Goal: Task Accomplishment & Management: Manage account settings

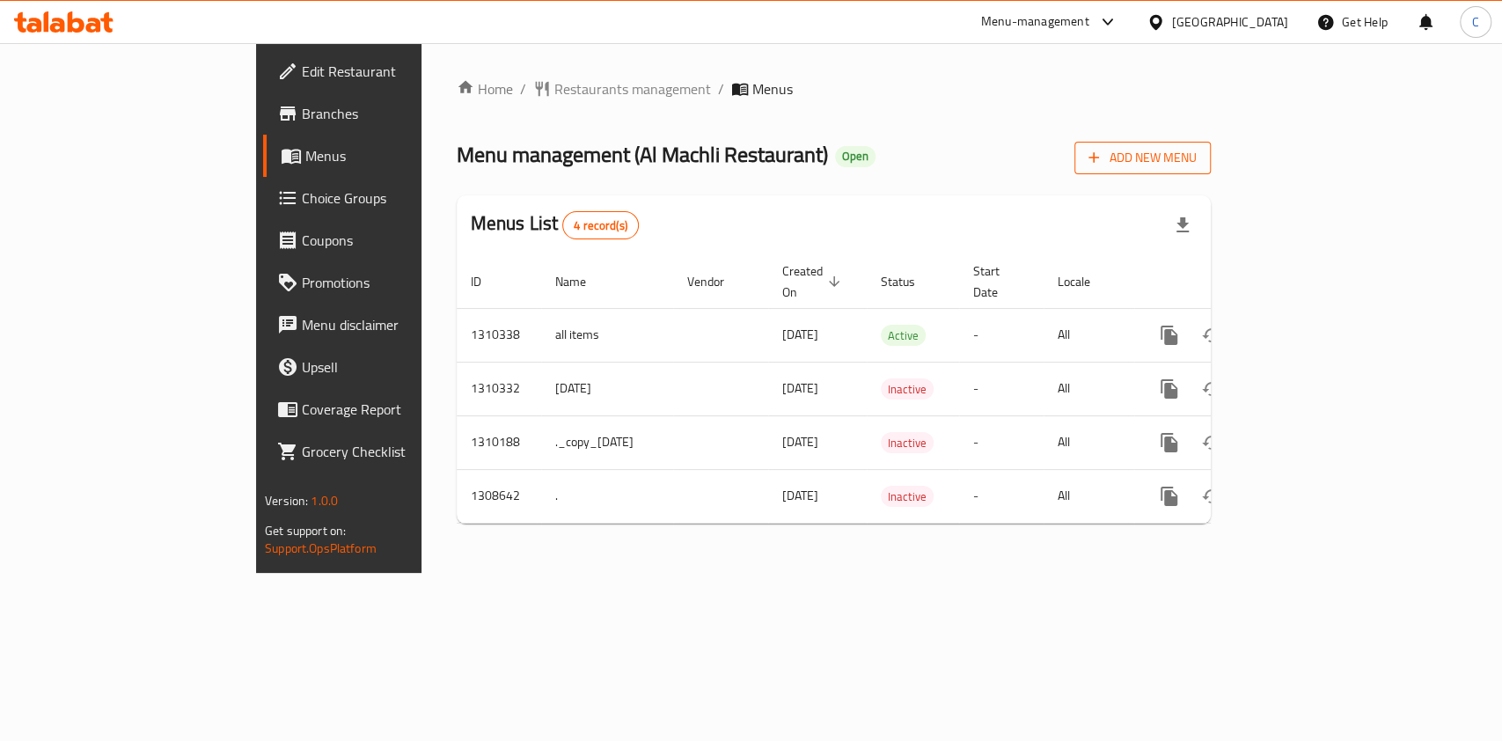
click at [1197, 150] on span "Add New Menu" at bounding box center [1142, 158] width 108 height 22
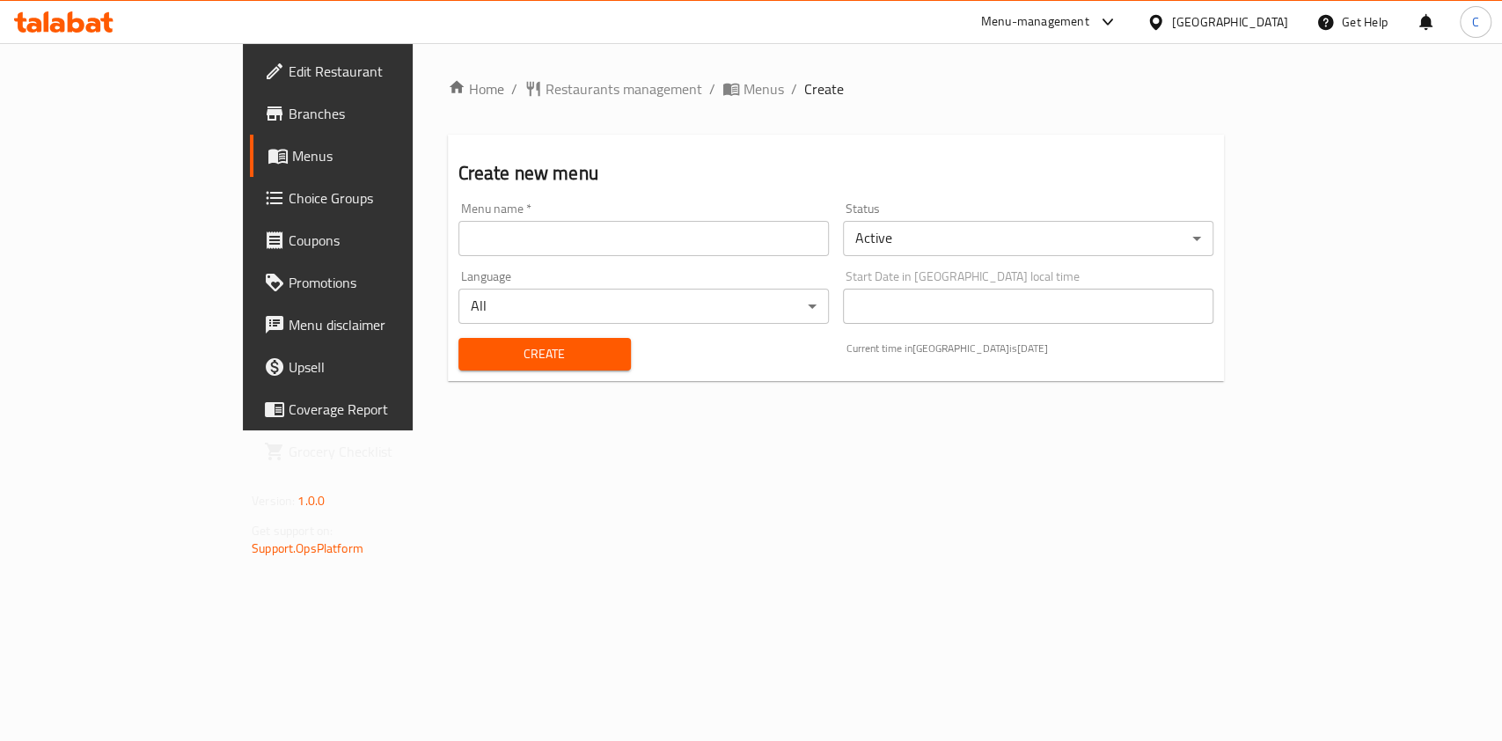
click at [619, 221] on input "text" at bounding box center [643, 238] width 370 height 35
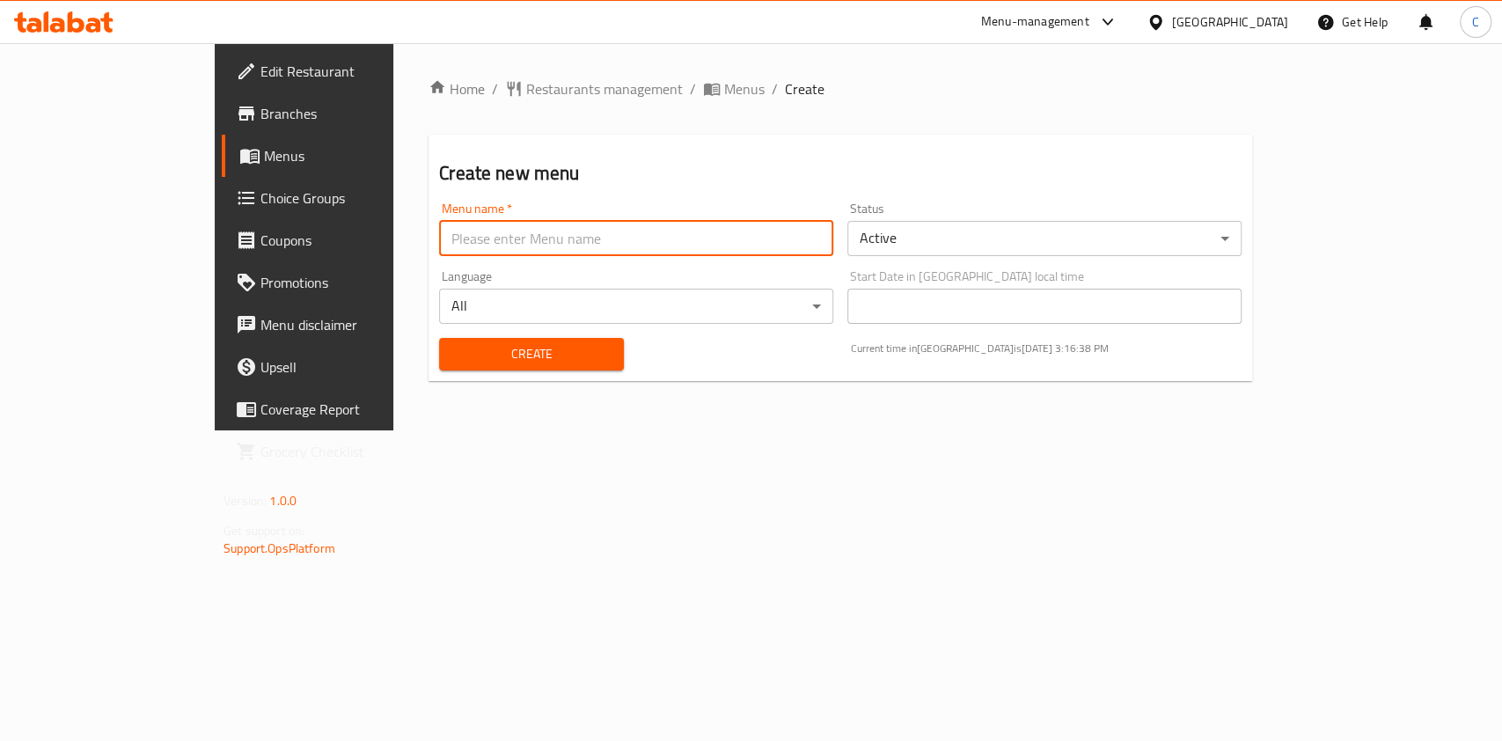
click at [521, 245] on input "text" at bounding box center [636, 238] width 394 height 35
type input "FINAL FINAL"
click at [439, 338] on button "Create" at bounding box center [531, 354] width 185 height 33
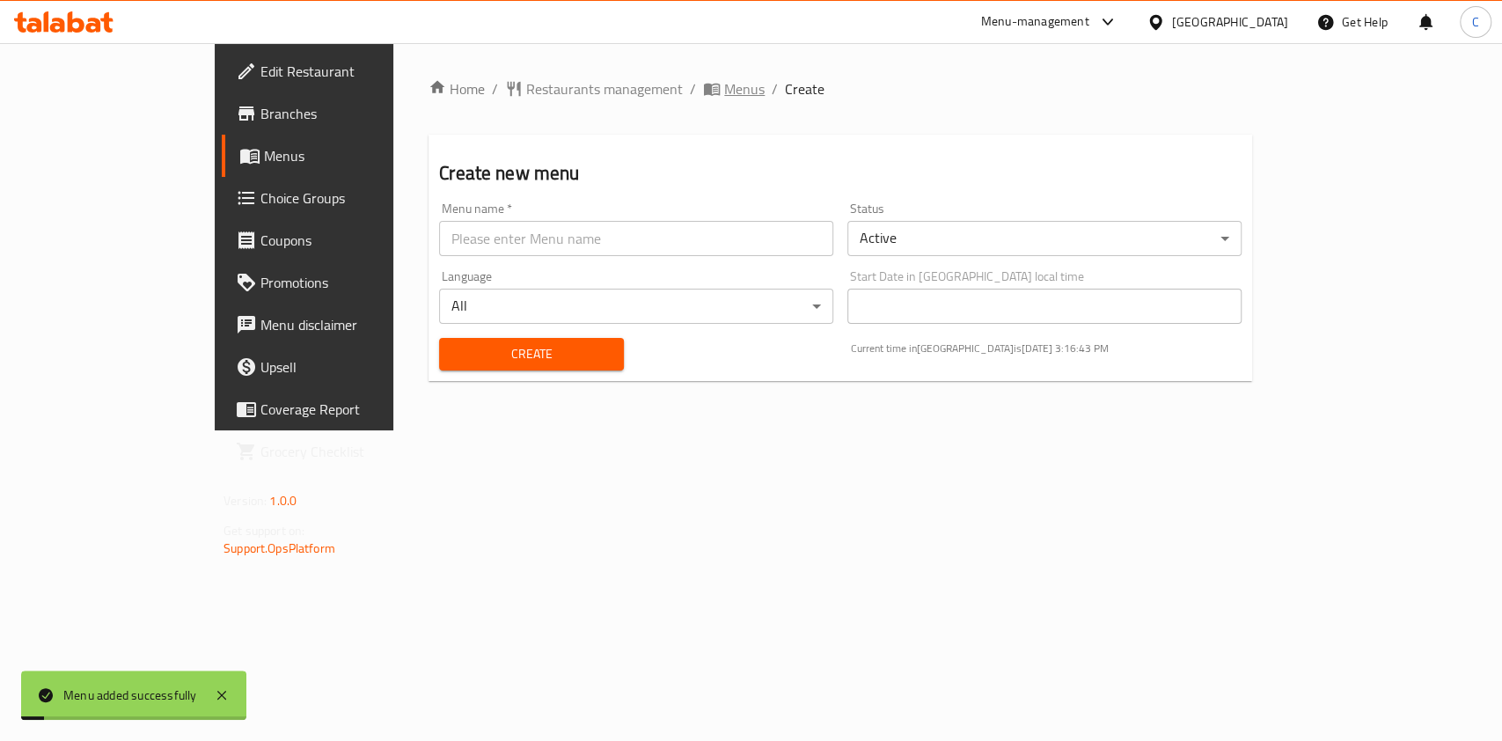
click at [724, 92] on span "Menus" at bounding box center [744, 88] width 40 height 21
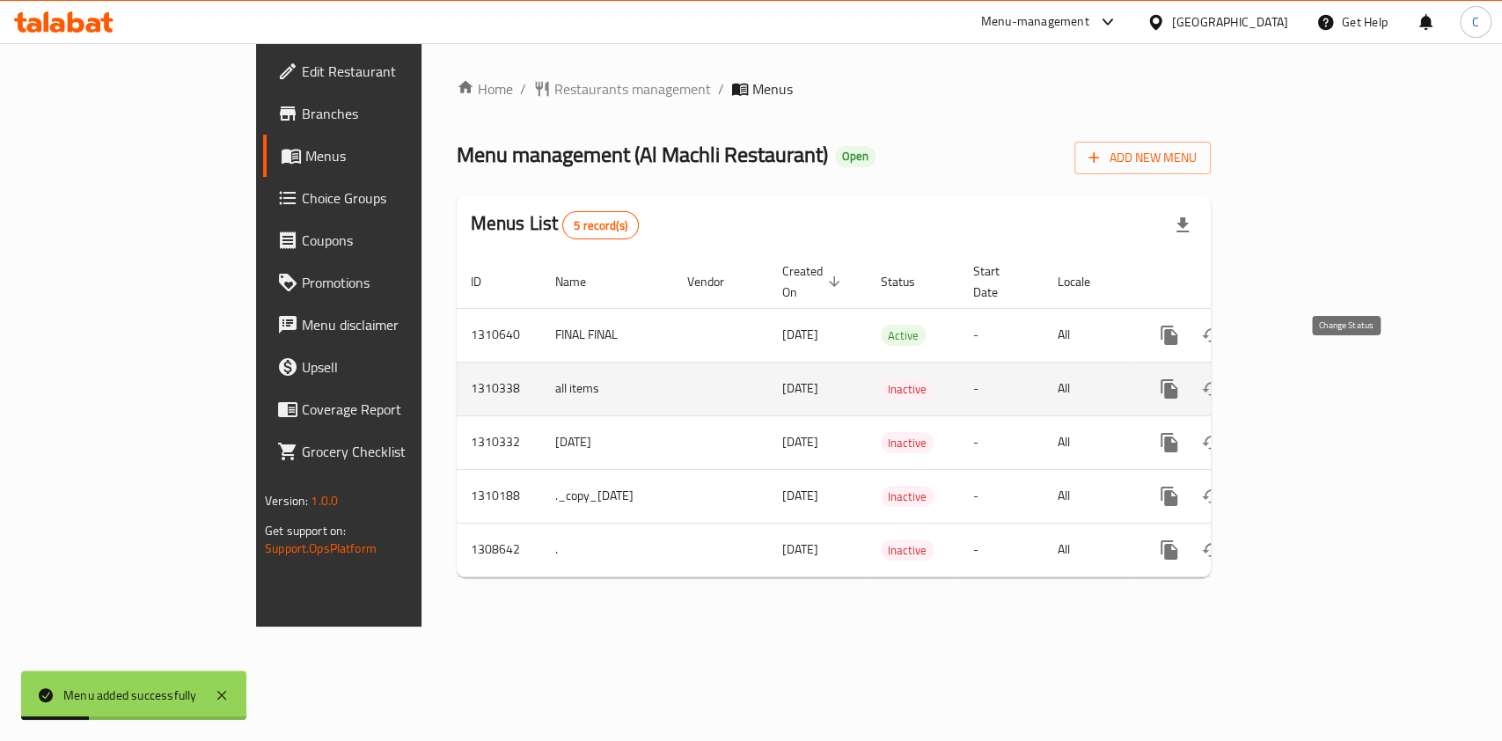
click at [1222, 378] on icon "enhanced table" at bounding box center [1211, 388] width 21 height 21
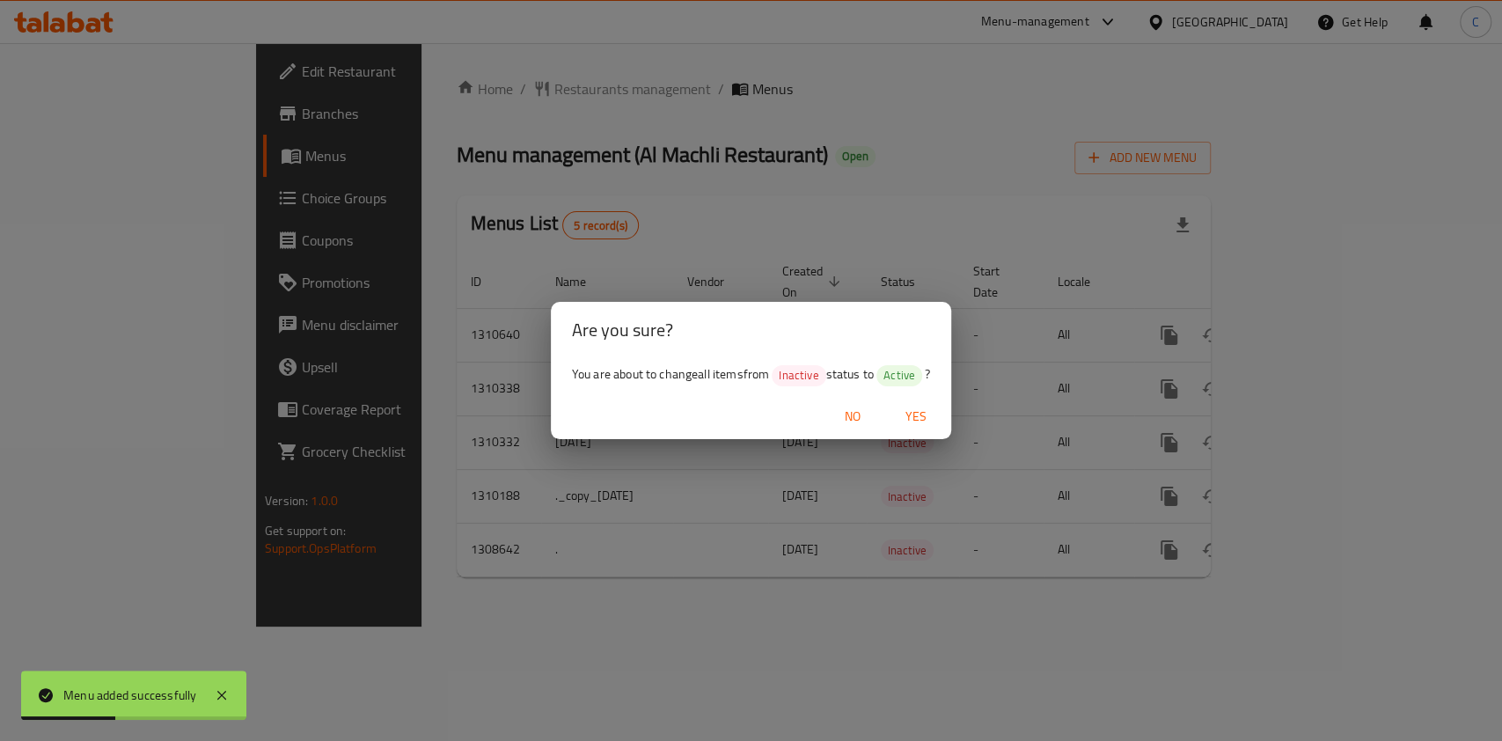
click at [918, 422] on span "Yes" at bounding box center [916, 417] width 42 height 22
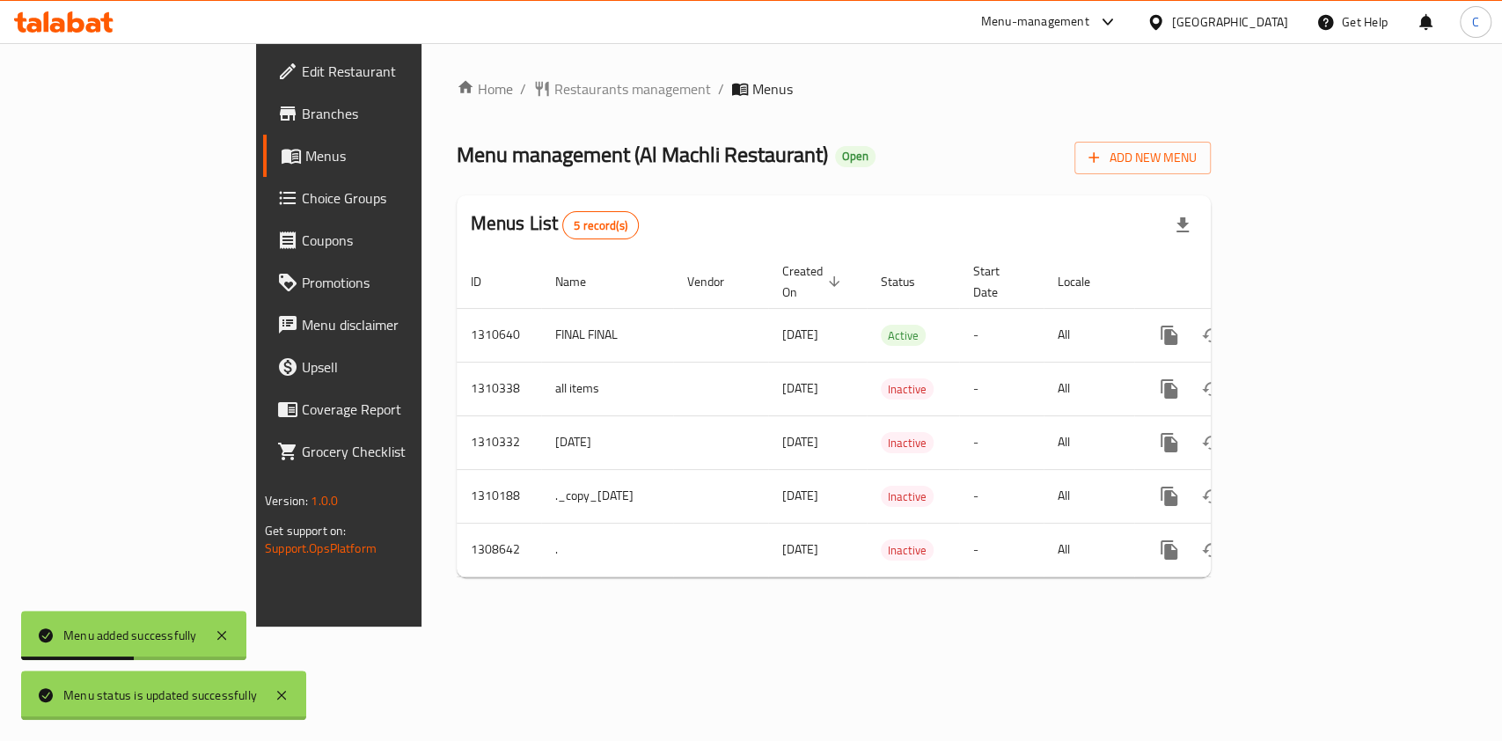
click at [598, 663] on div at bounding box center [751, 370] width 1502 height 741
click at [621, 623] on div "Home / Restaurants management / Menus Menu management ( Al Machli Restaurant ) …" at bounding box center [833, 334] width 825 height 583
click at [625, 623] on div "Home / Restaurants management / Menus Menu management ( Al Machli Restaurant ) …" at bounding box center [833, 334] width 825 height 583
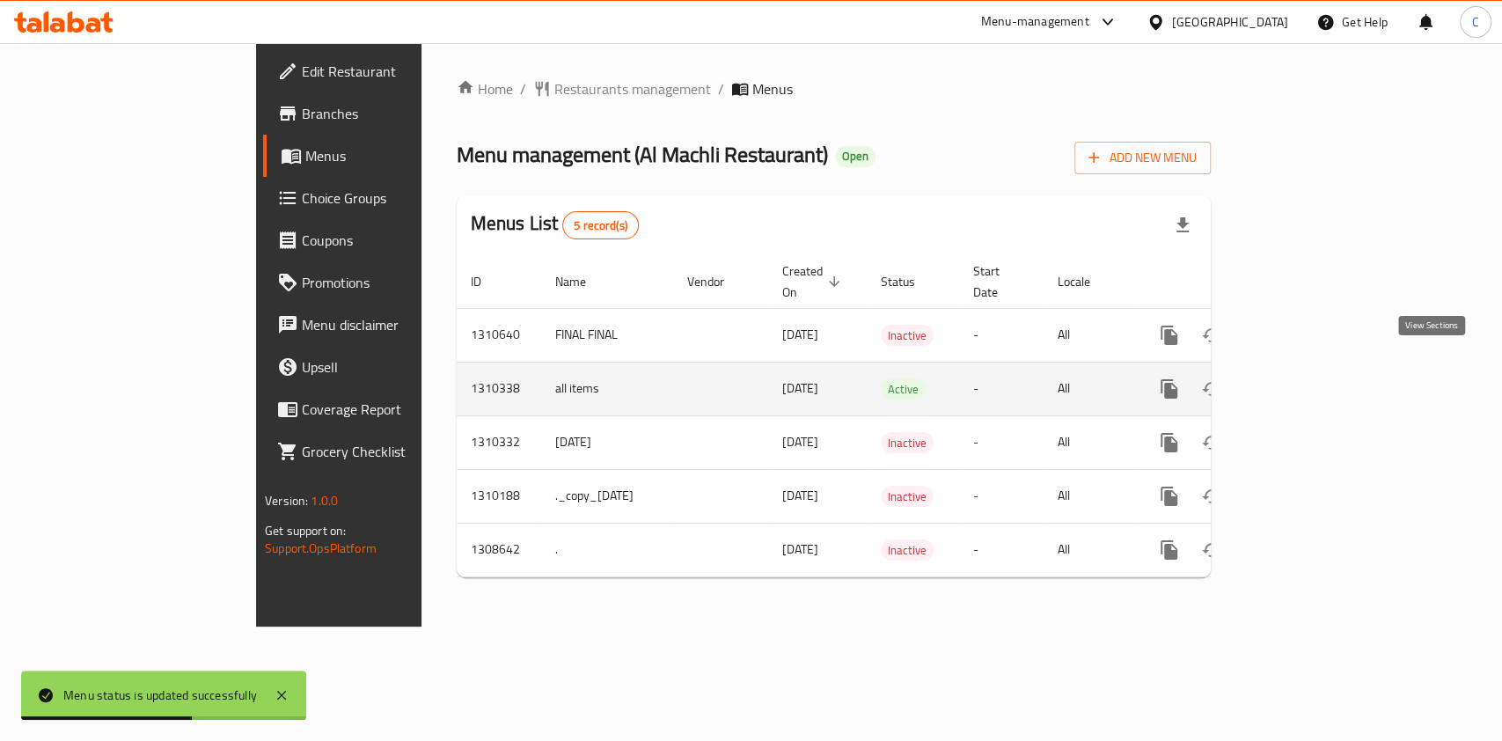
click at [1317, 371] on link "enhanced table" at bounding box center [1296, 389] width 42 height 42
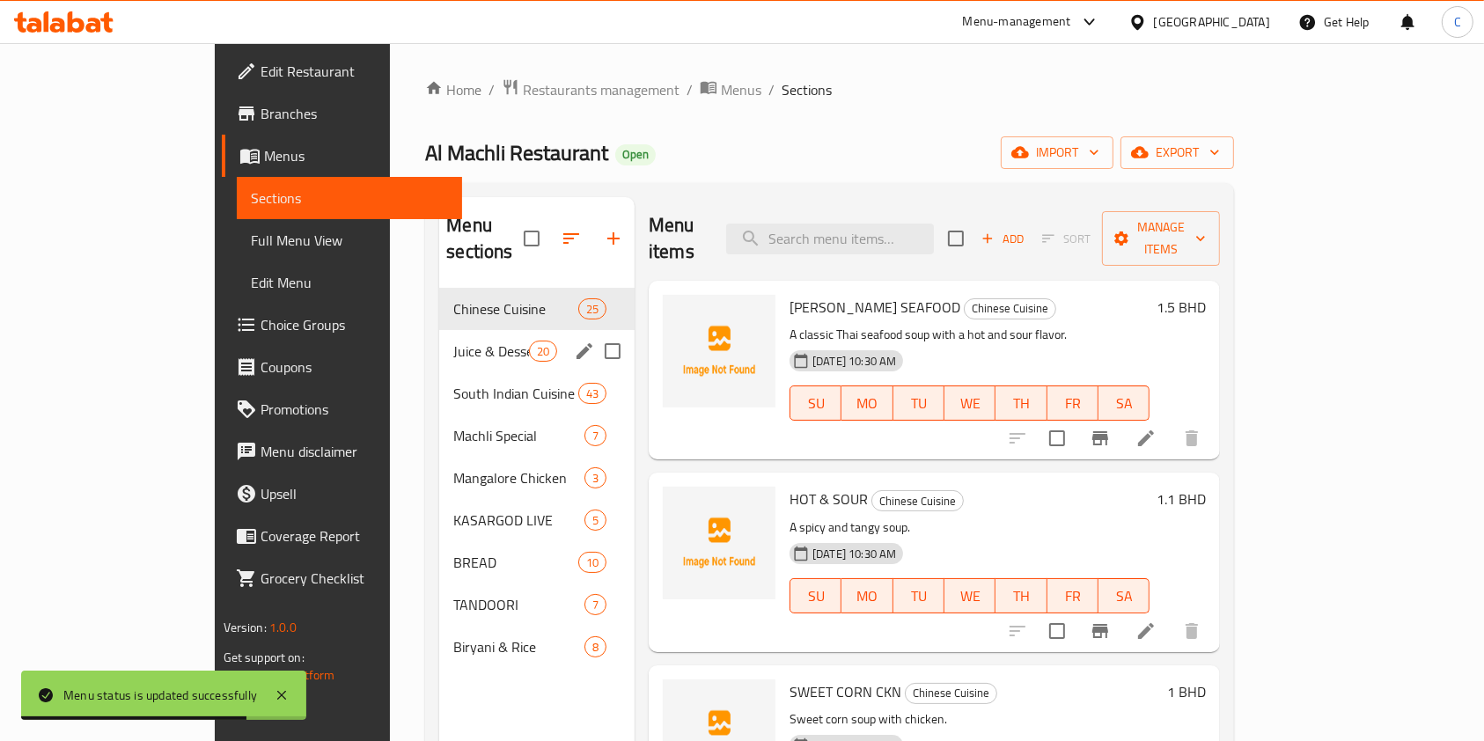
scroll to position [117, 0]
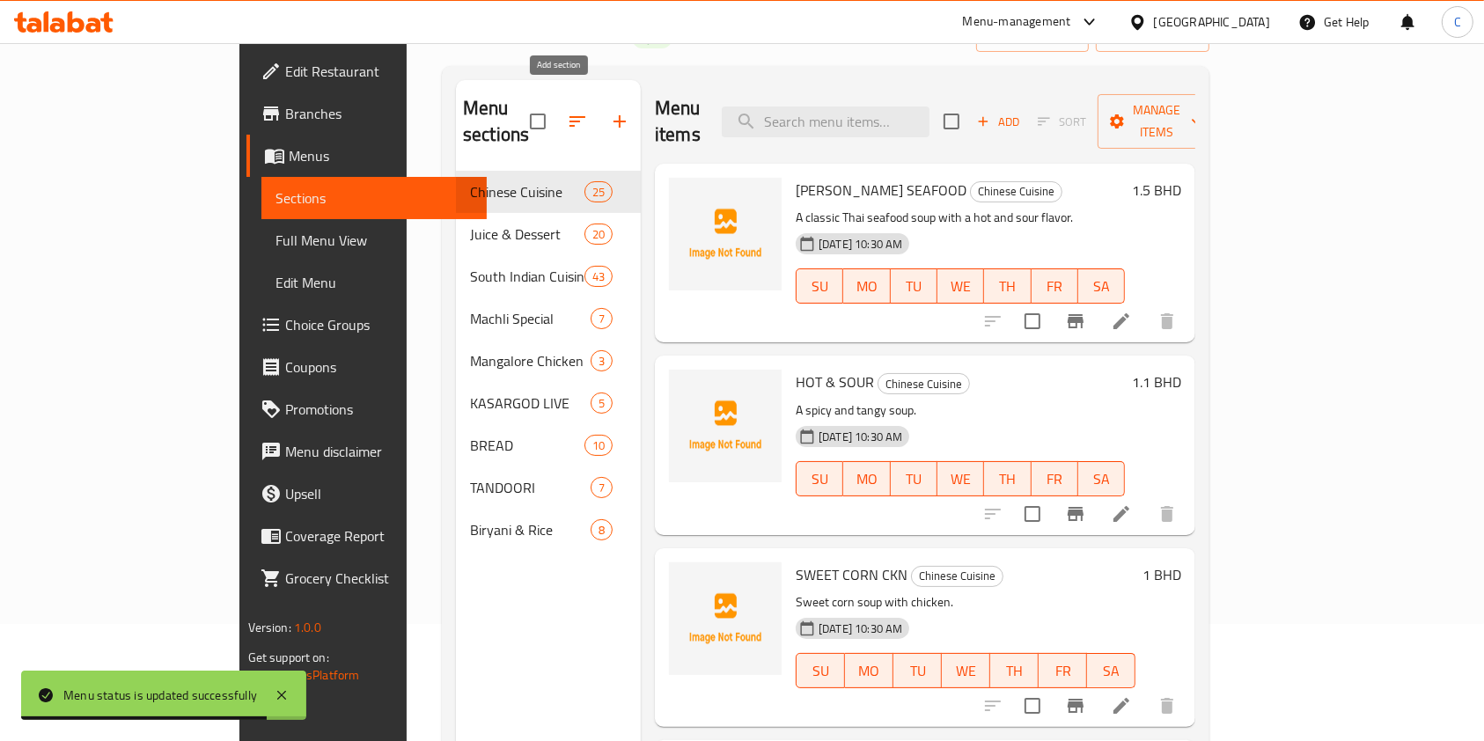
click at [609, 111] on icon "button" at bounding box center [619, 121] width 21 height 21
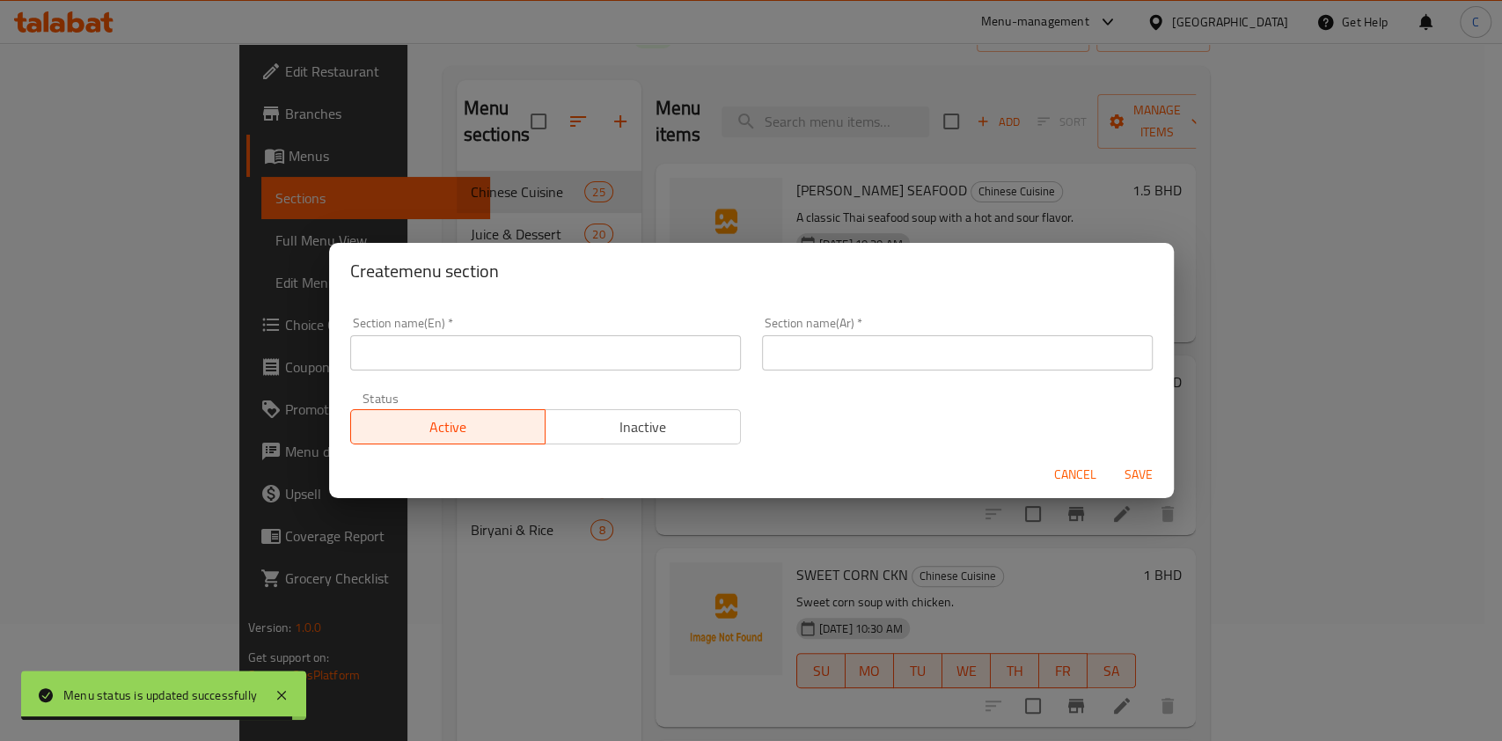
click at [665, 341] on input "text" at bounding box center [545, 352] width 391 height 35
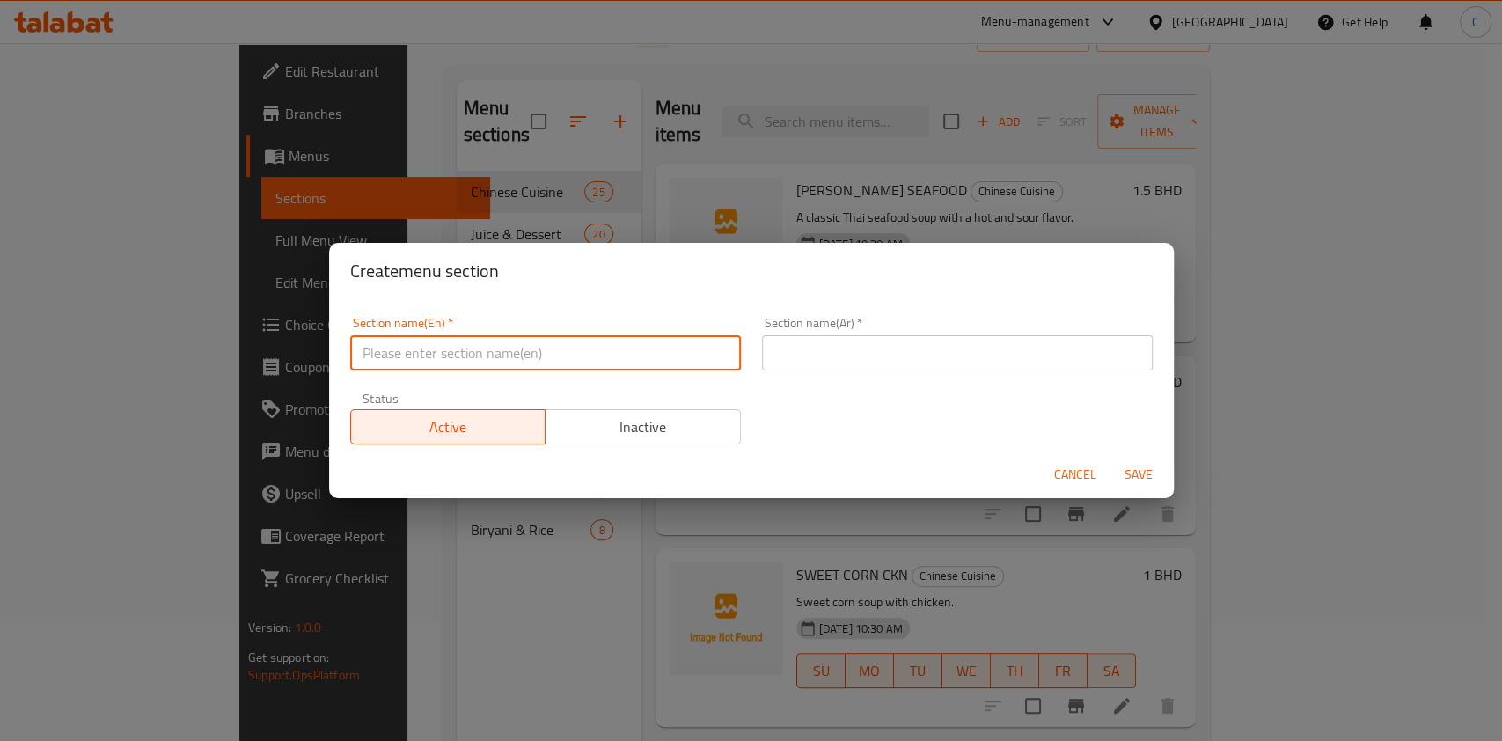
click at [538, 333] on div "Section name(En)   * Section name(En) *" at bounding box center [545, 344] width 391 height 54
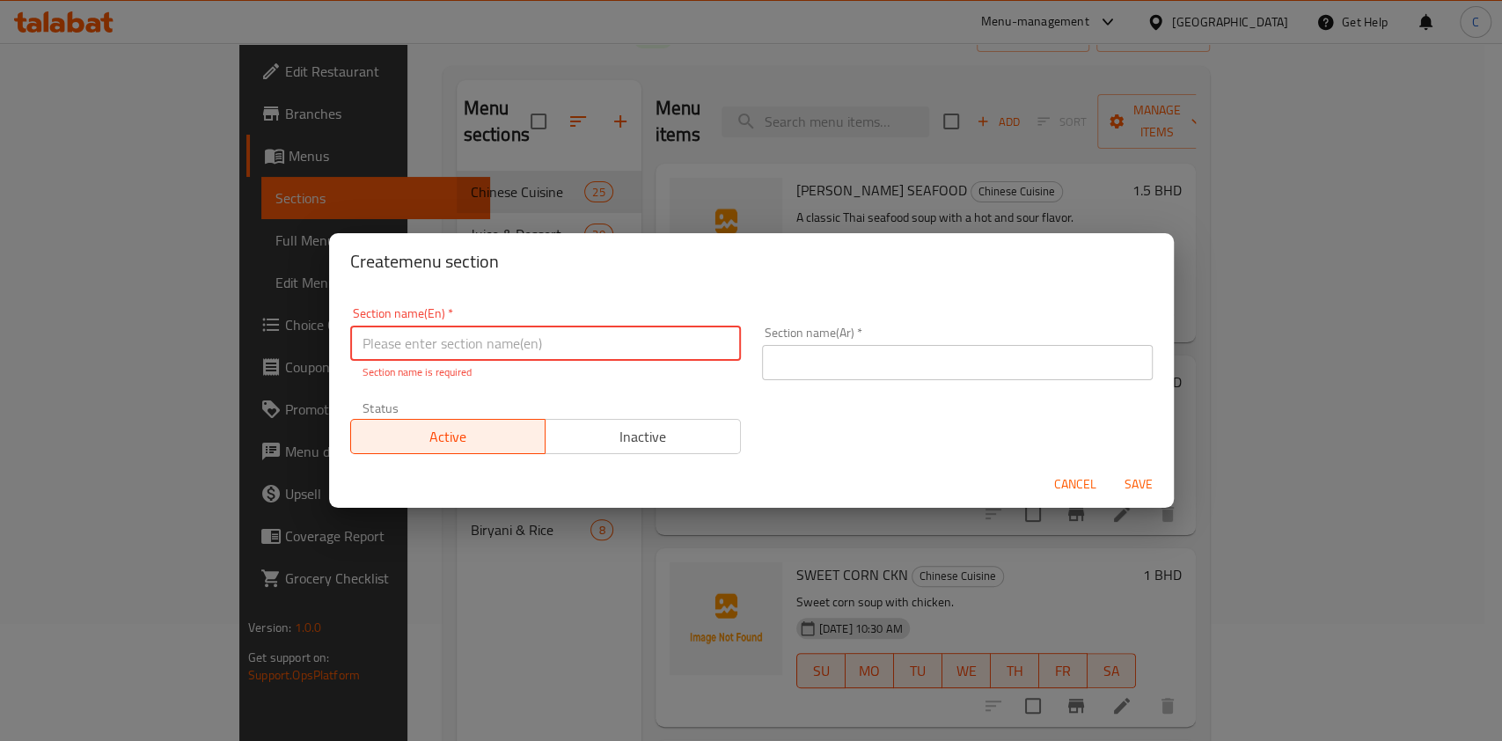
click at [539, 341] on input "text" at bounding box center [545, 343] width 391 height 35
paste input "COMBO"
type input "COMBO"
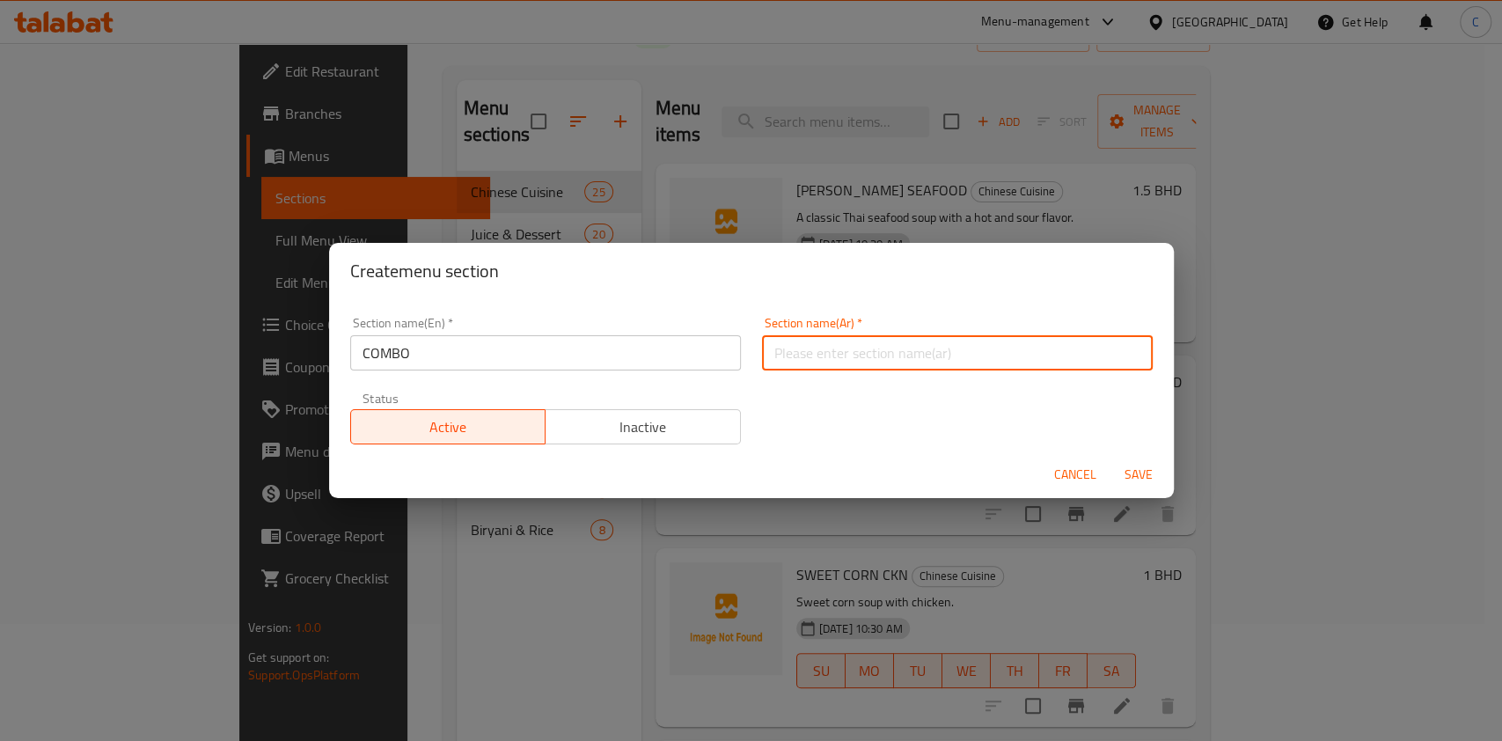
click at [852, 355] on input "text" at bounding box center [957, 352] width 391 height 35
paste input "كومبو"
type input "كومبو"
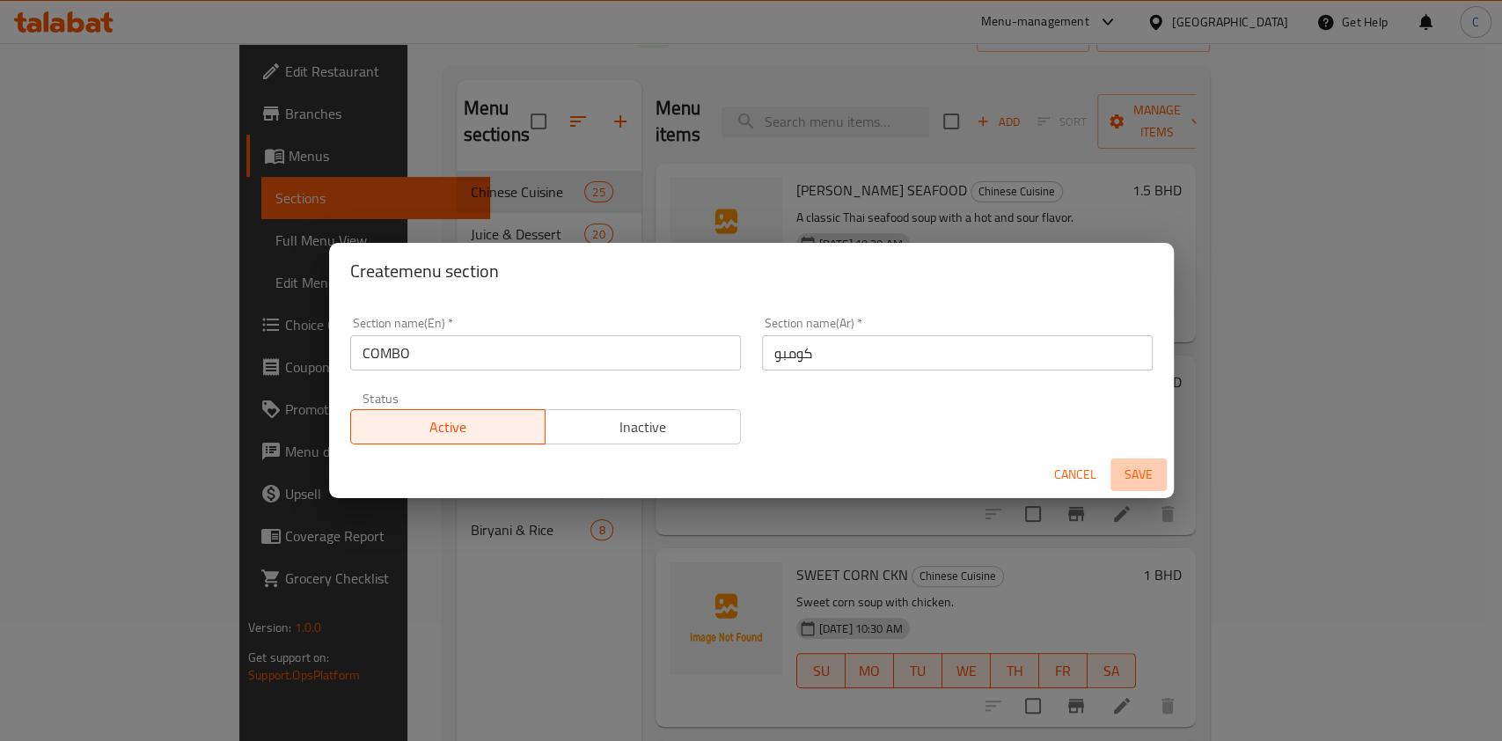
click at [1133, 474] on span "Save" at bounding box center [1139, 475] width 42 height 22
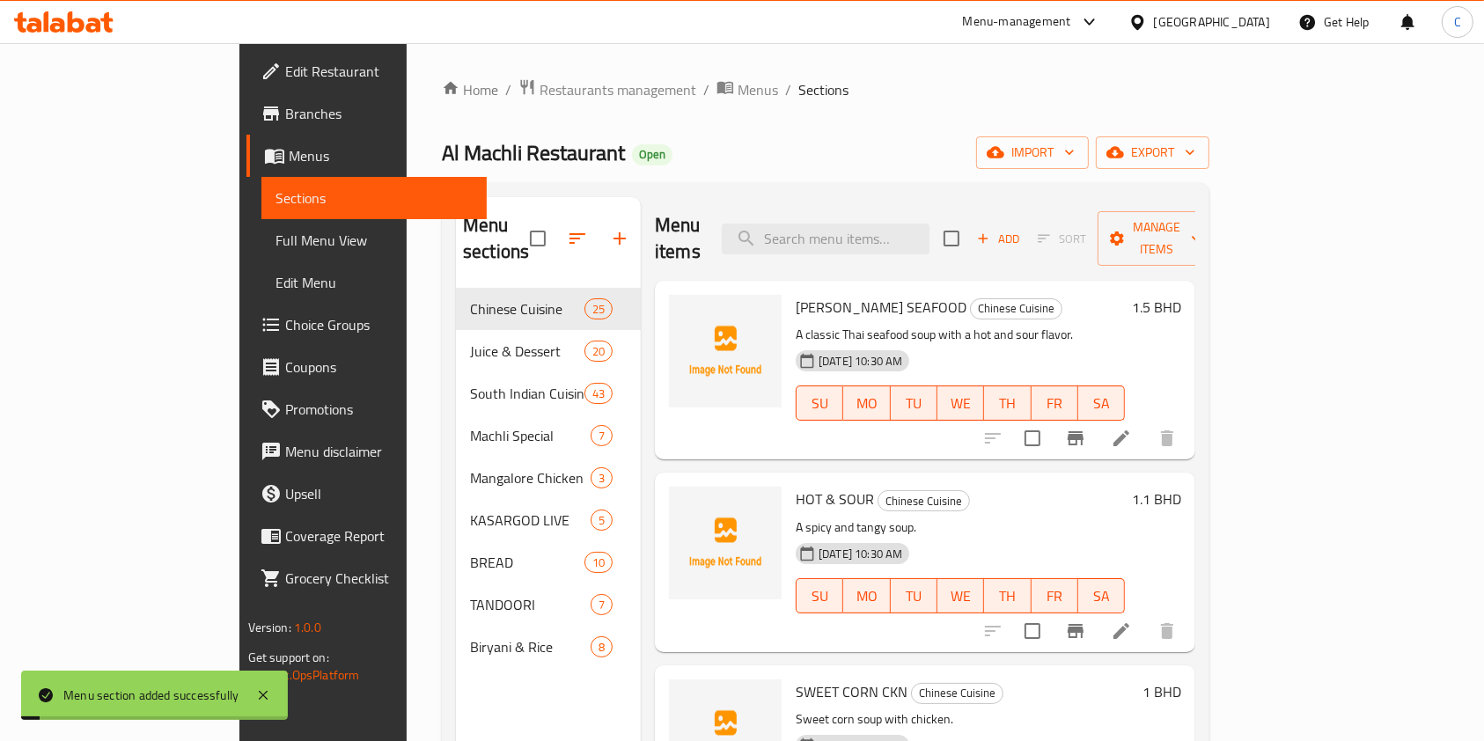
scroll to position [586, 0]
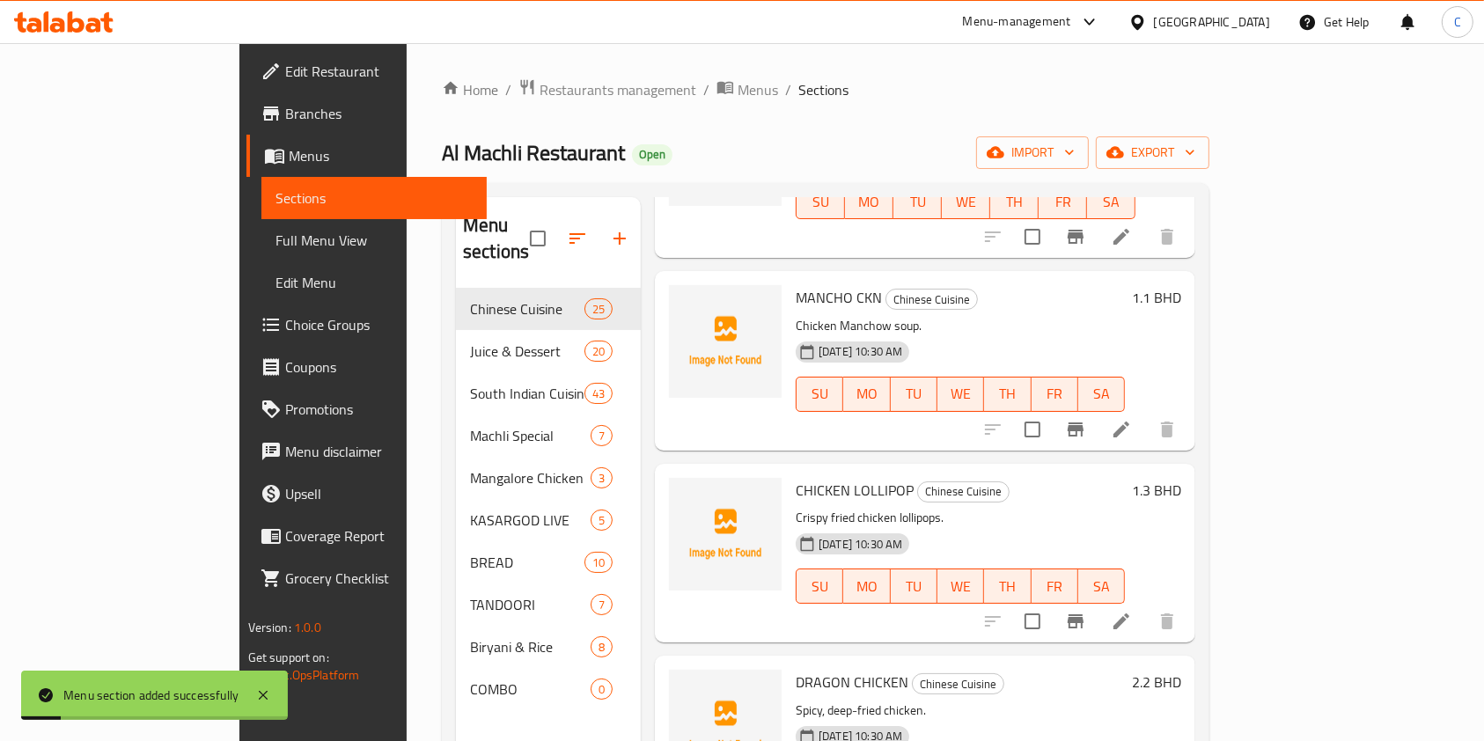
click at [609, 231] on icon "button" at bounding box center [619, 238] width 21 height 21
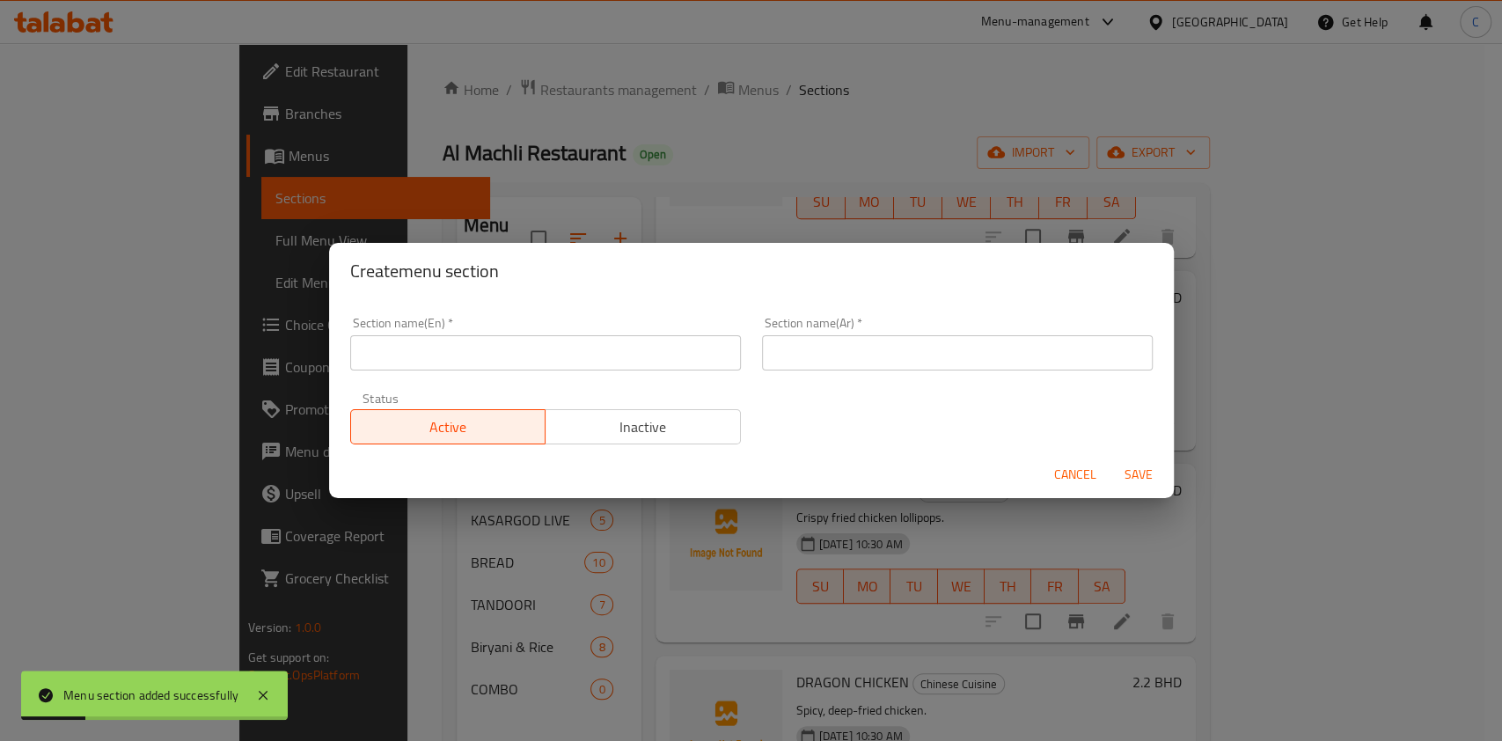
click at [641, 355] on input "text" at bounding box center [545, 352] width 391 height 35
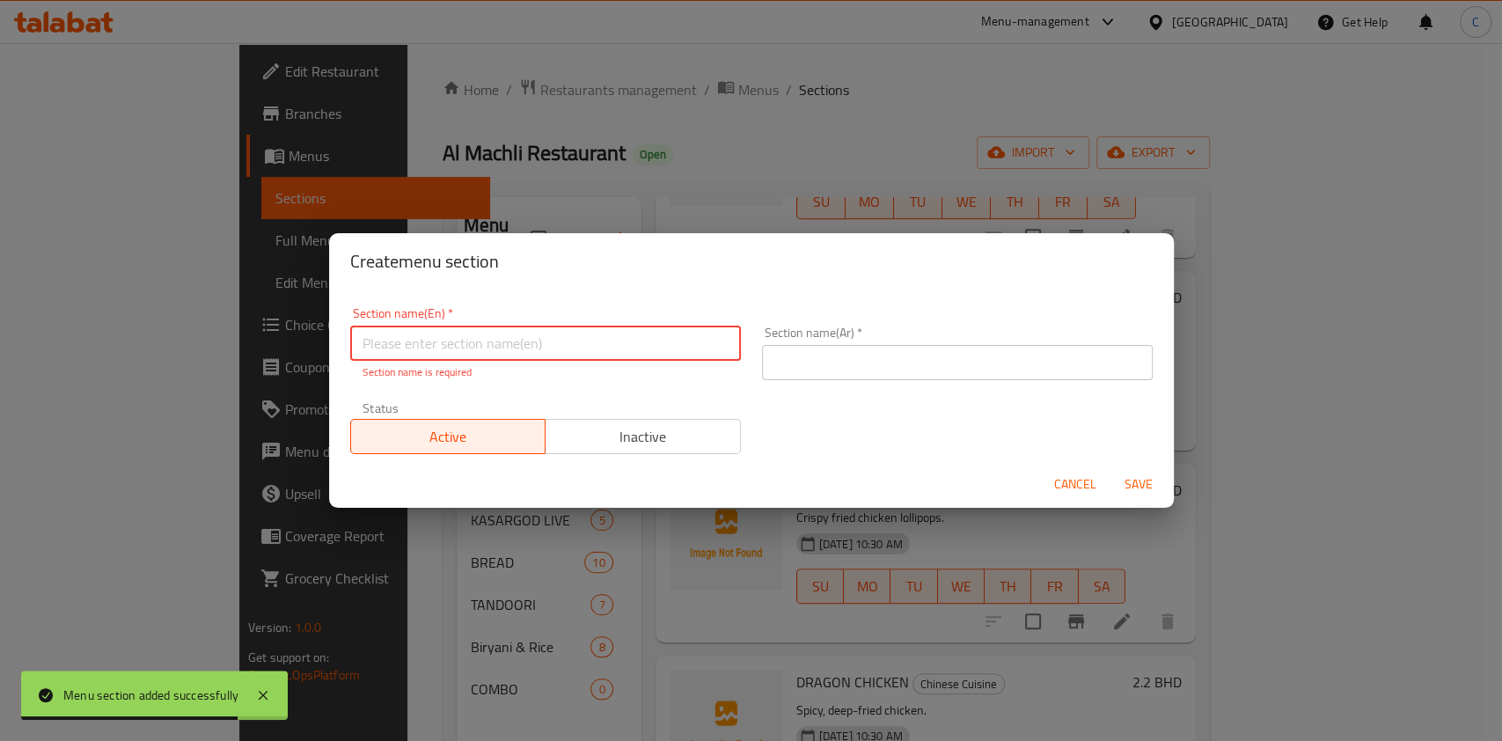
drag, startPoint x: 609, startPoint y: 355, endPoint x: 692, endPoint y: 323, distance: 88.9
click at [609, 355] on input "text" at bounding box center [545, 343] width 391 height 35
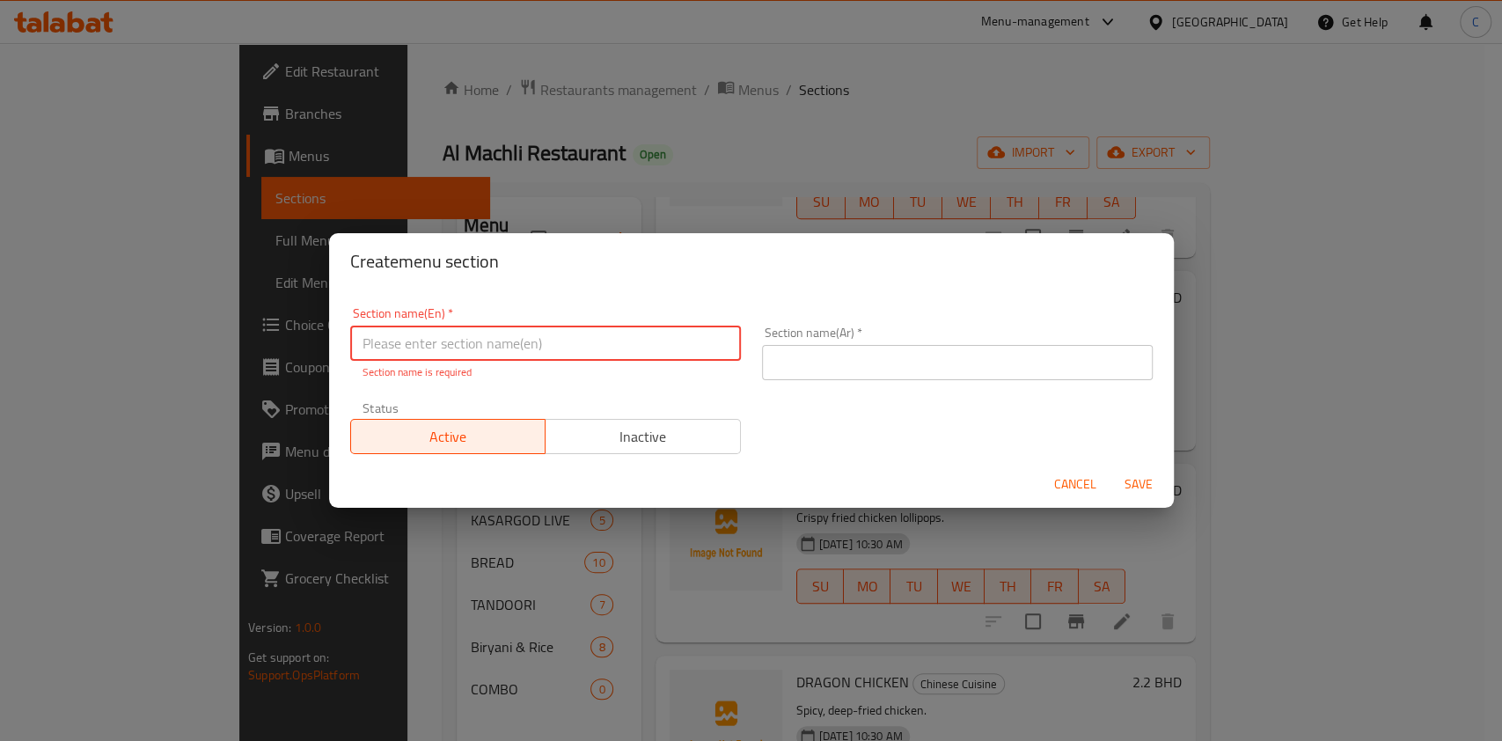
click at [662, 347] on input "text" at bounding box center [545, 343] width 391 height 35
paste input "PLATTER"
type input "PLATTER"
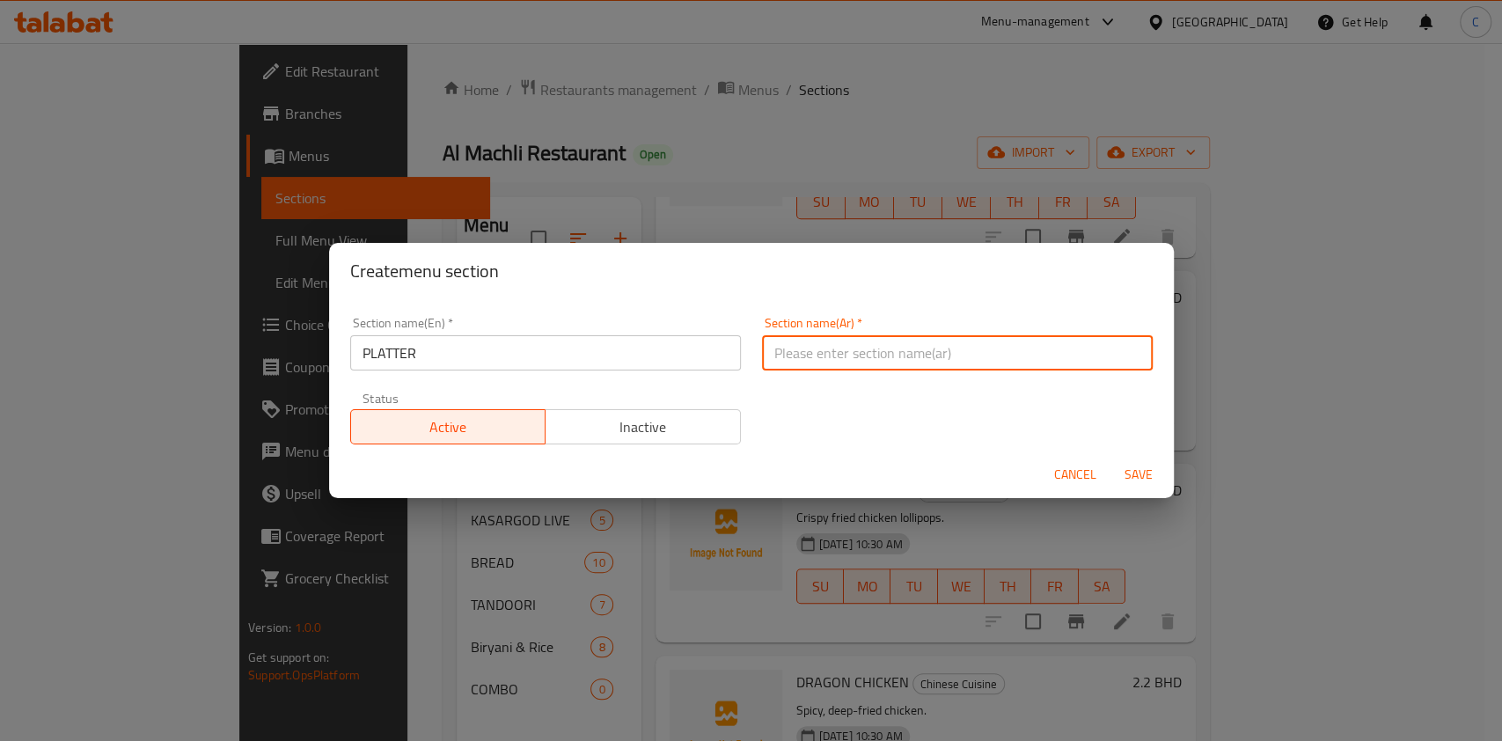
click at [995, 343] on div "Section name(Ar)   * Section name(Ar) *" at bounding box center [957, 344] width 391 height 54
paste input "طبق"
type input "طبق"
click at [820, 414] on div "Section name(En)   * PLATTER Section name(En) * Section name(Ar)   * طبق Sectio…" at bounding box center [752, 380] width 824 height 149
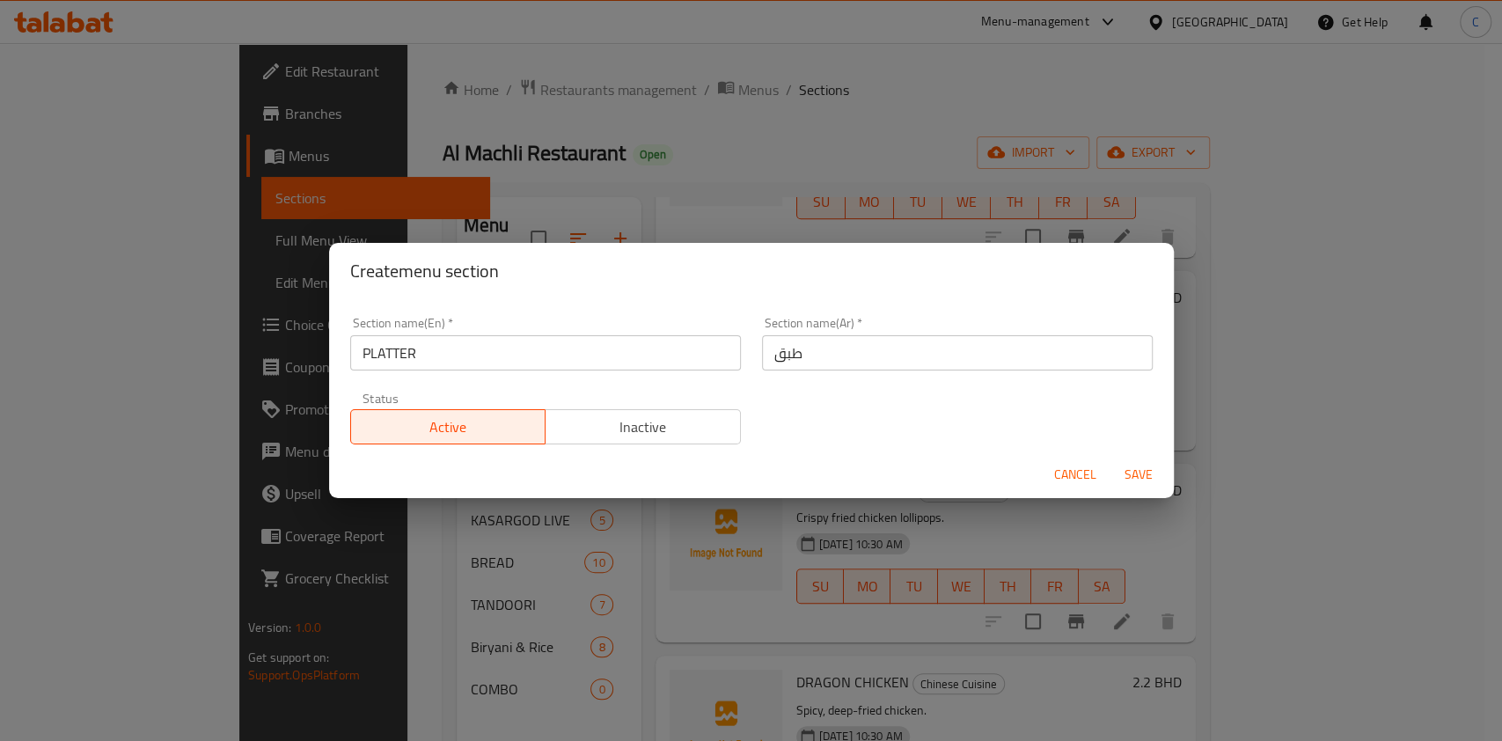
click at [1131, 473] on span "Save" at bounding box center [1139, 475] width 42 height 22
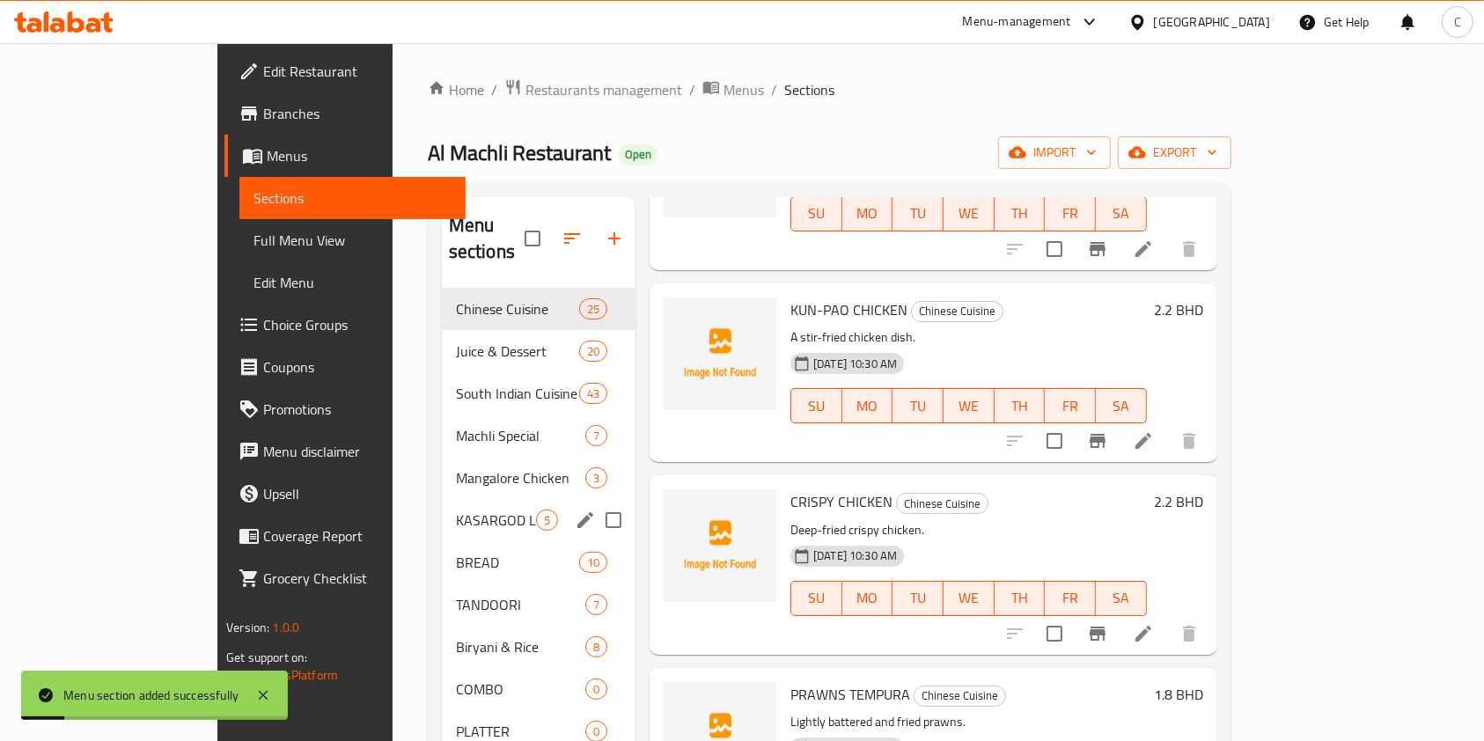
scroll to position [1642, 0]
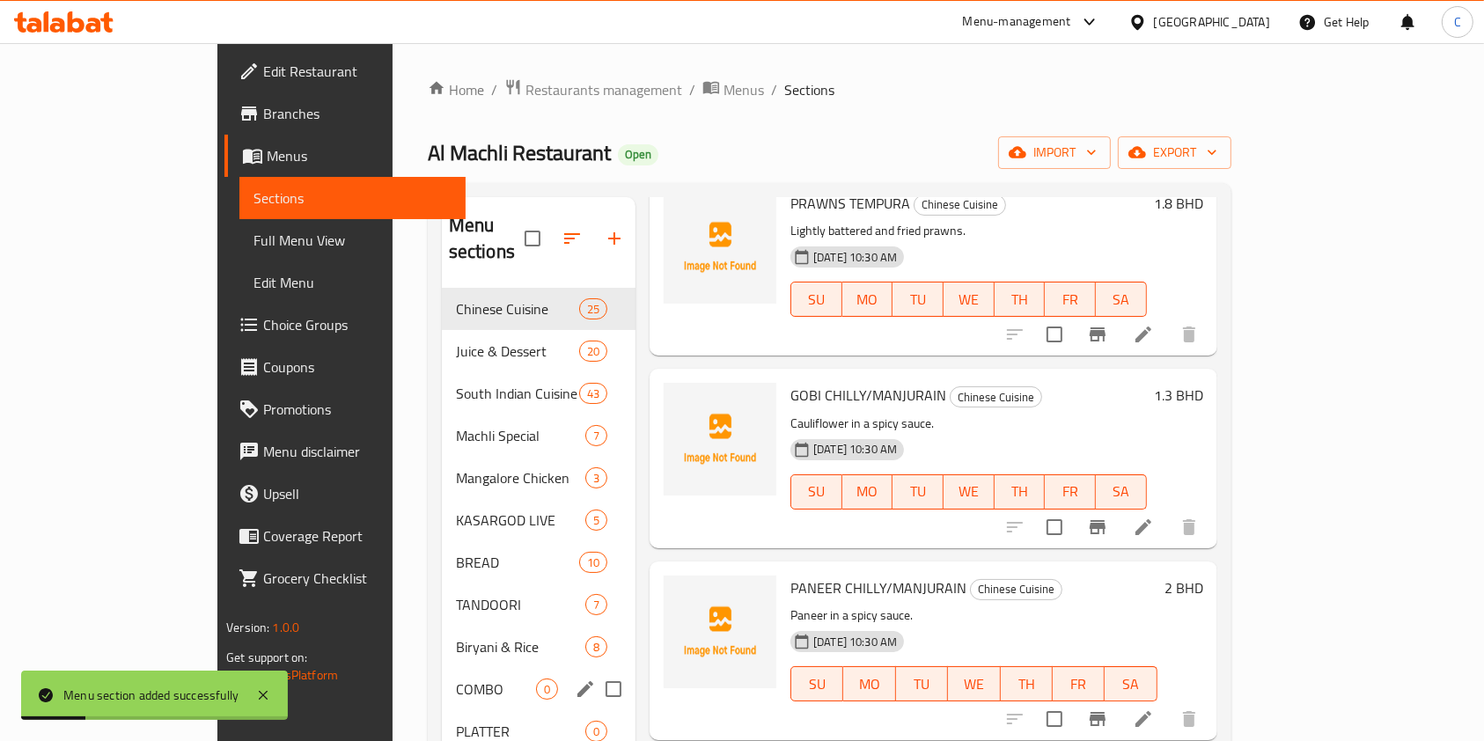
click at [442, 668] on div "COMBO 0" at bounding box center [539, 689] width 194 height 42
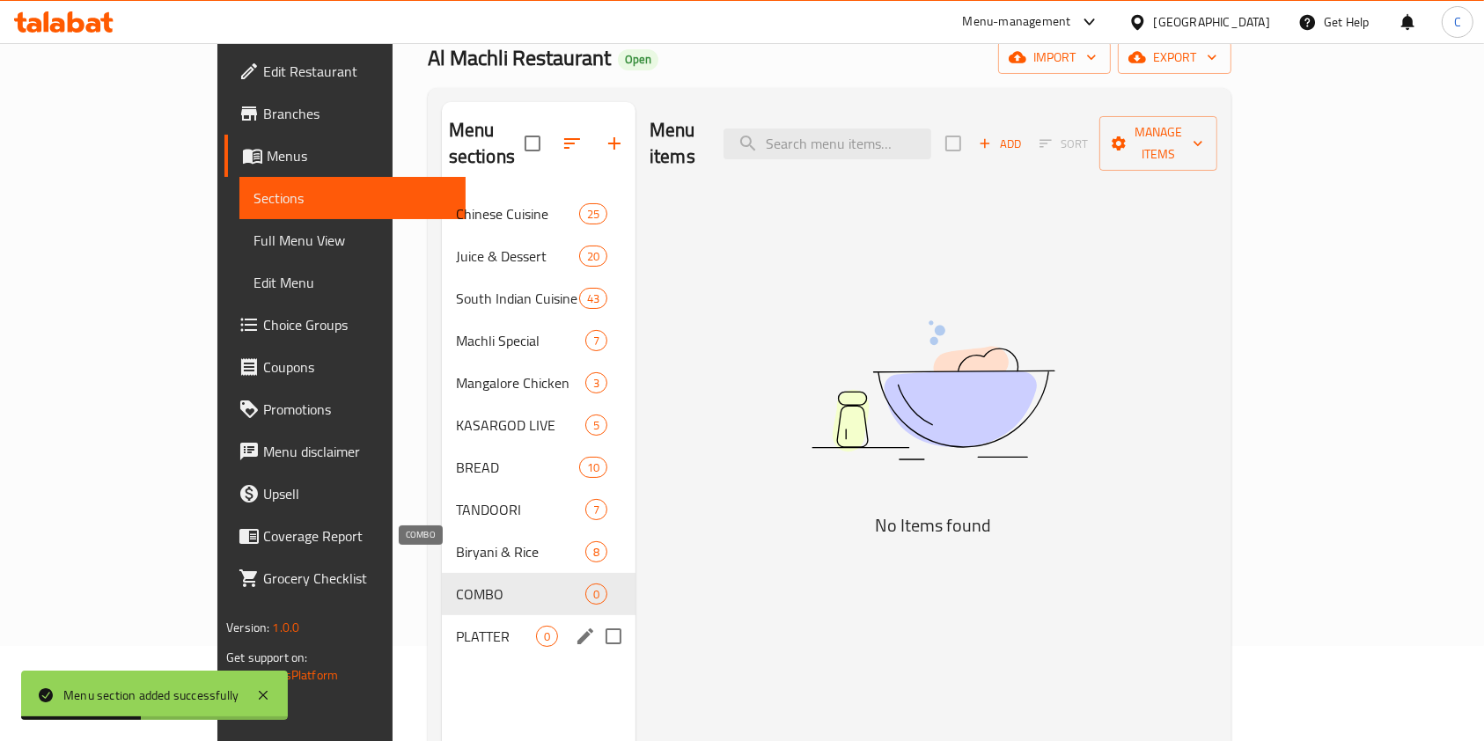
scroll to position [117, 0]
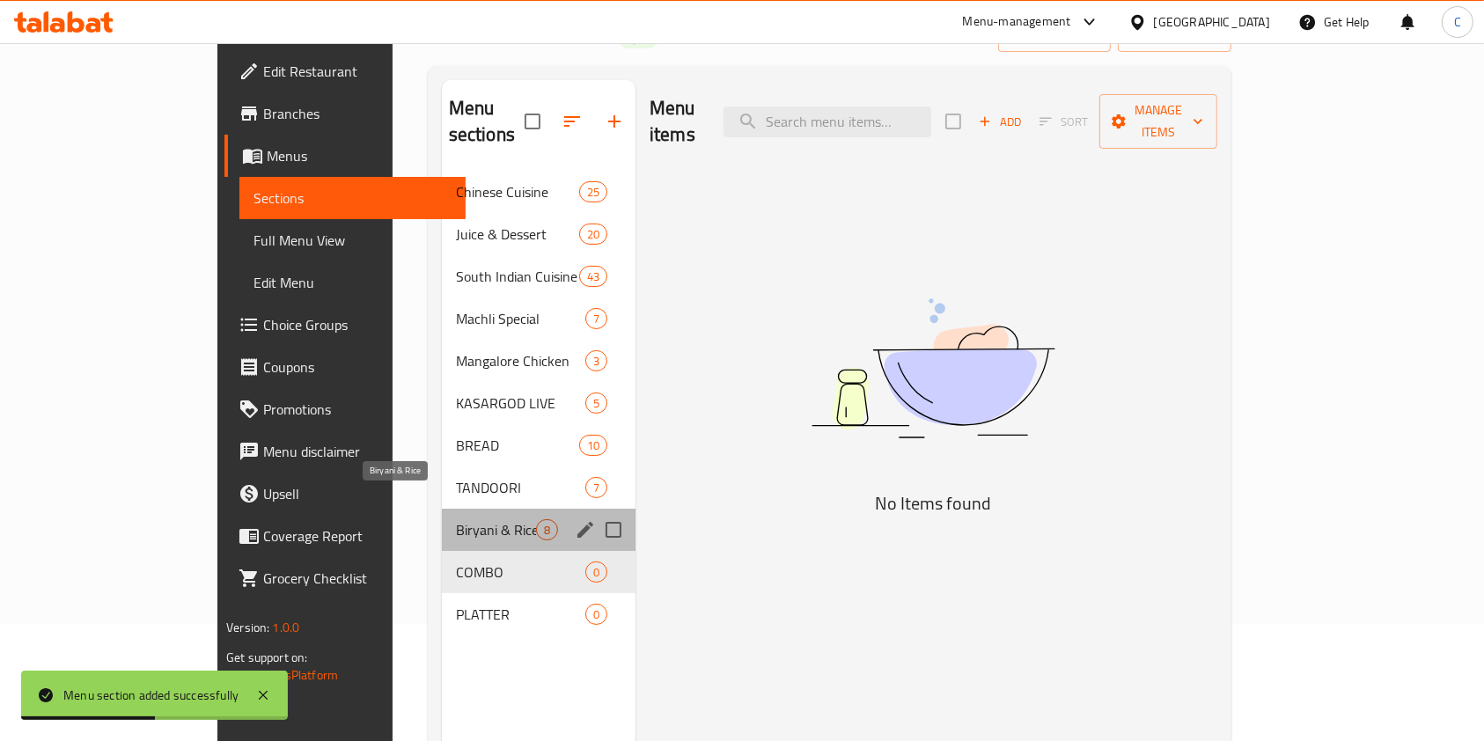
click at [456, 519] on span "Biryani & Rice" at bounding box center [496, 529] width 80 height 21
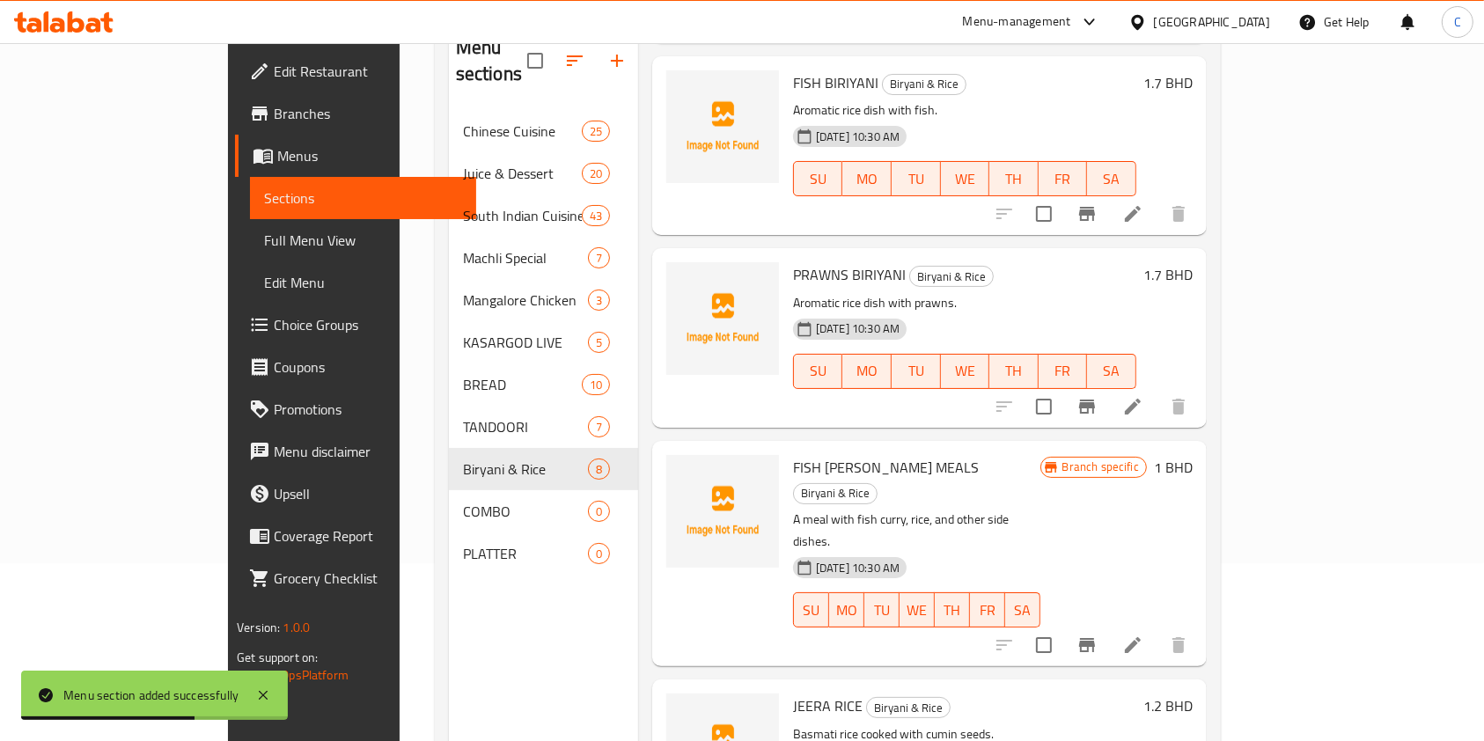
scroll to position [246, 0]
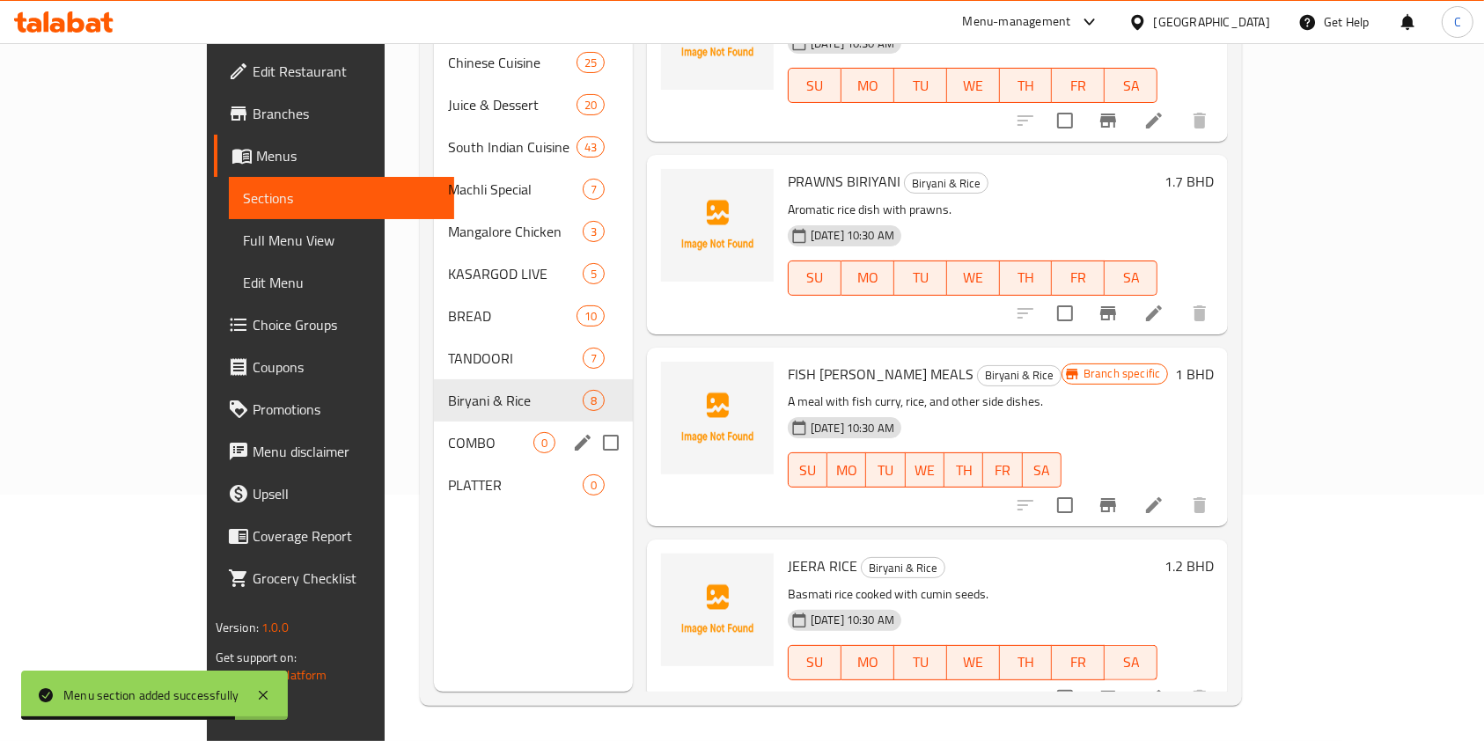
drag, startPoint x: 355, startPoint y: 429, endPoint x: 474, endPoint y: 457, distance: 121.9
click at [434, 429] on div "COMBO 0" at bounding box center [533, 442] width 198 height 42
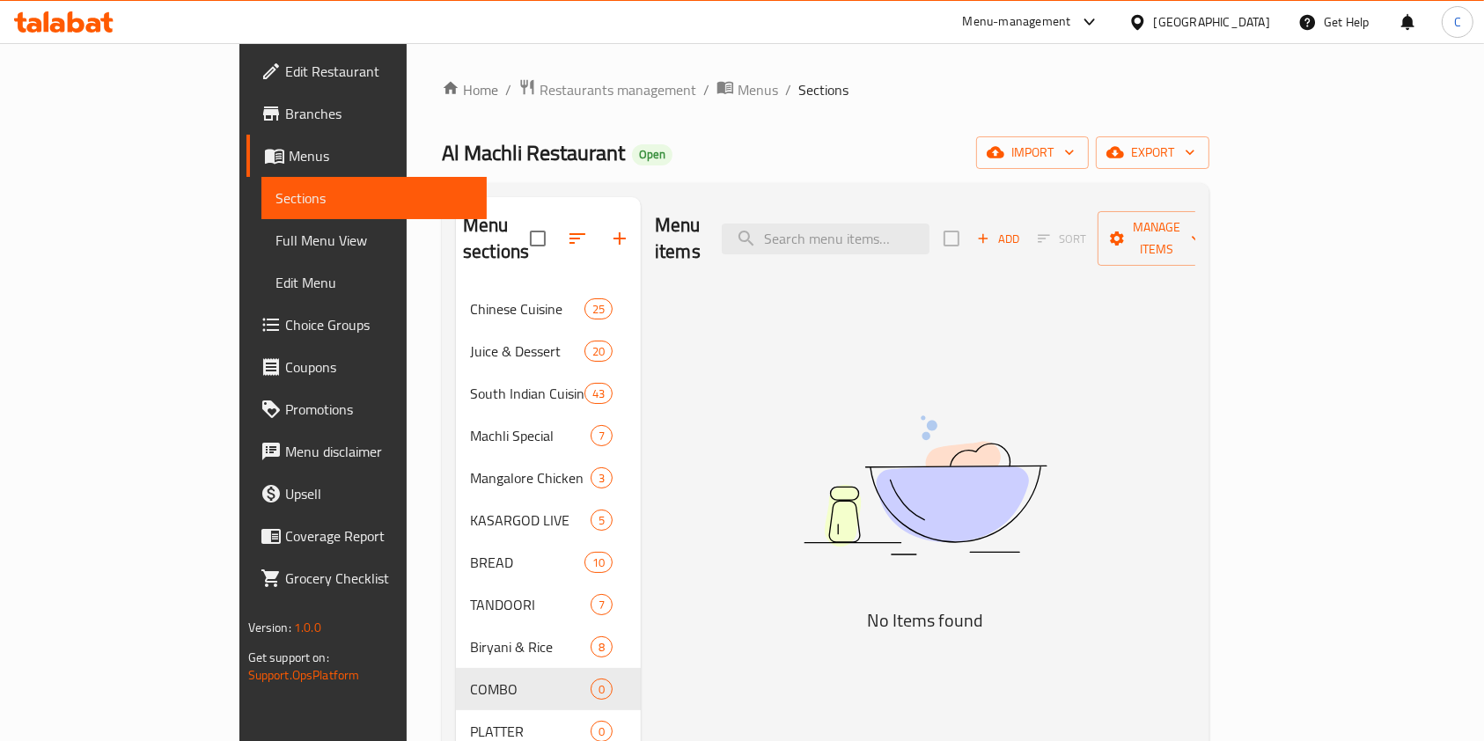
click at [993, 382] on img at bounding box center [925, 485] width 440 height 233
click at [1195, 157] on span "export" at bounding box center [1152, 153] width 85 height 22
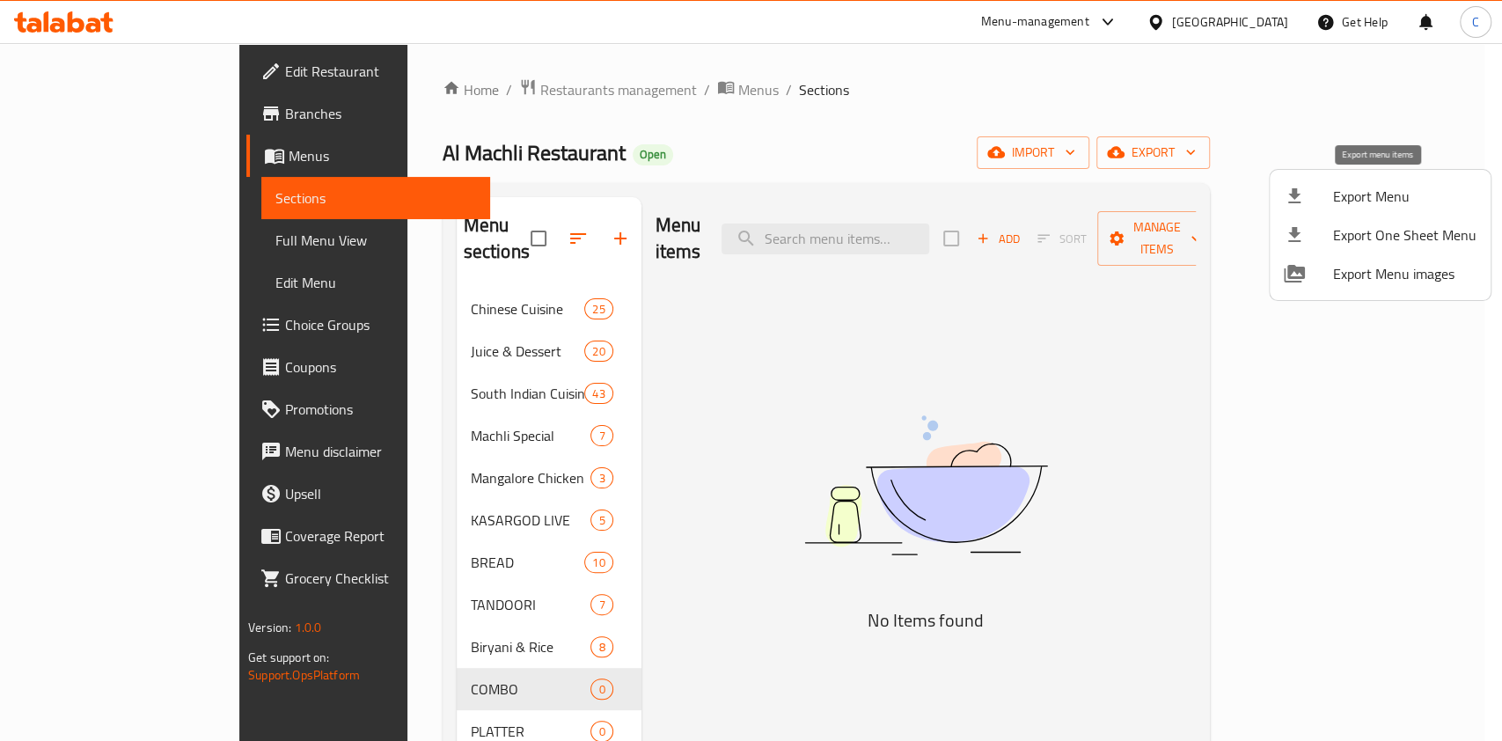
click at [1382, 207] on span "Export Menu" at bounding box center [1404, 196] width 143 height 21
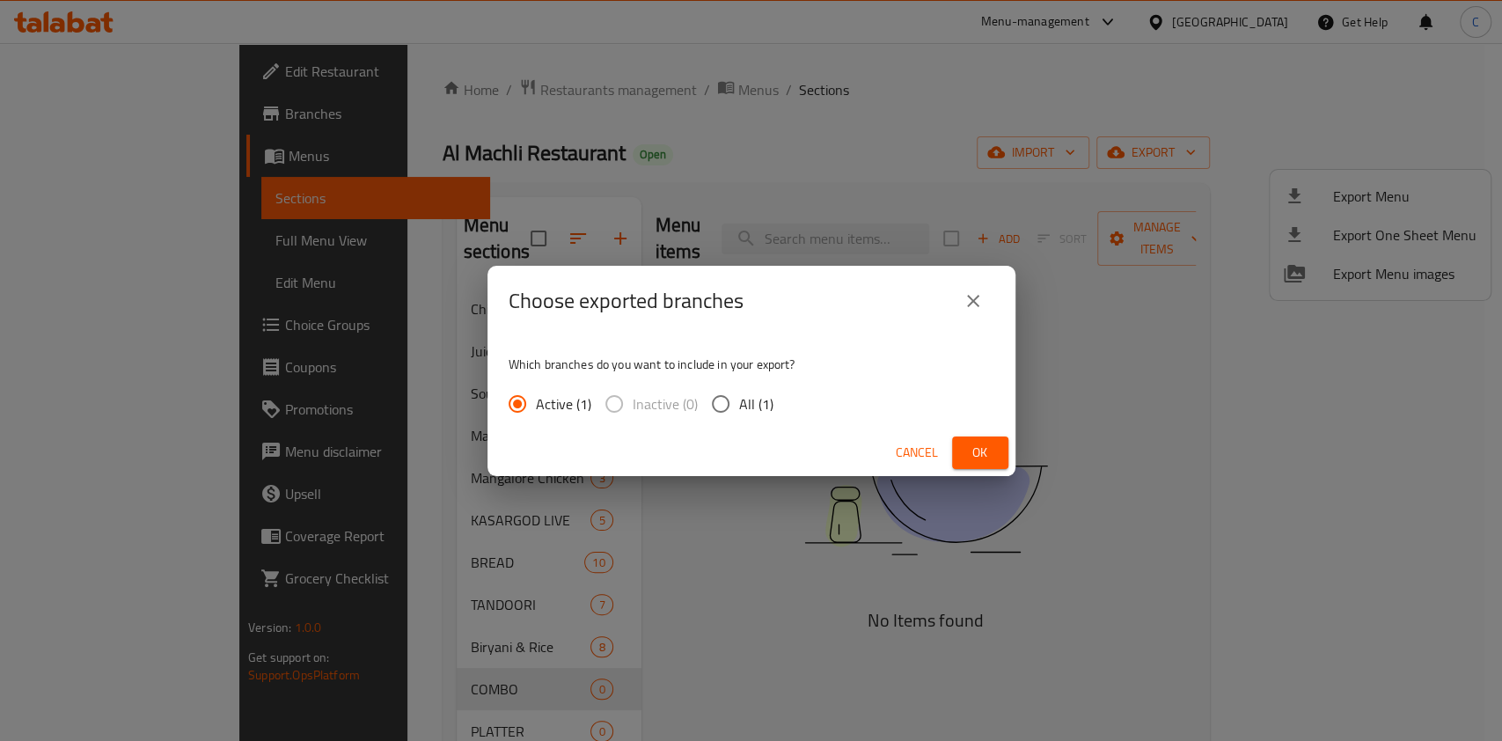
click at [718, 395] on input "All (1)" at bounding box center [720, 403] width 37 height 37
radio input "true"
drag, startPoint x: 958, startPoint y: 436, endPoint x: 959, endPoint y: 451, distance: 15.0
click at [959, 436] on button "Ok" at bounding box center [980, 452] width 56 height 33
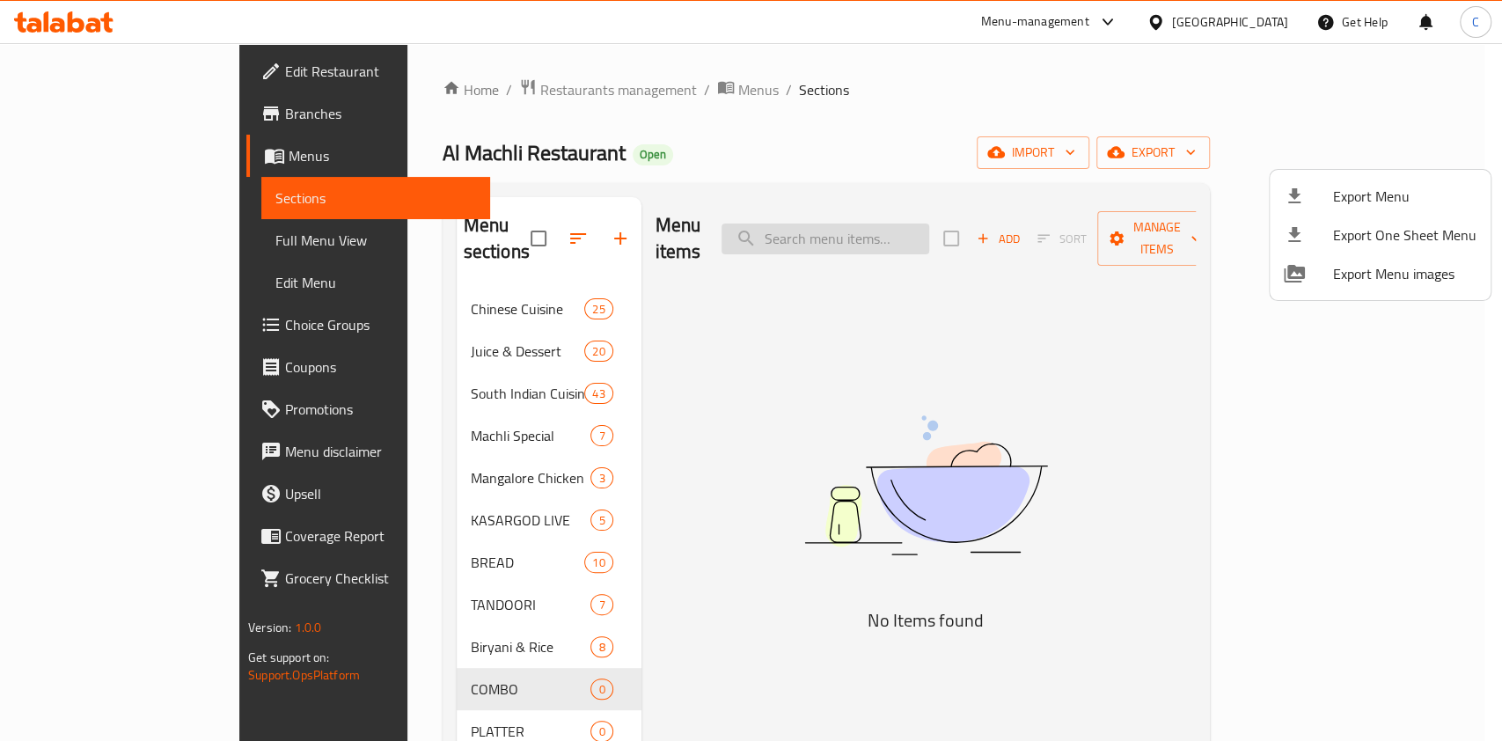
drag, startPoint x: 848, startPoint y: 221, endPoint x: 861, endPoint y: 216, distance: 13.9
click at [852, 221] on div at bounding box center [751, 370] width 1502 height 741
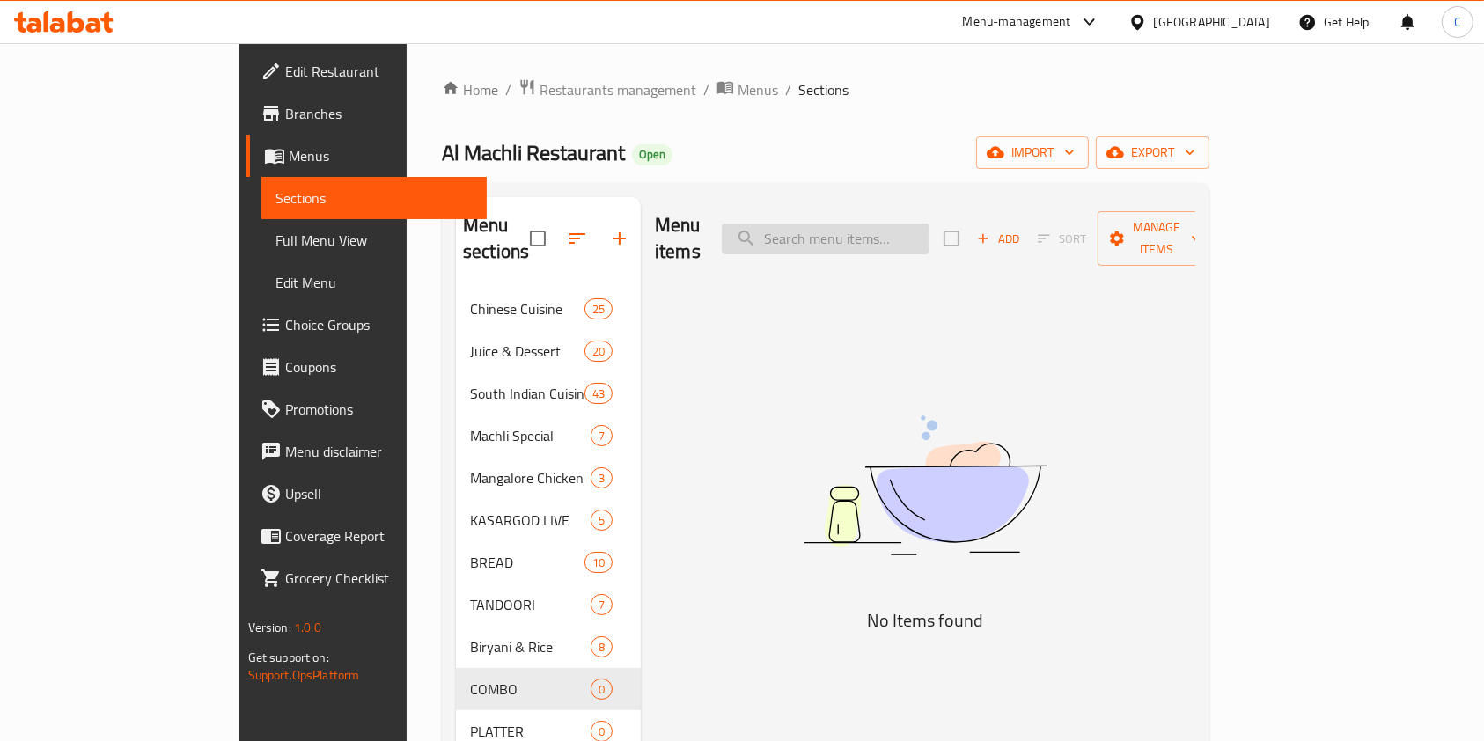
click at [890, 235] on input "search" at bounding box center [826, 239] width 208 height 31
type input "FISH P"
click at [929, 224] on input "FISH P" at bounding box center [826, 239] width 208 height 31
click at [737, 99] on span "Menus" at bounding box center [757, 89] width 40 height 21
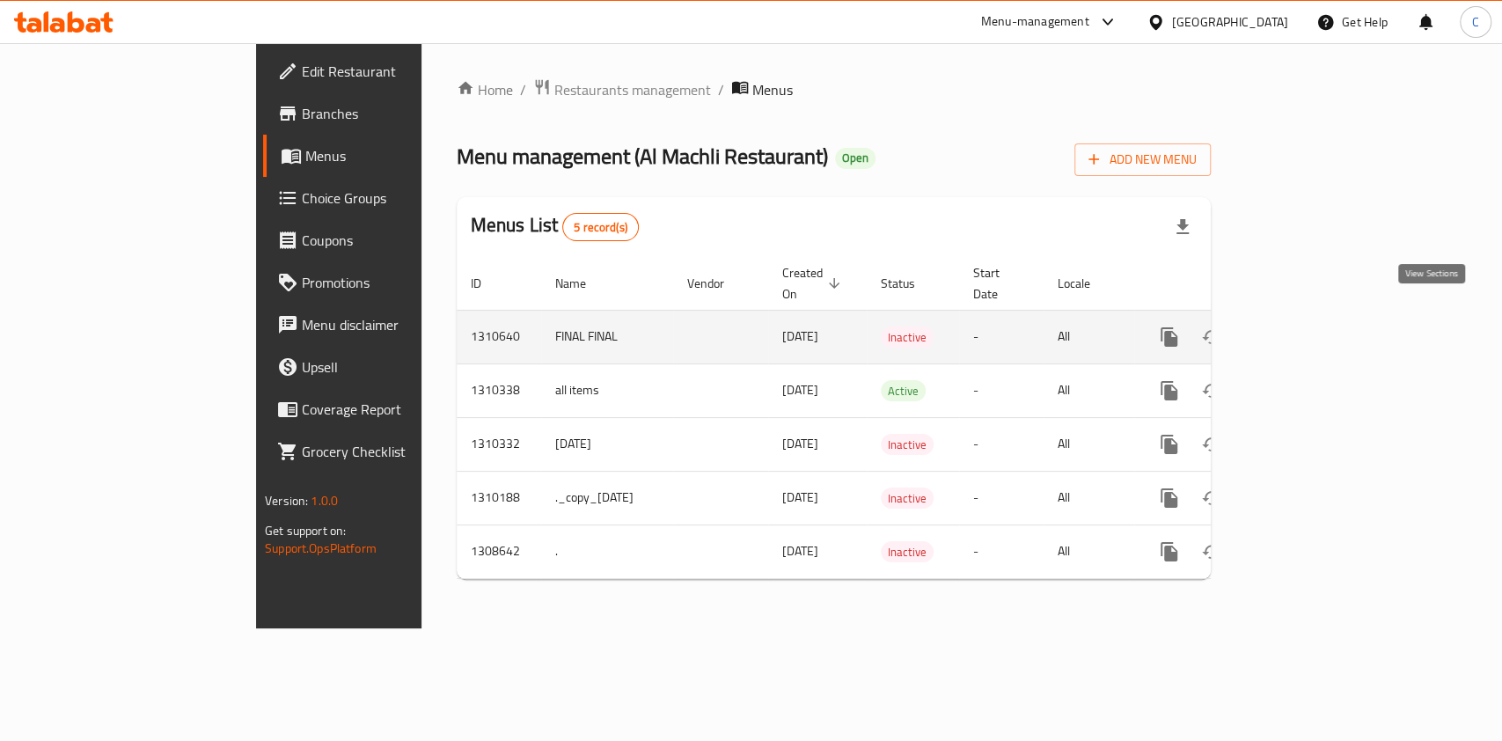
click at [1317, 322] on link "enhanced table" at bounding box center [1296, 337] width 42 height 42
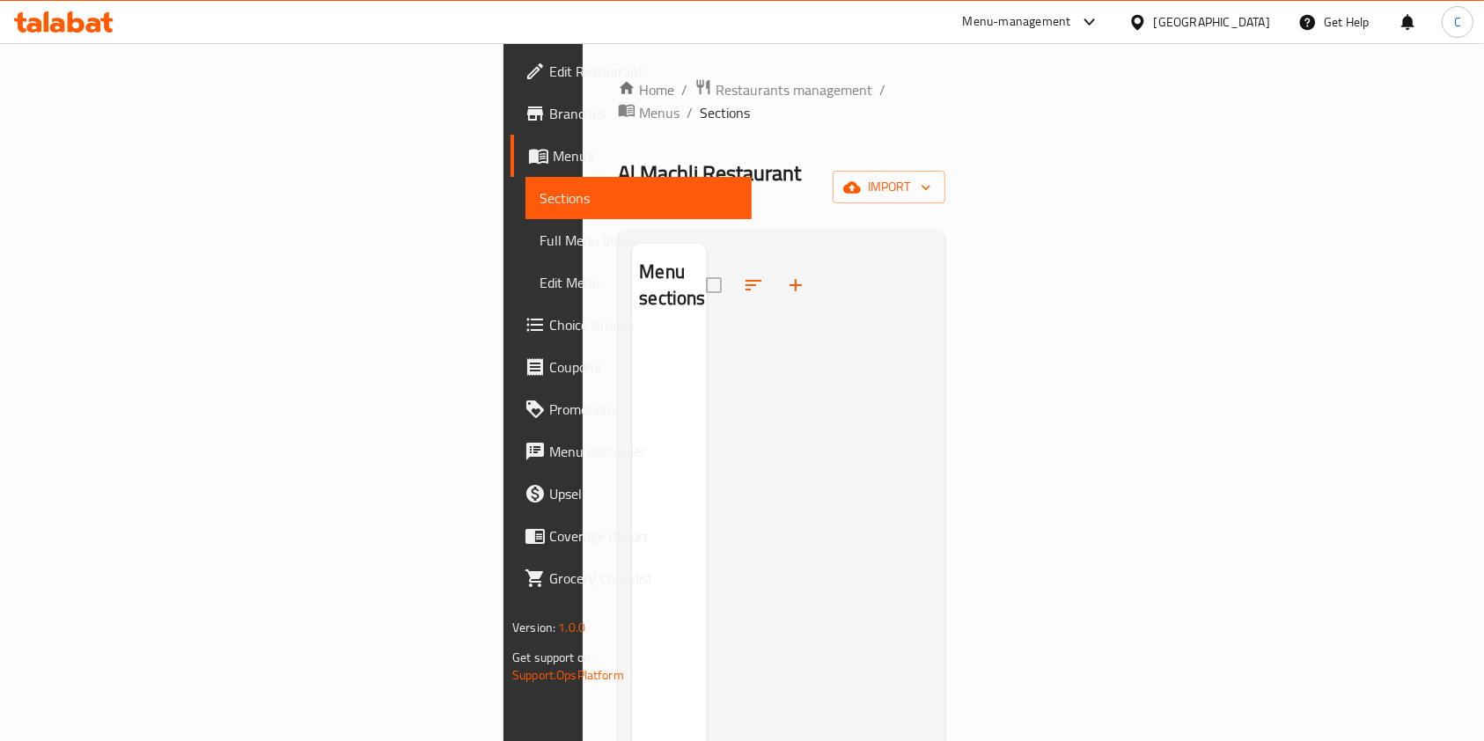
click at [945, 180] on div "Home / Restaurants management / Menus / Sections Al Machli Restaurant Open impo…" at bounding box center [781, 538] width 327 height 920
click at [945, 171] on button "import" at bounding box center [888, 187] width 113 height 33
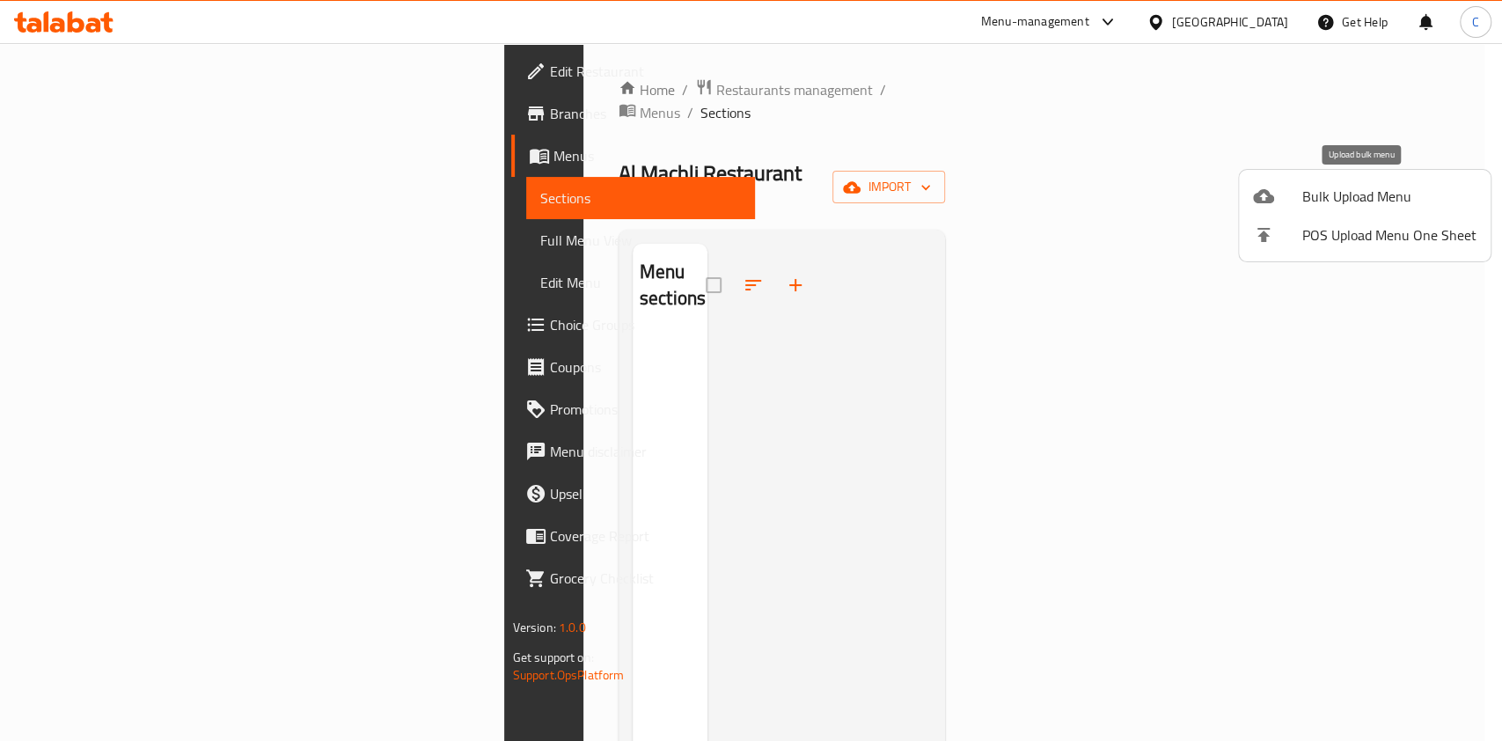
click at [1363, 197] on span "Bulk Upload Menu" at bounding box center [1389, 196] width 174 height 21
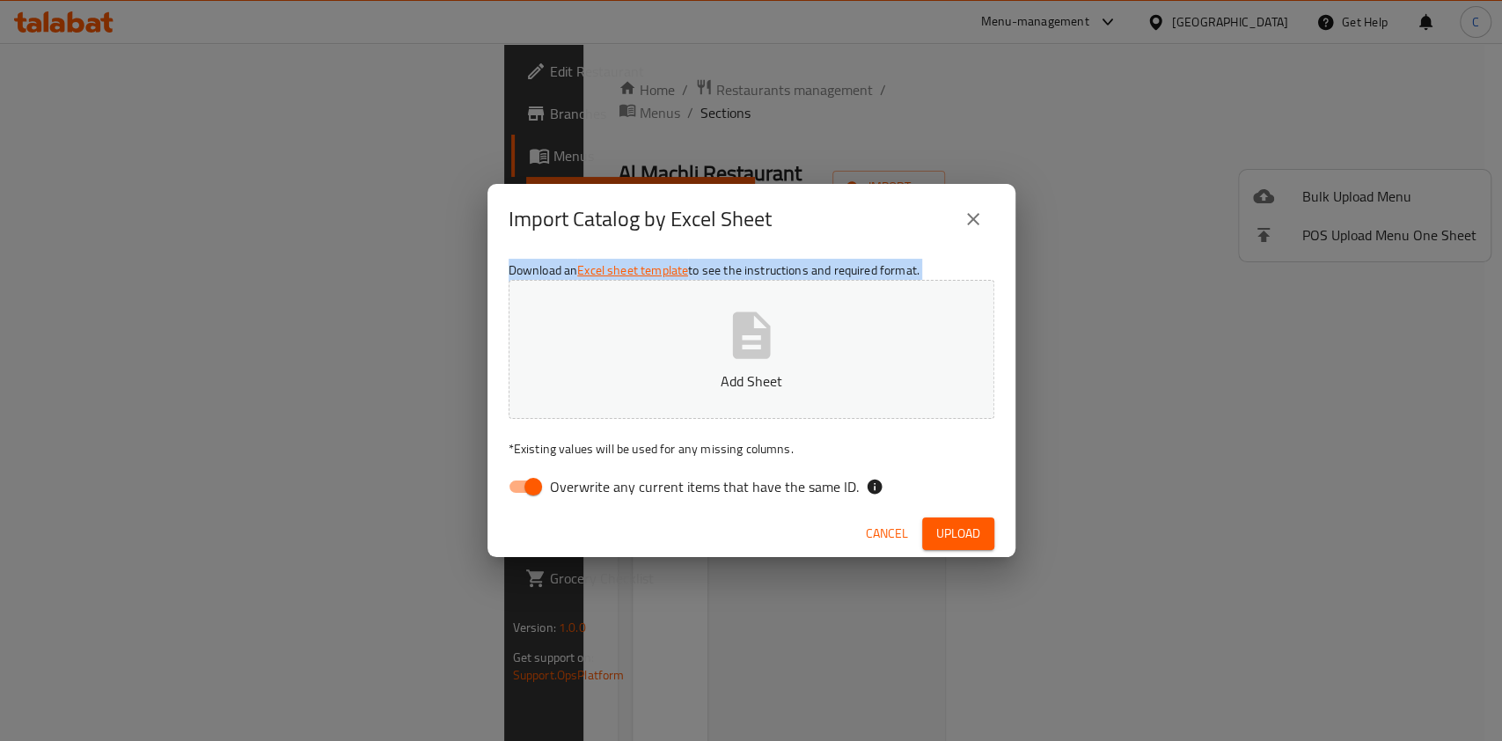
drag, startPoint x: 1232, startPoint y: 300, endPoint x: 910, endPoint y: 270, distance: 323.4
click at [922, 264] on div "Import Catalog by Excel Sheet Download an Excel sheet template to see the instr…" at bounding box center [751, 370] width 1502 height 741
click at [763, 353] on icon "button" at bounding box center [751, 335] width 38 height 47
click at [957, 523] on span "Upload" at bounding box center [958, 534] width 44 height 22
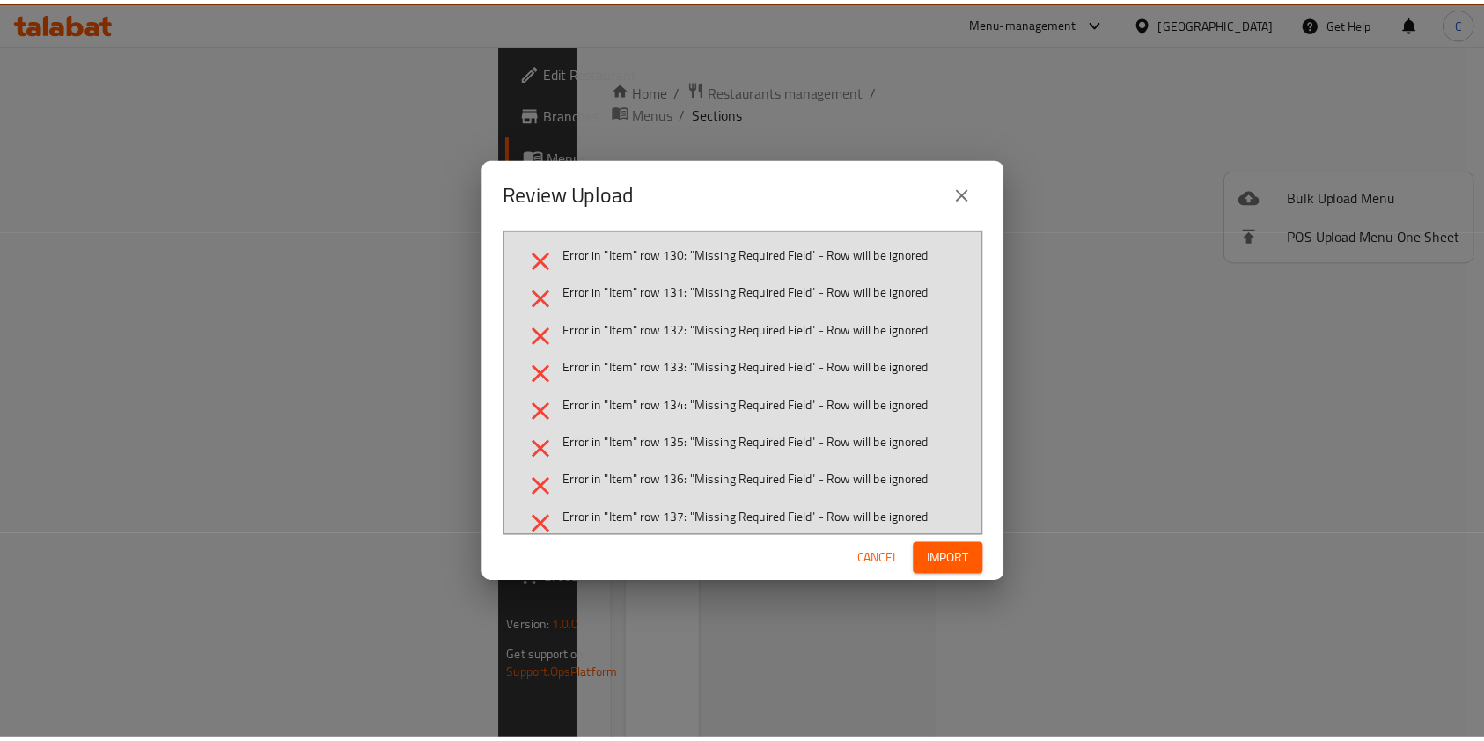
scroll to position [435, 0]
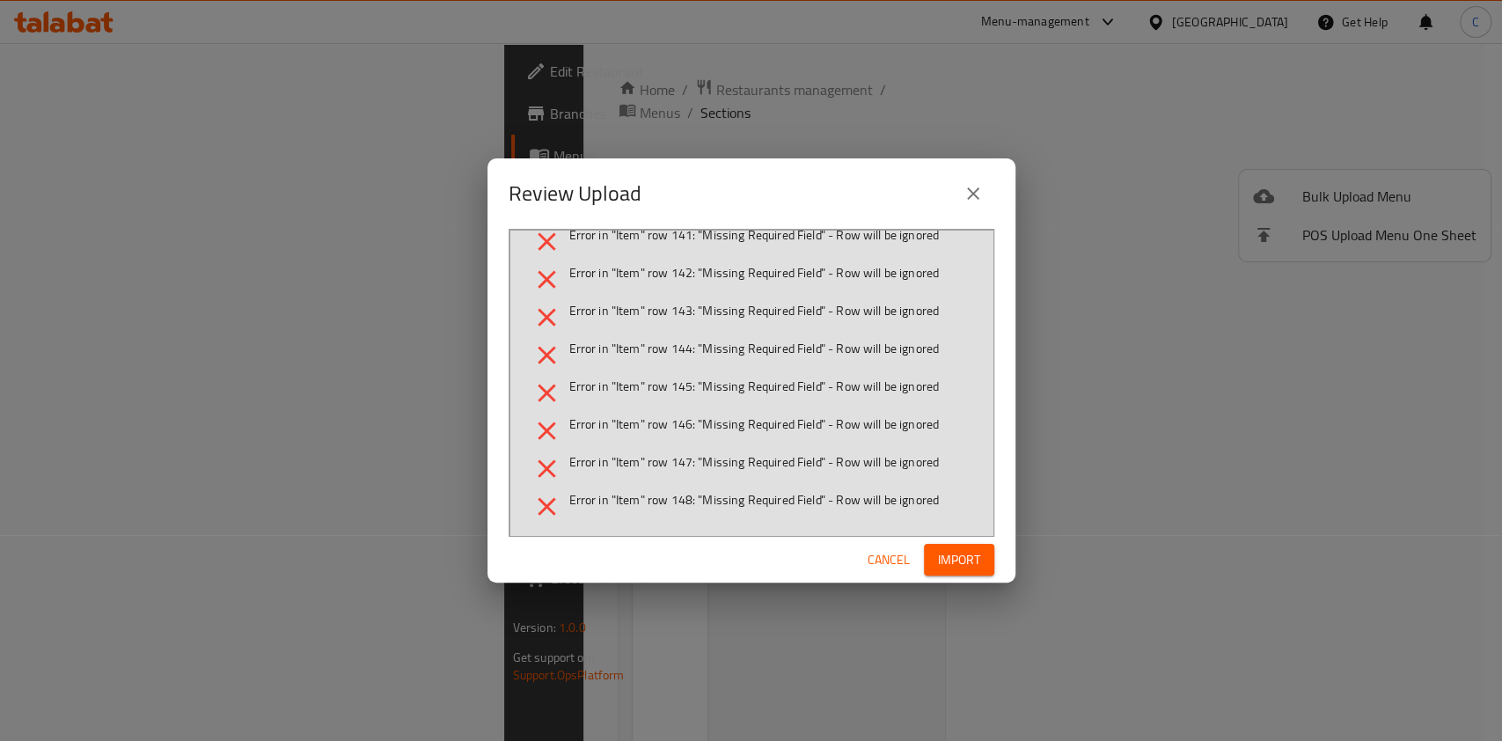
click at [893, 574] on button "Cancel" at bounding box center [889, 560] width 56 height 33
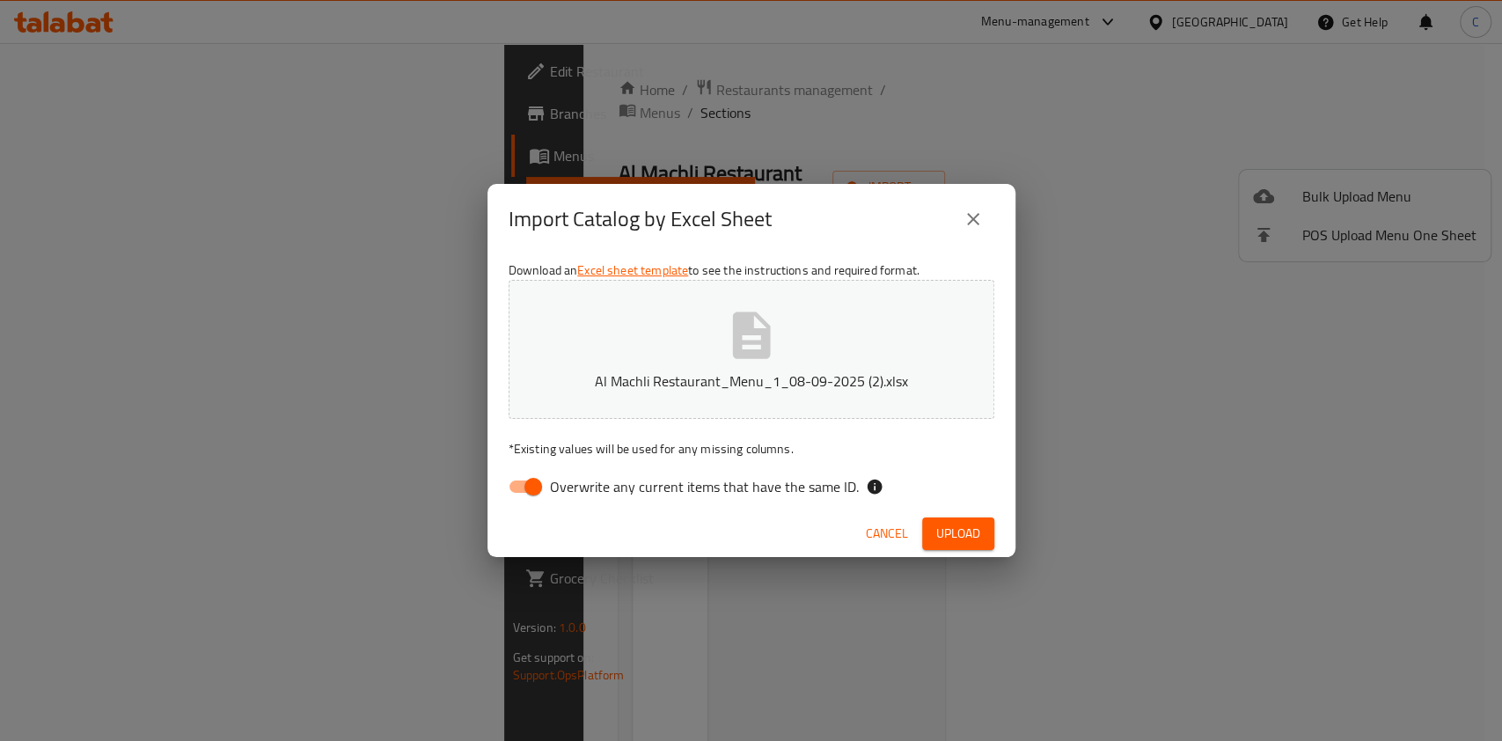
click at [964, 223] on icon "close" at bounding box center [973, 219] width 21 height 21
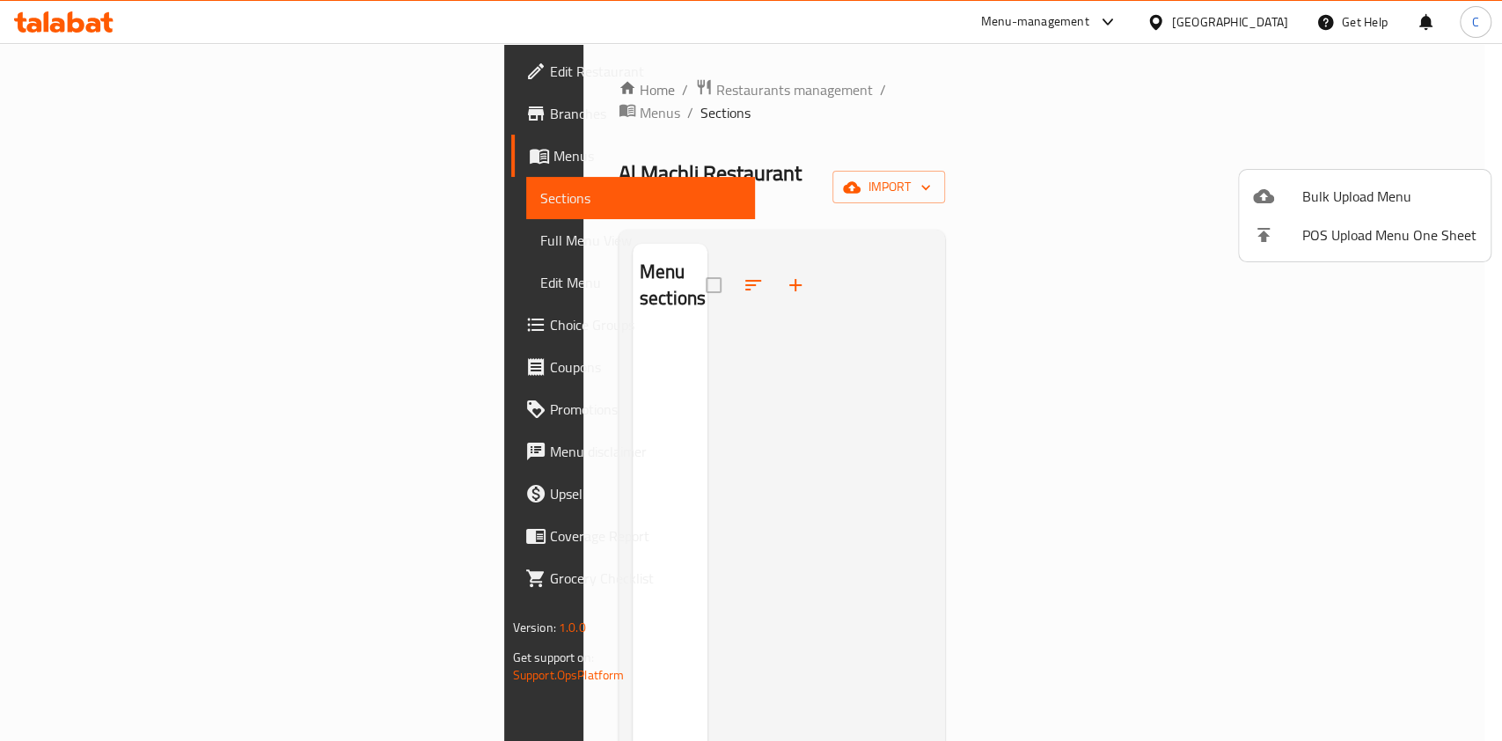
click at [600, 100] on div at bounding box center [751, 370] width 1502 height 741
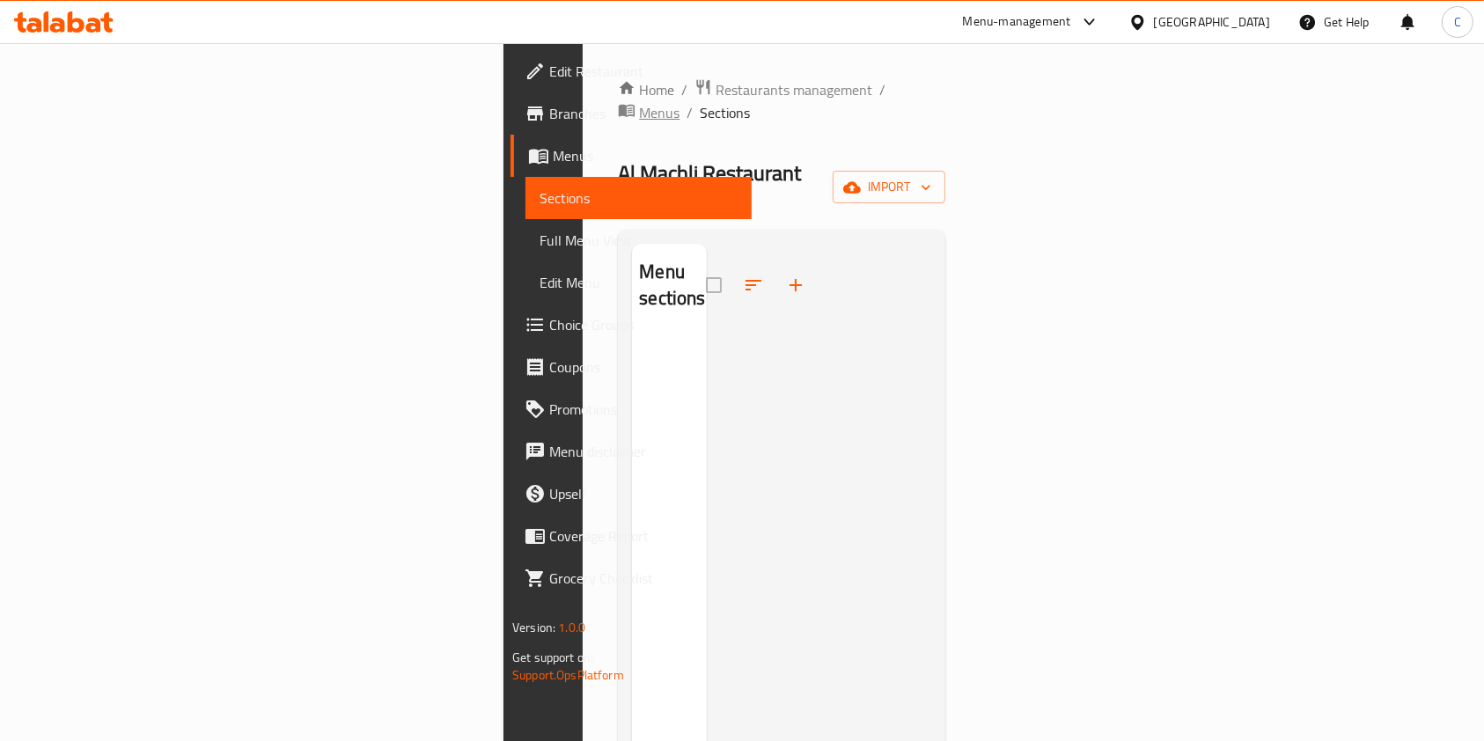
click at [639, 102] on span "Menus" at bounding box center [659, 112] width 40 height 21
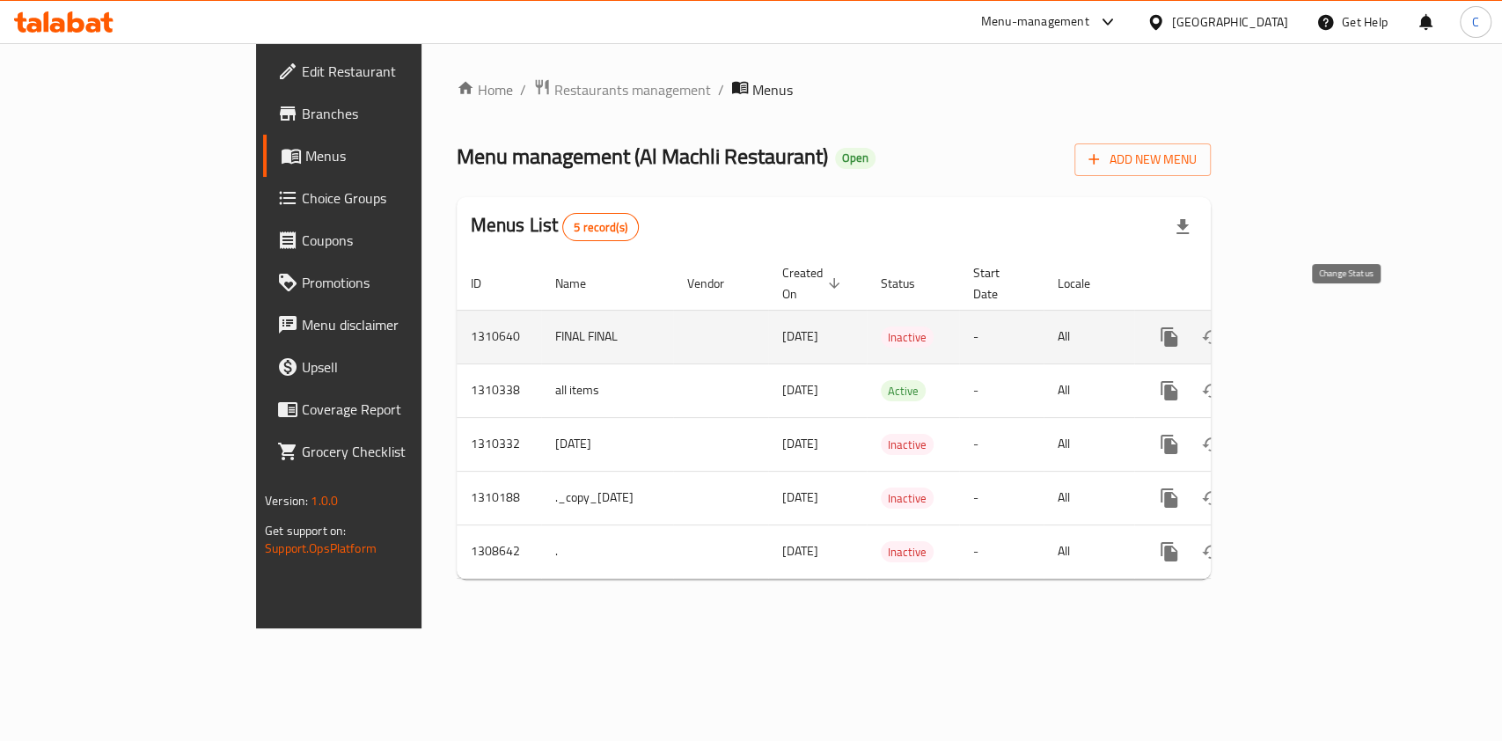
click at [1222, 326] on icon "enhanced table" at bounding box center [1211, 336] width 21 height 21
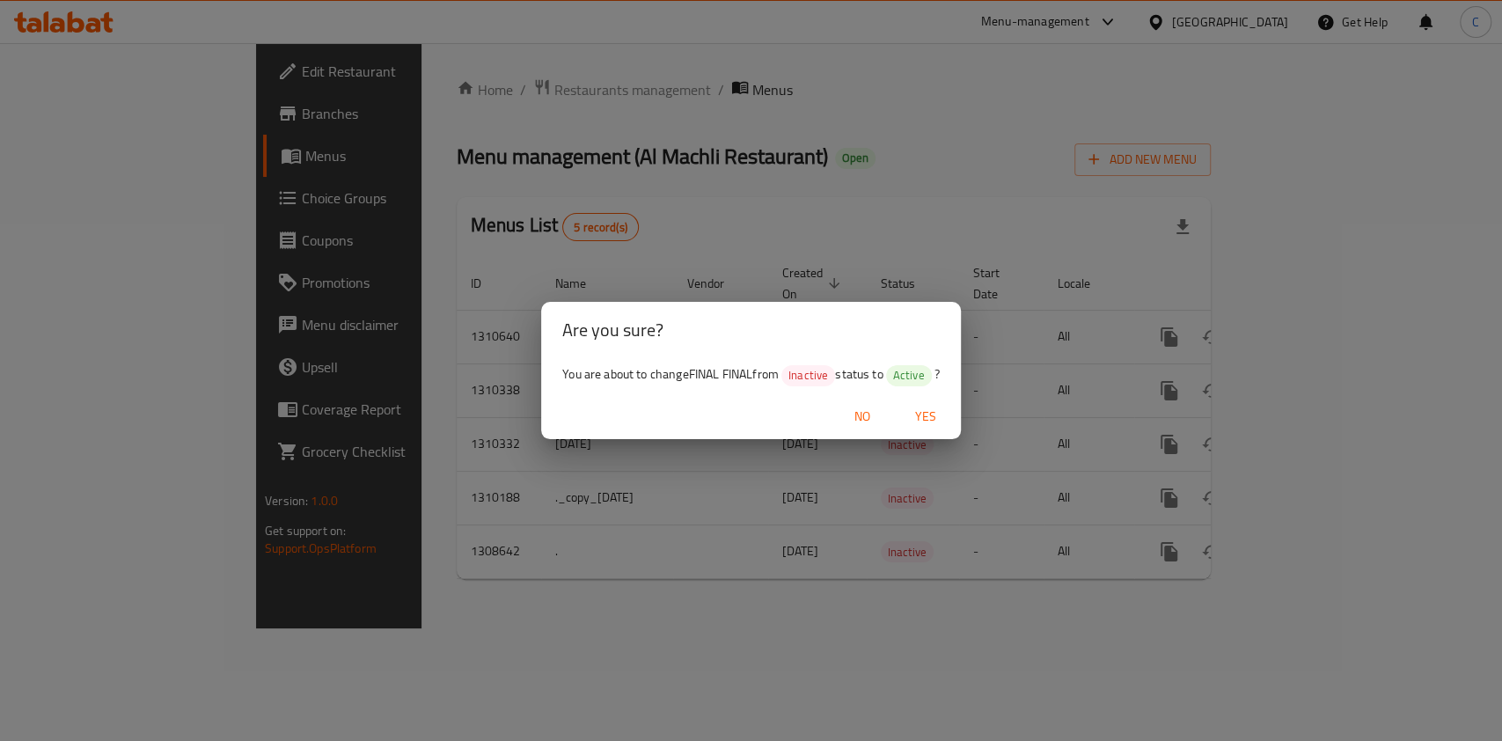
click at [1362, 165] on div "Are you sure? You are about to change FINAL FINAL from Inactive status to Activ…" at bounding box center [751, 370] width 1502 height 741
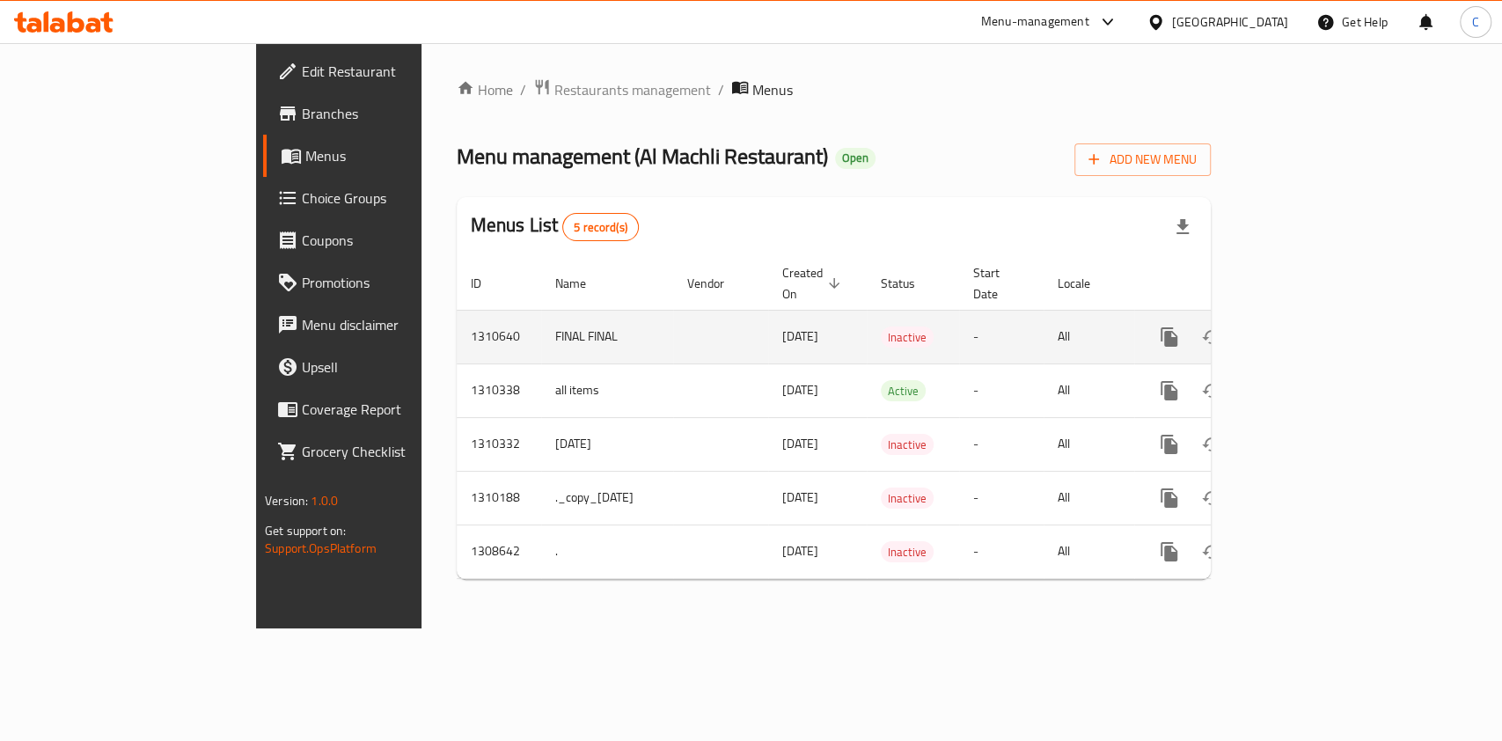
click at [1307, 326] on icon "enhanced table" at bounding box center [1296, 336] width 21 height 21
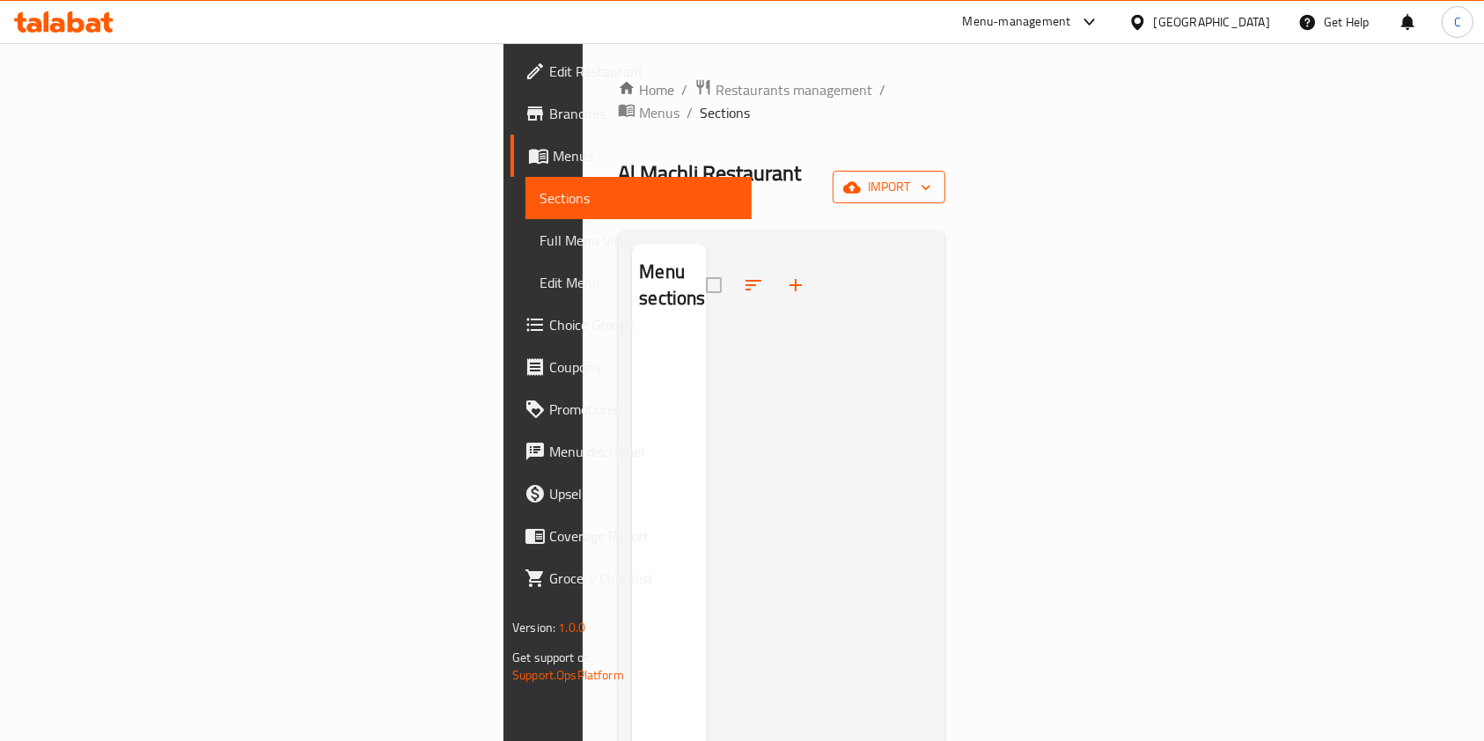
click at [931, 176] on span "import" at bounding box center [889, 187] width 84 height 22
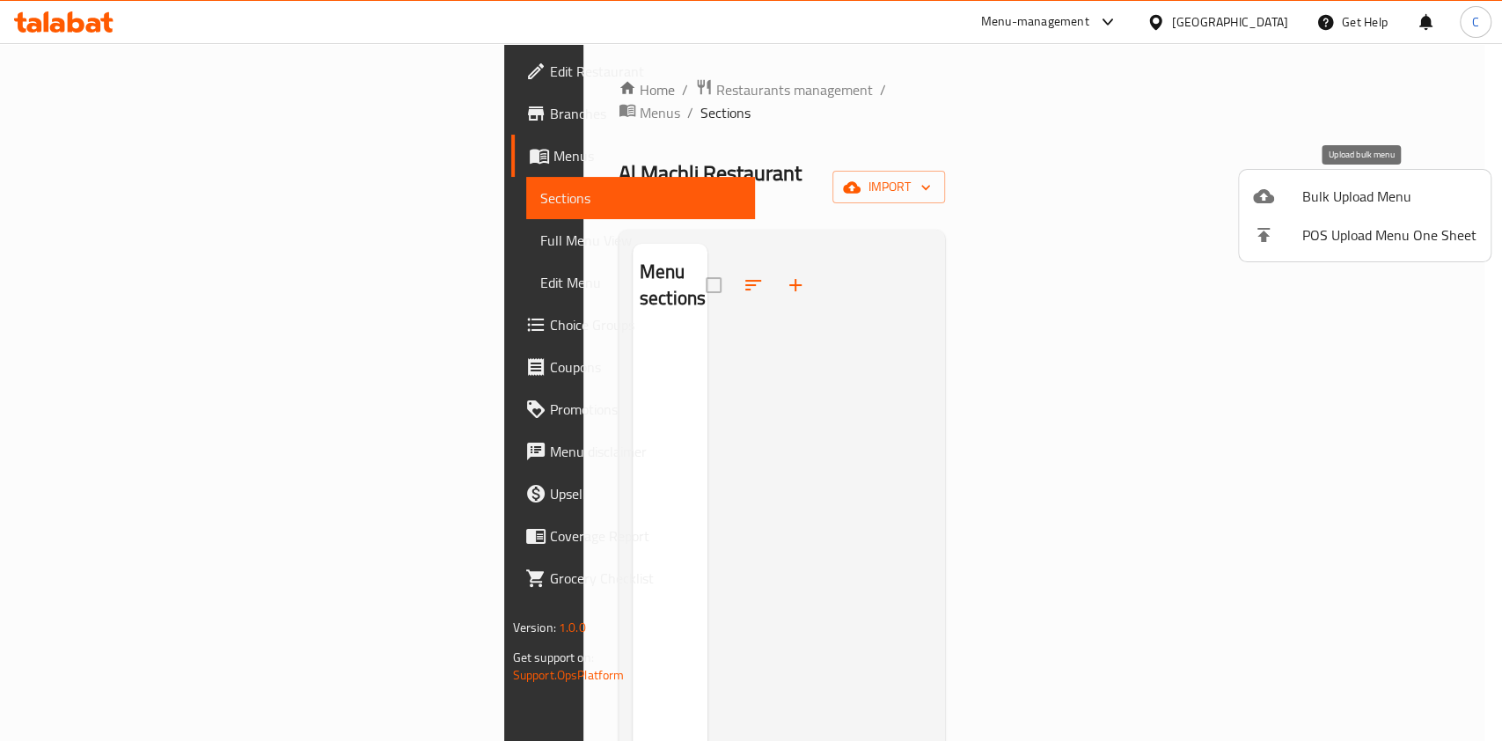
click at [1303, 188] on span "Bulk Upload Menu" at bounding box center [1389, 196] width 174 height 21
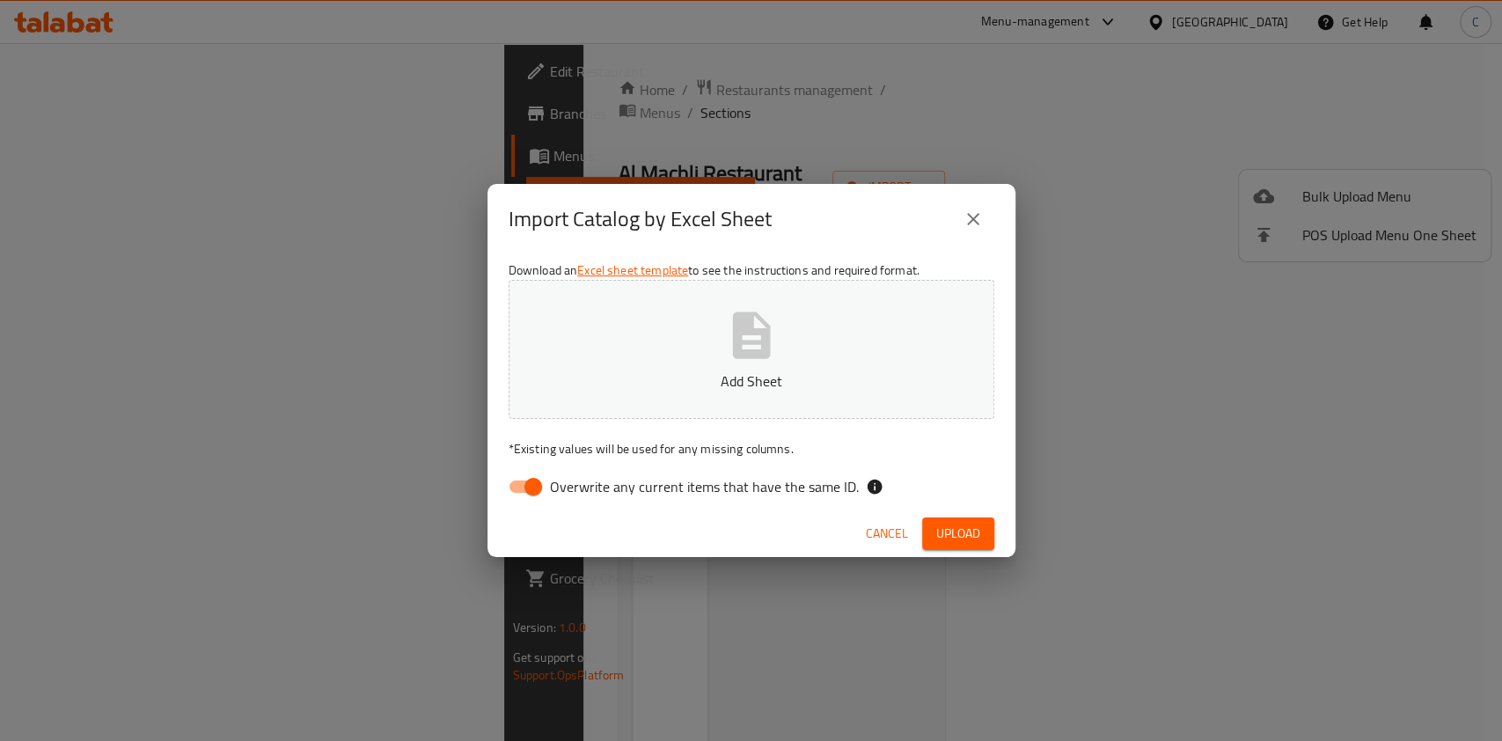
click at [737, 371] on p "Add Sheet" at bounding box center [751, 380] width 431 height 21
click at [988, 530] on button "Upload" at bounding box center [958, 533] width 72 height 33
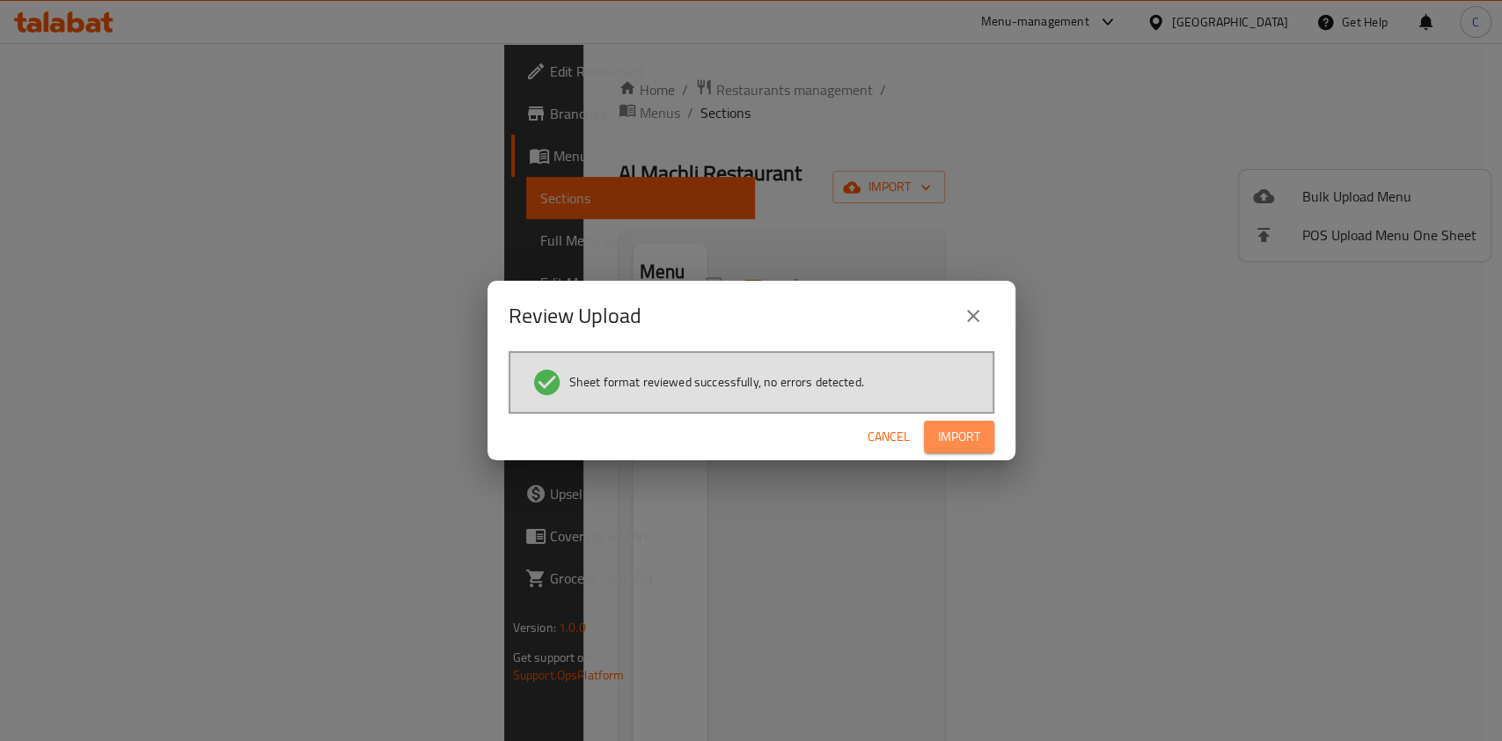
click at [951, 446] on span "Import" at bounding box center [959, 437] width 42 height 22
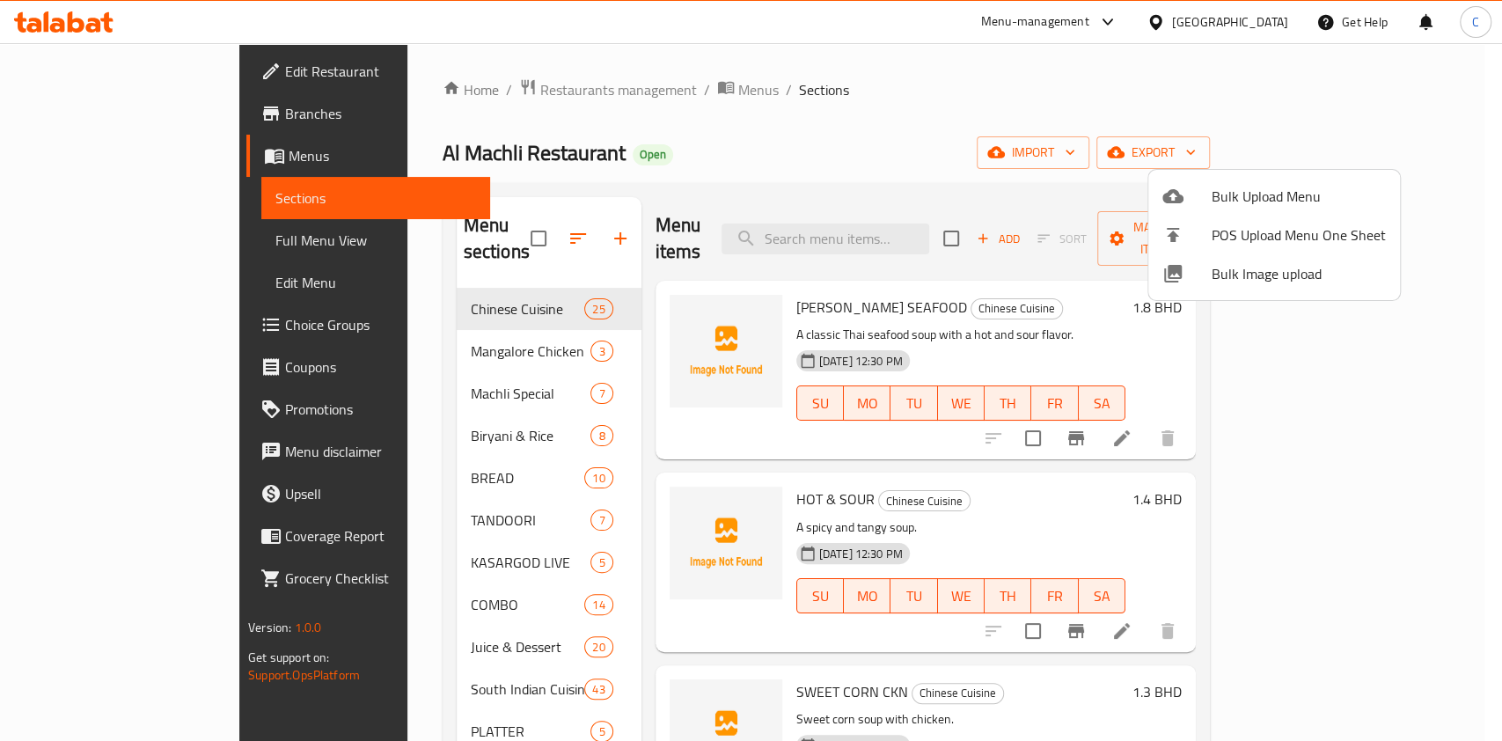
click at [1140, 112] on div at bounding box center [751, 370] width 1502 height 741
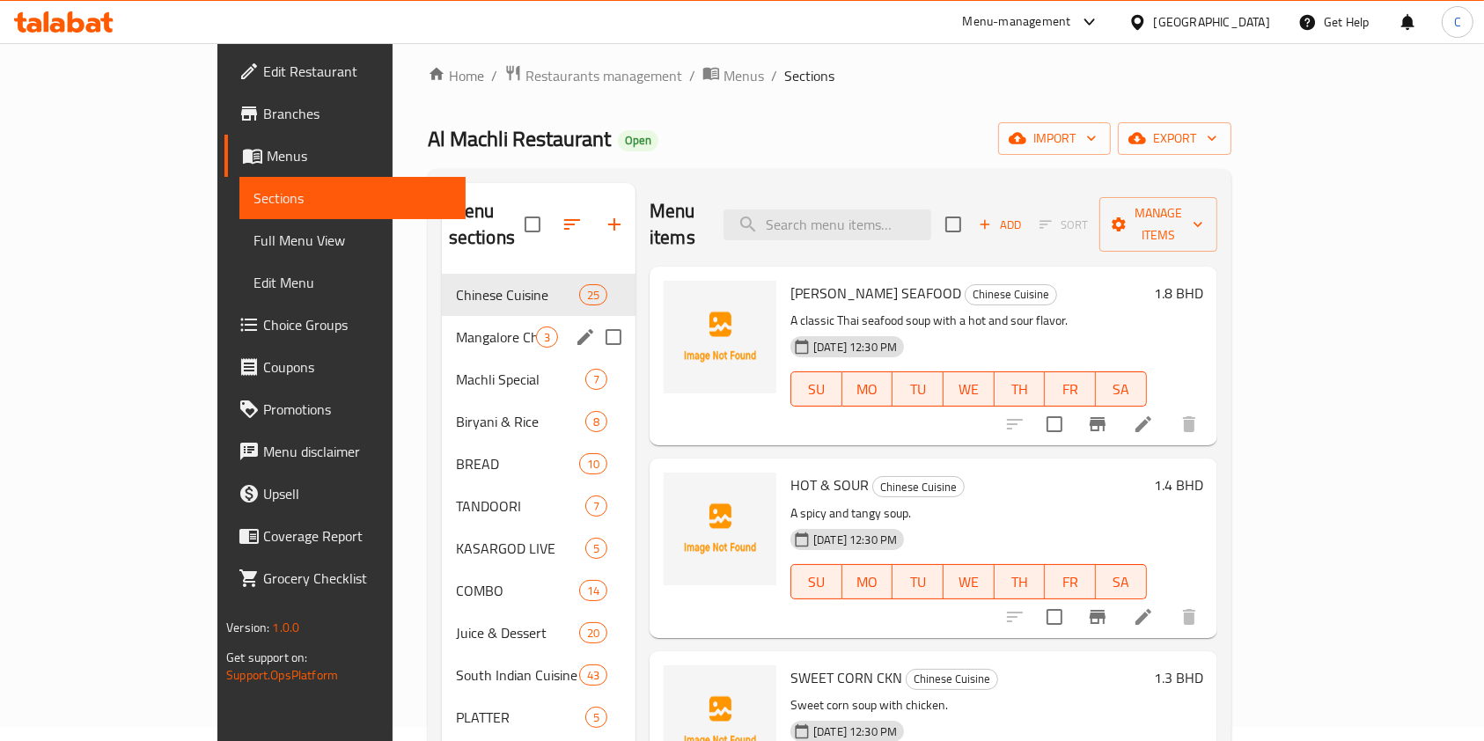
scroll to position [11, 0]
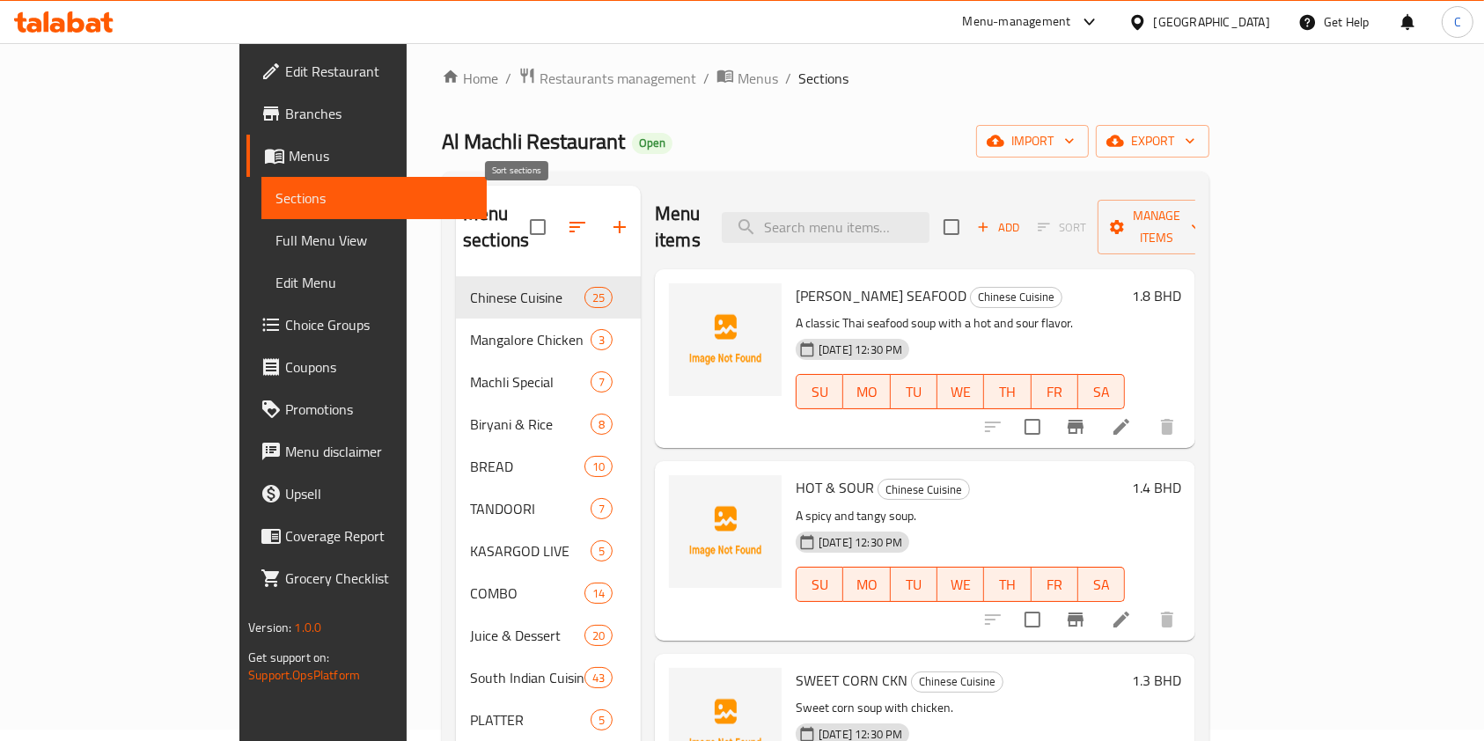
click at [569, 222] on icon "button" at bounding box center [577, 227] width 16 height 11
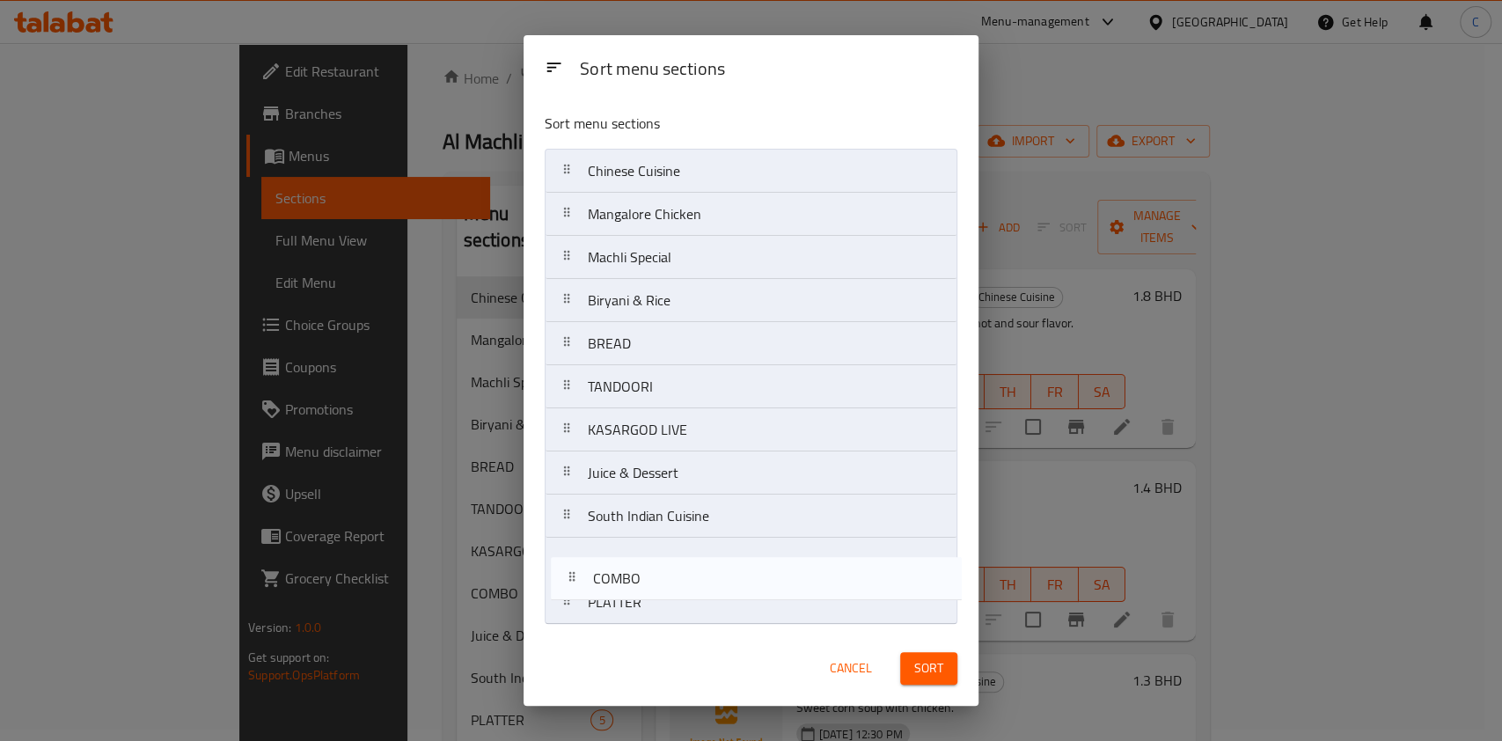
drag, startPoint x: 622, startPoint y: 480, endPoint x: 627, endPoint y: 597, distance: 118.0
click at [627, 597] on nav "Chinese Cuisine Mangalore Chicken Machli Special Biryani & Rice BREAD TANDOORI …" at bounding box center [751, 387] width 413 height 476
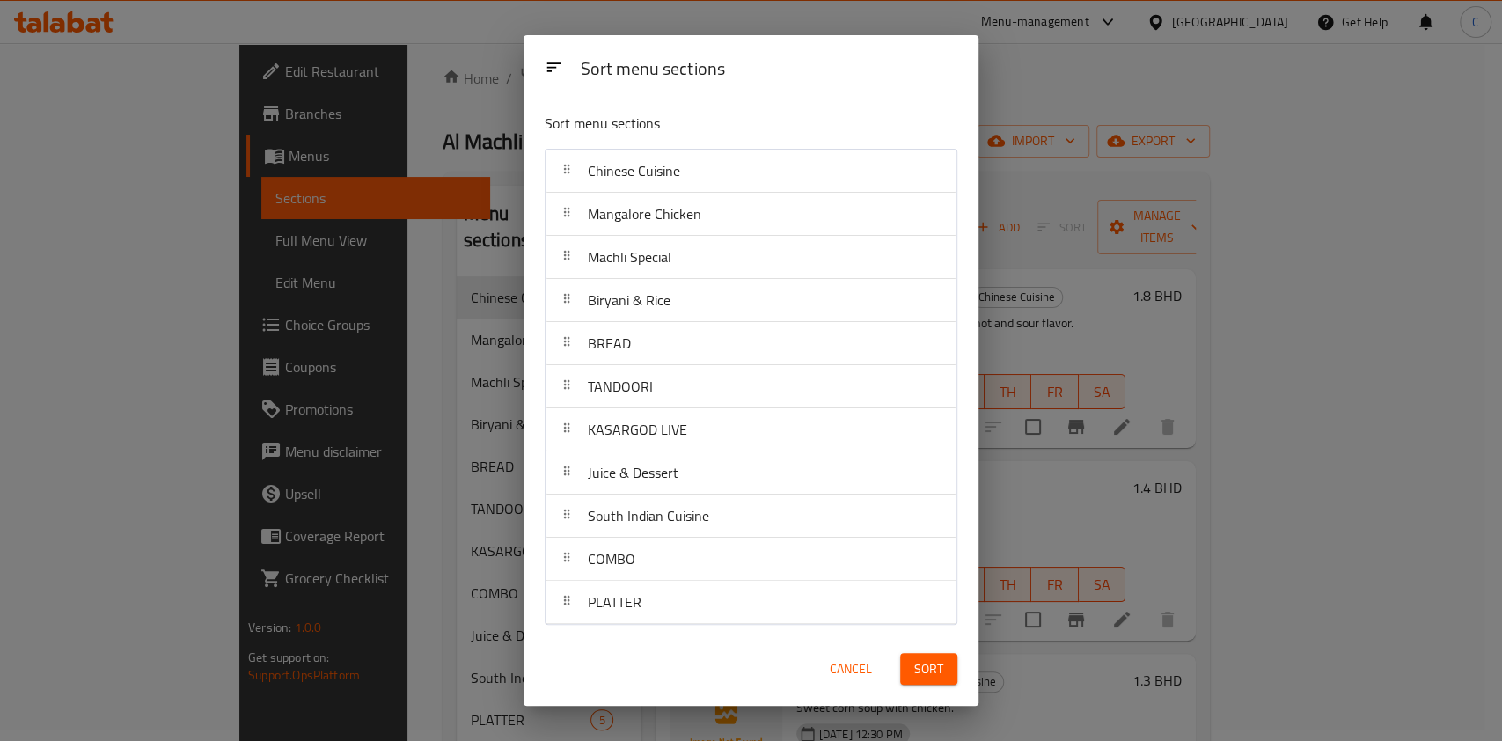
click at [910, 664] on button "Sort" at bounding box center [928, 669] width 57 height 33
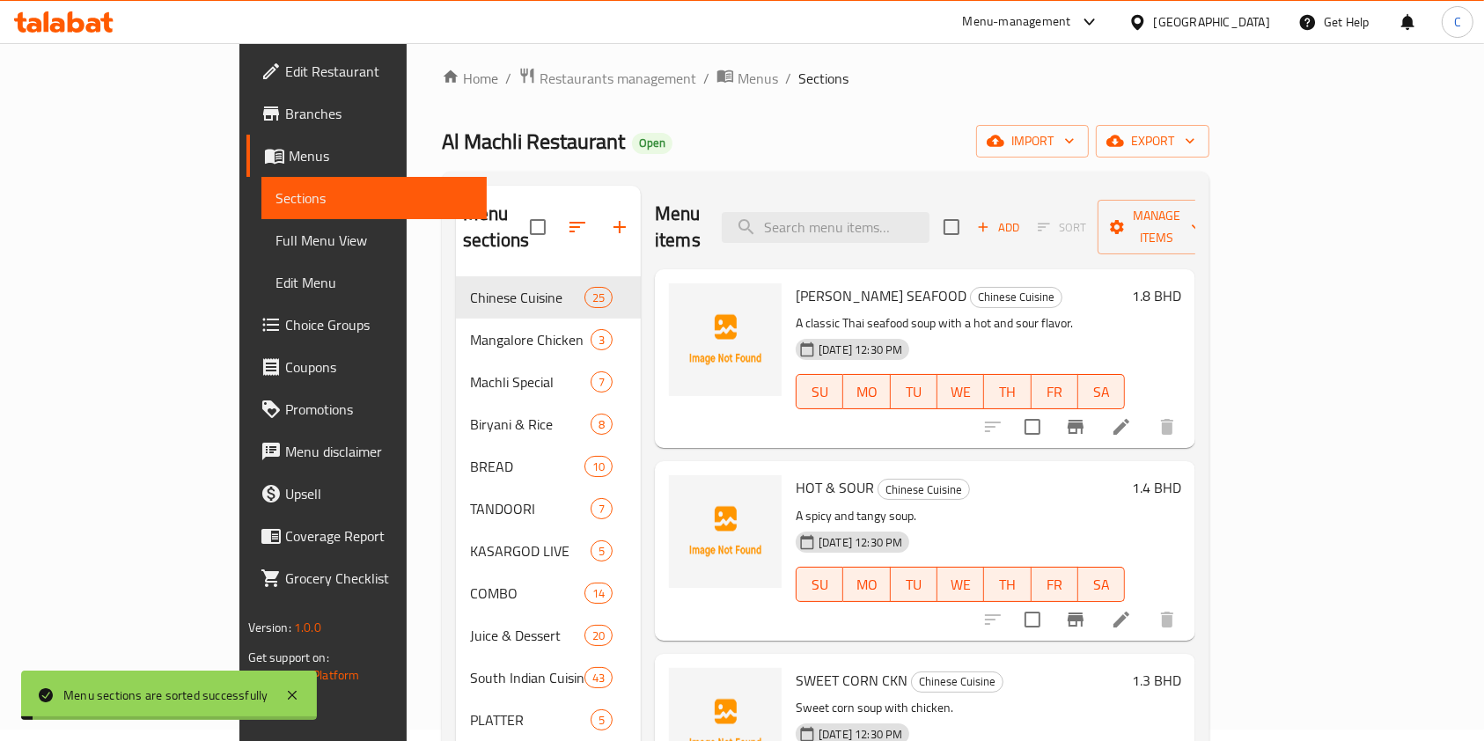
drag, startPoint x: 1091, startPoint y: 139, endPoint x: 760, endPoint y: 150, distance: 331.0
click at [1089, 139] on div "Al Machli Restaurant Open import export" at bounding box center [825, 141] width 767 height 33
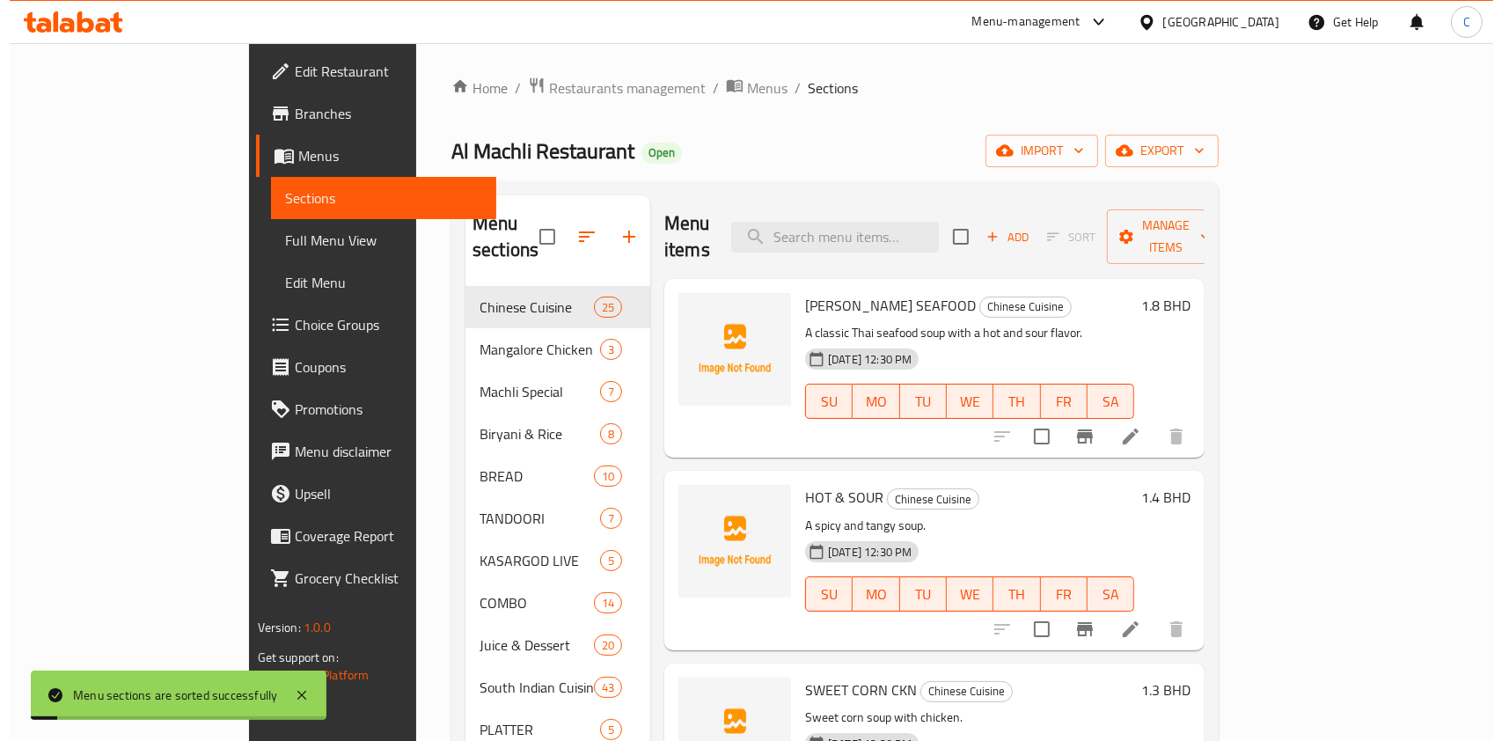
scroll to position [0, 0]
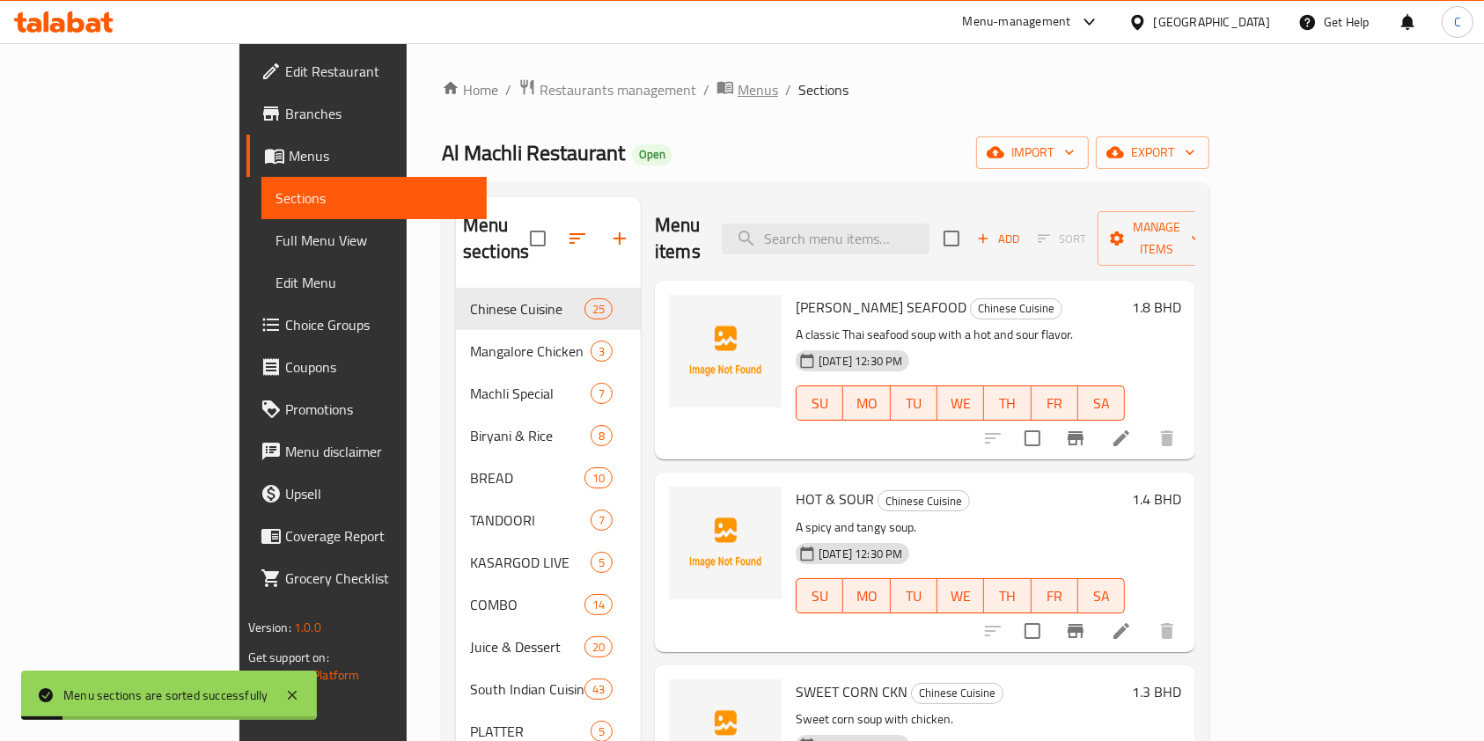
click at [737, 92] on span "Menus" at bounding box center [757, 89] width 40 height 21
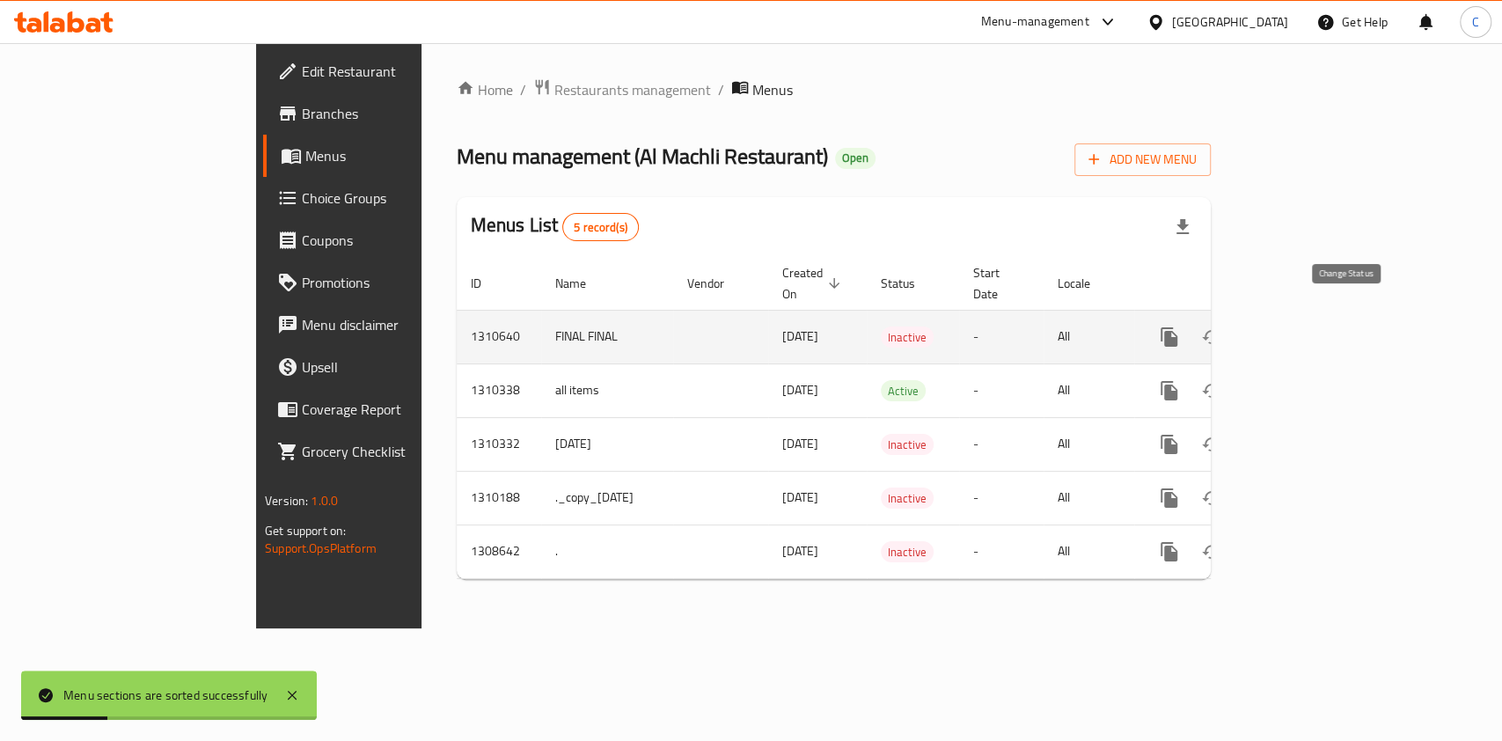
click at [1221, 330] on icon "enhanced table" at bounding box center [1211, 337] width 19 height 14
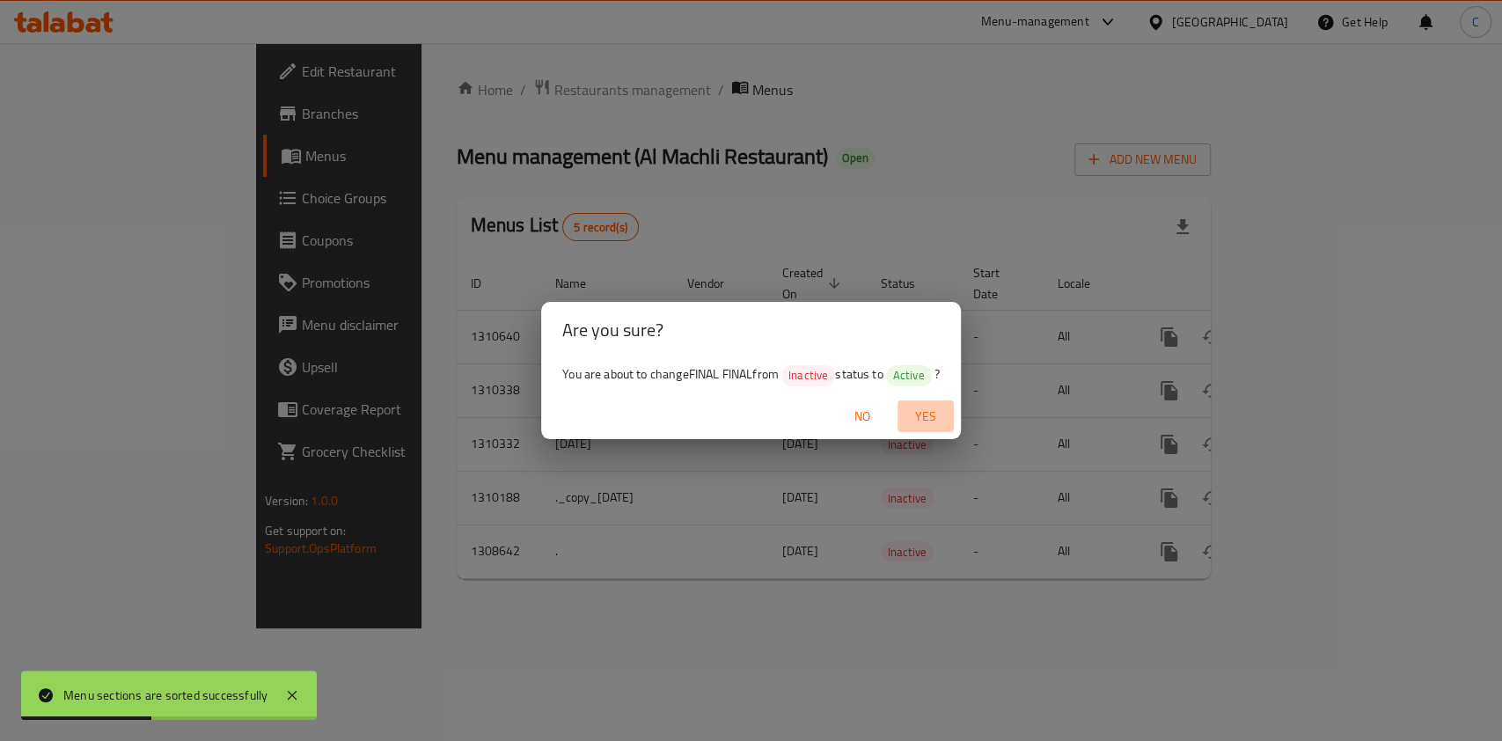
click at [917, 423] on span "Yes" at bounding box center [926, 417] width 42 height 22
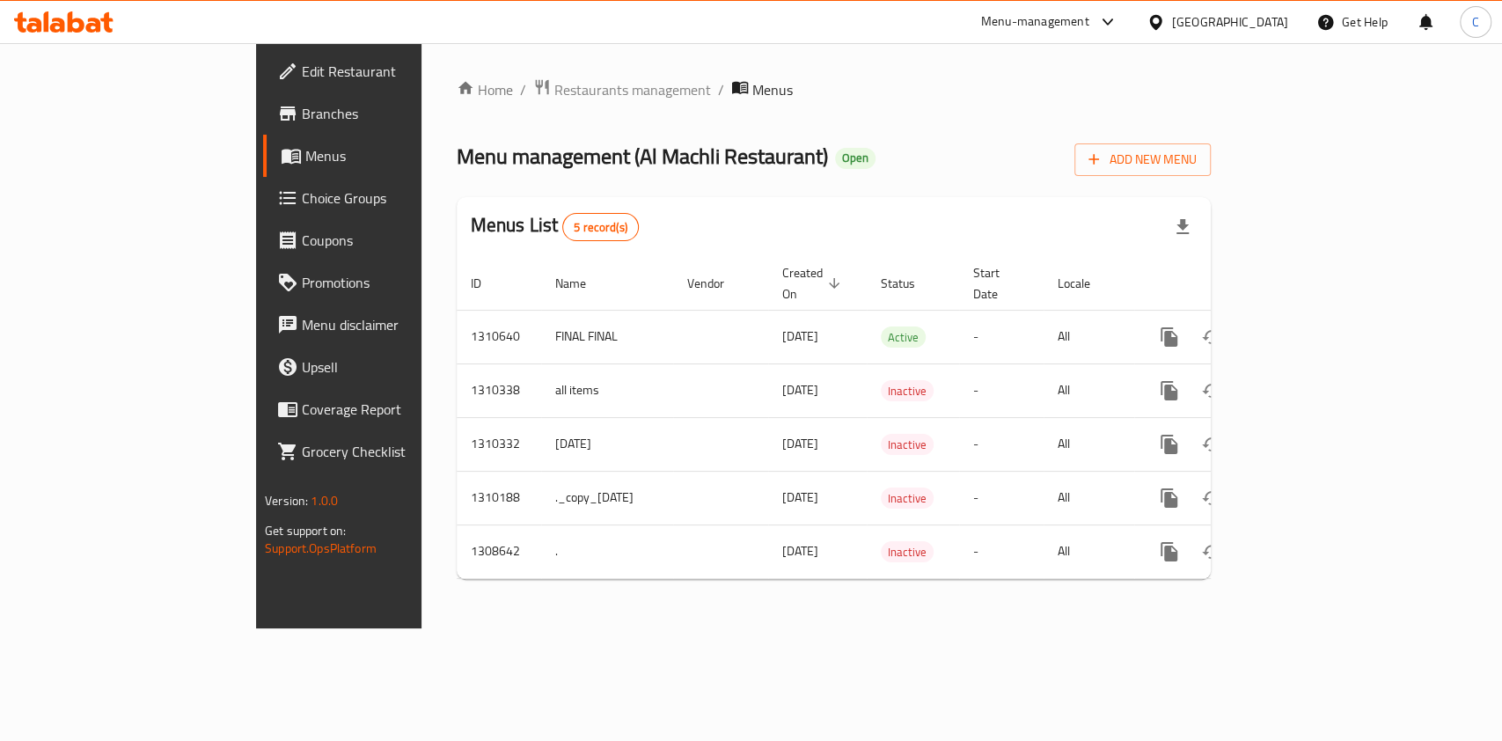
click at [302, 203] on span "Choice Groups" at bounding box center [397, 197] width 191 height 21
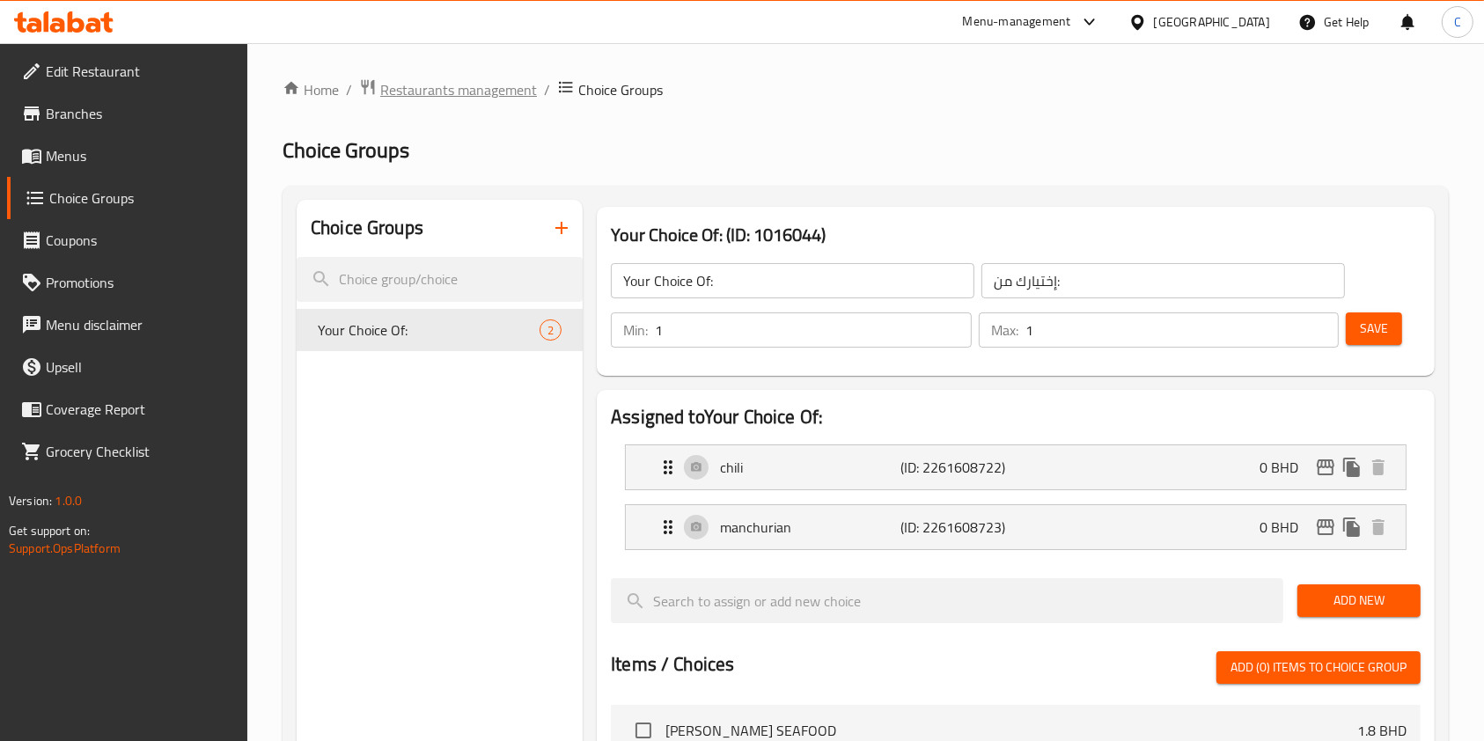
click at [497, 92] on span "Restaurants management" at bounding box center [458, 89] width 157 height 21
click at [119, 161] on span "Menus" at bounding box center [140, 155] width 188 height 21
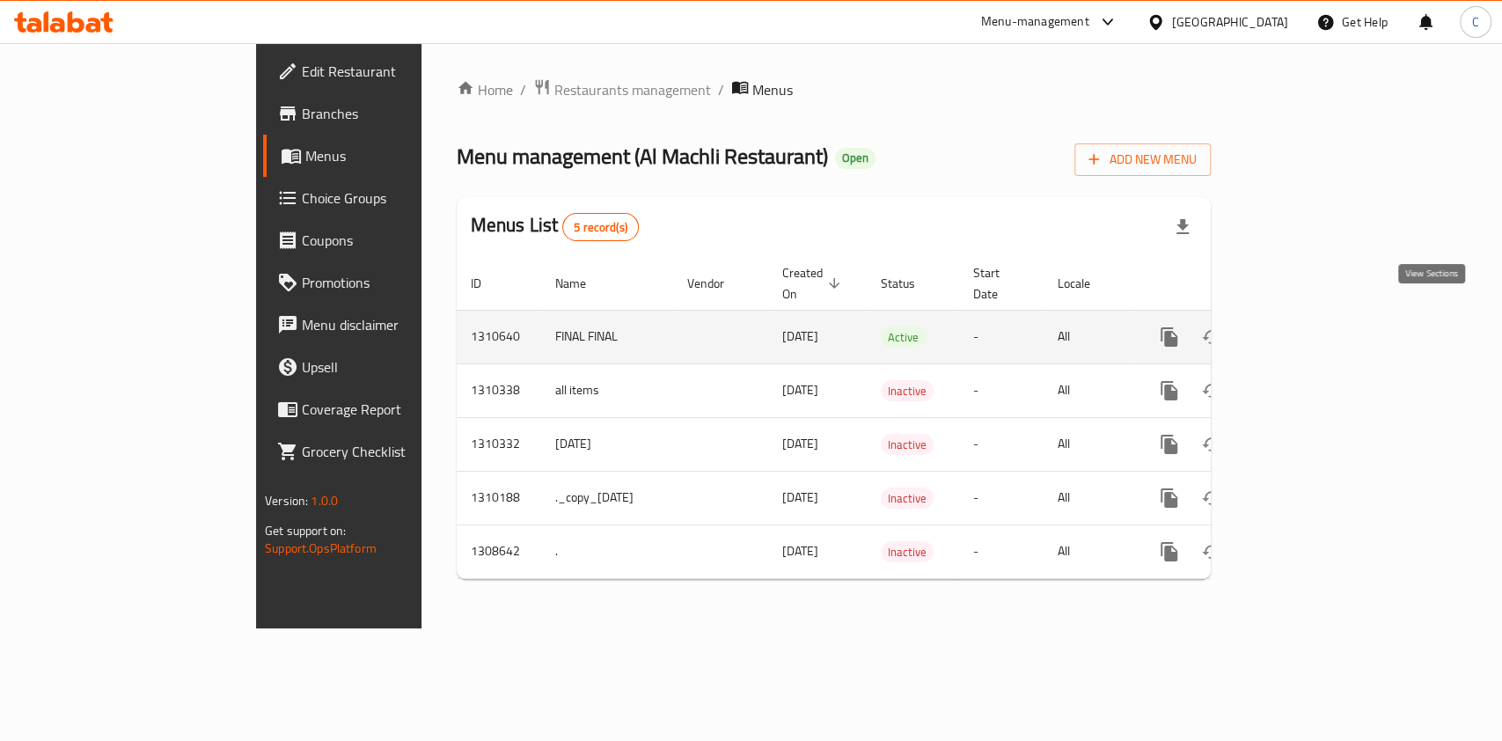
click at [1317, 316] on link "enhanced table" at bounding box center [1296, 337] width 42 height 42
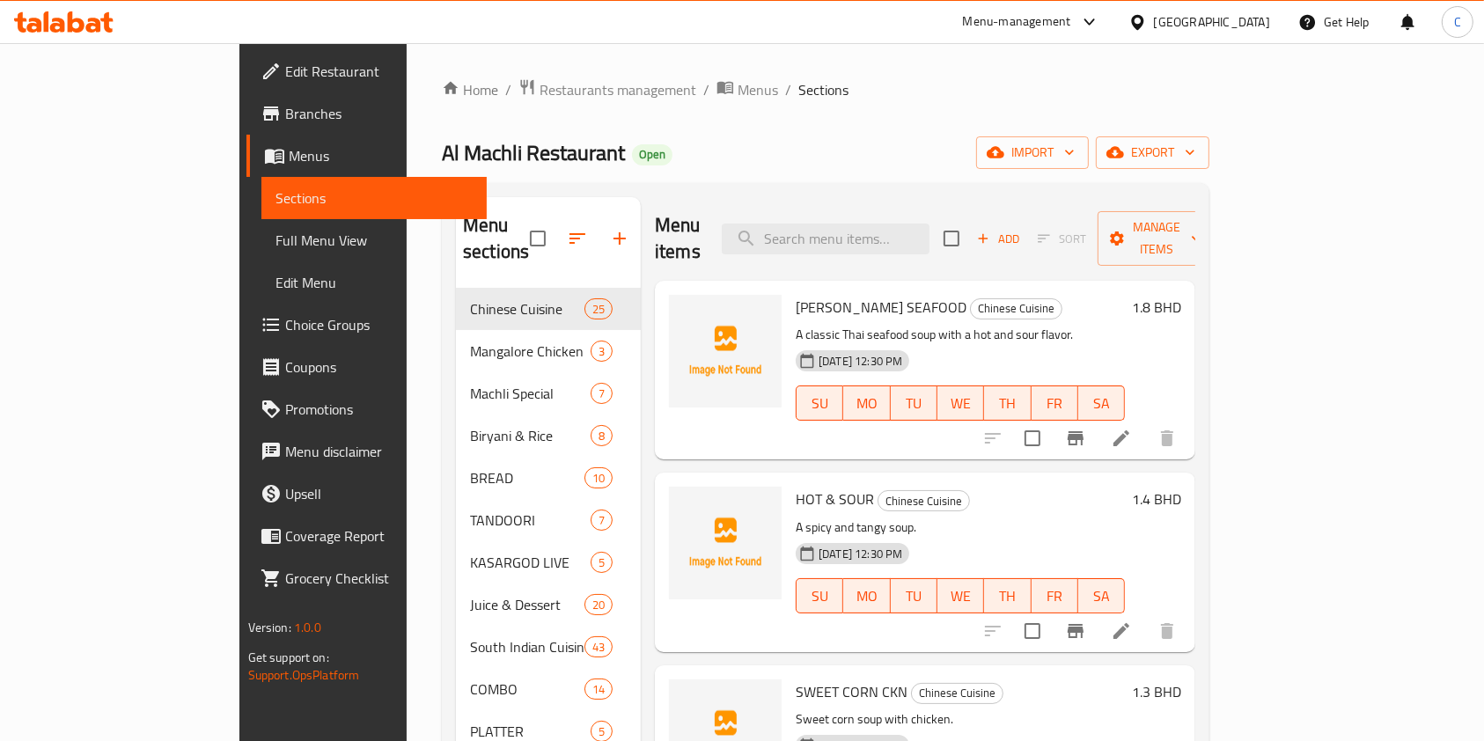
scroll to position [117, 0]
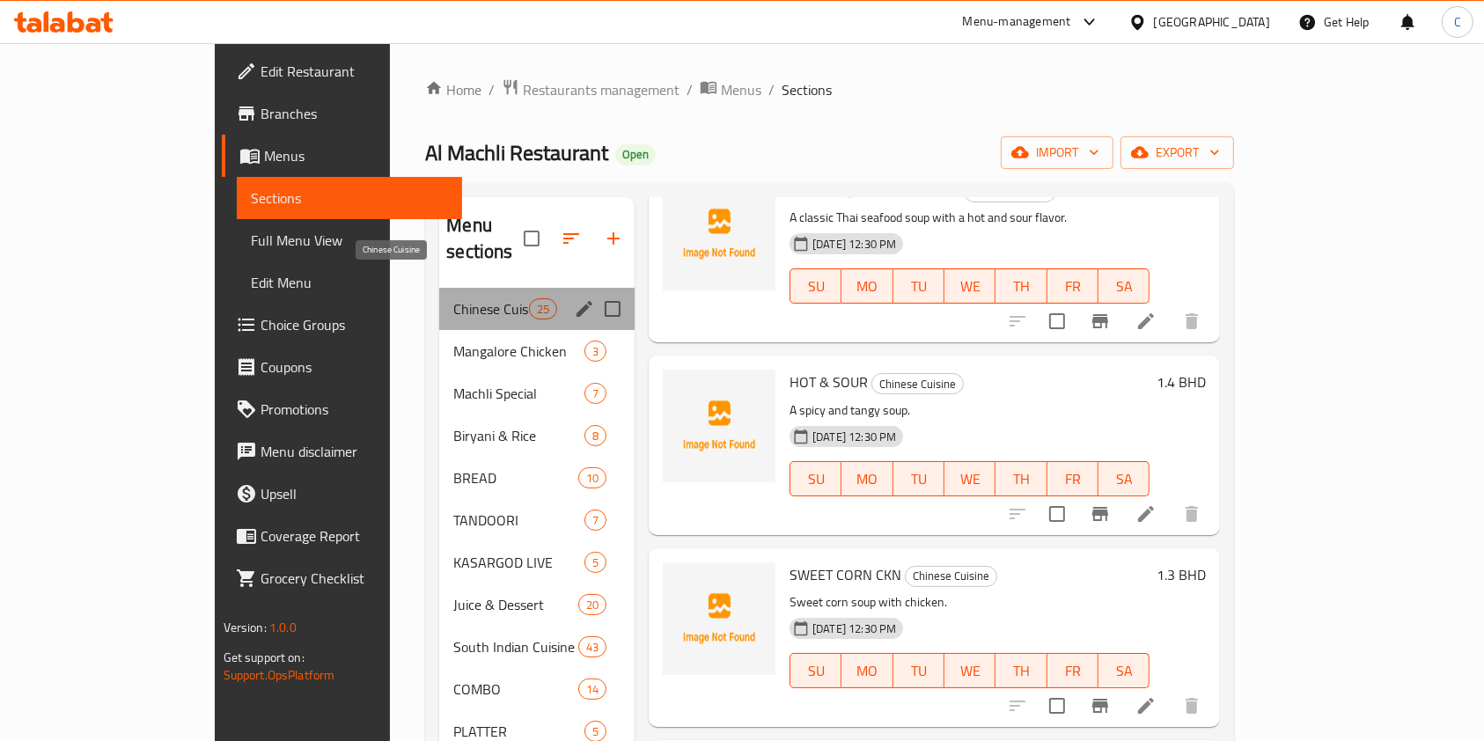
click at [453, 298] on span "Chinese Cuisine" at bounding box center [490, 308] width 75 height 21
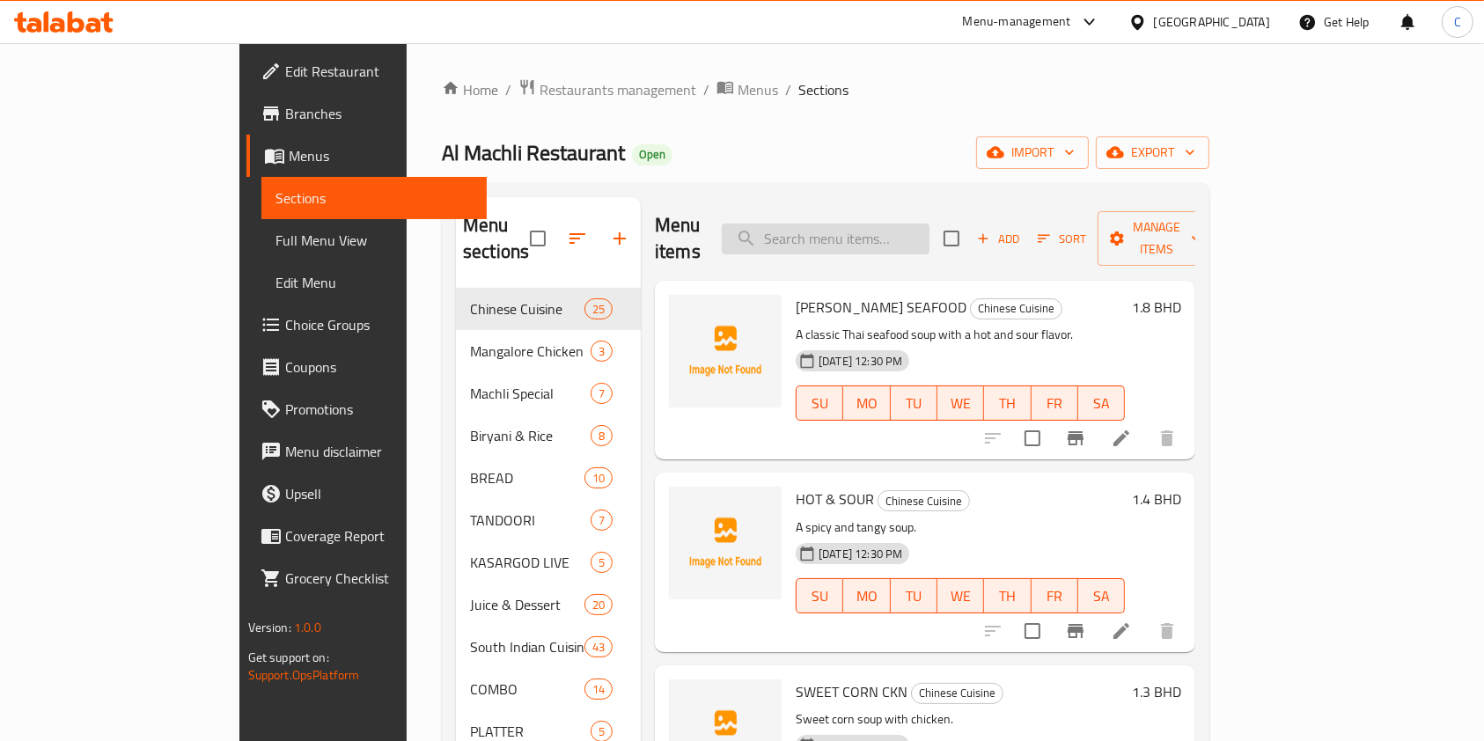
click at [887, 232] on input "search" at bounding box center [826, 239] width 208 height 31
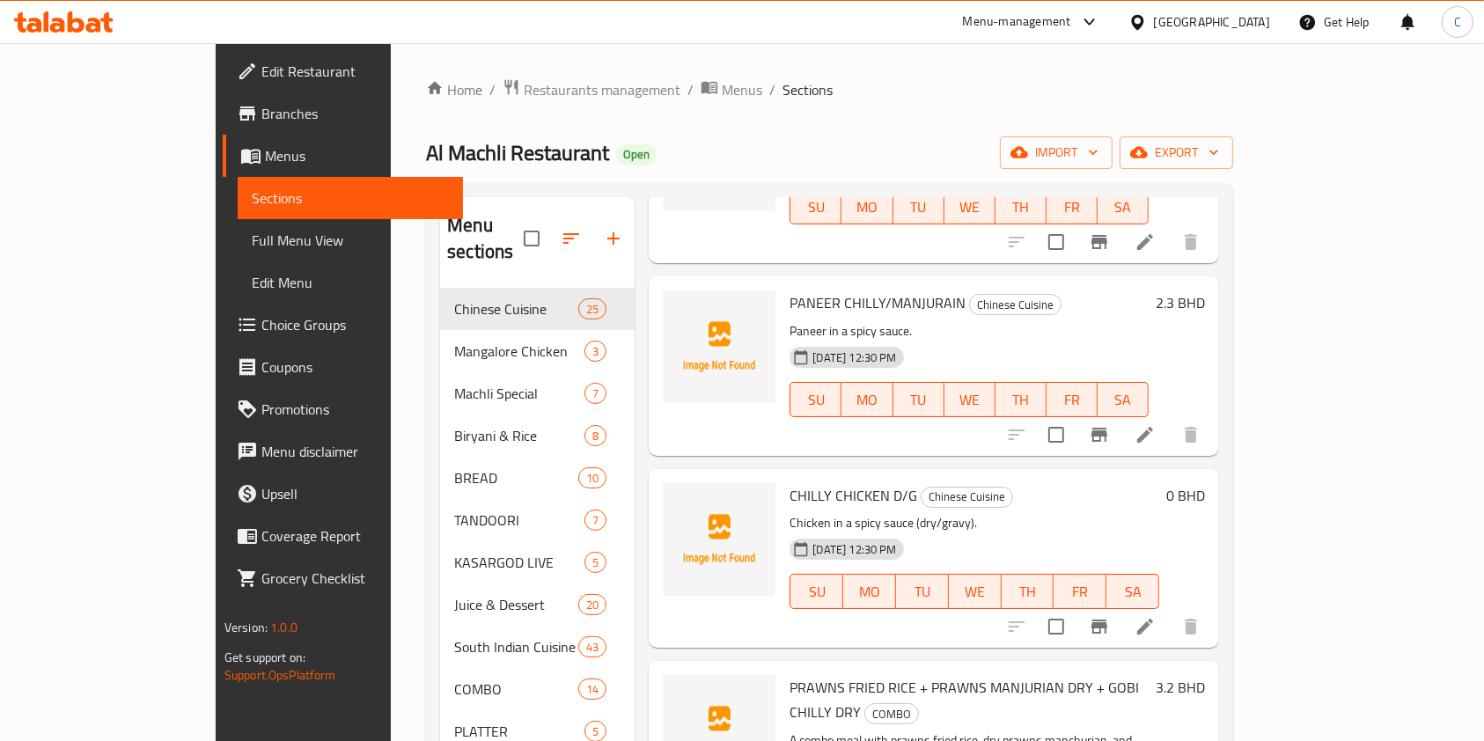
scroll to position [234, 0]
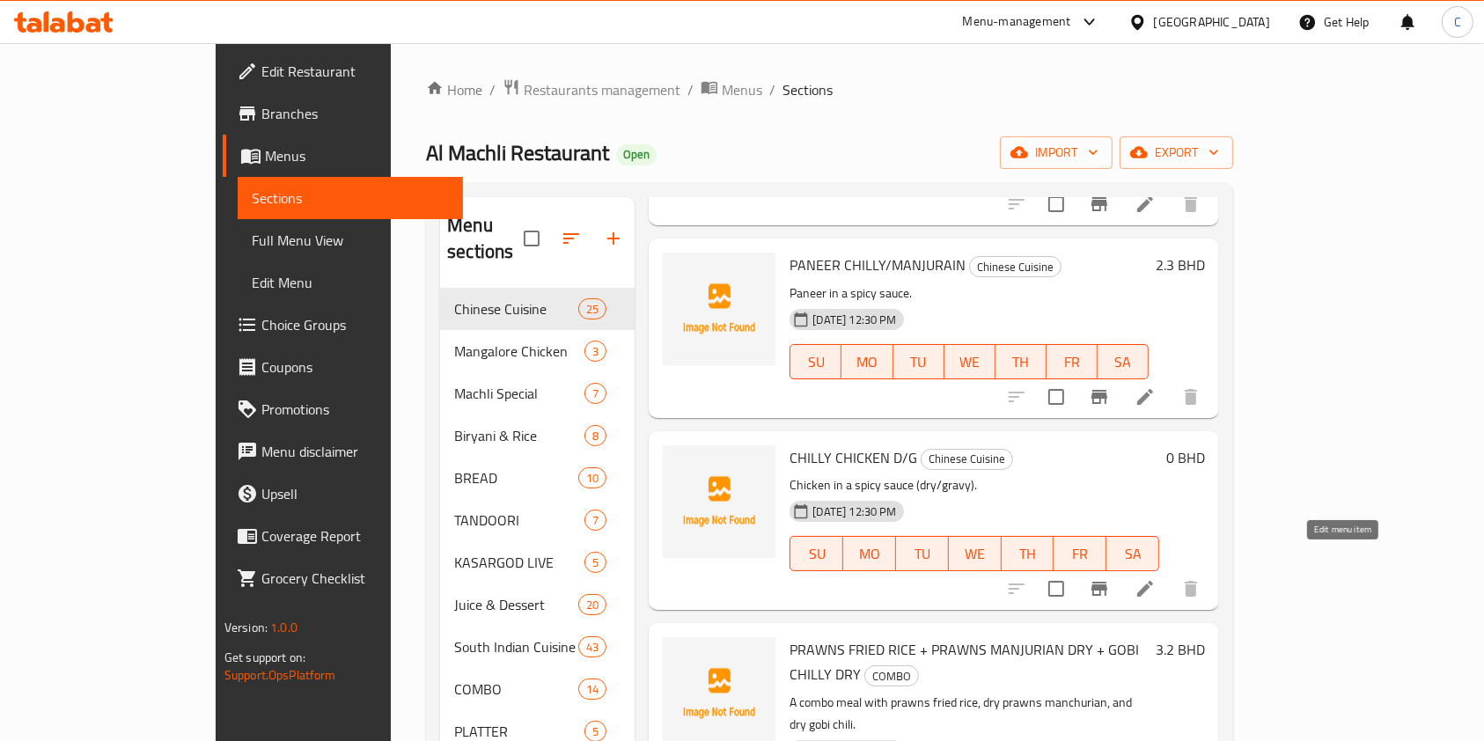
type input "CHILL"
click at [1155, 578] on icon at bounding box center [1144, 588] width 21 height 21
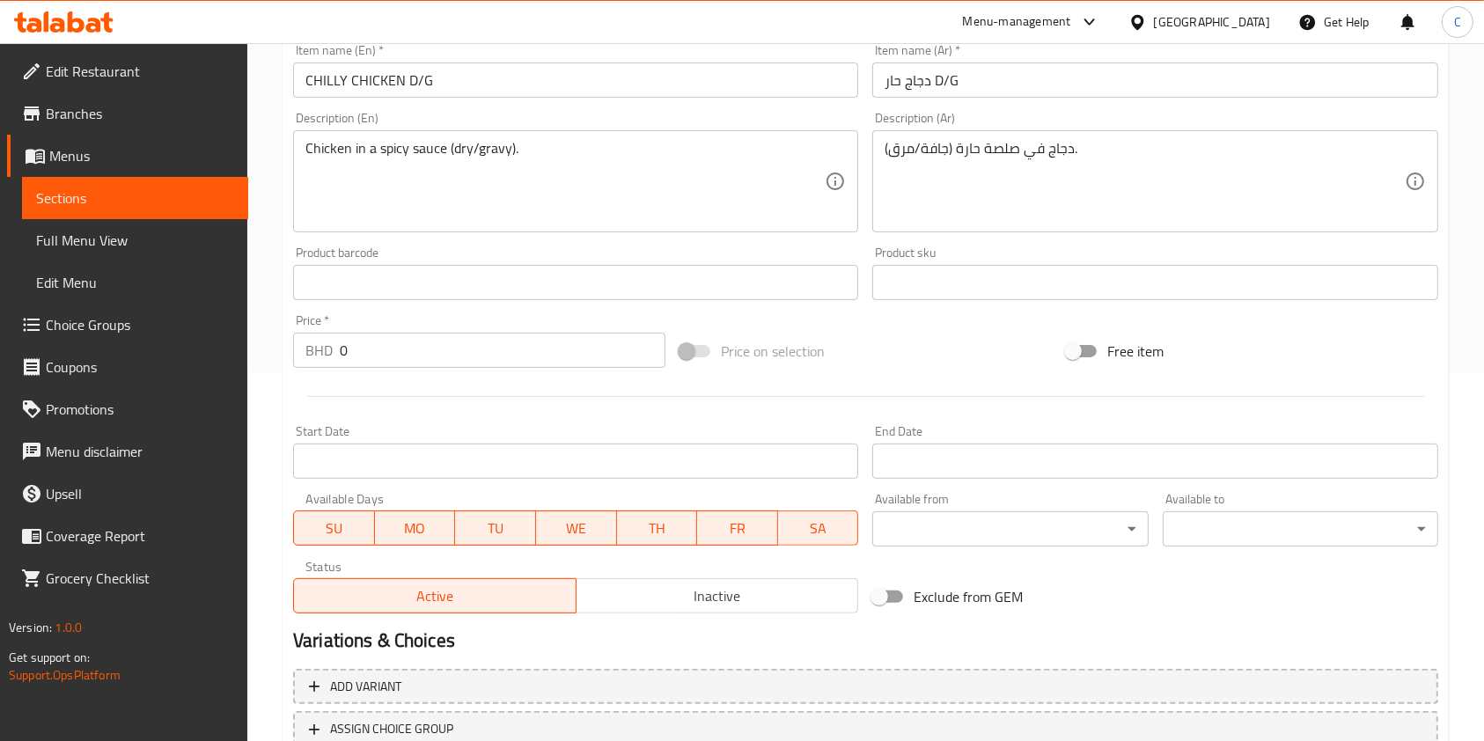
scroll to position [502, 0]
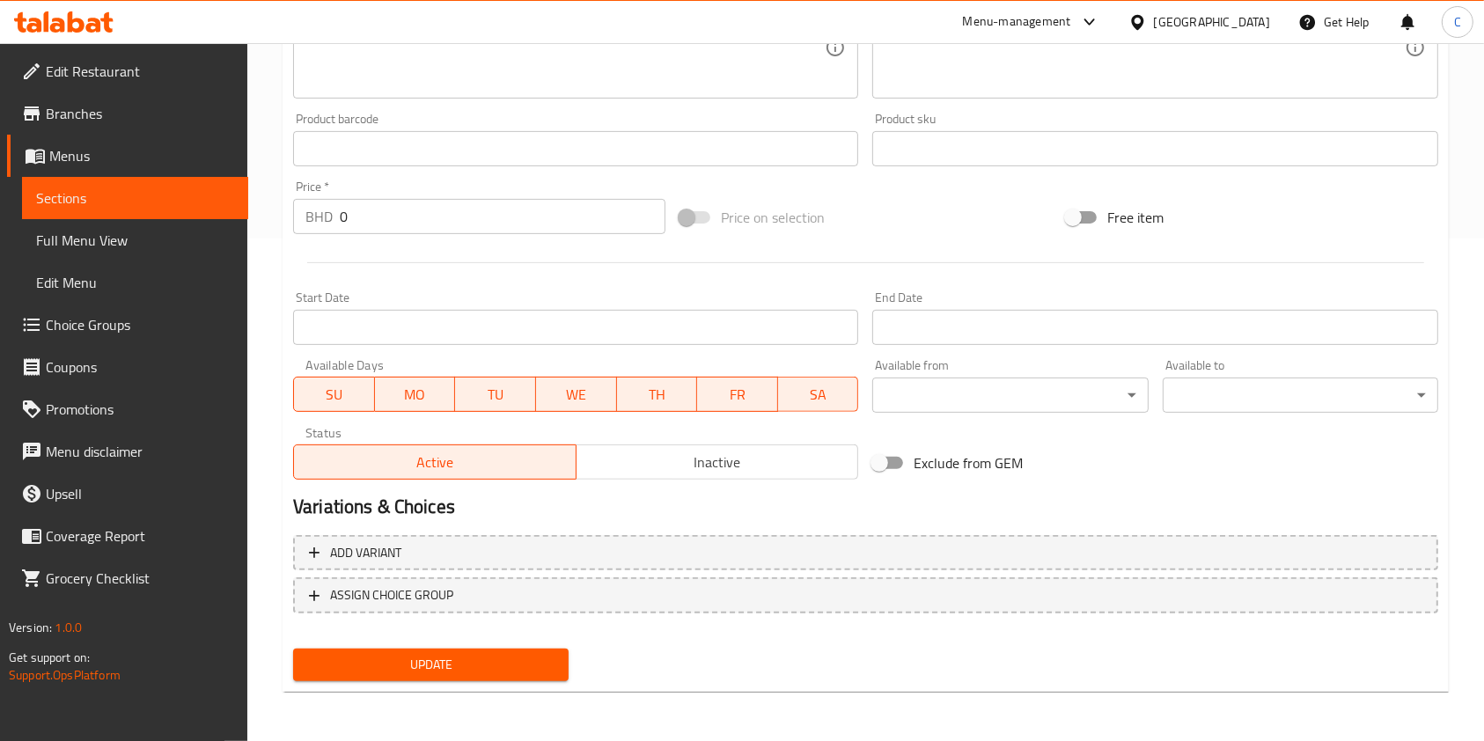
click at [652, 573] on div "Add variant ASSIGN CHOICE GROUP" at bounding box center [865, 585] width 1159 height 114
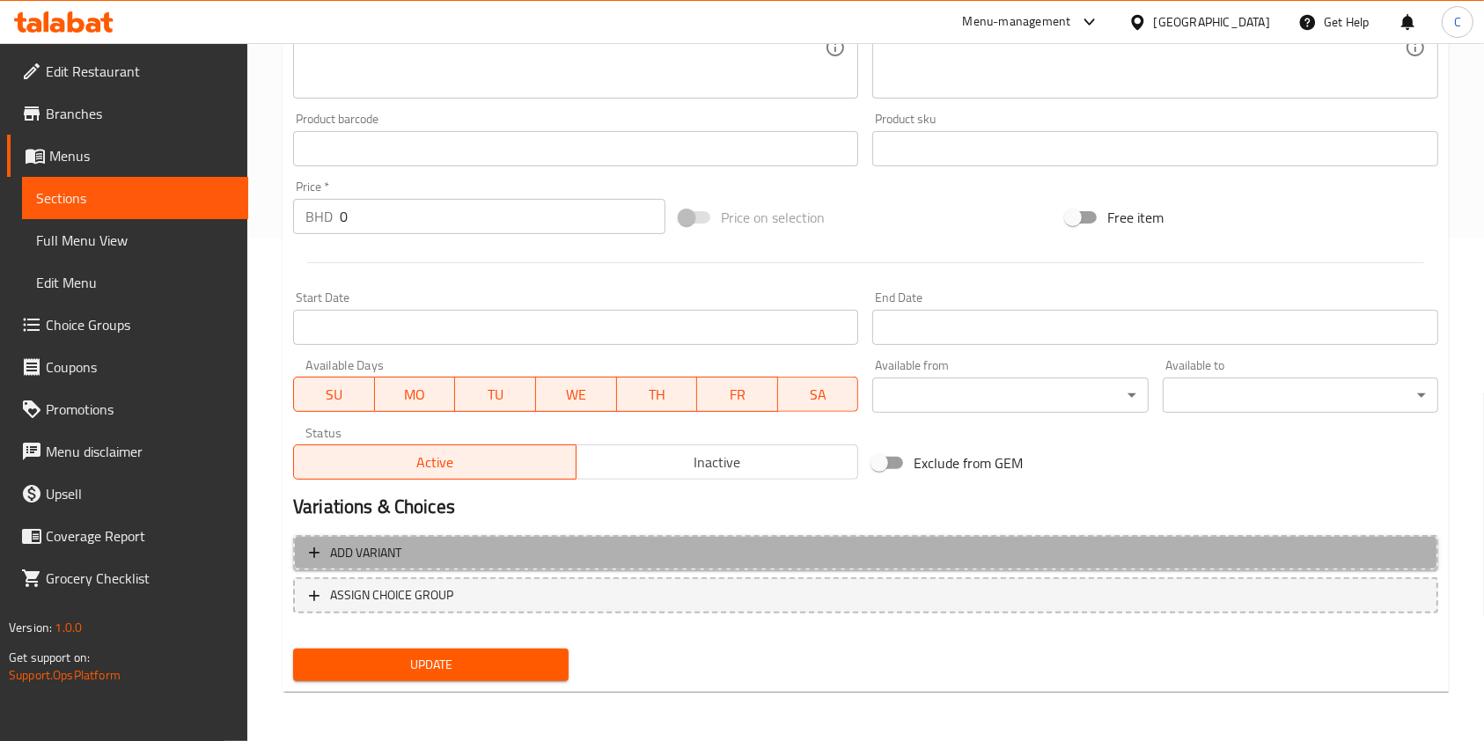
click at [644, 550] on span "Add variant" at bounding box center [865, 553] width 1113 height 22
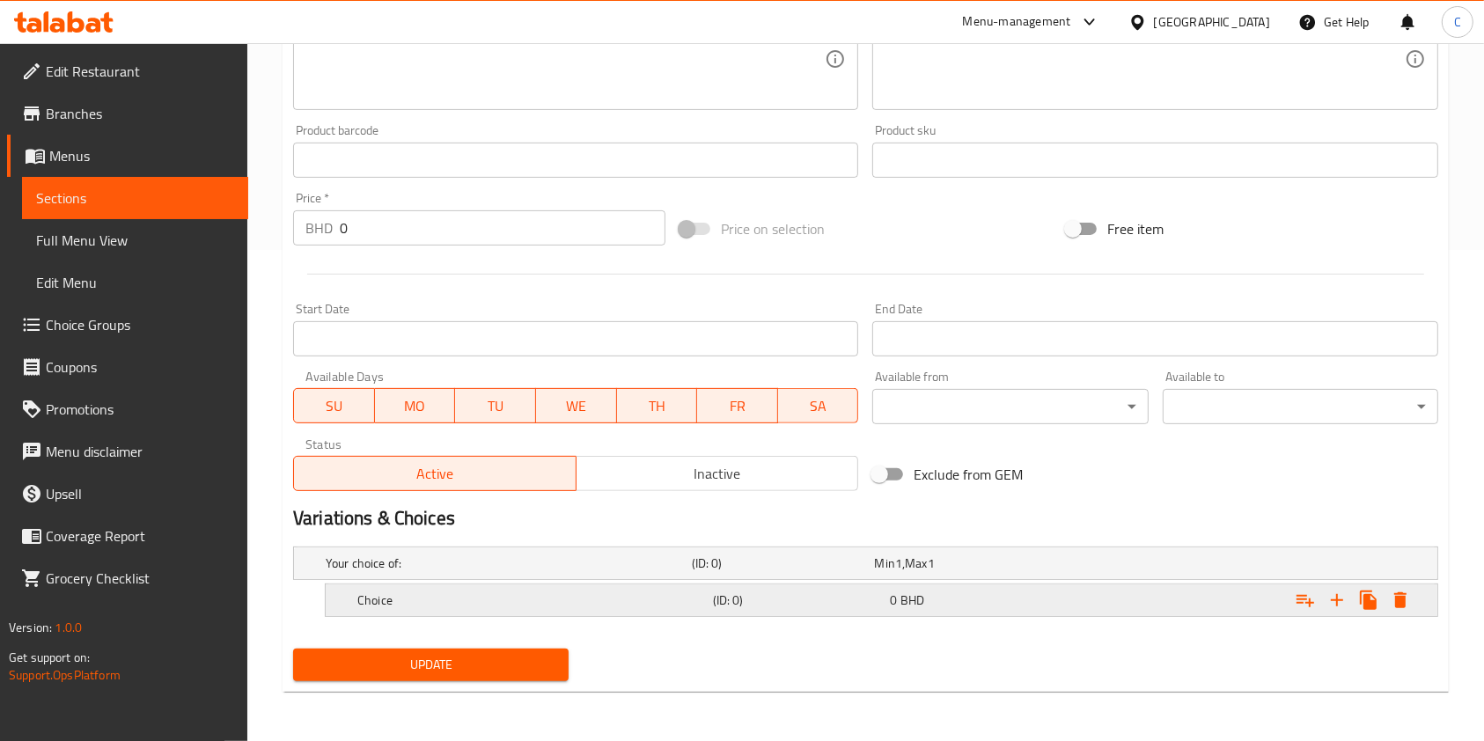
click at [645, 605] on h5 "Choice" at bounding box center [531, 600] width 348 height 18
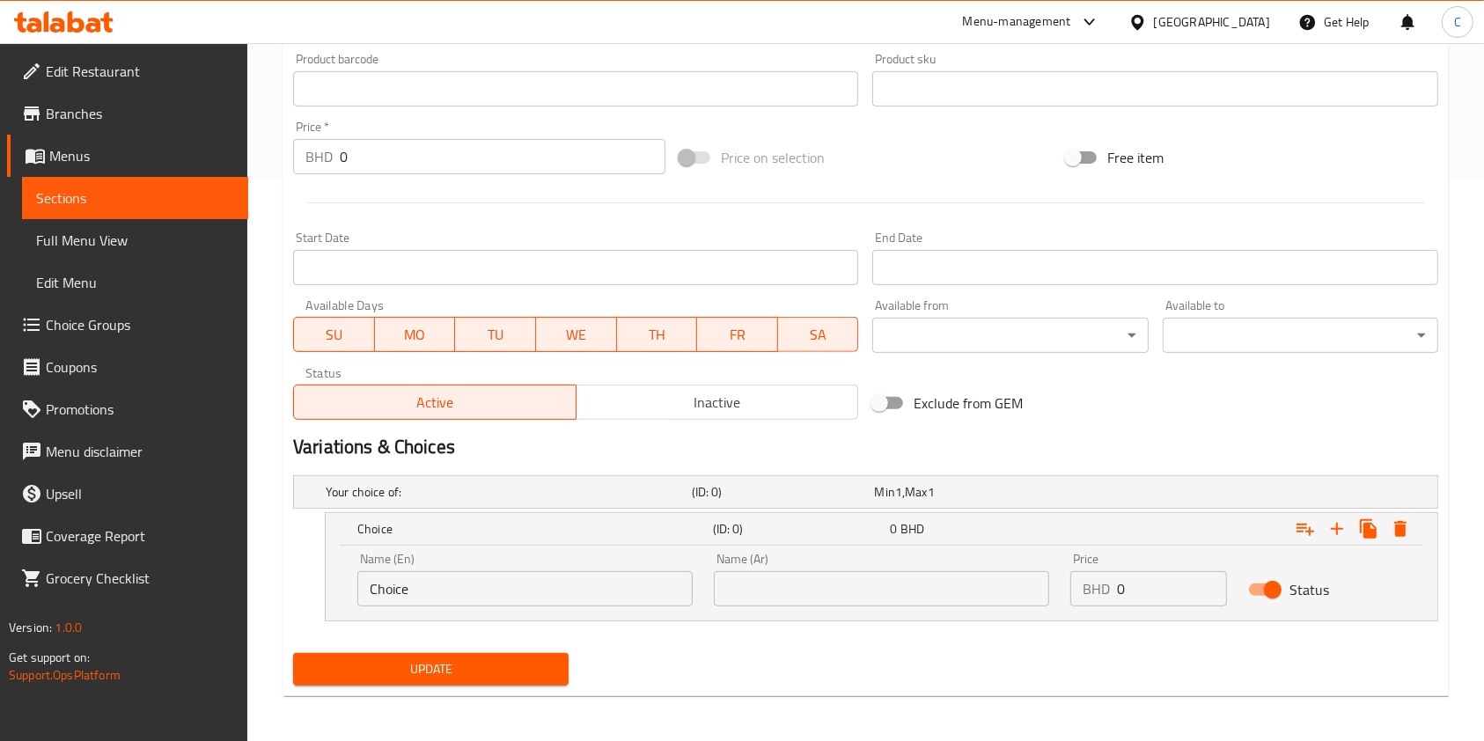
scroll to position [564, 0]
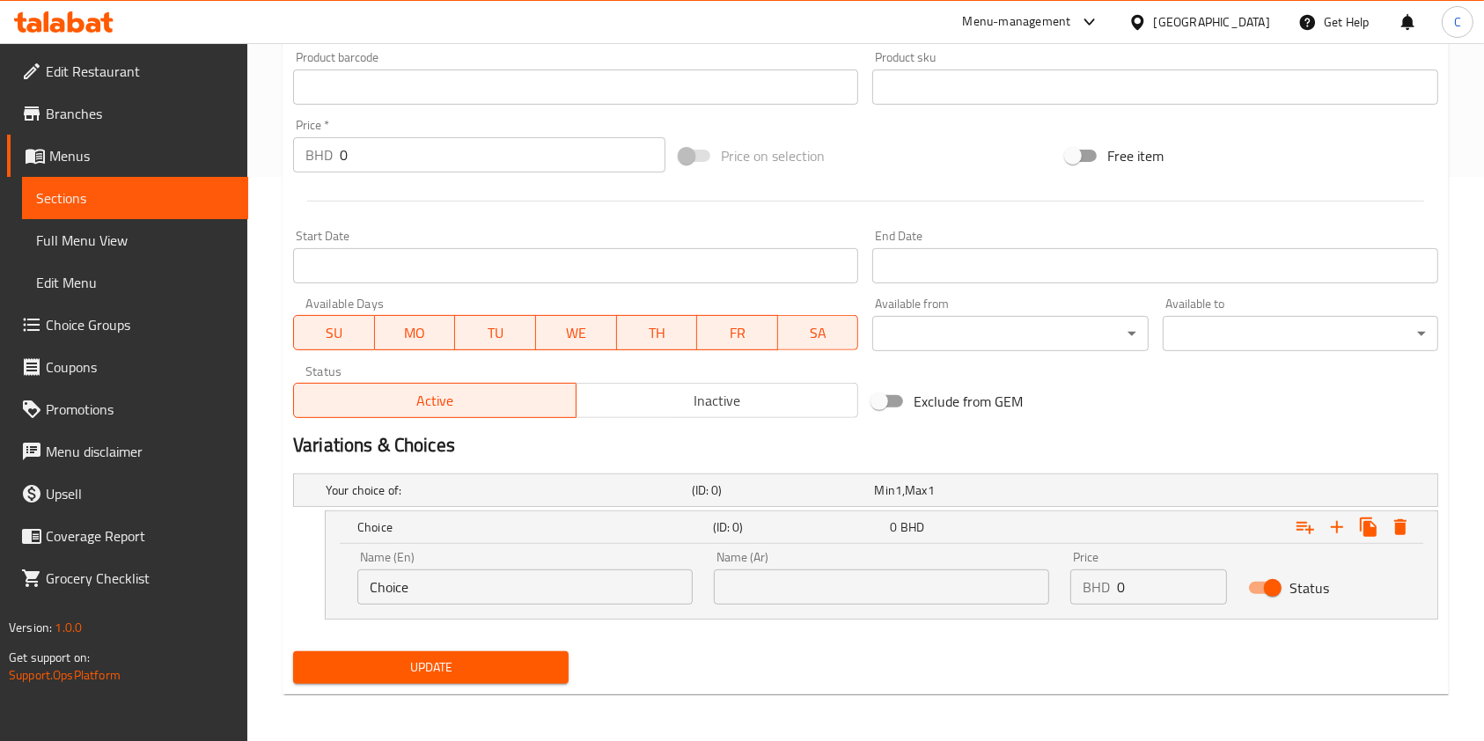
drag, startPoint x: 359, startPoint y: 594, endPoint x: 290, endPoint y: 582, distance: 69.7
click at [317, 589] on div "Choice (ID: 0) 0 BHD Name (En) Choice Name (En) Name (Ar) Name (Ar) Price BHD 0…" at bounding box center [865, 564] width 1145 height 109
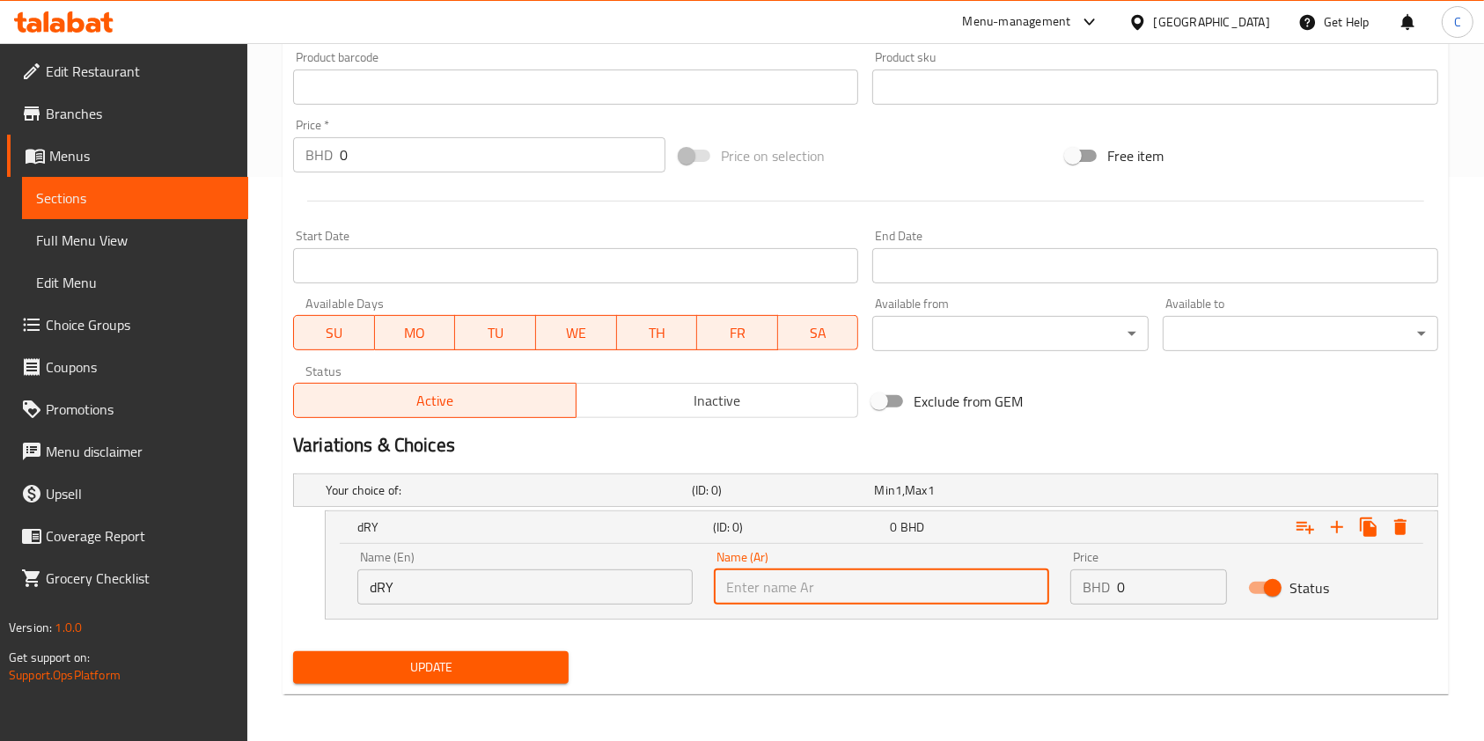
click at [476, 574] on input "dRY" at bounding box center [524, 586] width 335 height 35
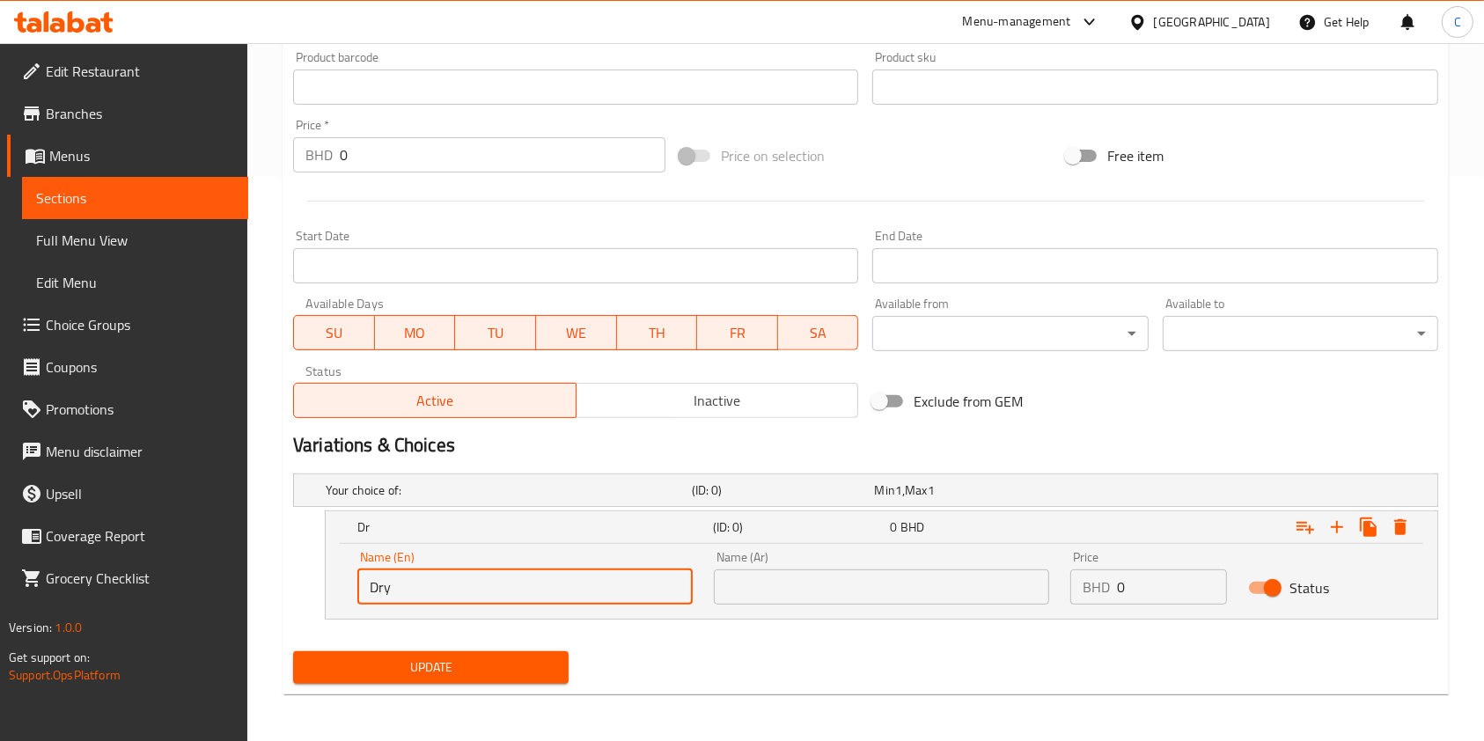
type input "Dry"
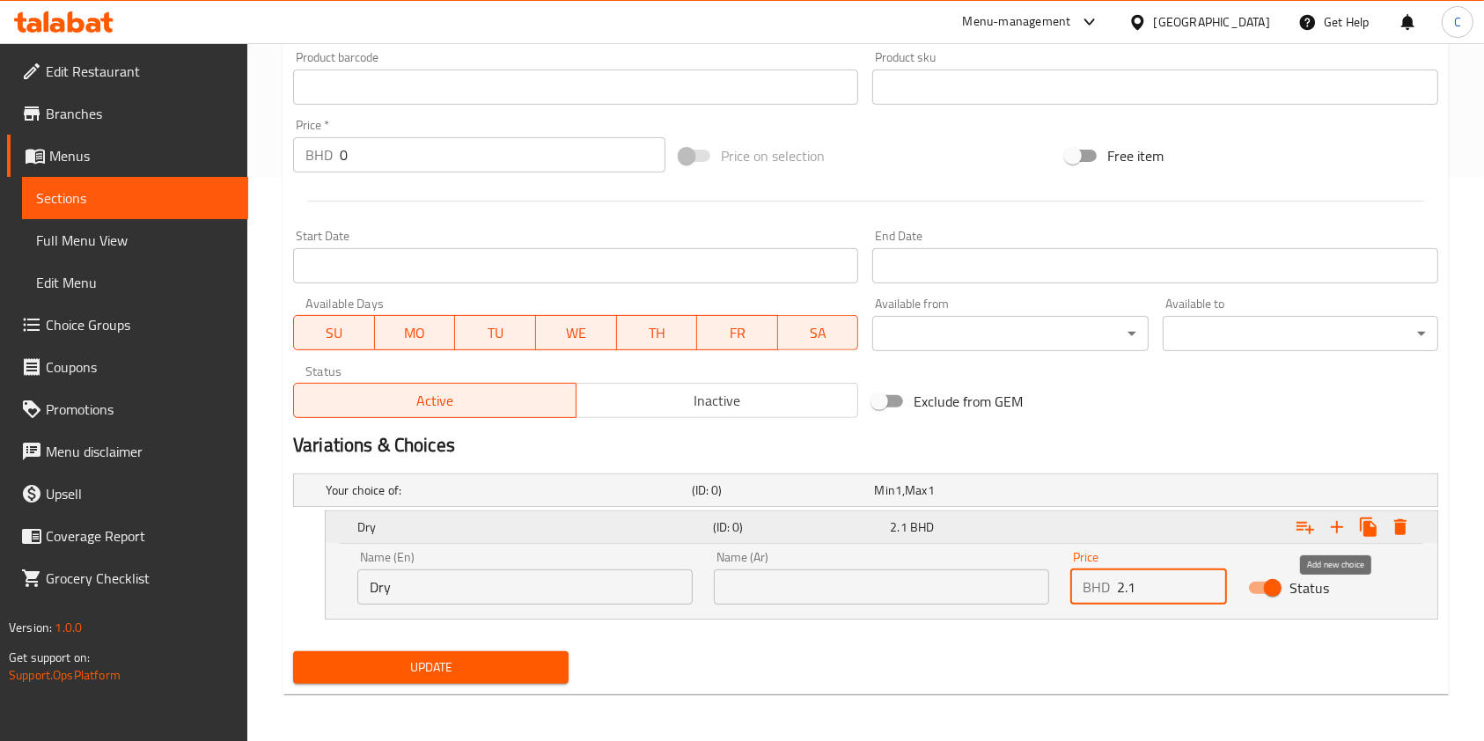
type input "2.1"
click at [1348, 520] on button "Expand" at bounding box center [1337, 527] width 32 height 32
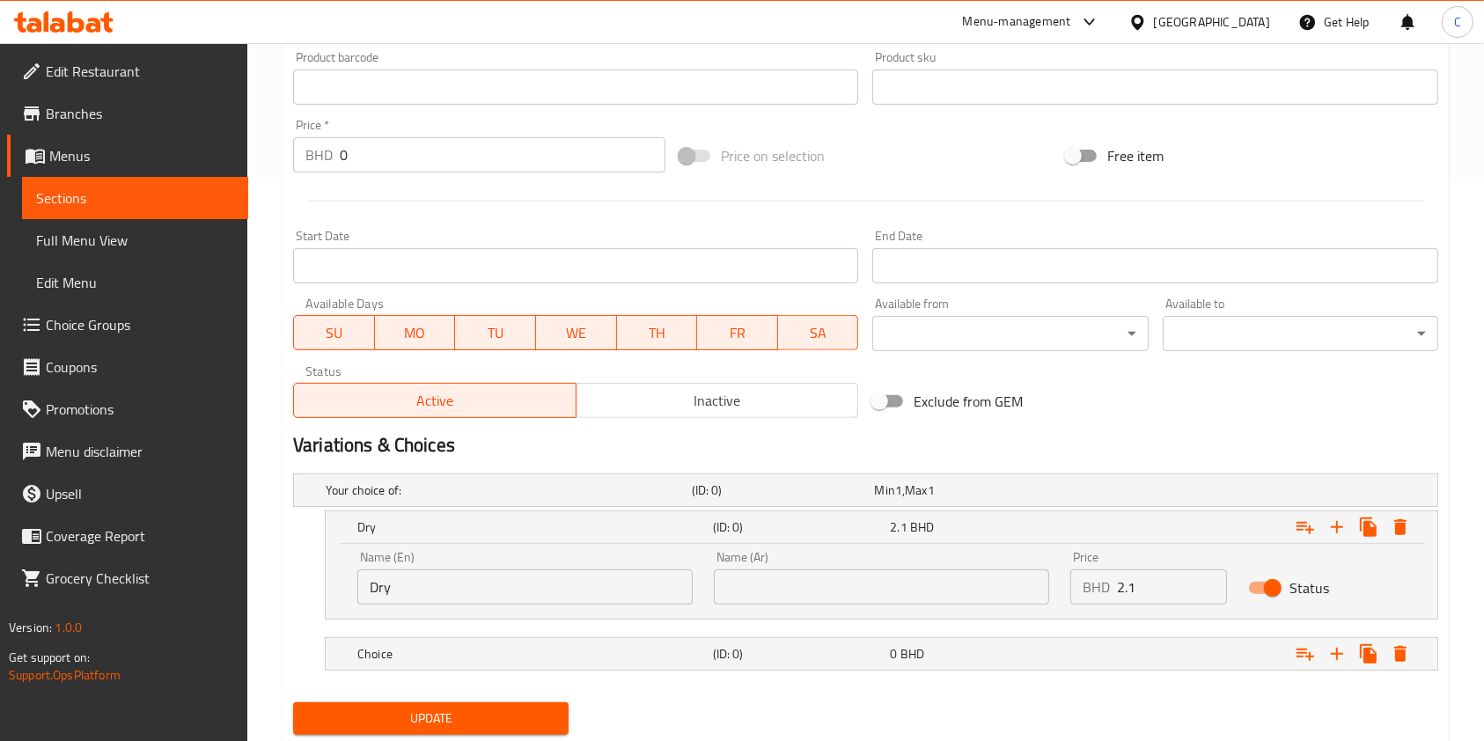
click at [973, 627] on nav at bounding box center [865, 630] width 1145 height 14
click at [958, 658] on div "0 BHD" at bounding box center [975, 654] width 171 height 18
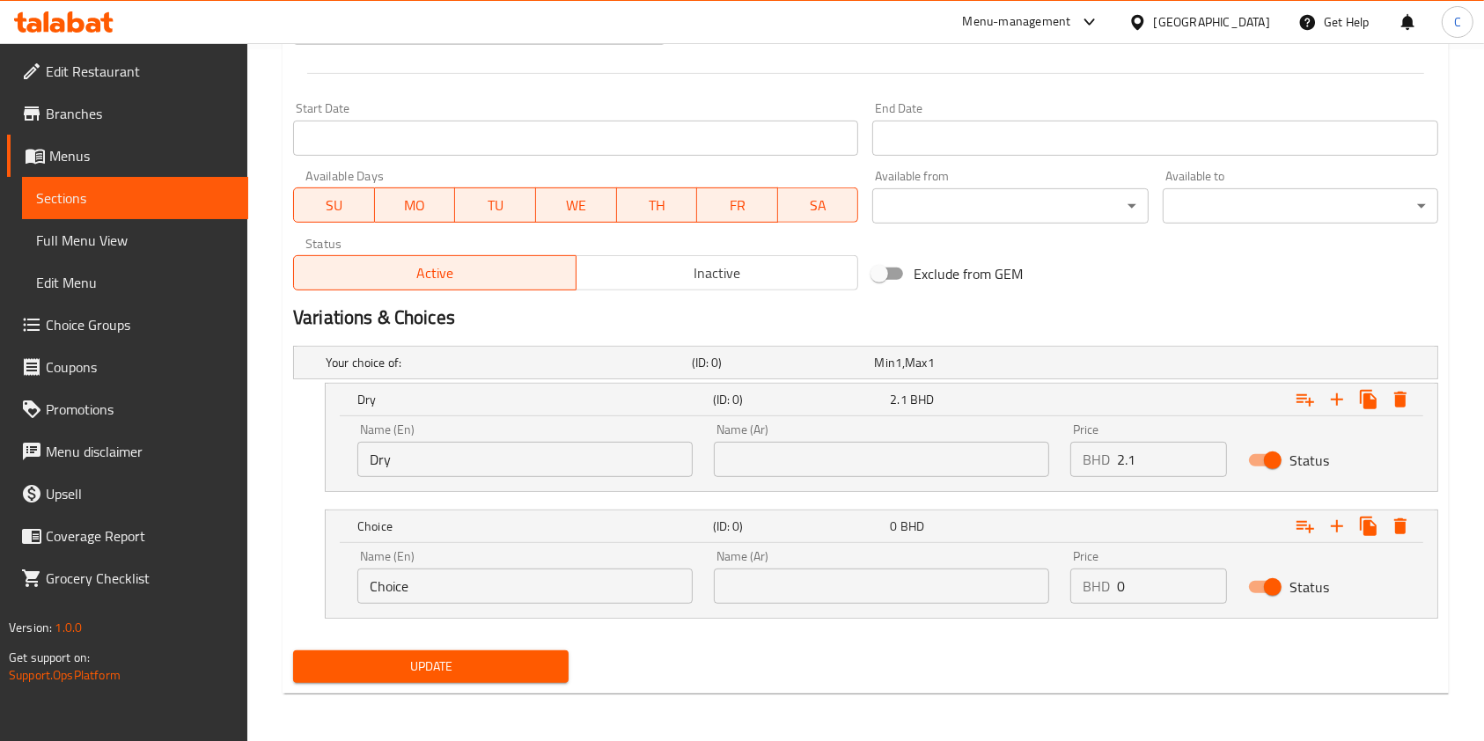
scroll to position [693, 0]
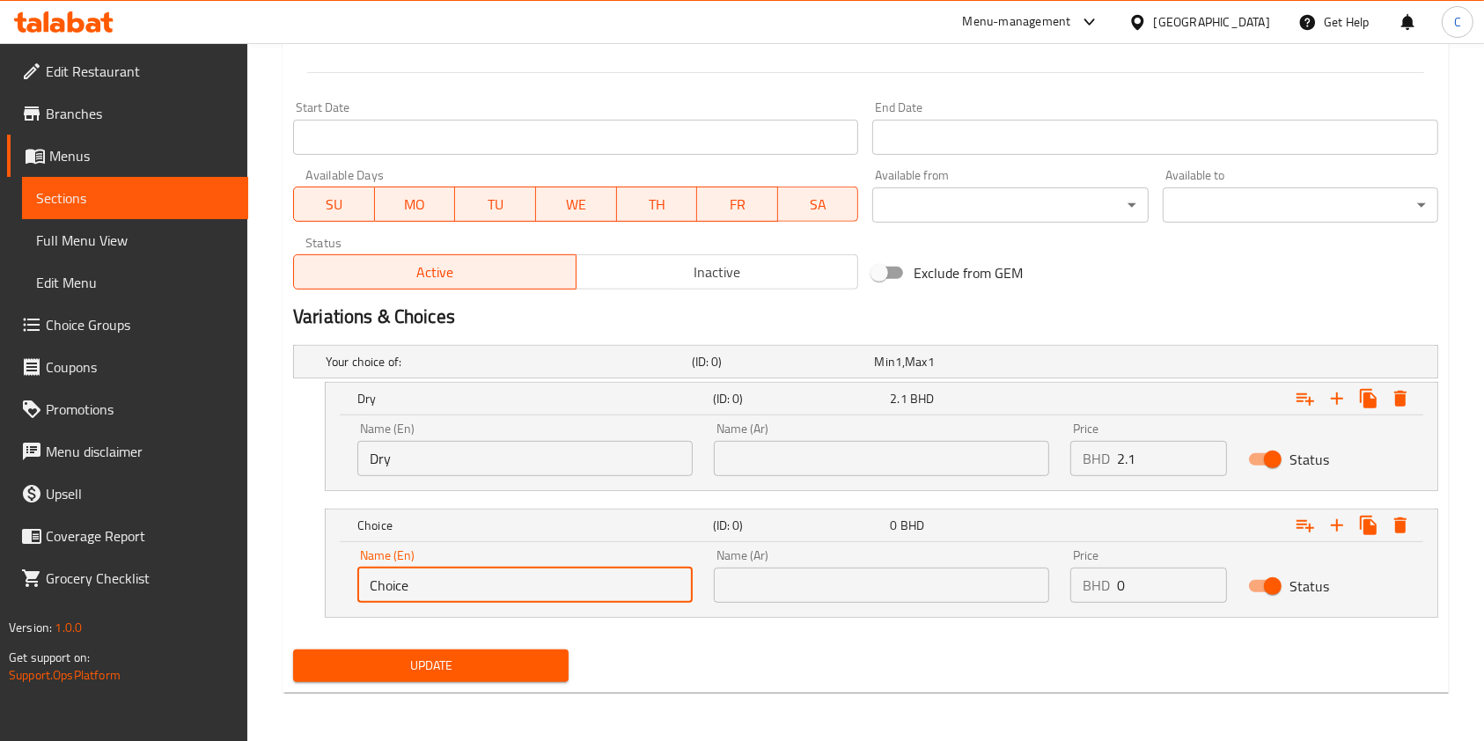
drag, startPoint x: 641, startPoint y: 583, endPoint x: 207, endPoint y: 567, distance: 434.1
click at [220, 577] on div "Edit Restaurant Branches Menus Sections Full Menu View Edit Menu Choice Groups …" at bounding box center [742, 46] width 1484 height 1391
type input "S"
type input "g"
type input "Gravy"
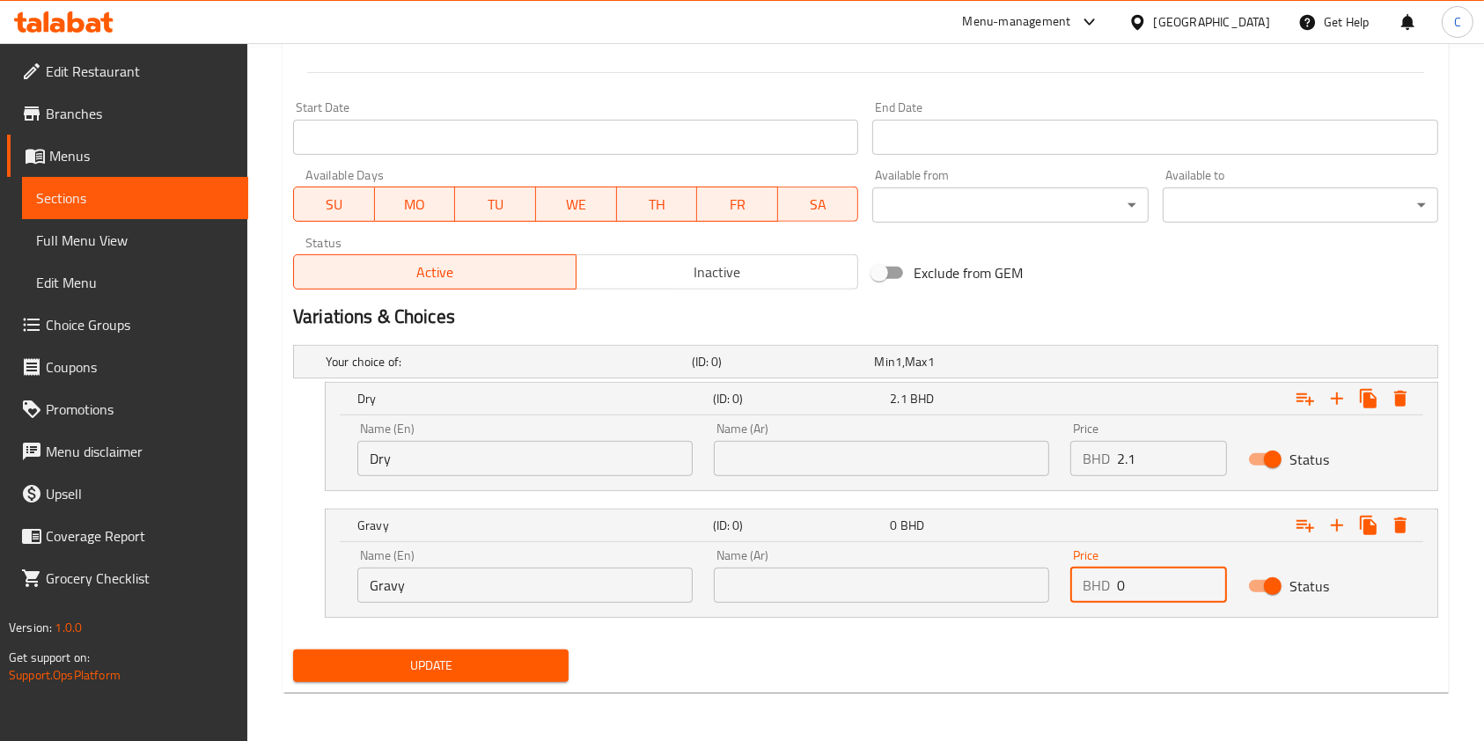
drag, startPoint x: 1157, startPoint y: 589, endPoint x: 986, endPoint y: 601, distance: 172.0
click at [993, 601] on div "Name (En) Gravy Name (En) Name (Ar) Name (Ar) Price BHD 0 Price Status" at bounding box center [881, 576] width 1069 height 75
type input "2.3"
click at [1216, 630] on nav at bounding box center [865, 628] width 1145 height 14
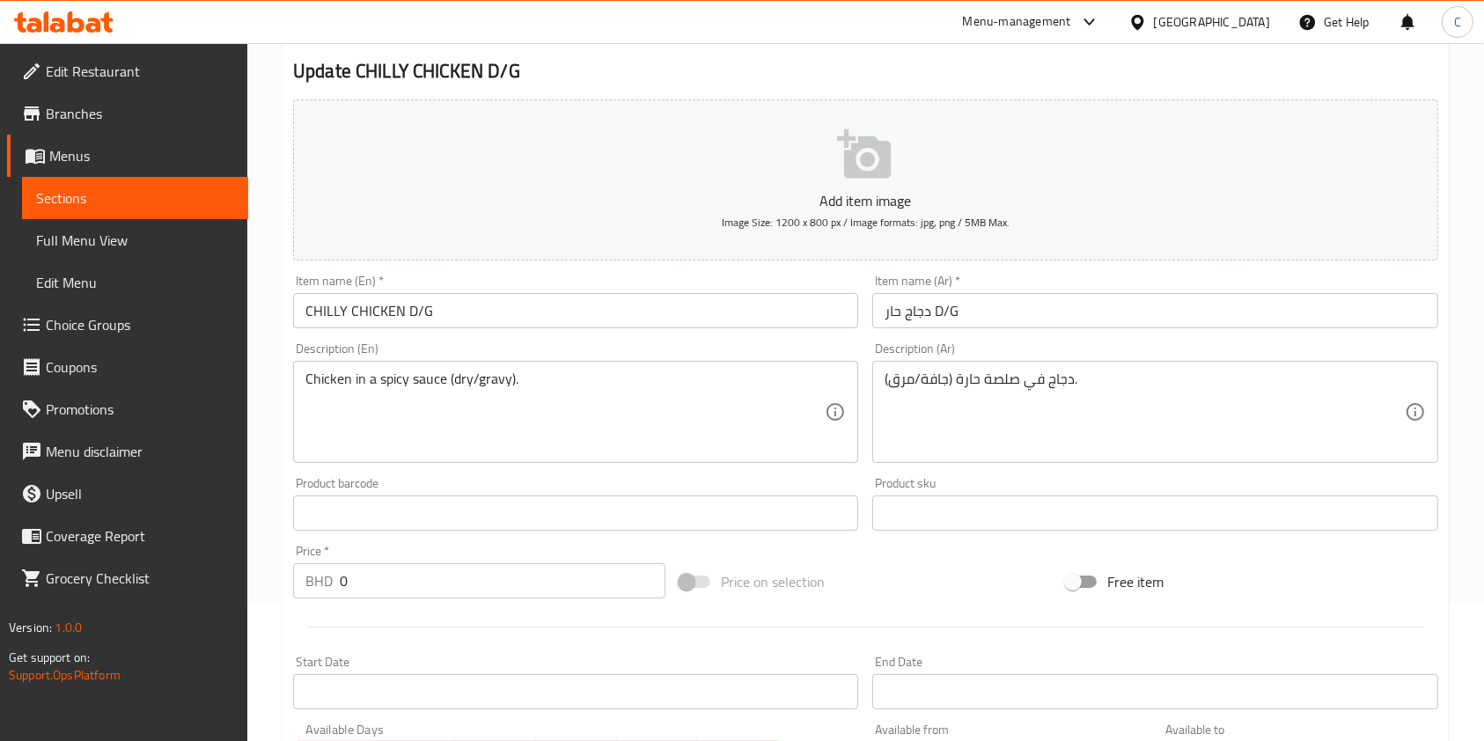
scroll to position [0, 0]
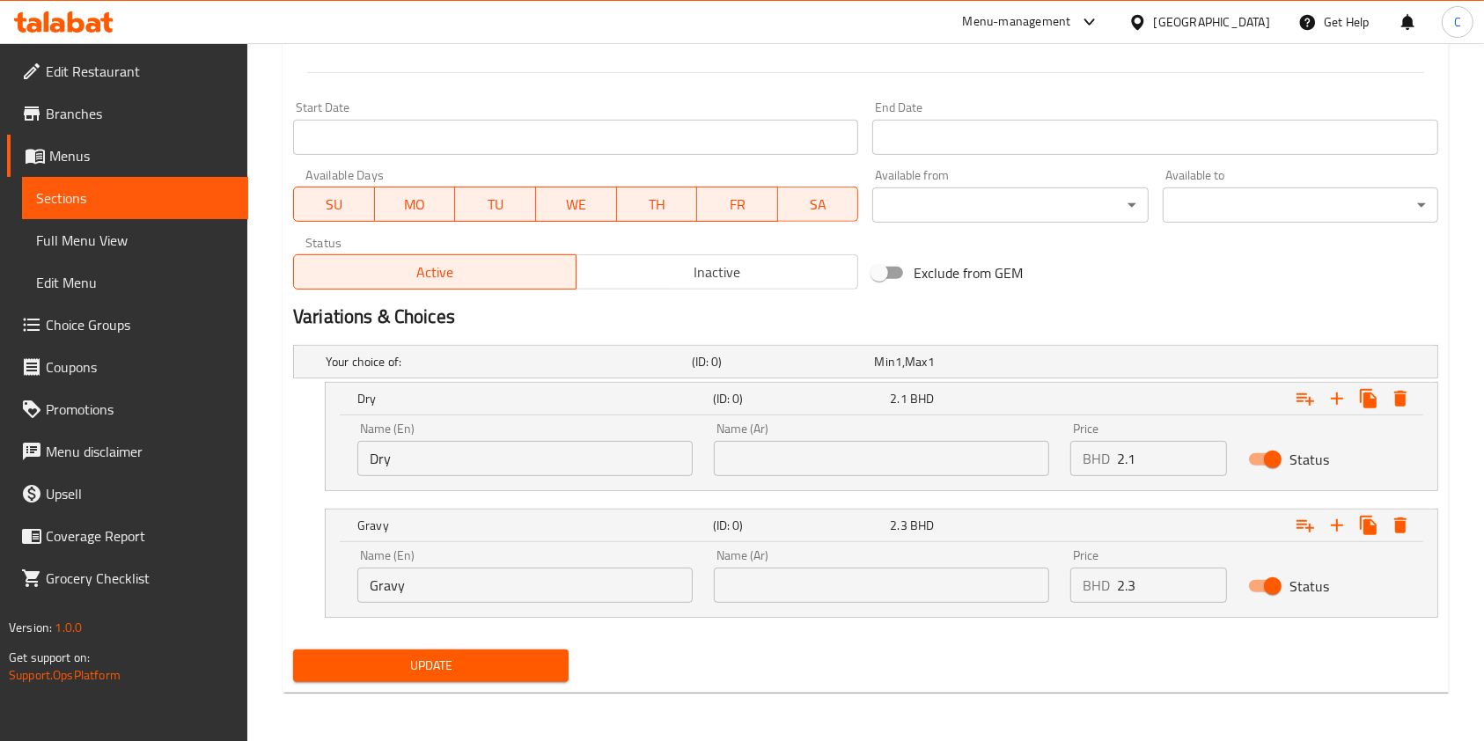
click at [466, 665] on span "Update" at bounding box center [430, 666] width 247 height 22
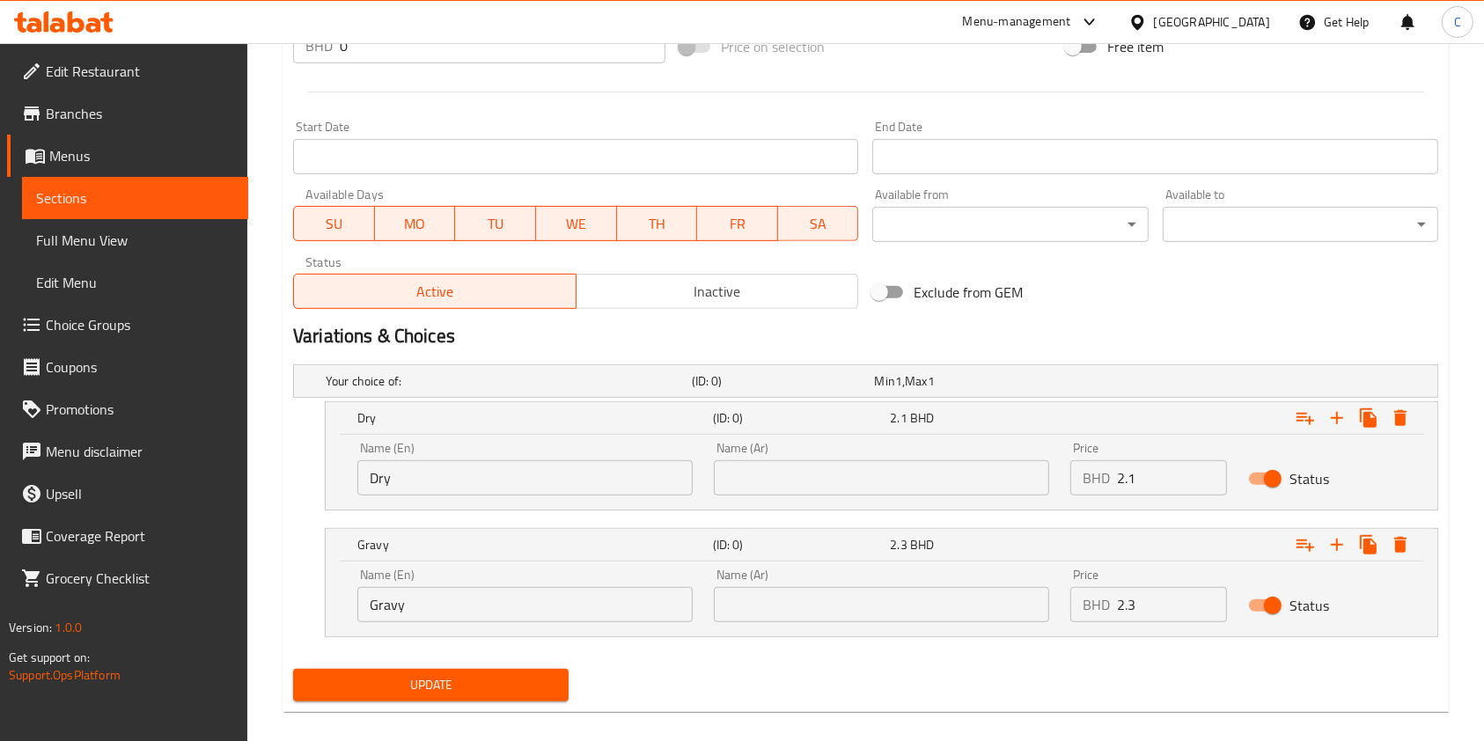
scroll to position [79, 0]
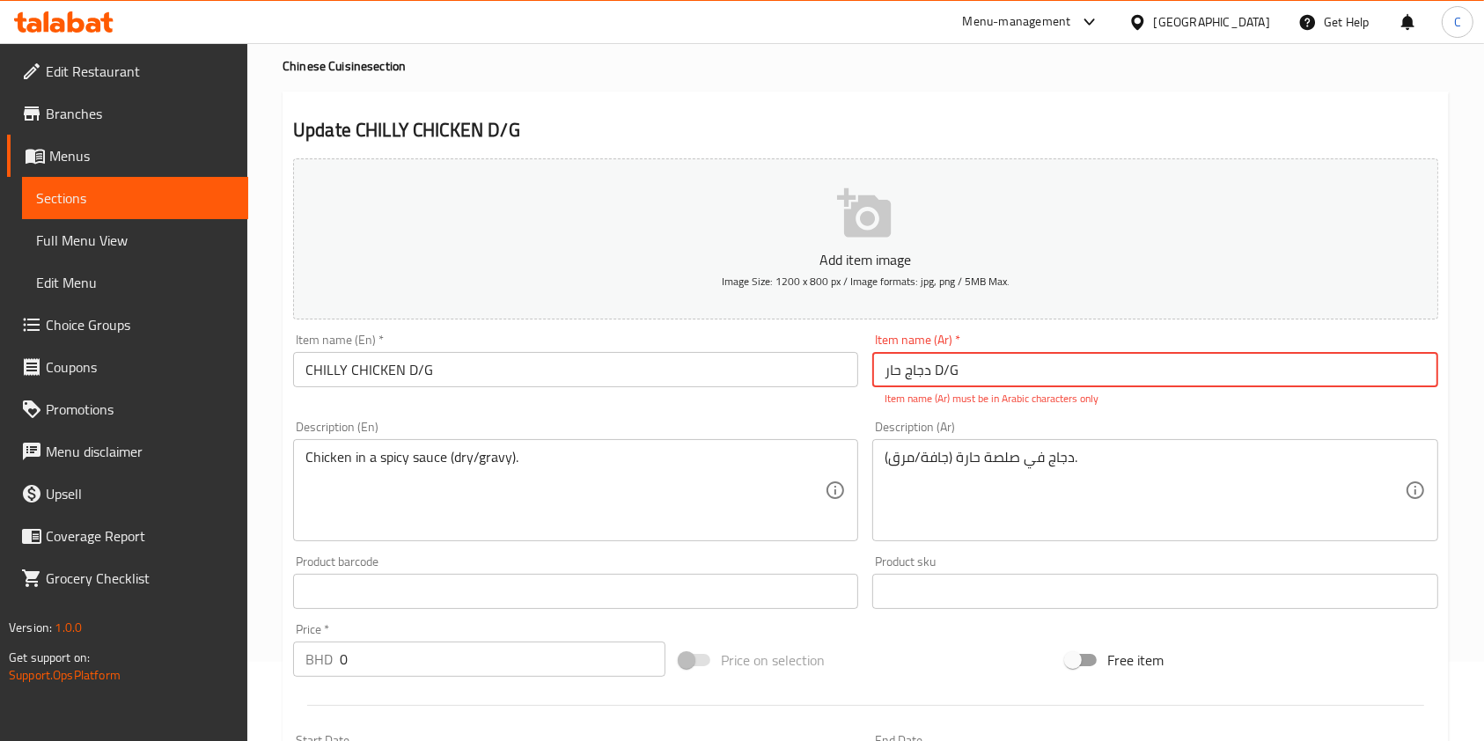
drag, startPoint x: 966, startPoint y: 370, endPoint x: 1003, endPoint y: 385, distance: 39.9
click at [988, 370] on input "دجاج حار D/G" at bounding box center [1154, 369] width 565 height 35
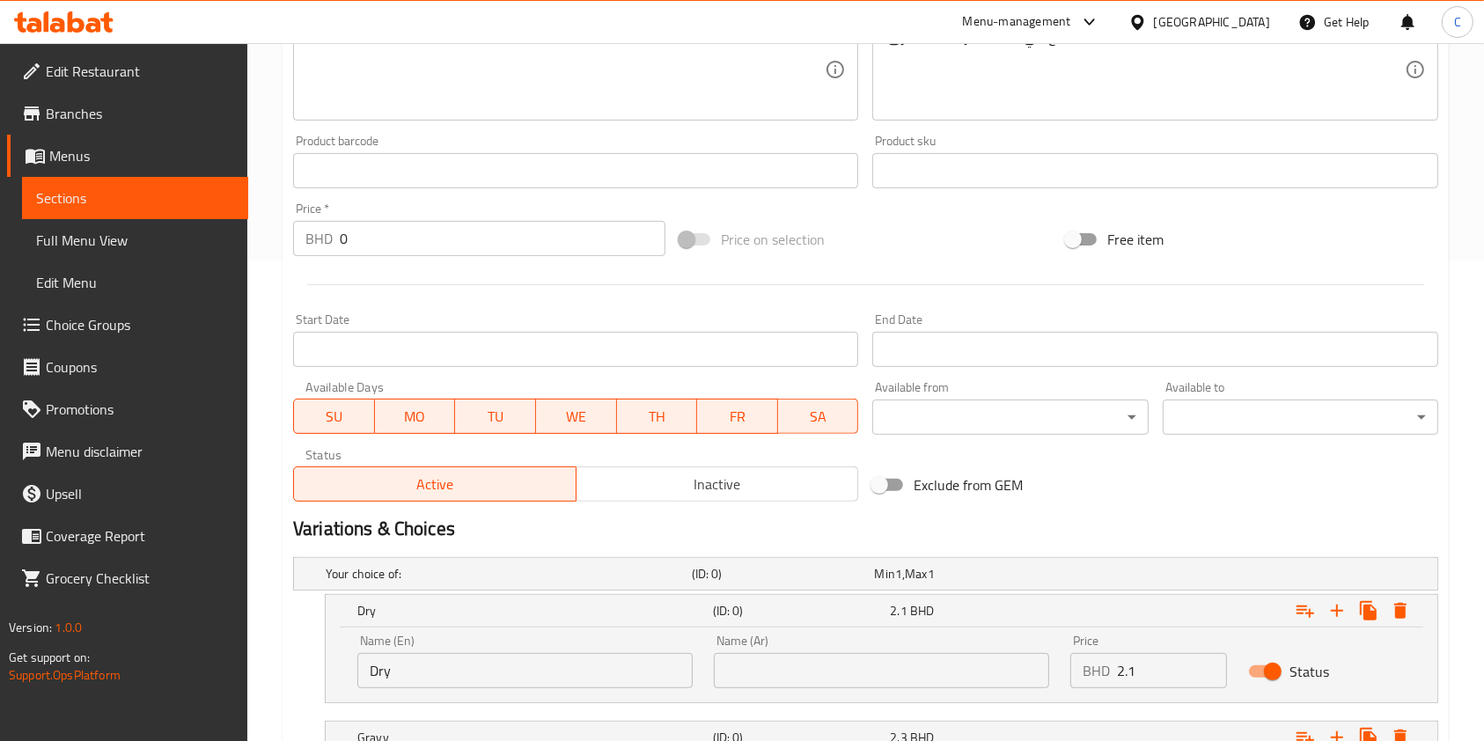
scroll to position [693, 0]
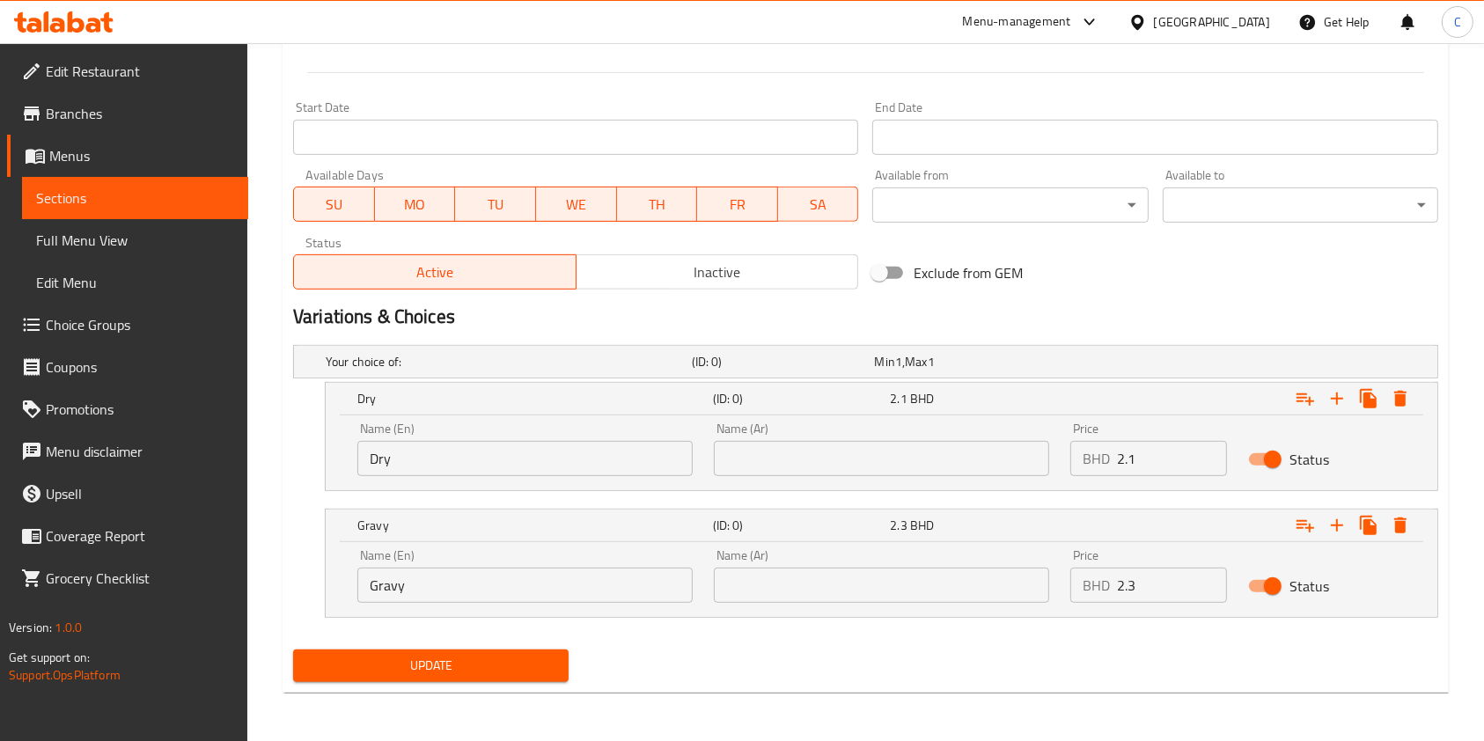
type input "دجاج حار"
click at [345, 679] on button "Update" at bounding box center [430, 665] width 275 height 33
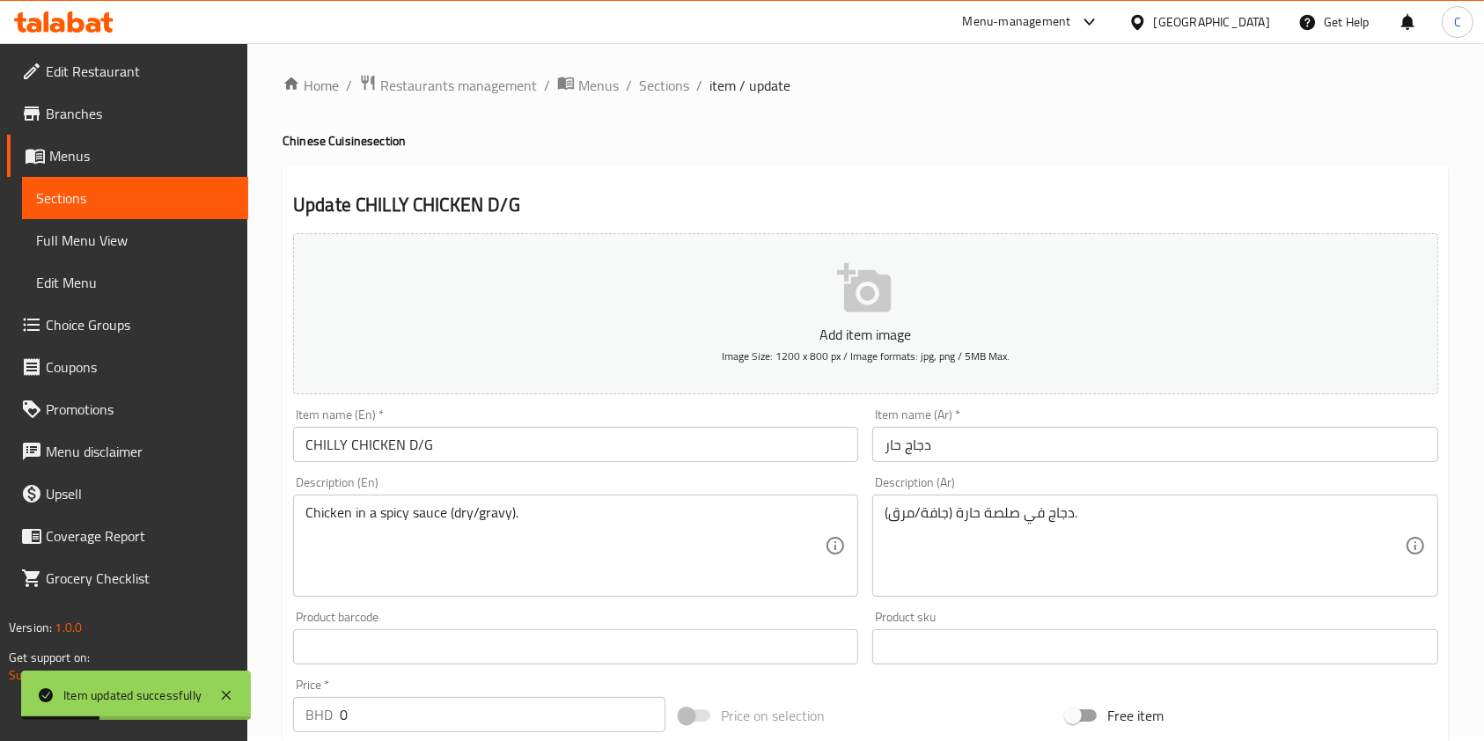
scroll to position [0, 0]
click at [672, 90] on span "Sections" at bounding box center [664, 89] width 50 height 21
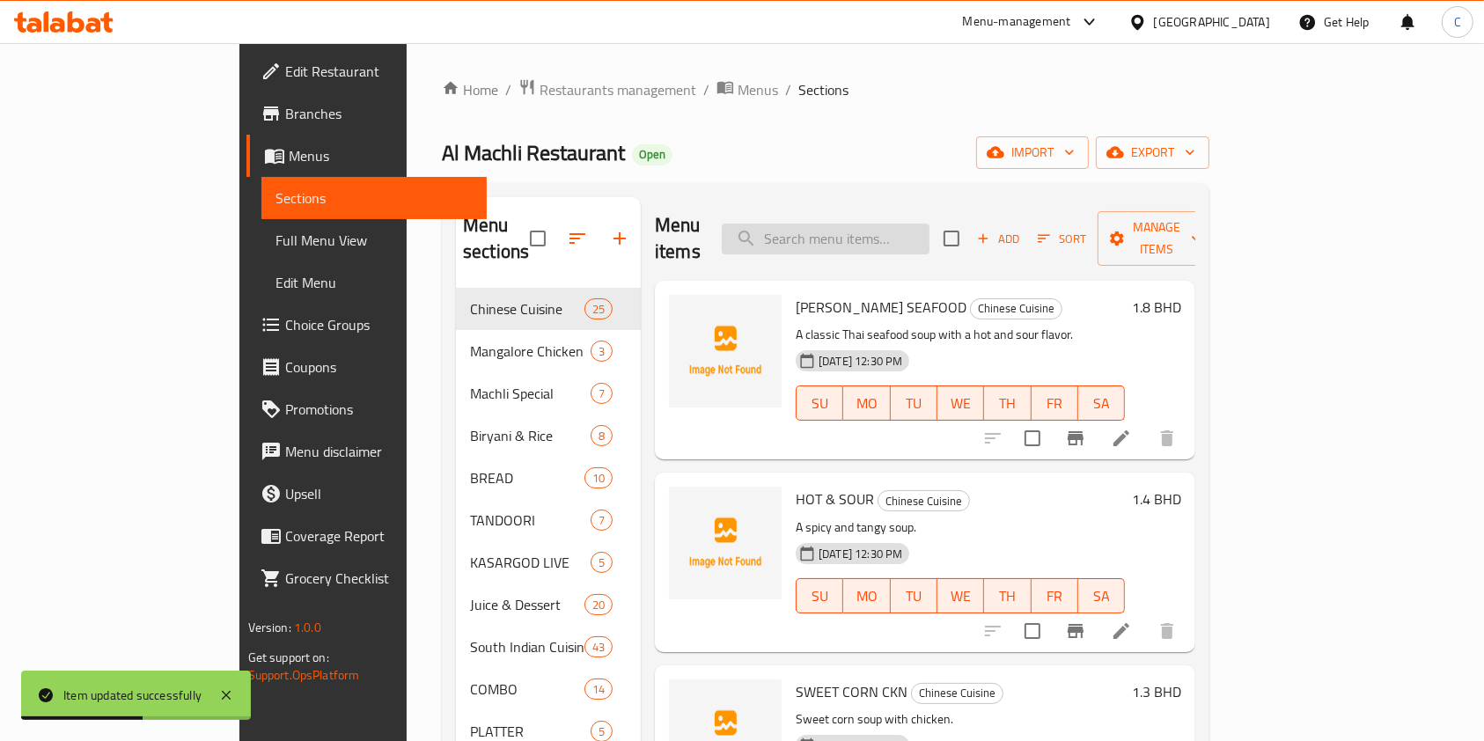
click at [914, 224] on input "search" at bounding box center [826, 239] width 208 height 31
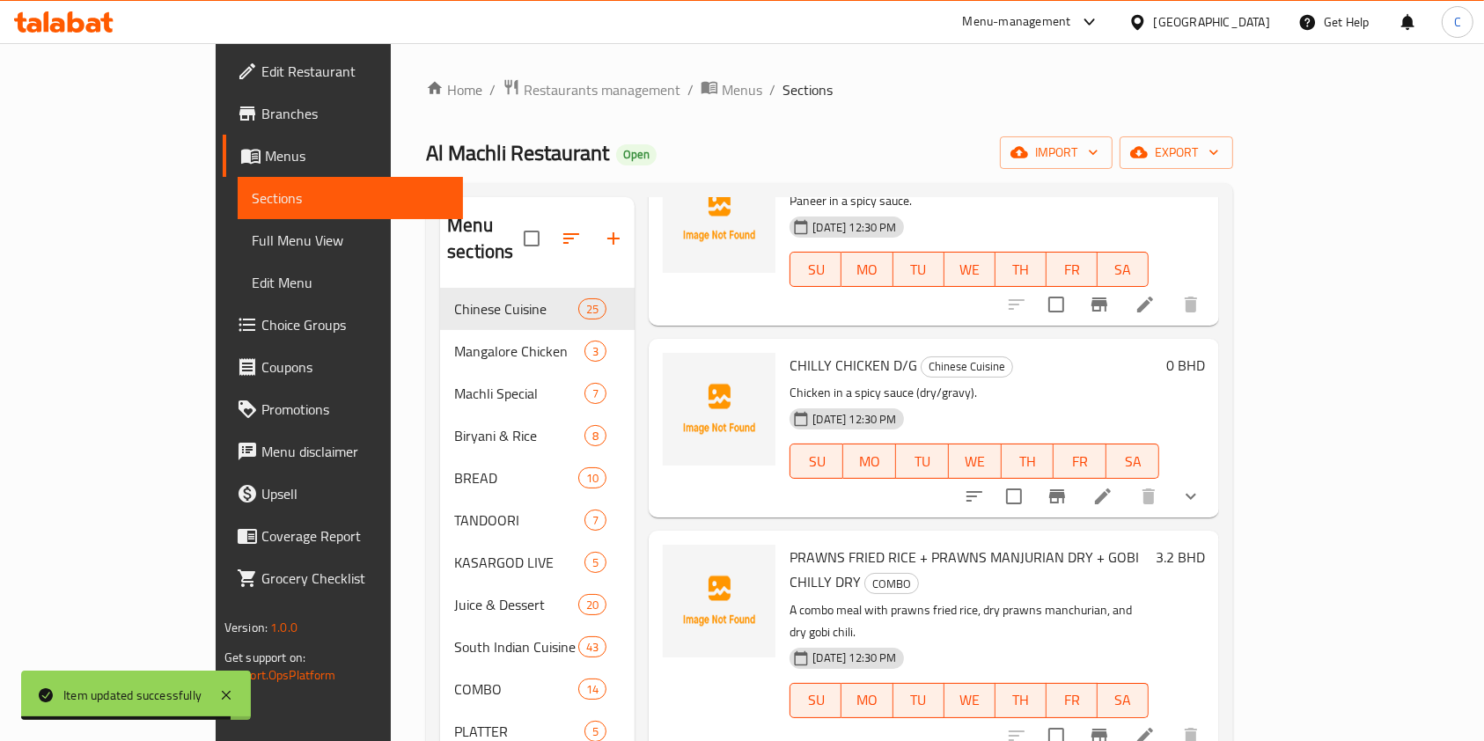
scroll to position [352, 0]
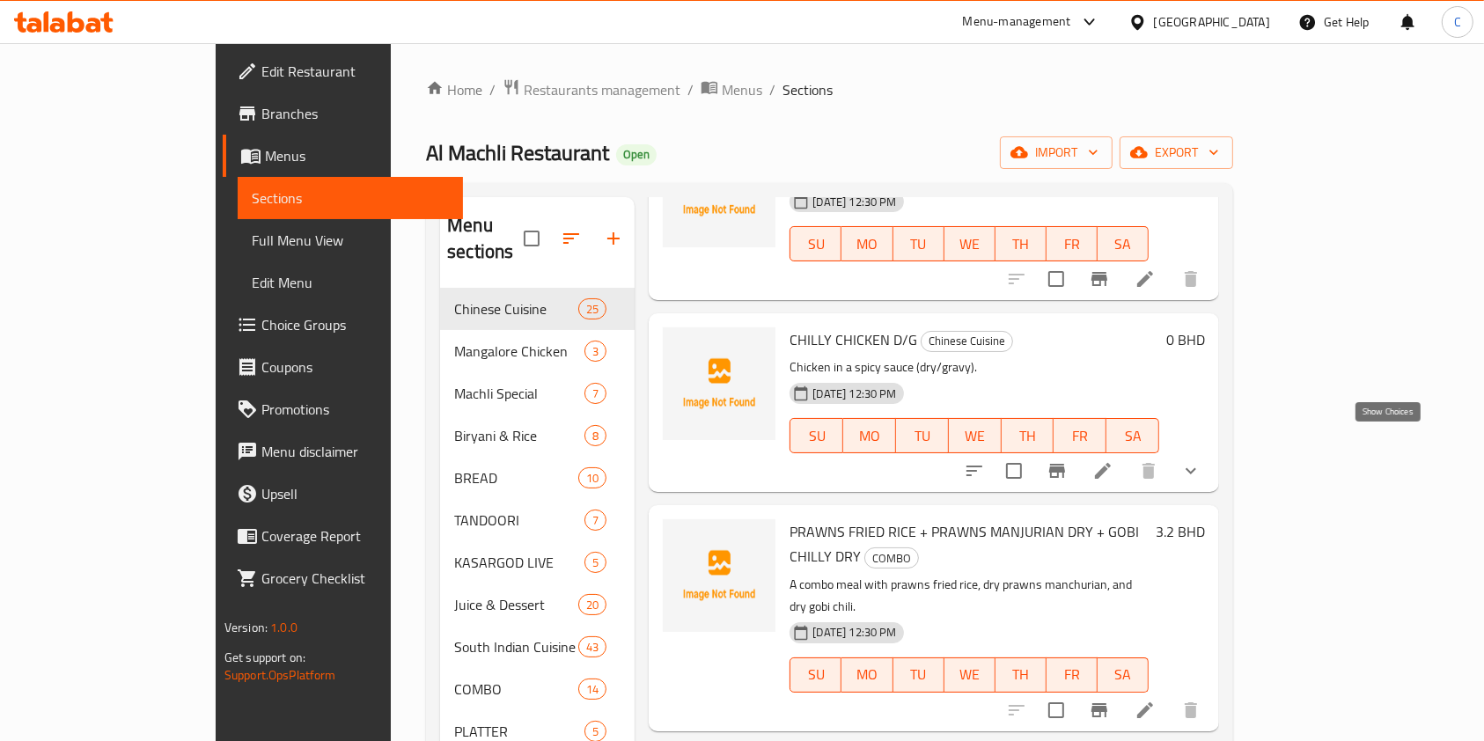
type input "chill"
click at [1201, 460] on icon "show more" at bounding box center [1190, 470] width 21 height 21
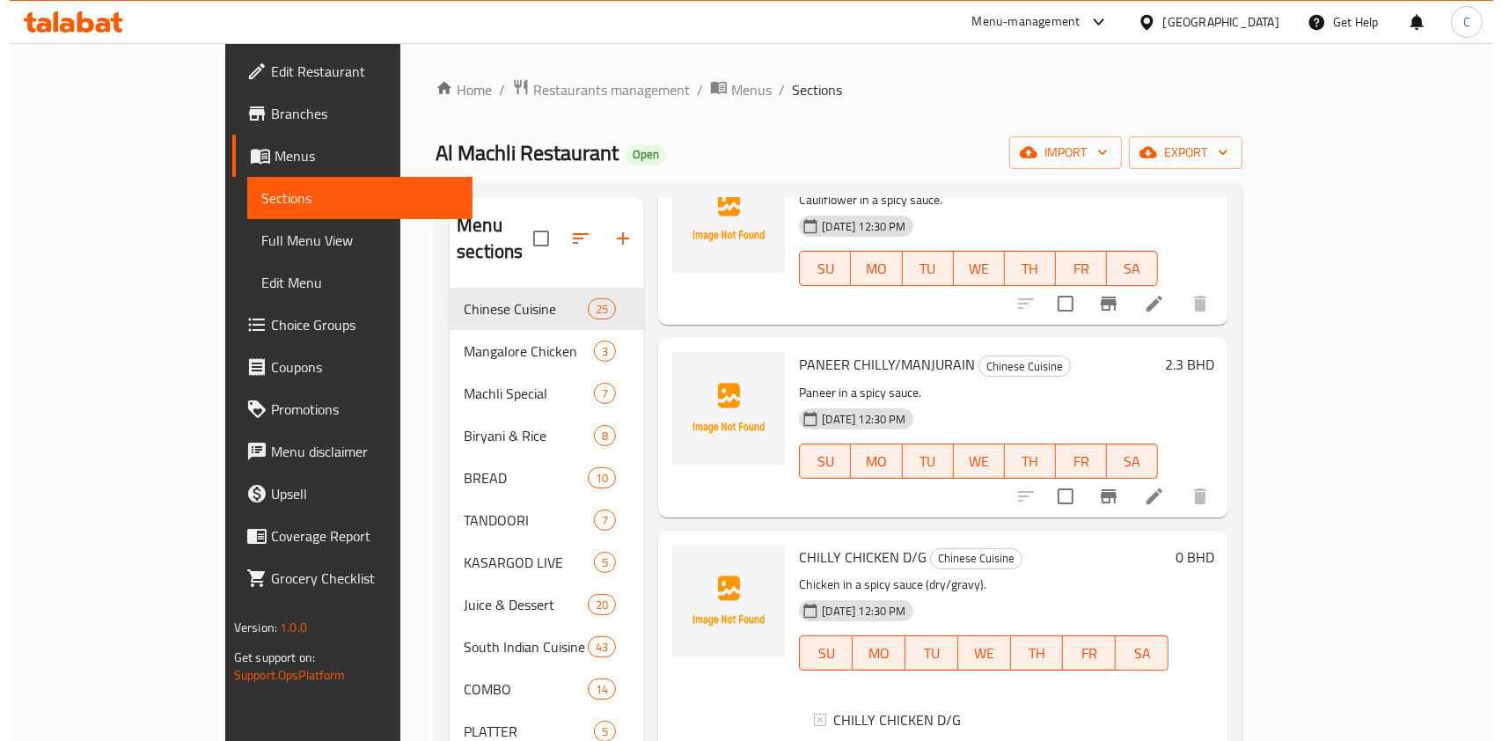
scroll to position [0, 0]
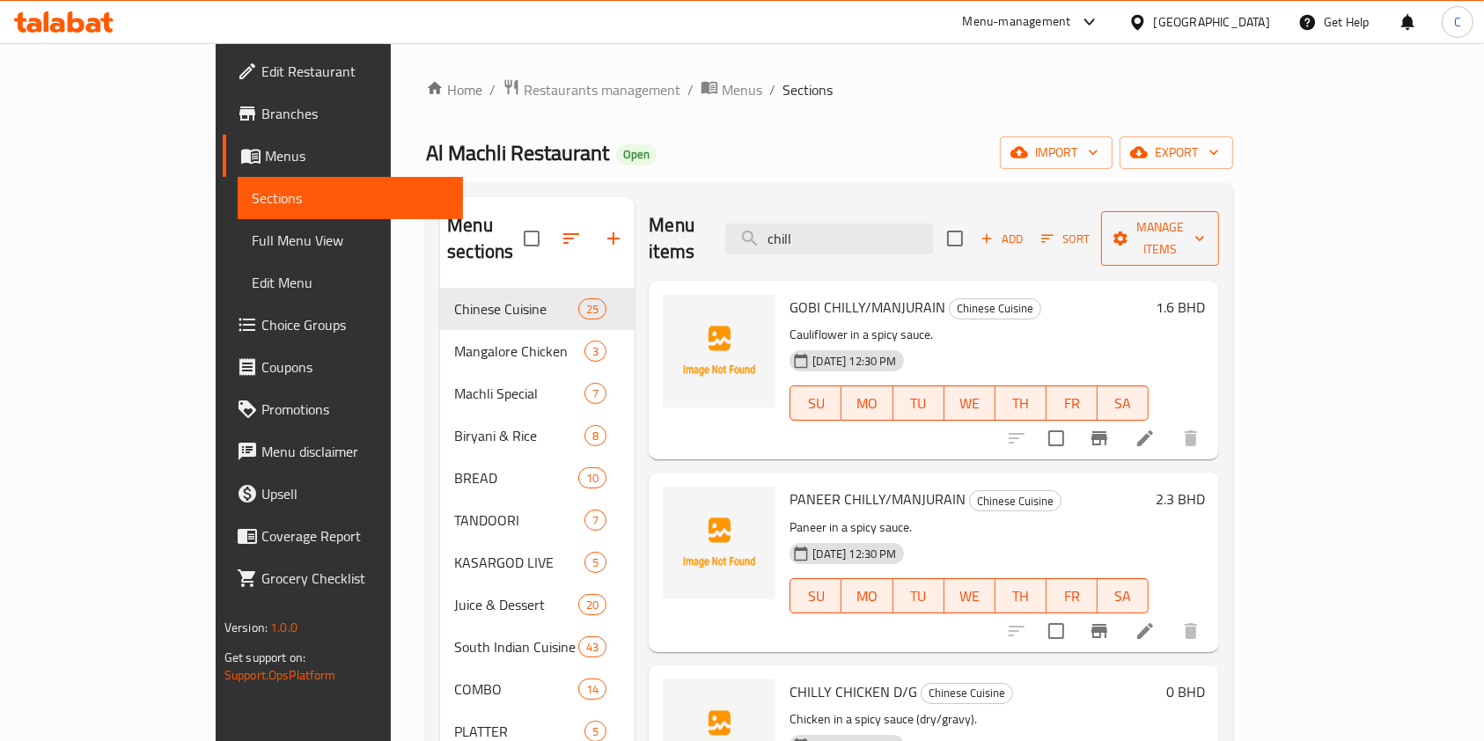
click at [1205, 224] on span "Manage items" at bounding box center [1160, 238] width 90 height 44
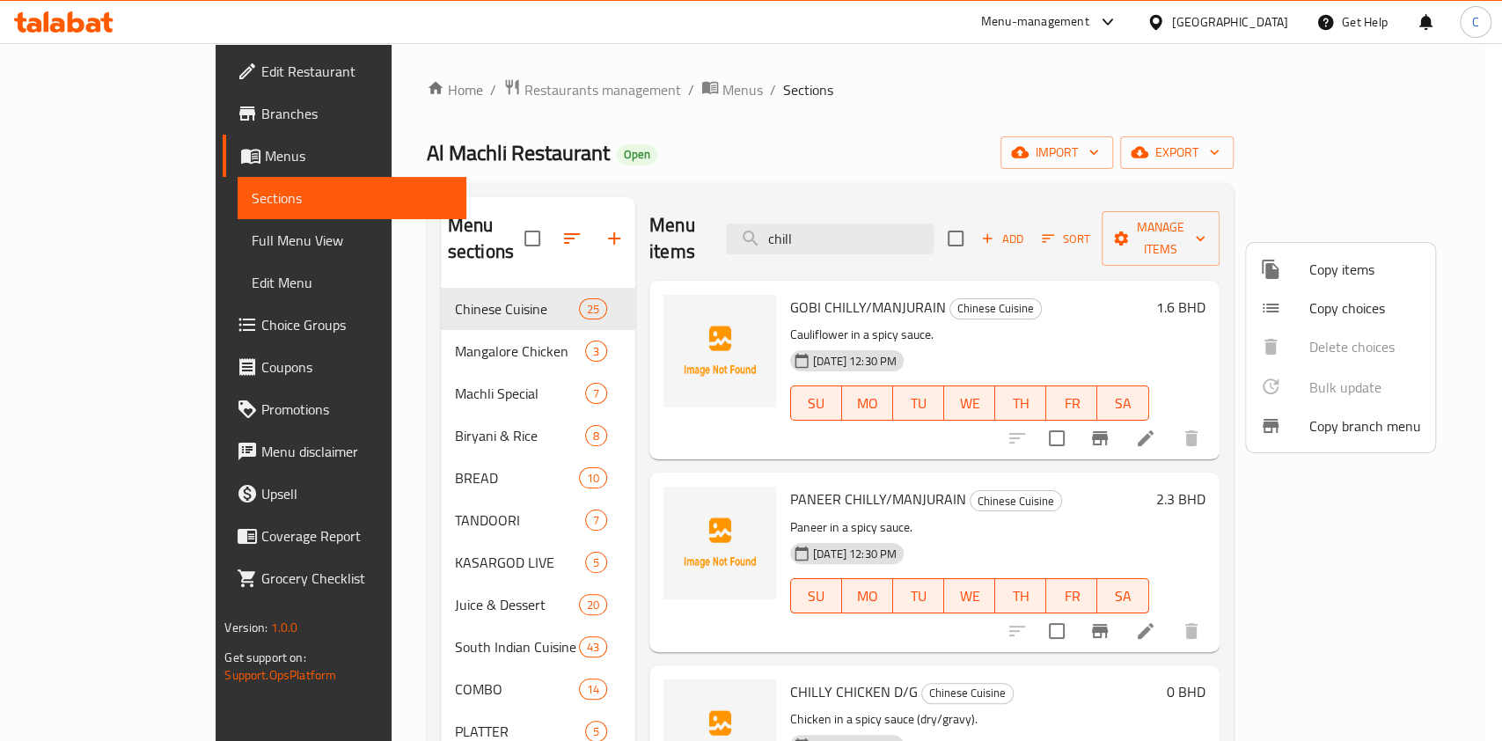
click at [1342, 306] on span "Copy choices" at bounding box center [1365, 307] width 112 height 21
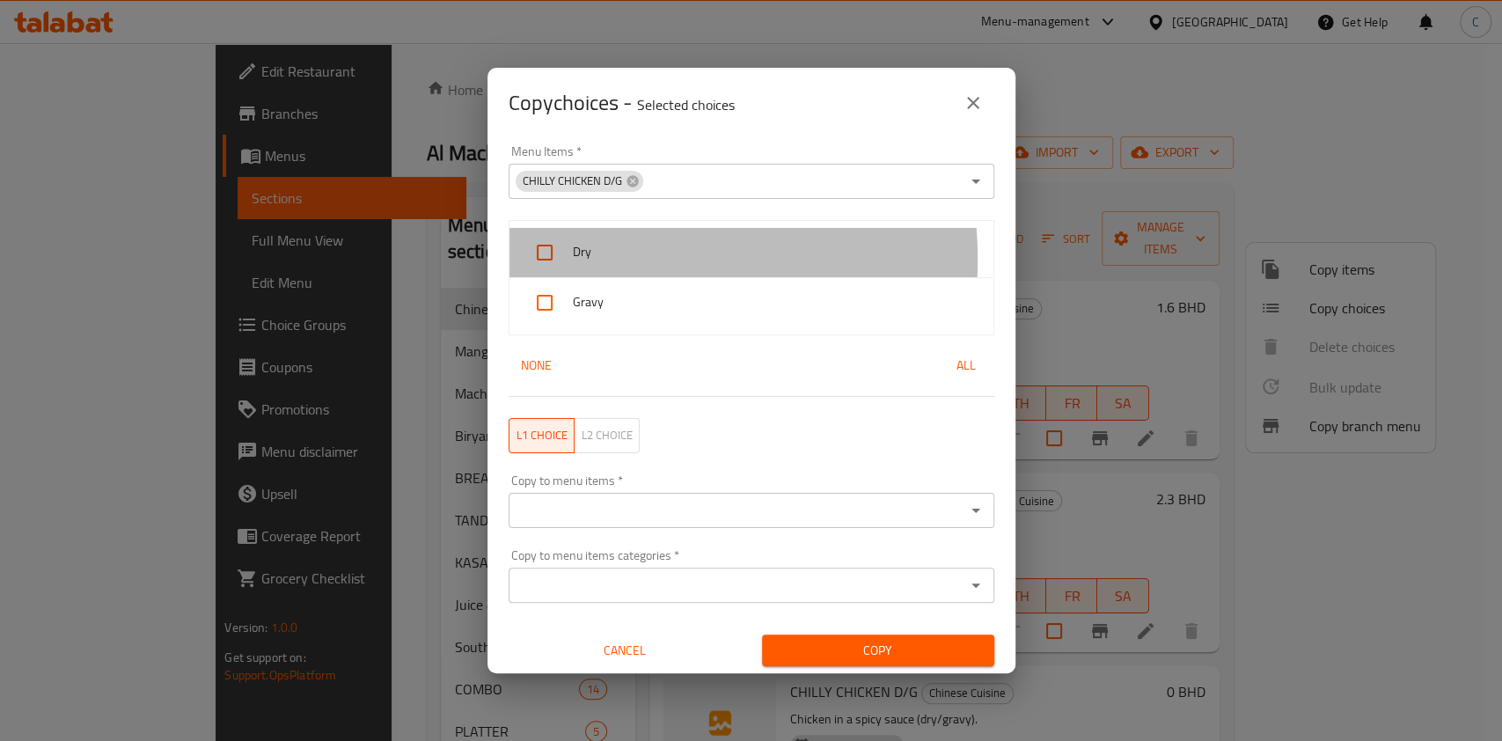
click at [597, 259] on span "Dry" at bounding box center [776, 252] width 407 height 22
checkbox input "true"
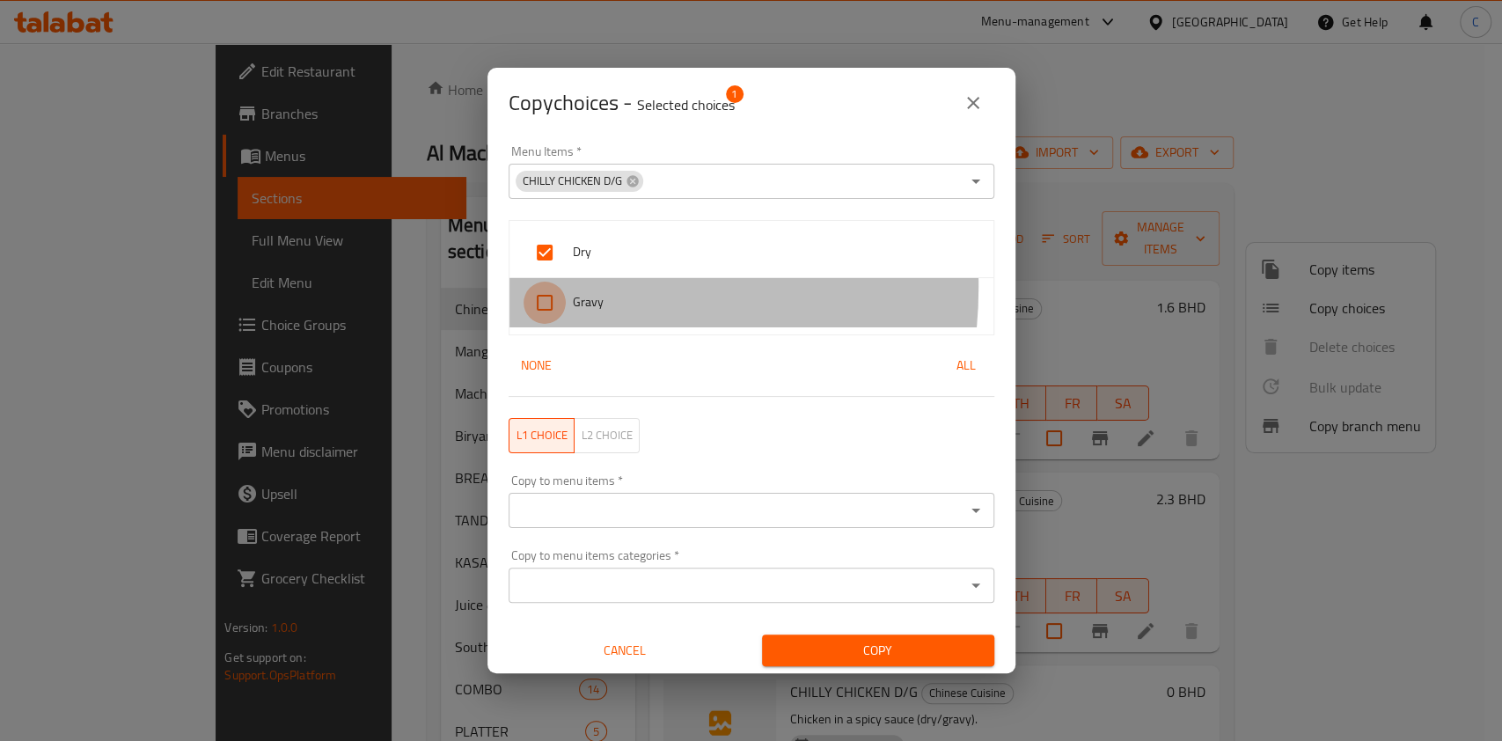
click at [537, 286] on input "checkbox" at bounding box center [545, 303] width 42 height 42
checkbox input "true"
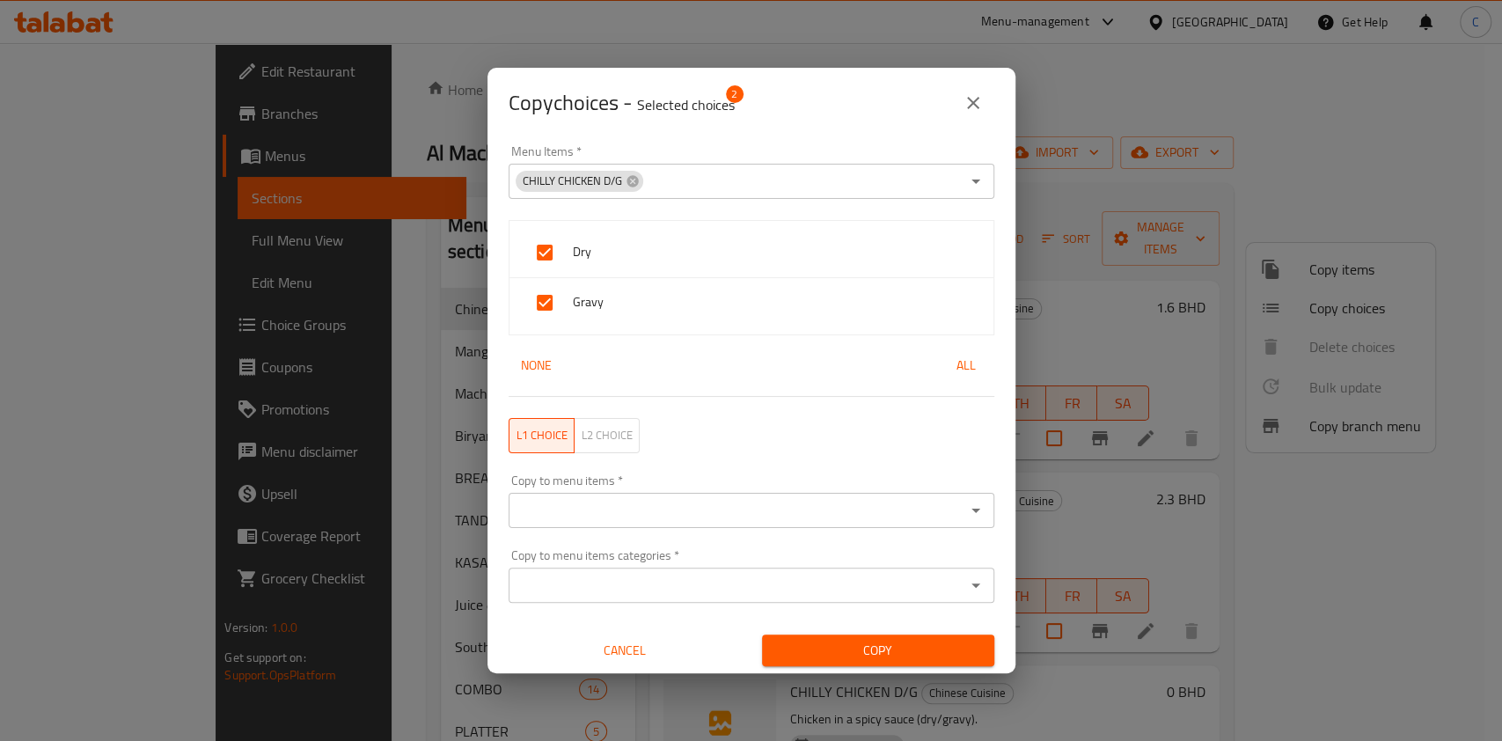
click at [740, 517] on input "Copy to menu items   *" at bounding box center [737, 510] width 446 height 25
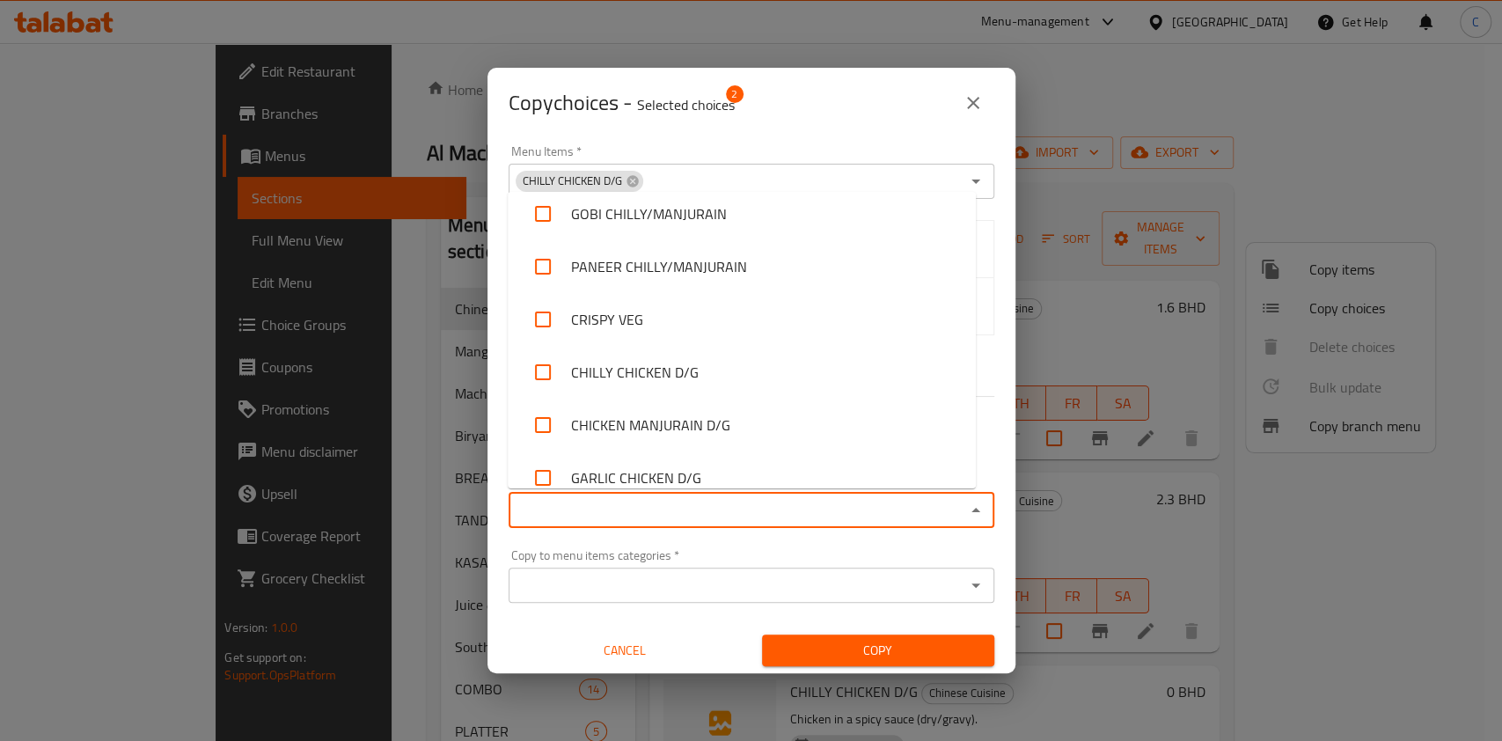
scroll to position [586, 0]
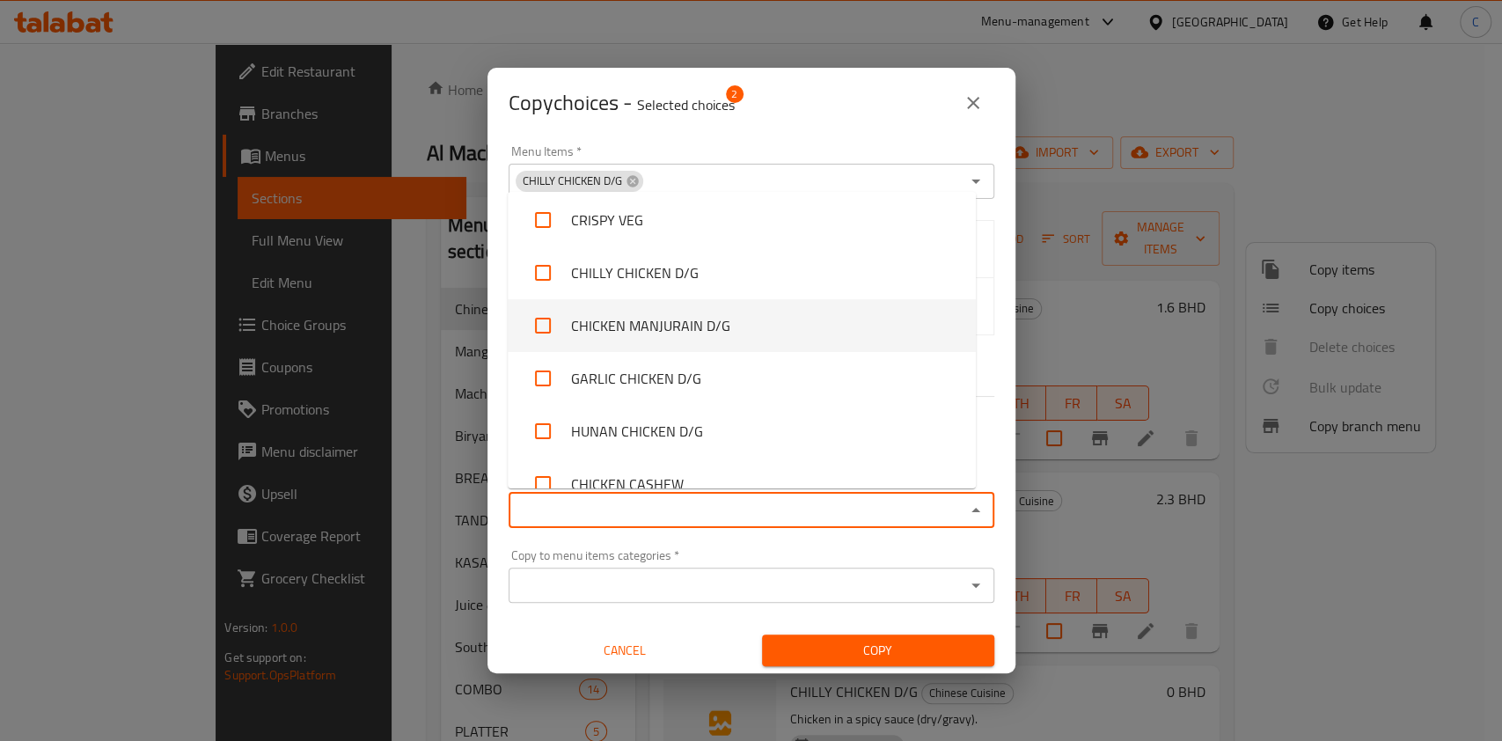
click at [536, 319] on input "checkbox" at bounding box center [543, 325] width 42 height 42
checkbox input "true"
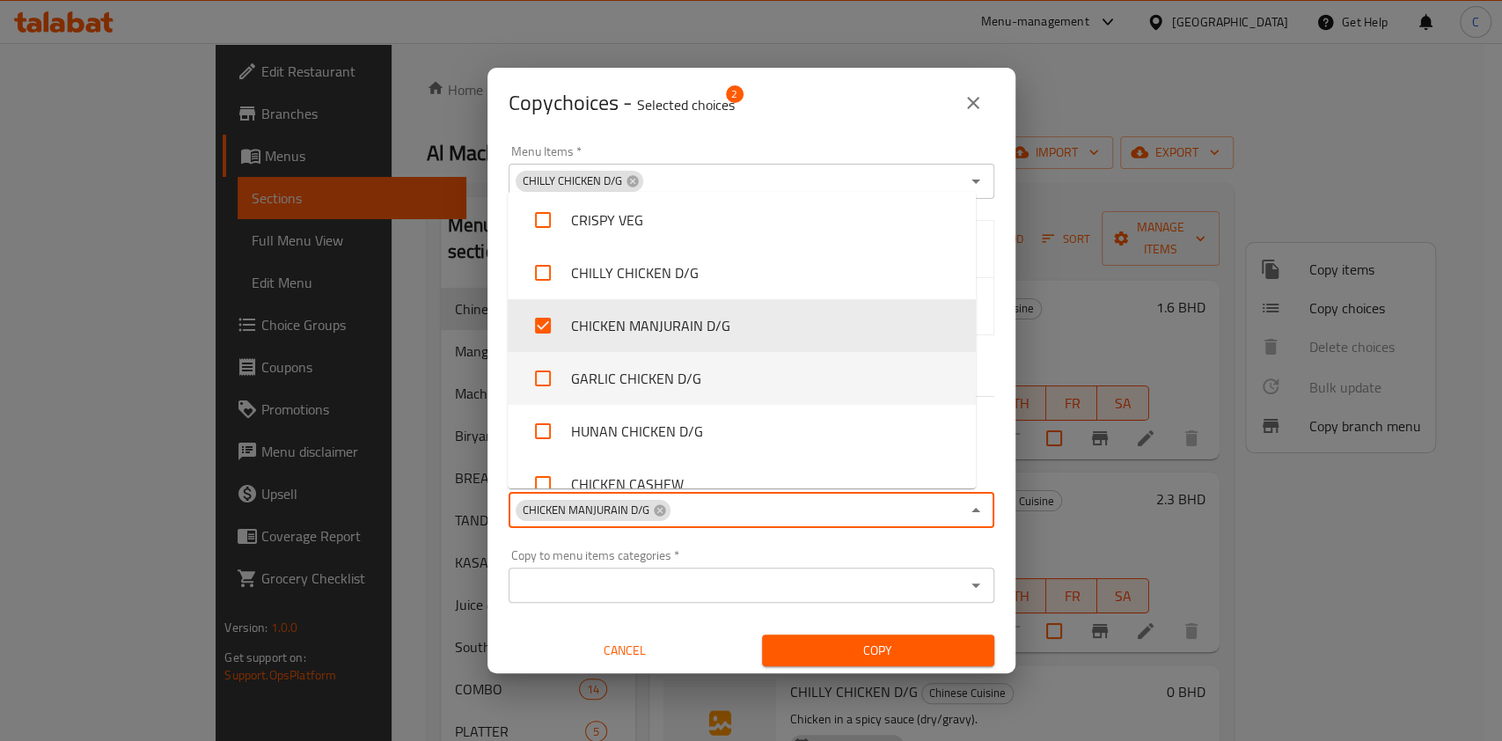
click at [547, 393] on input "checkbox" at bounding box center [543, 378] width 42 height 42
checkbox input "true"
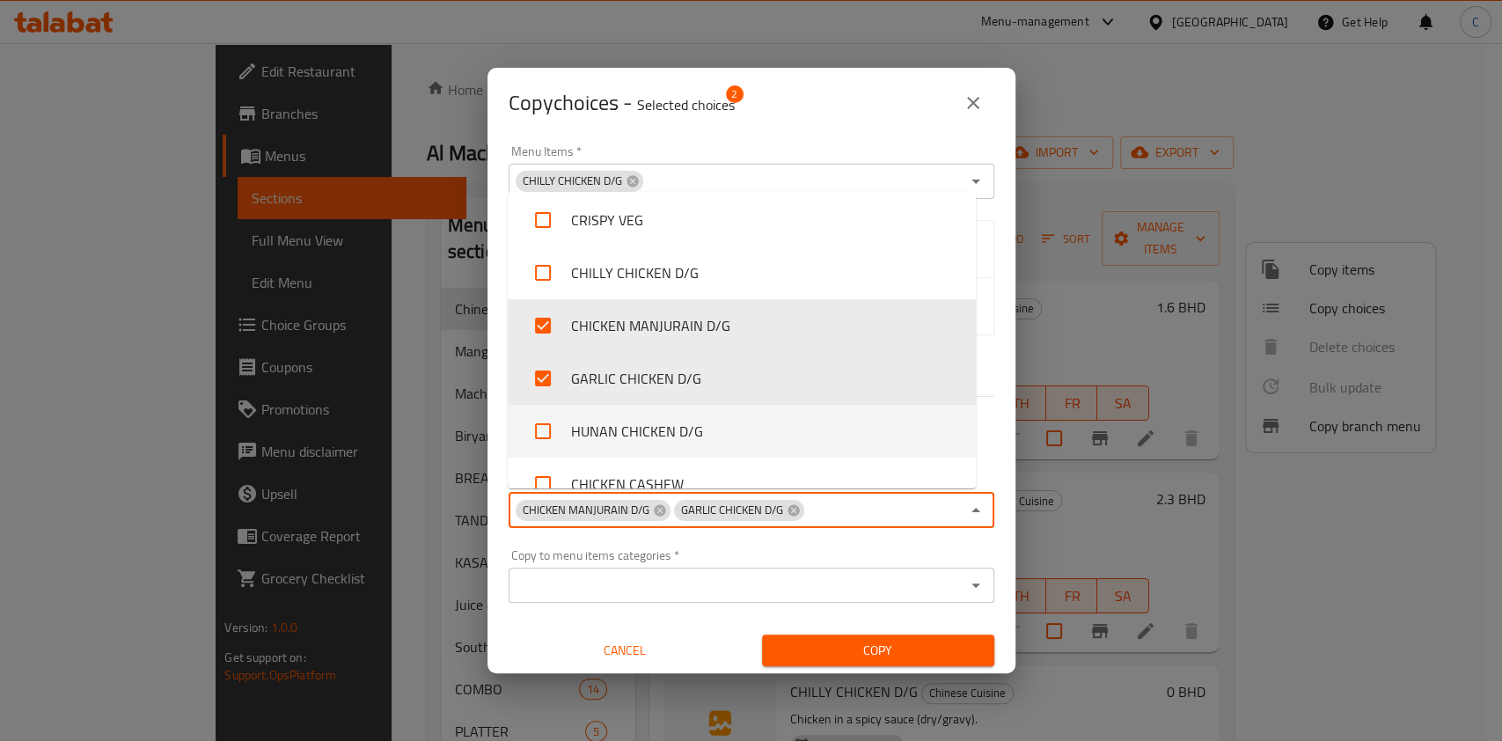
click at [547, 439] on input "checkbox" at bounding box center [543, 431] width 42 height 42
checkbox input "true"
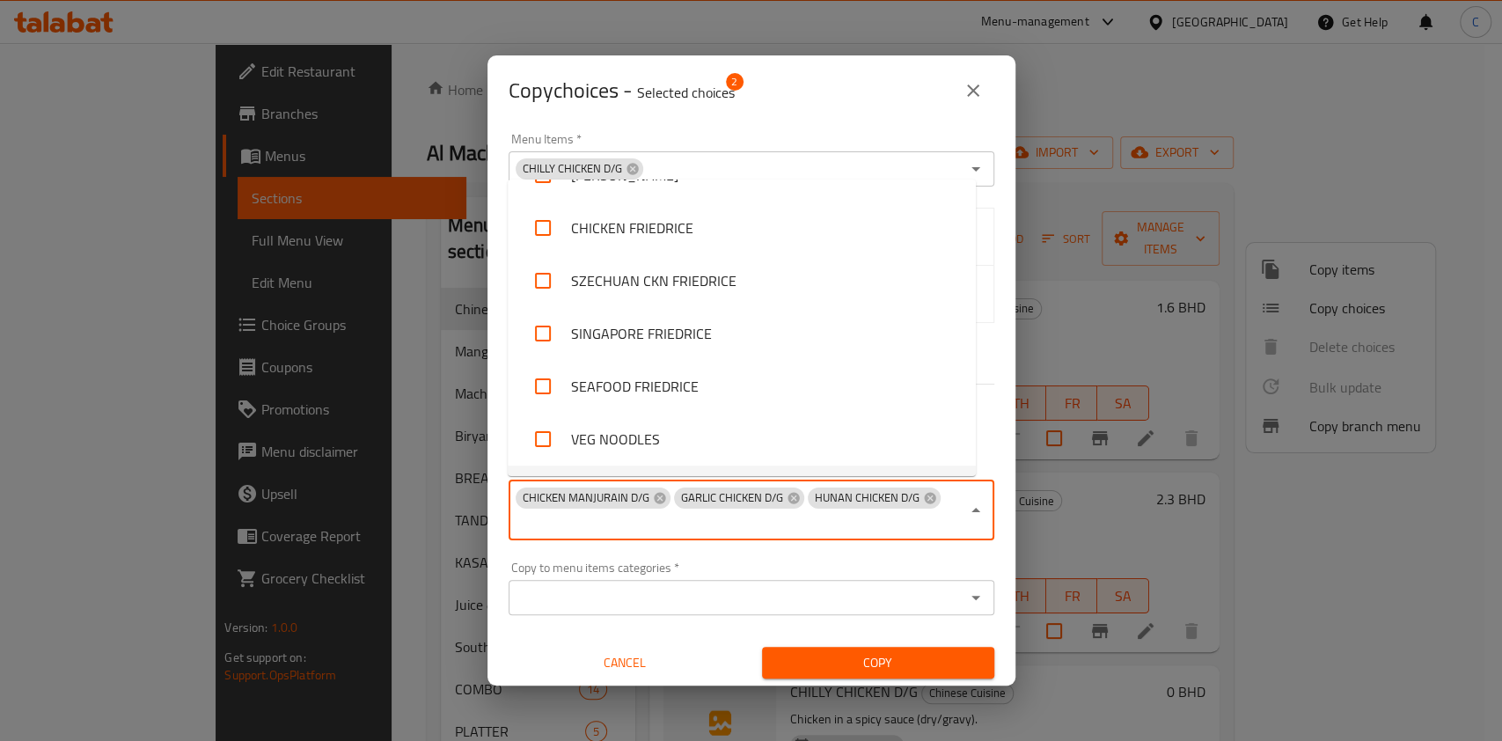
scroll to position [938, 0]
click at [883, 673] on div "Copy choices - Selected choices 2 Menu Items   * CHILLY CHICKEN D/G Menu Items …" at bounding box center [751, 370] width 1502 height 741
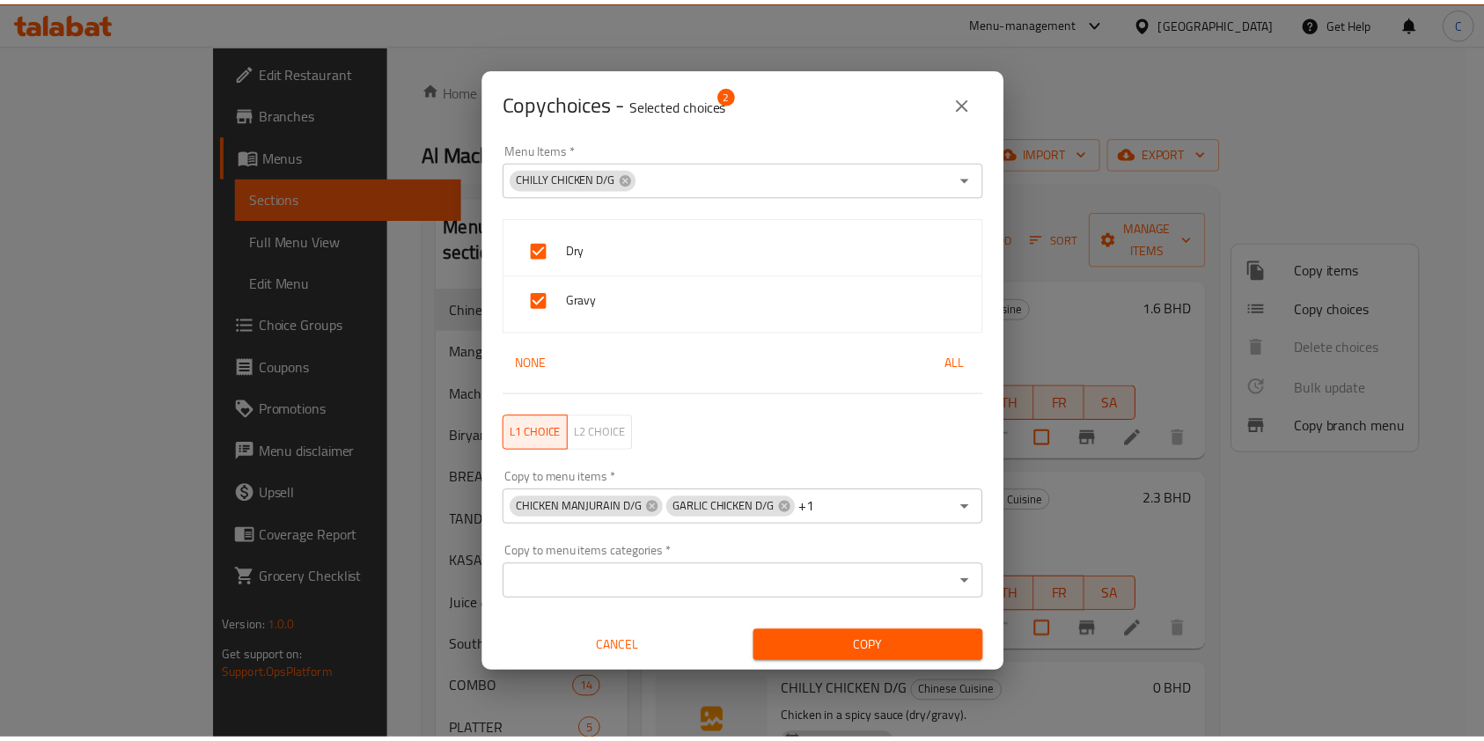
scroll to position [0, 0]
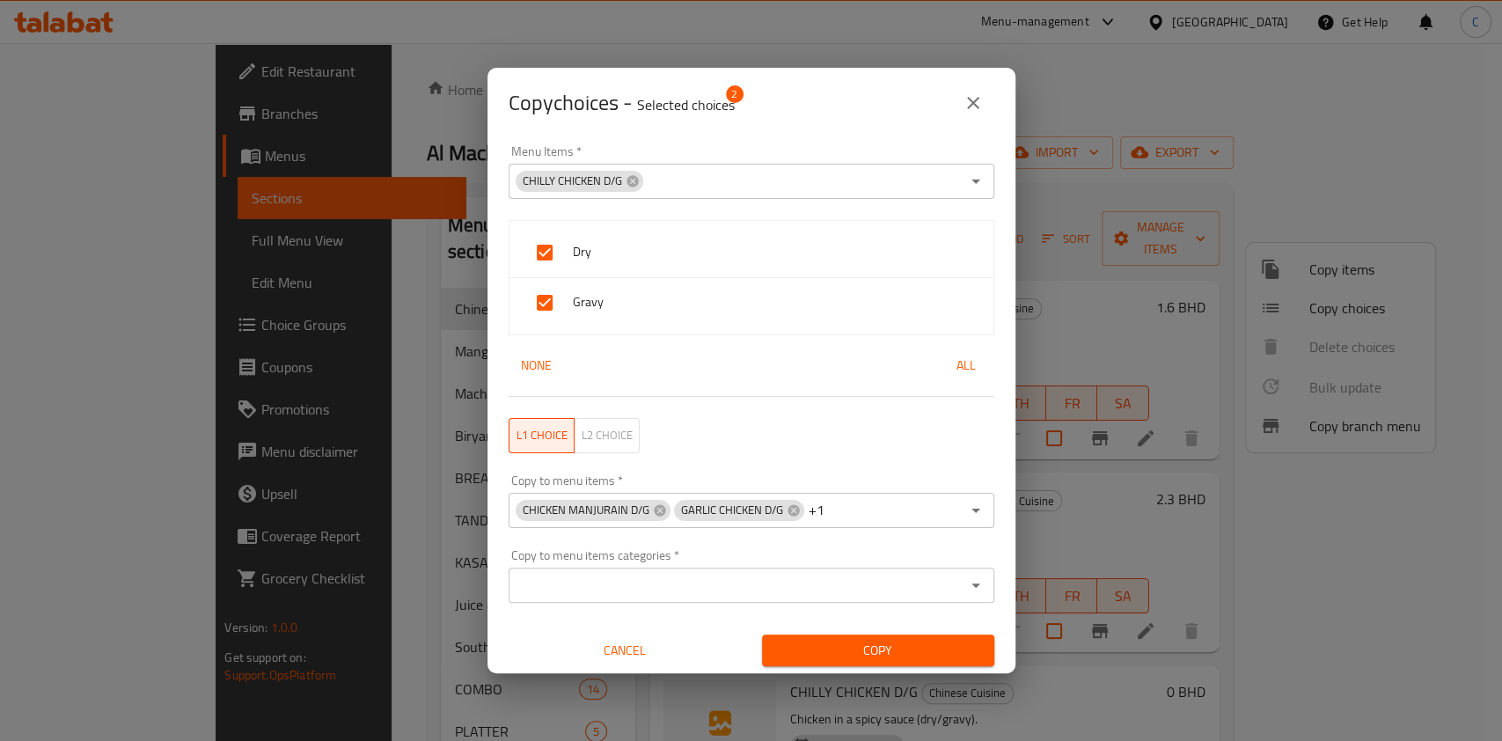
click at [861, 646] on span "Copy" at bounding box center [878, 651] width 204 height 22
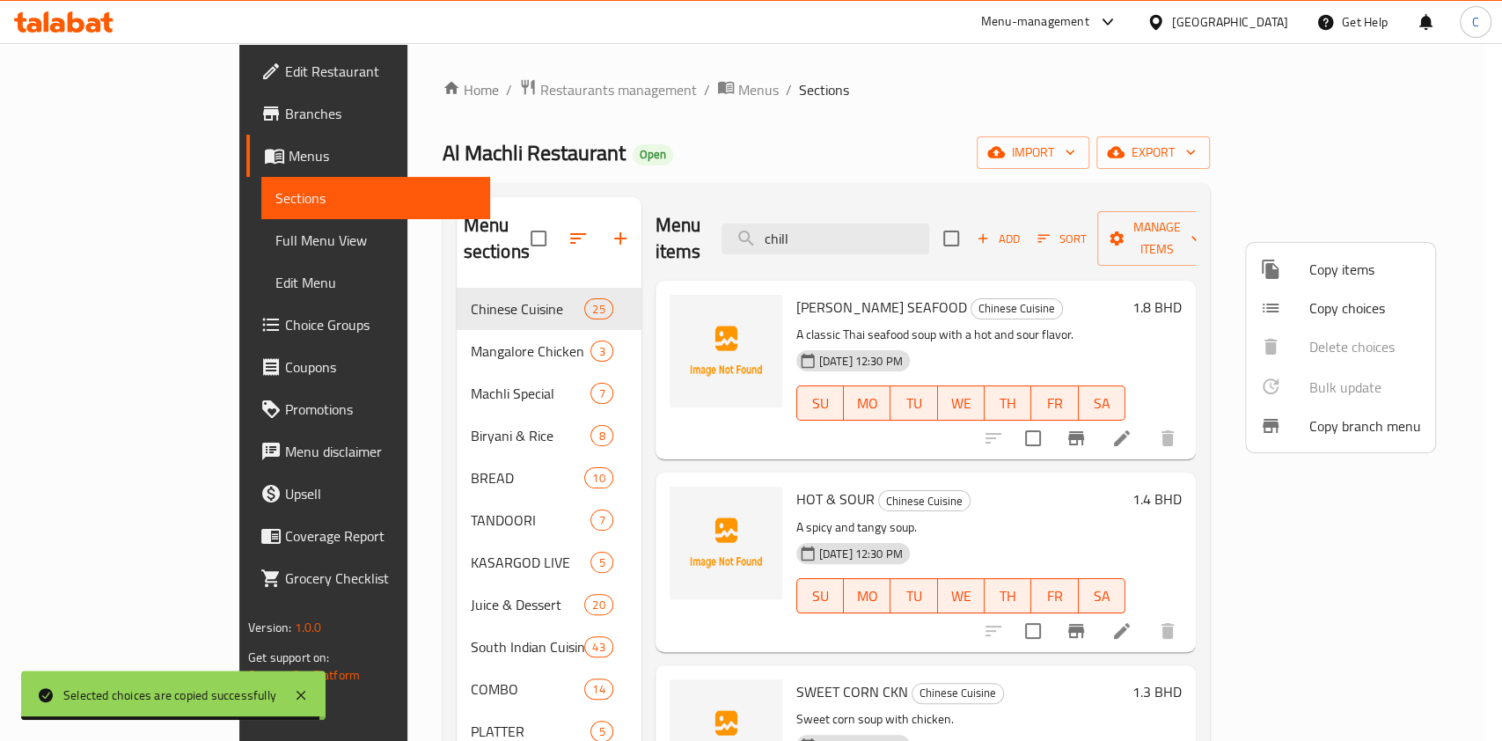
drag, startPoint x: 575, startPoint y: 85, endPoint x: 497, endPoint y: 99, distance: 79.4
click at [497, 99] on div at bounding box center [751, 370] width 1502 height 741
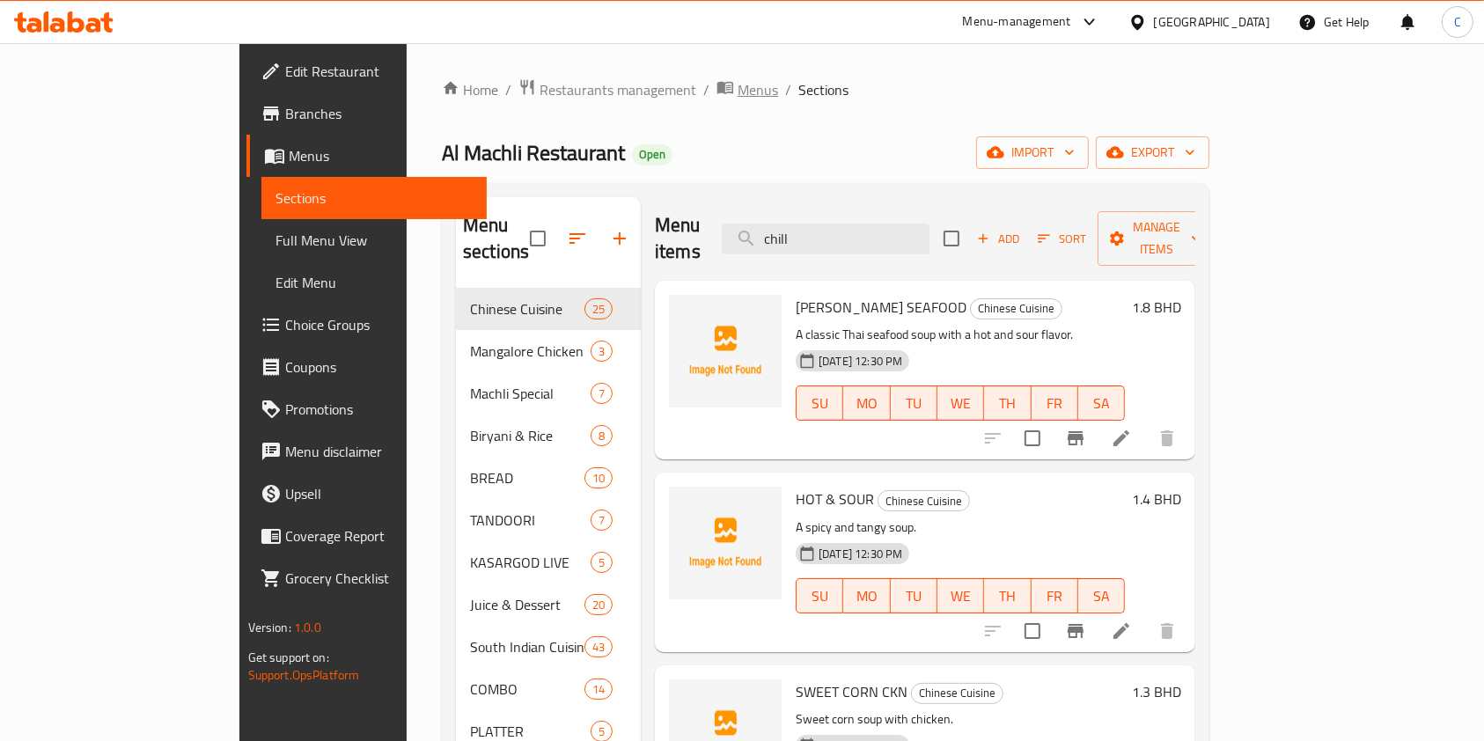
click at [737, 81] on span "Menus" at bounding box center [757, 89] width 40 height 21
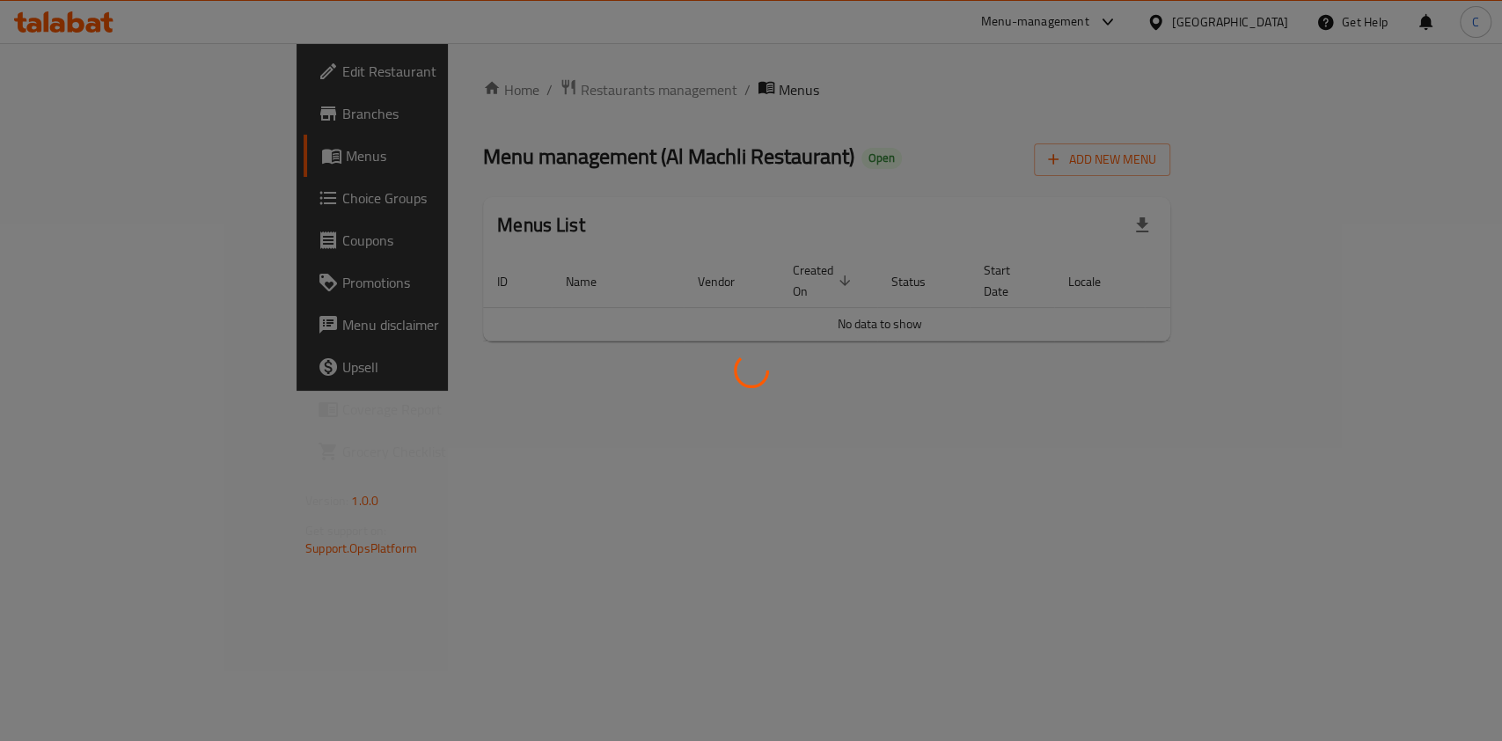
click at [1366, 178] on div at bounding box center [751, 370] width 1502 height 741
click at [1366, 157] on div at bounding box center [751, 370] width 1502 height 741
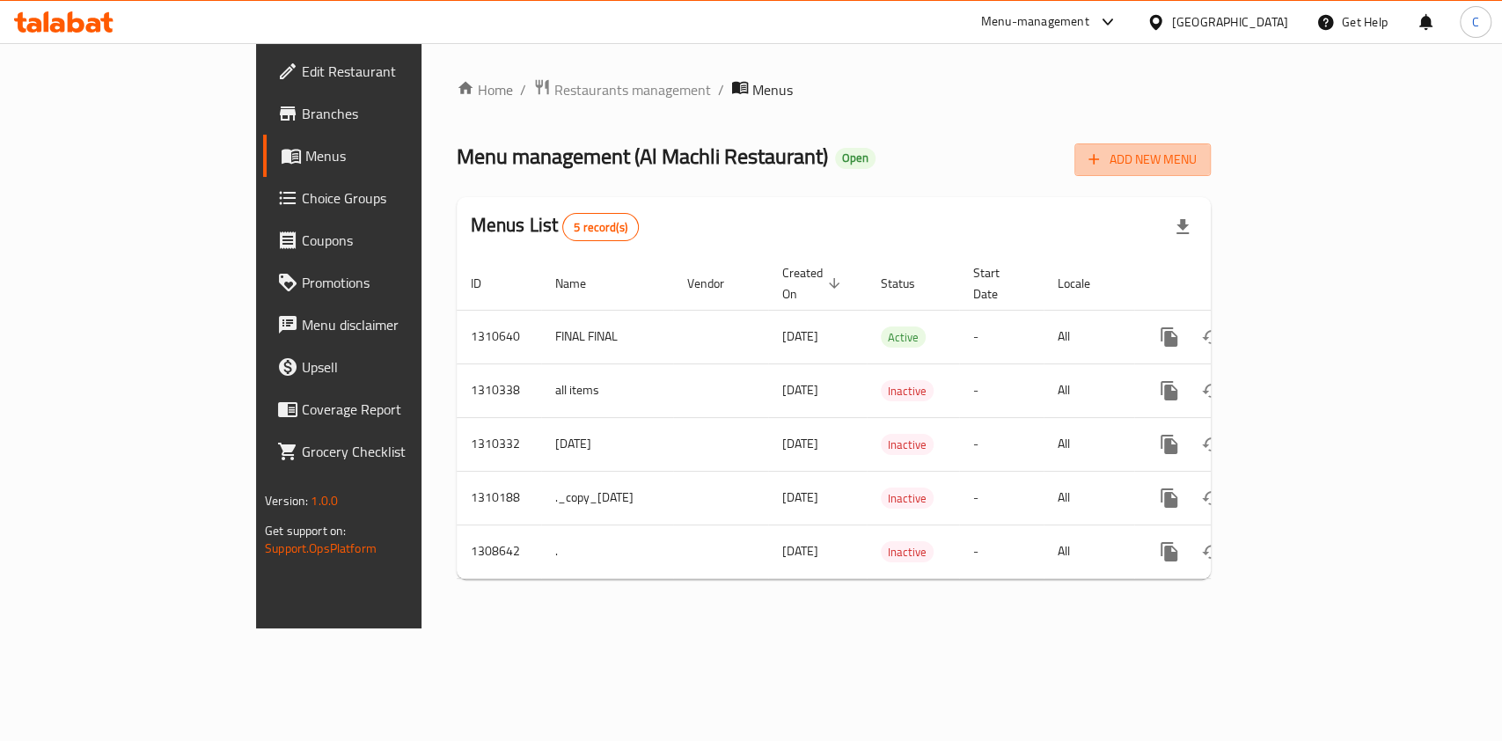
click at [1197, 157] on span "Add New Menu" at bounding box center [1142, 160] width 108 height 22
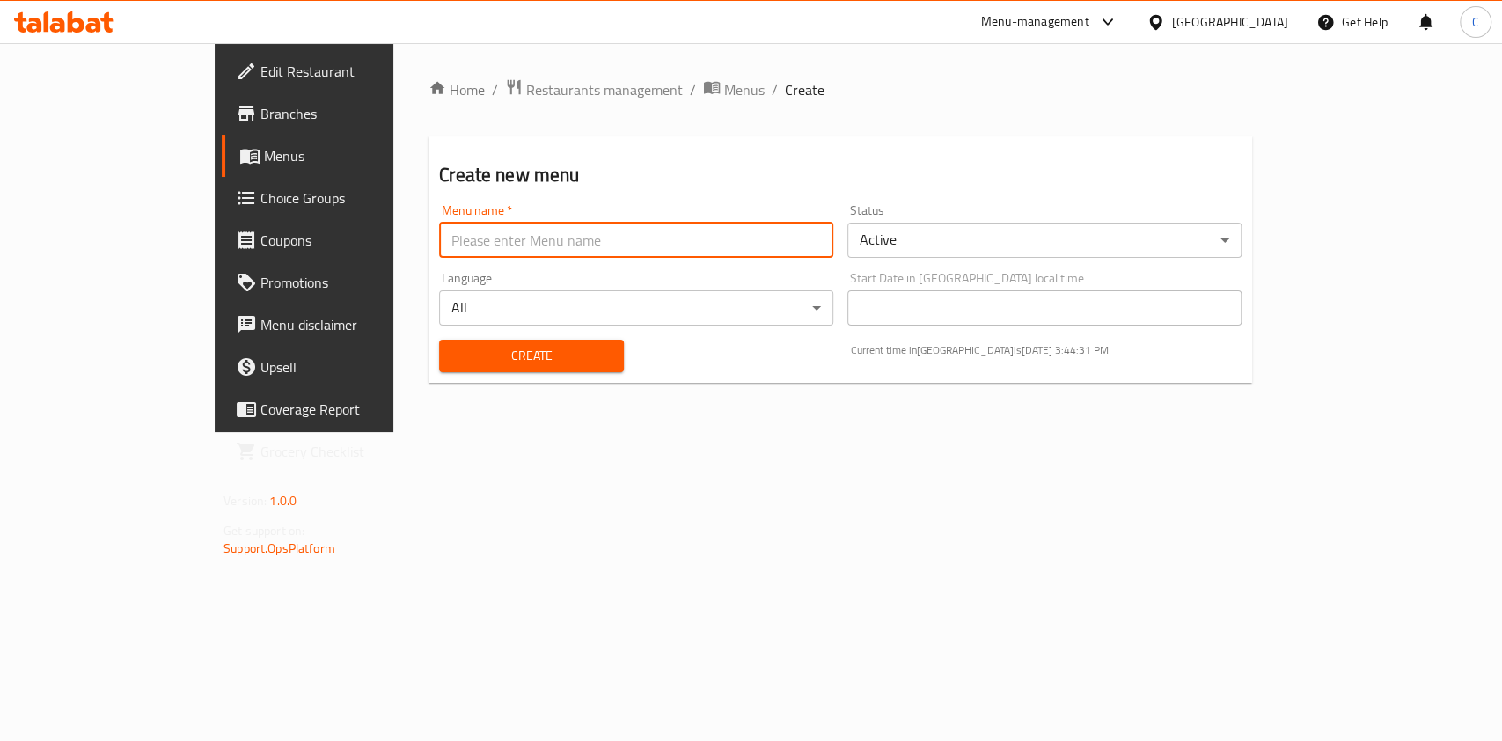
click at [487, 232] on input "text" at bounding box center [636, 240] width 394 height 35
type input "FINAL II"
click at [439, 340] on button "Create" at bounding box center [531, 356] width 185 height 33
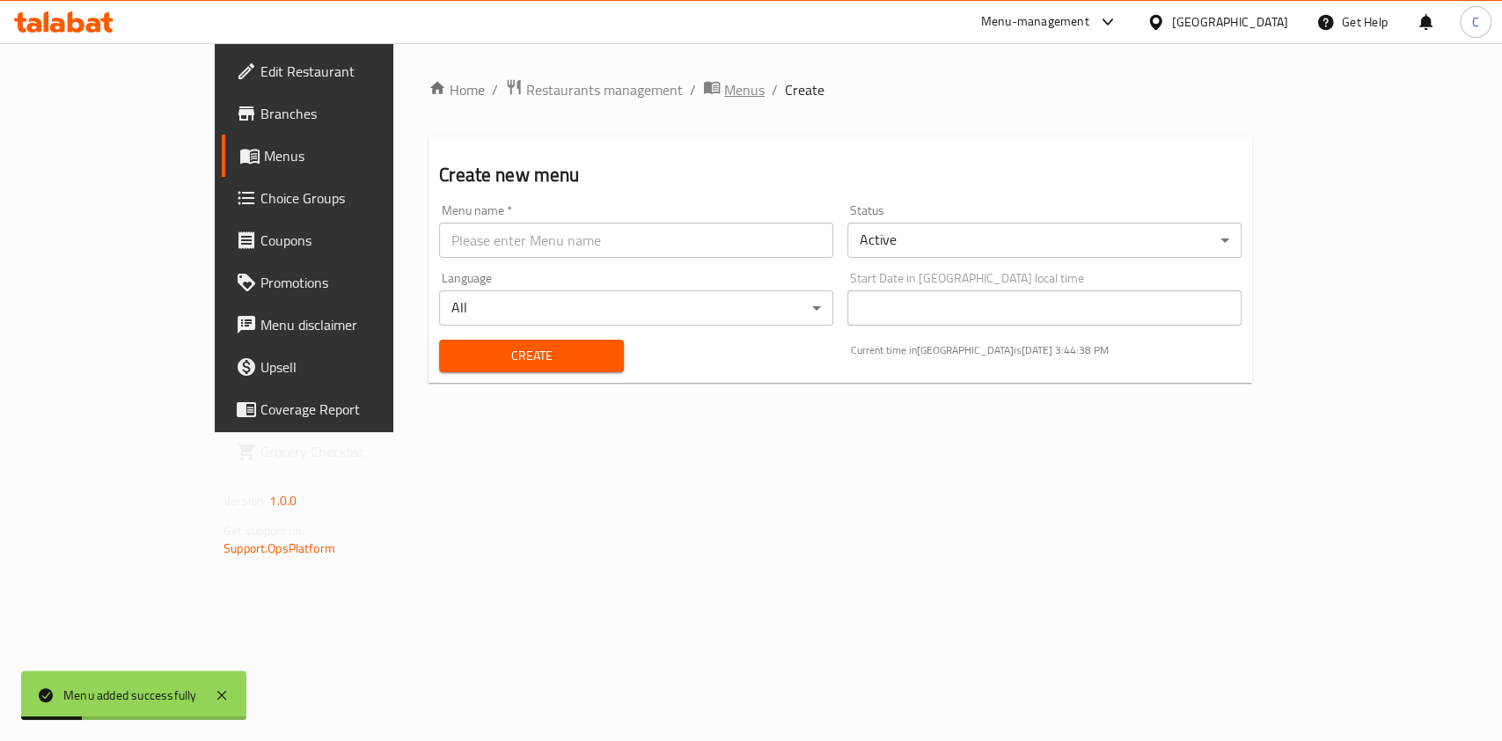
drag, startPoint x: 602, startPoint y: 92, endPoint x: 591, endPoint y: 97, distance: 11.4
click at [724, 97] on span "Menus" at bounding box center [744, 89] width 40 height 21
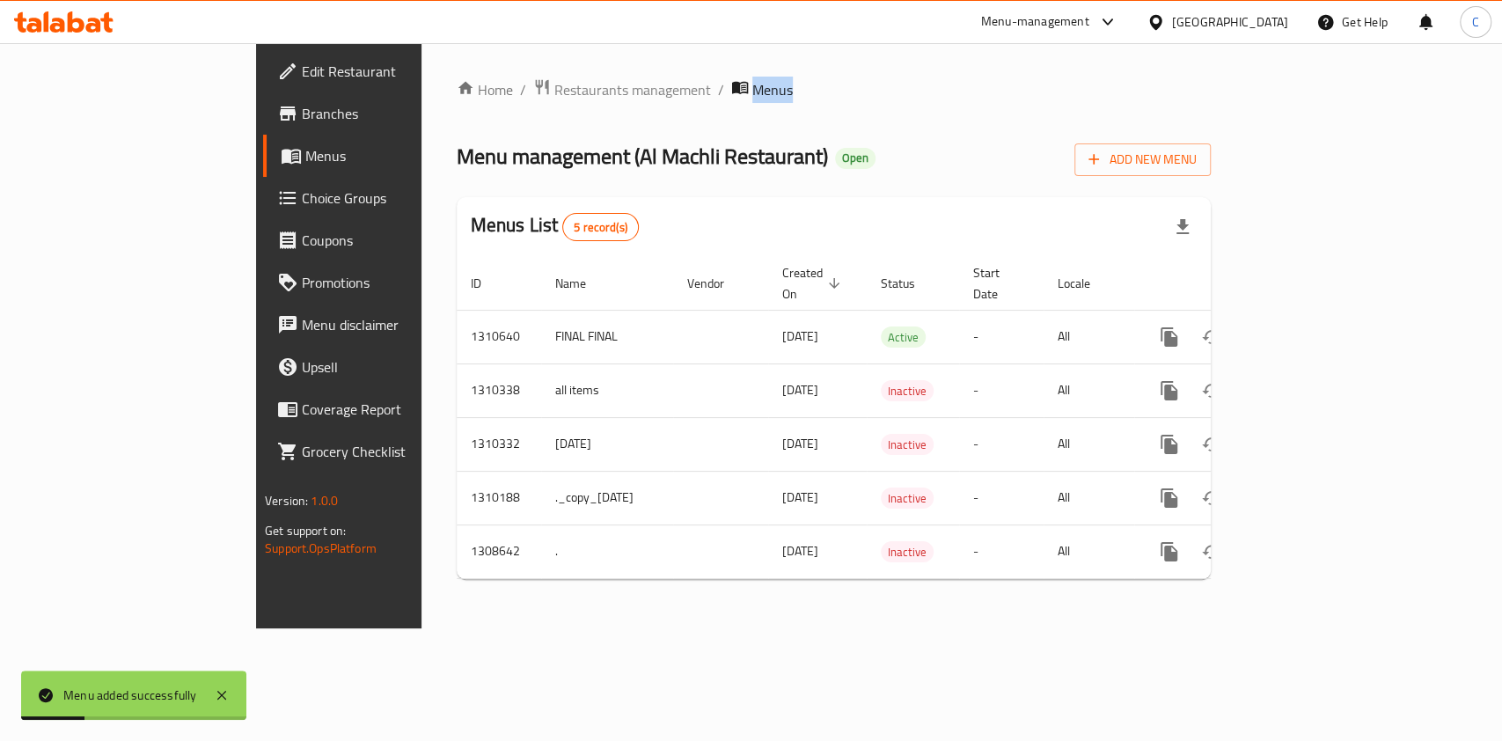
click at [752, 97] on span "Menus" at bounding box center [772, 89] width 40 height 21
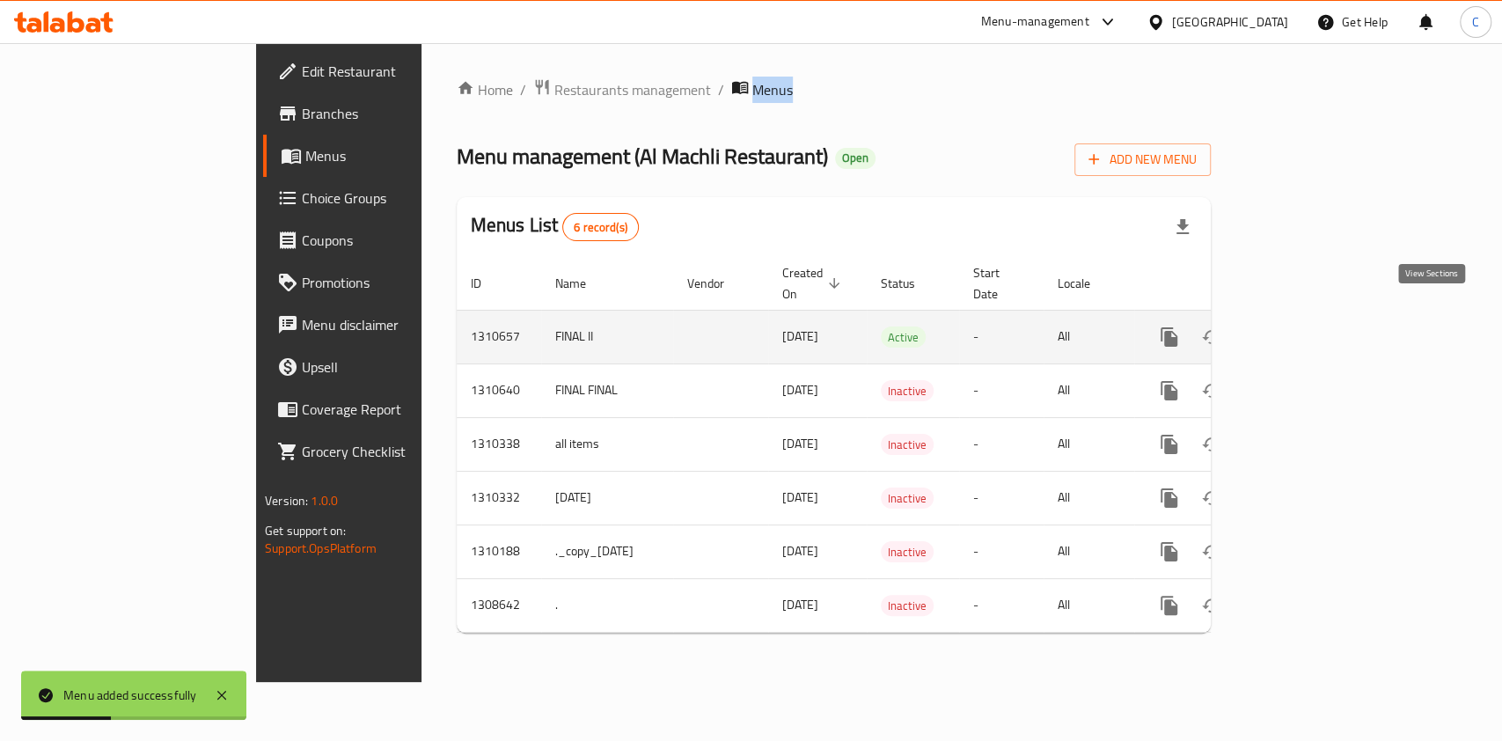
click at [1317, 327] on link "enhanced table" at bounding box center [1296, 337] width 42 height 42
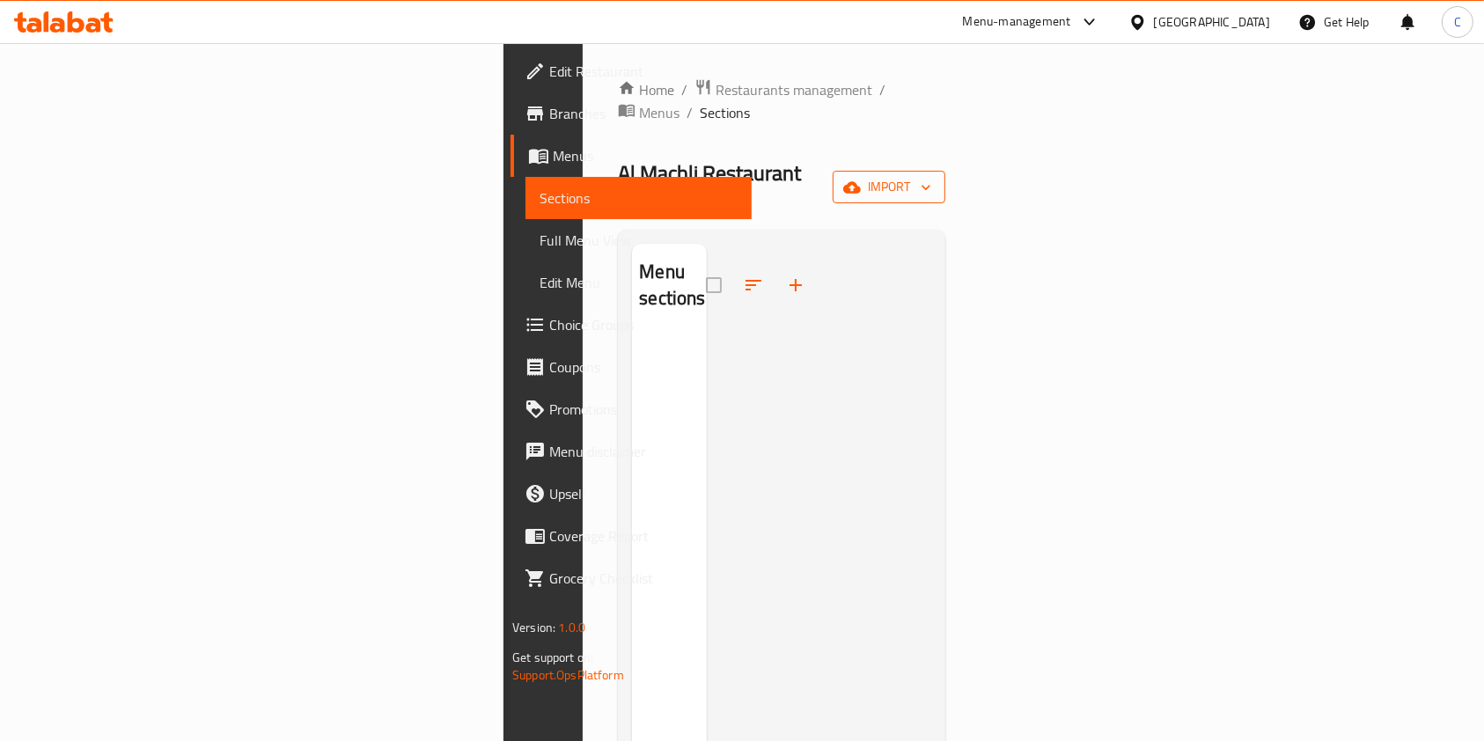
click at [931, 176] on span "import" at bounding box center [889, 187] width 84 height 22
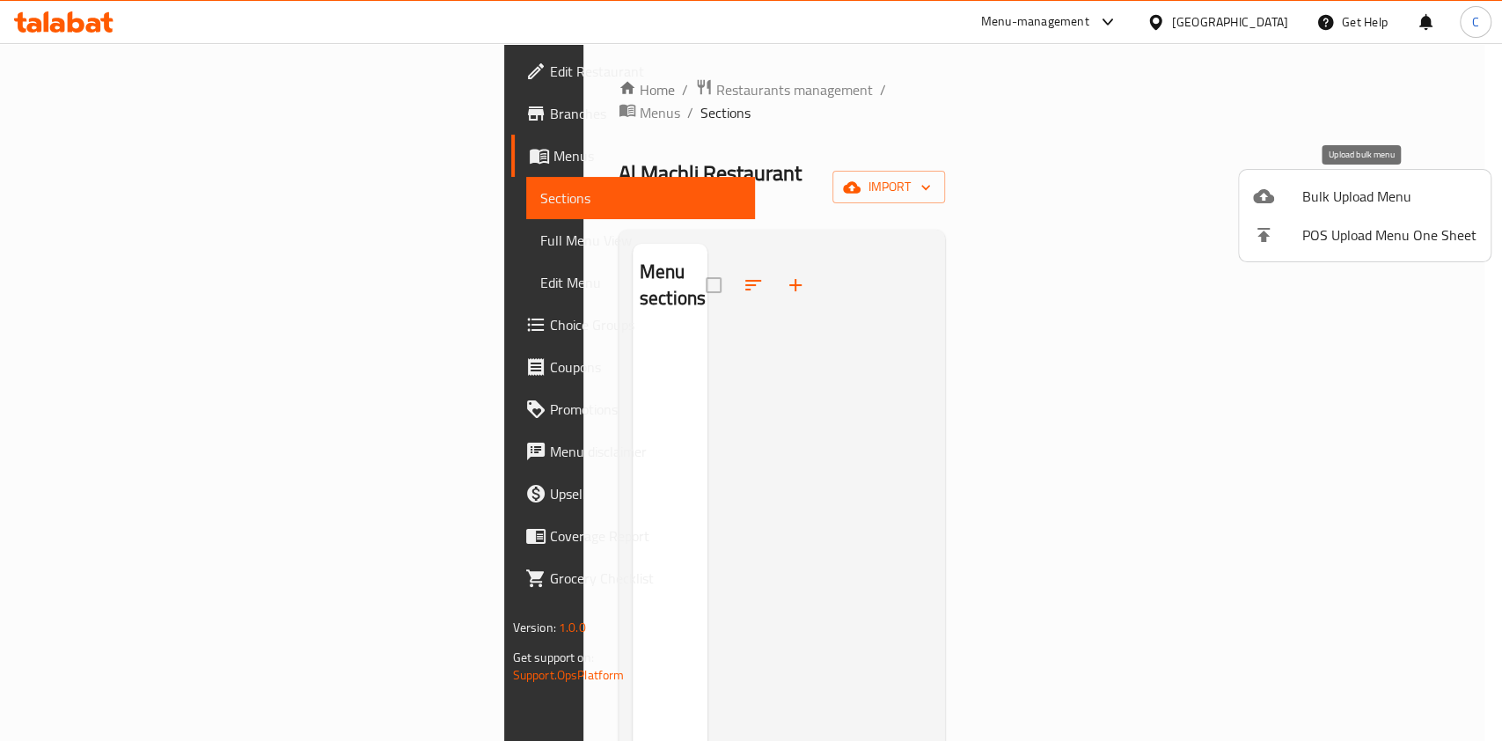
drag, startPoint x: 1367, startPoint y: 195, endPoint x: 1329, endPoint y: 99, distance: 103.1
click at [1329, 99] on div at bounding box center [751, 370] width 1502 height 741
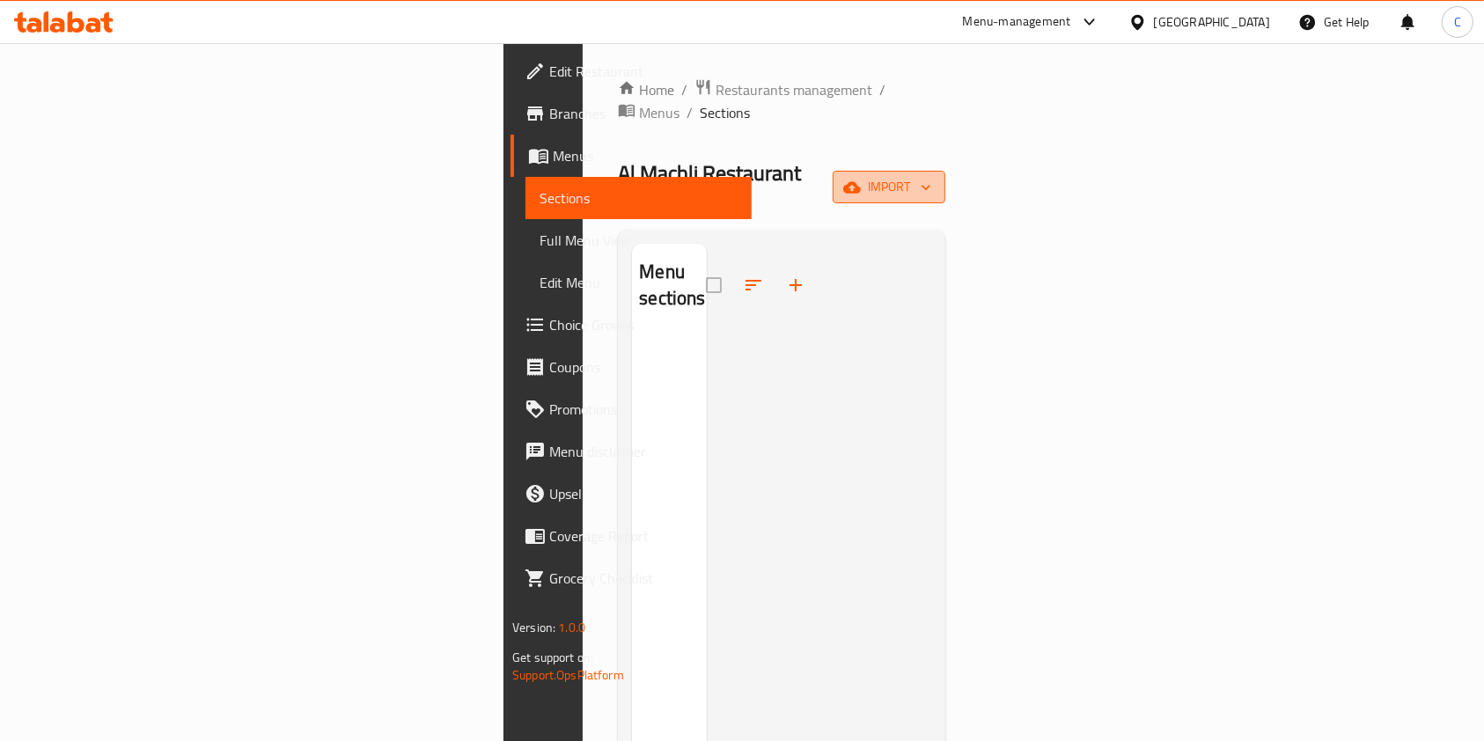
click at [931, 176] on span "import" at bounding box center [889, 187] width 84 height 22
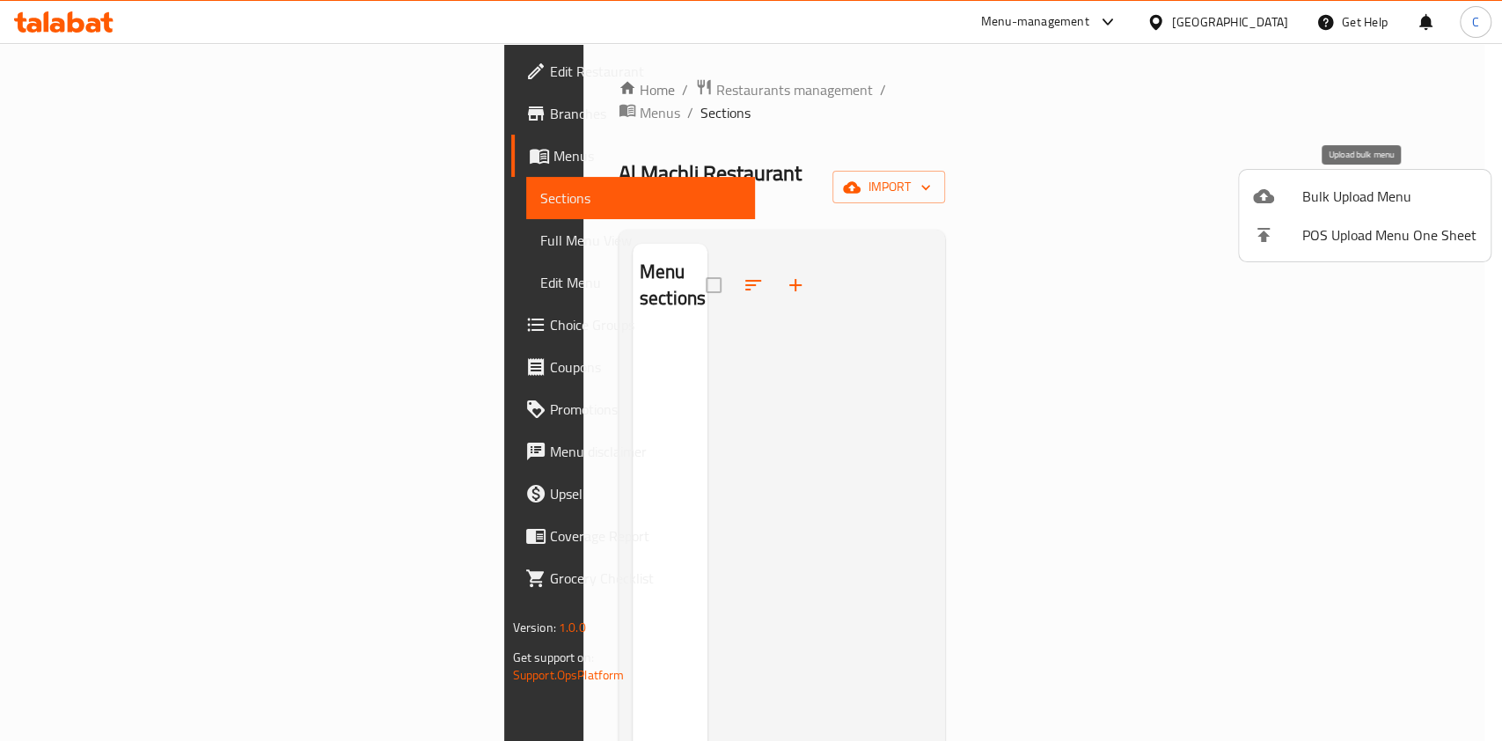
click at [1322, 181] on li "Bulk Upload Menu" at bounding box center [1365, 196] width 252 height 39
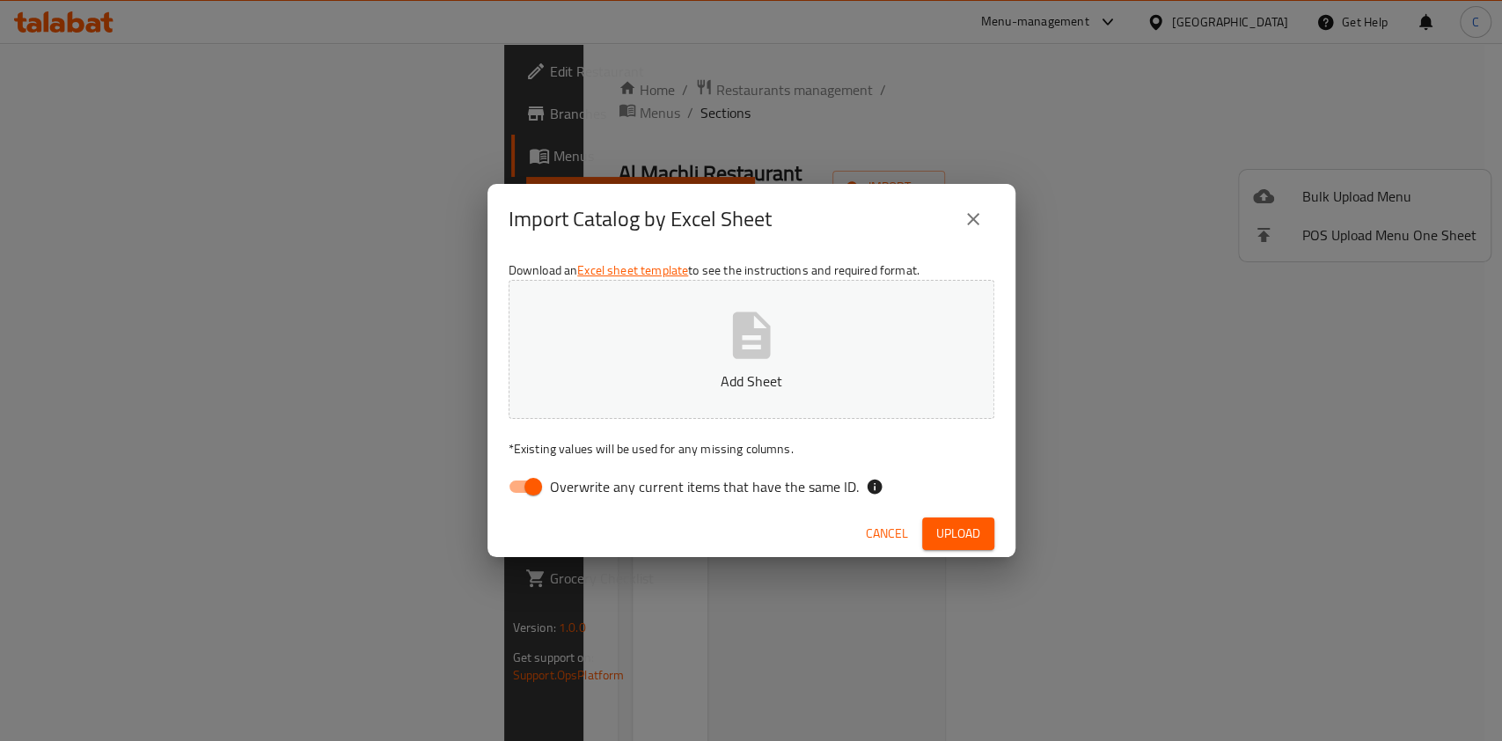
click at [942, 528] on span "Upload" at bounding box center [958, 534] width 44 height 22
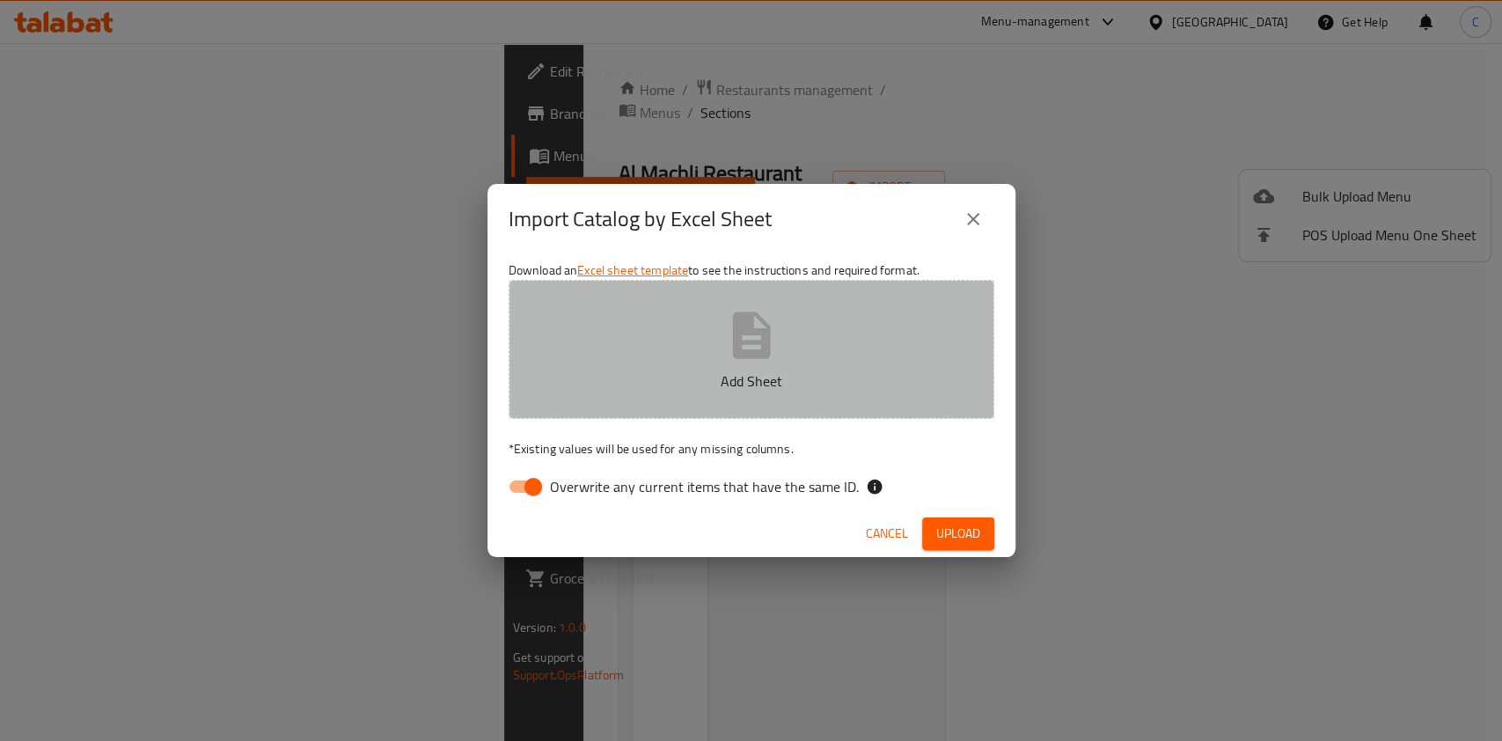
click at [802, 356] on button "Add Sheet" at bounding box center [752, 349] width 486 height 139
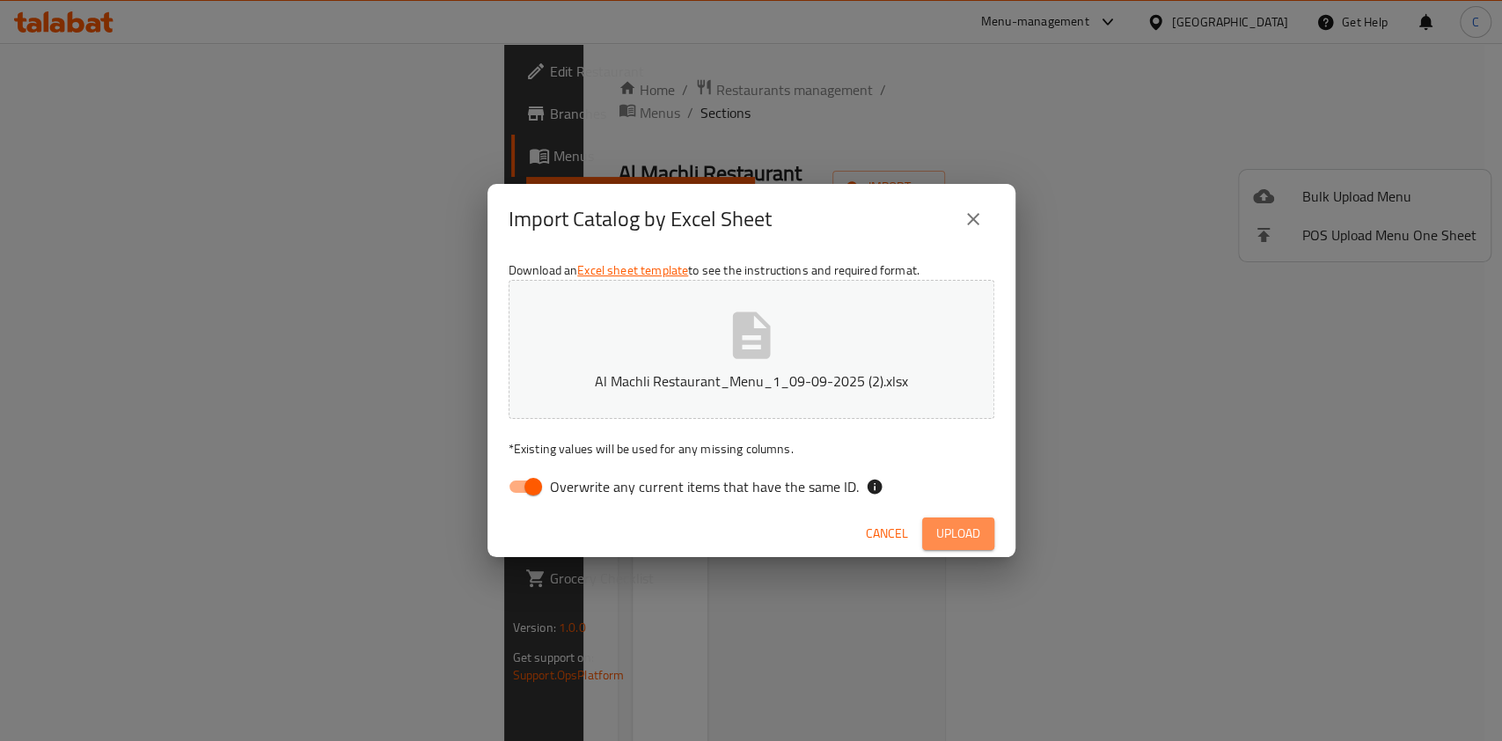
click at [946, 534] on span "Upload" at bounding box center [958, 534] width 44 height 22
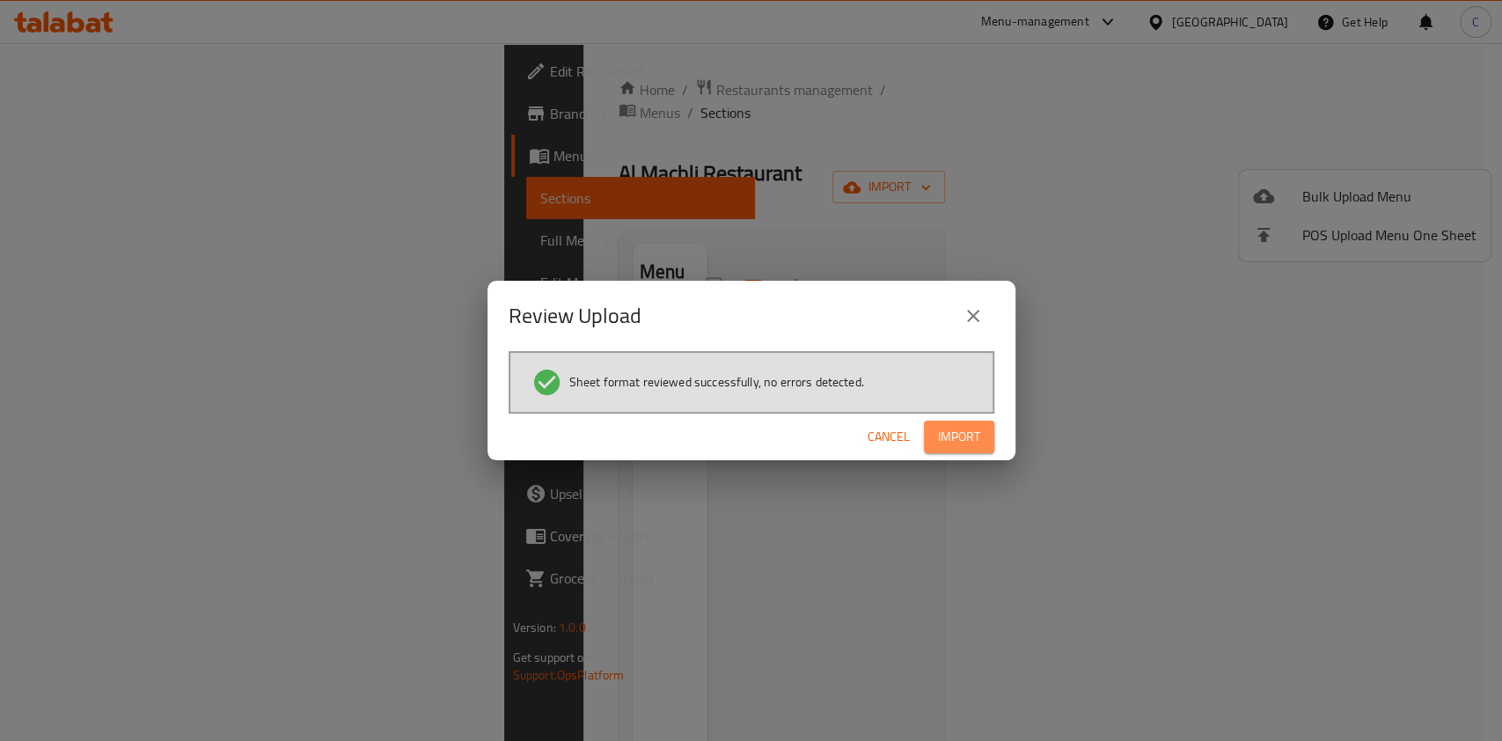
click at [971, 440] on span "Import" at bounding box center [959, 437] width 42 height 22
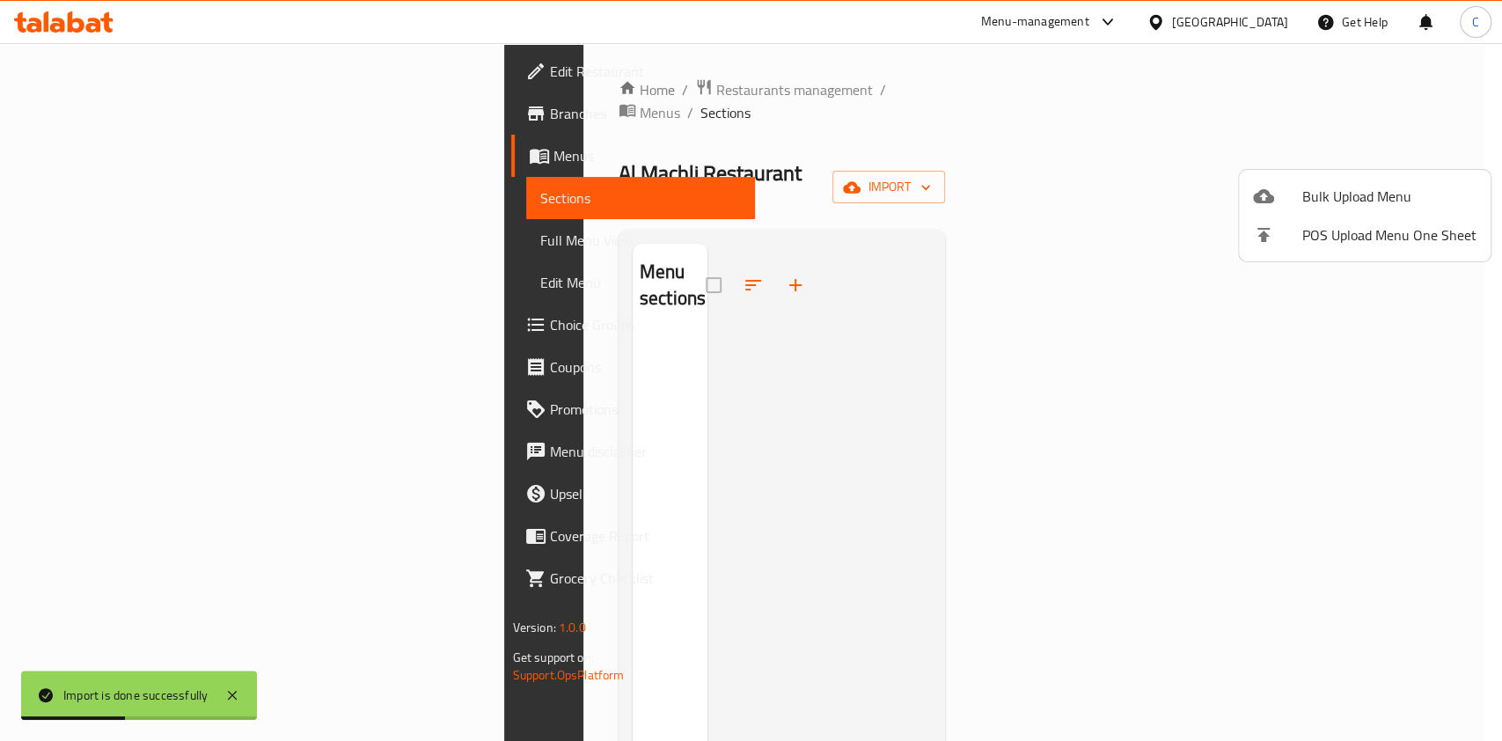
click at [1147, 82] on div at bounding box center [751, 370] width 1502 height 741
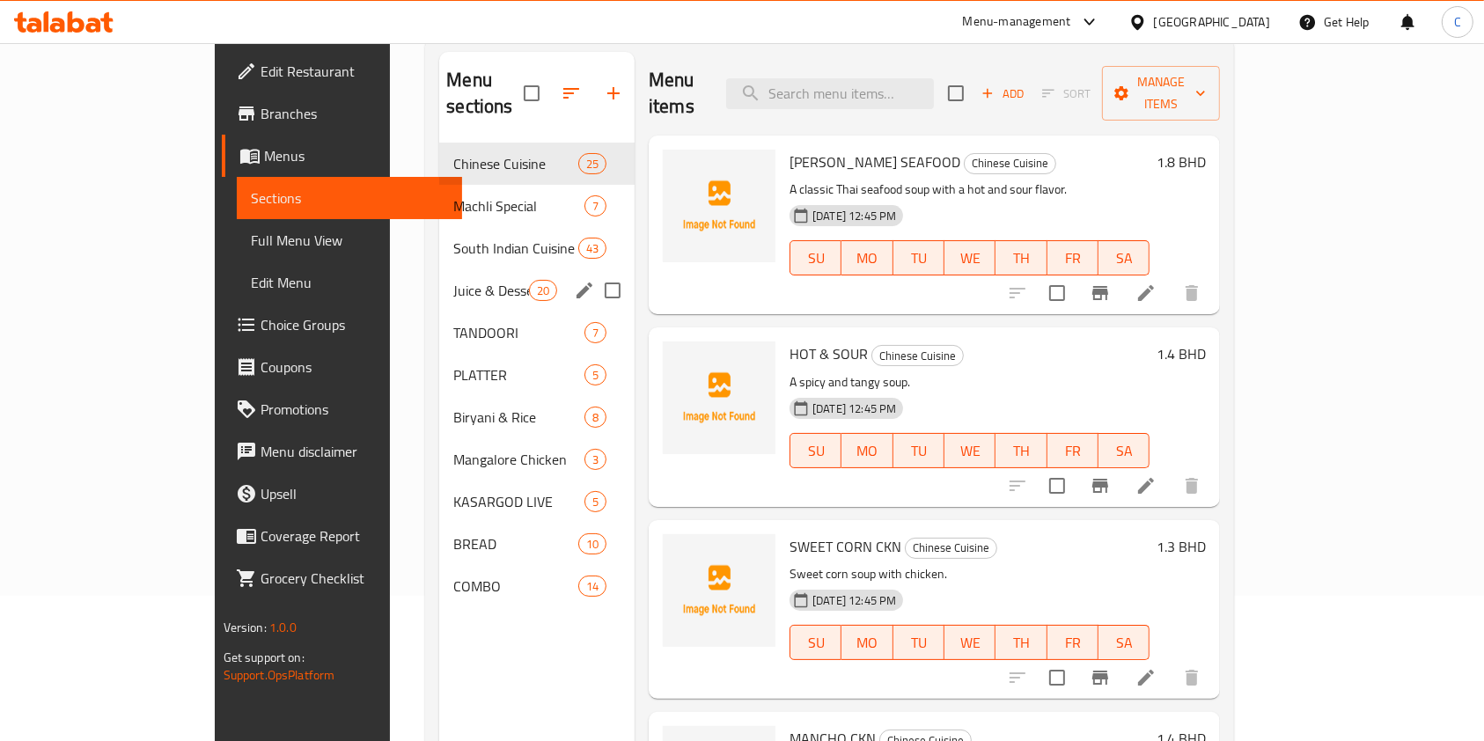
scroll to position [151, 0]
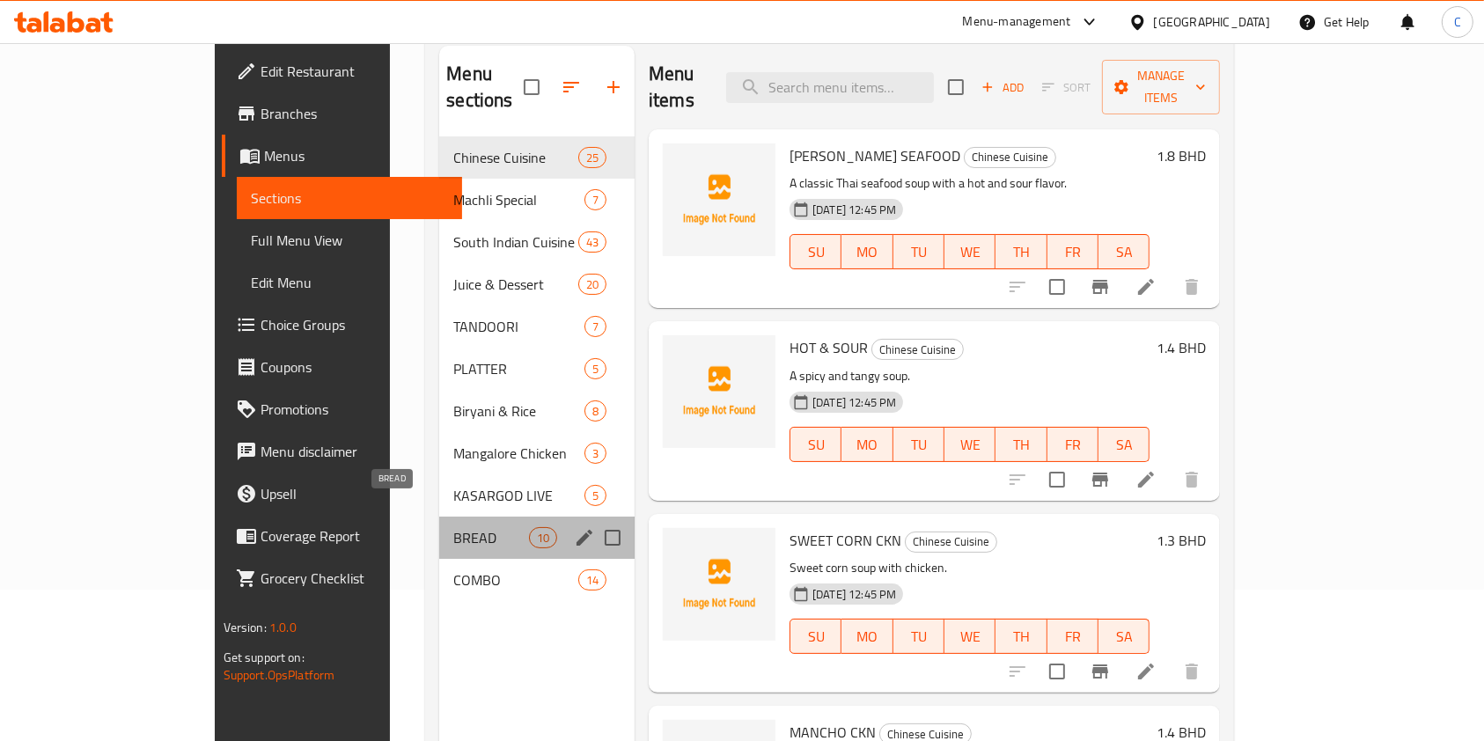
click at [453, 527] on span "BREAD" at bounding box center [490, 537] width 75 height 21
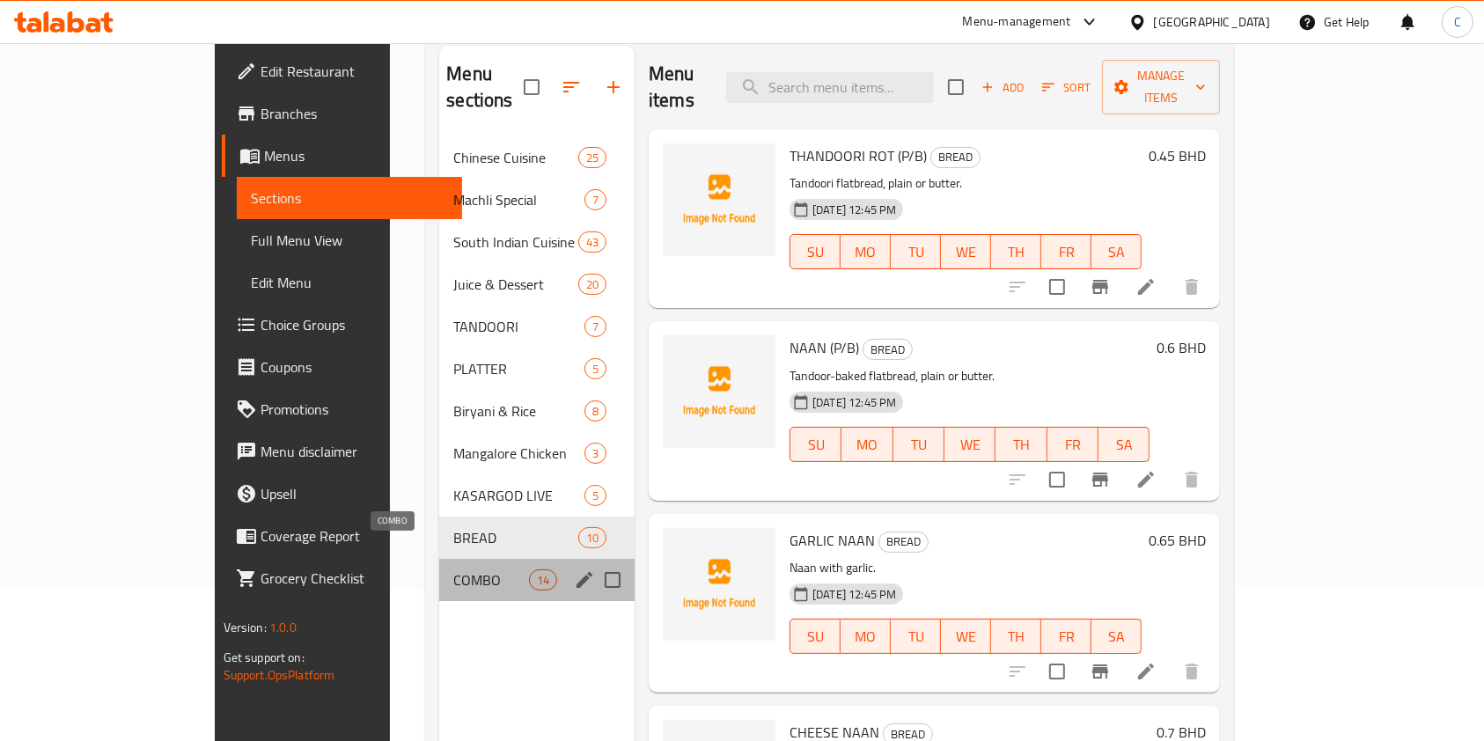
click at [453, 569] on span "COMBO" at bounding box center [490, 579] width 75 height 21
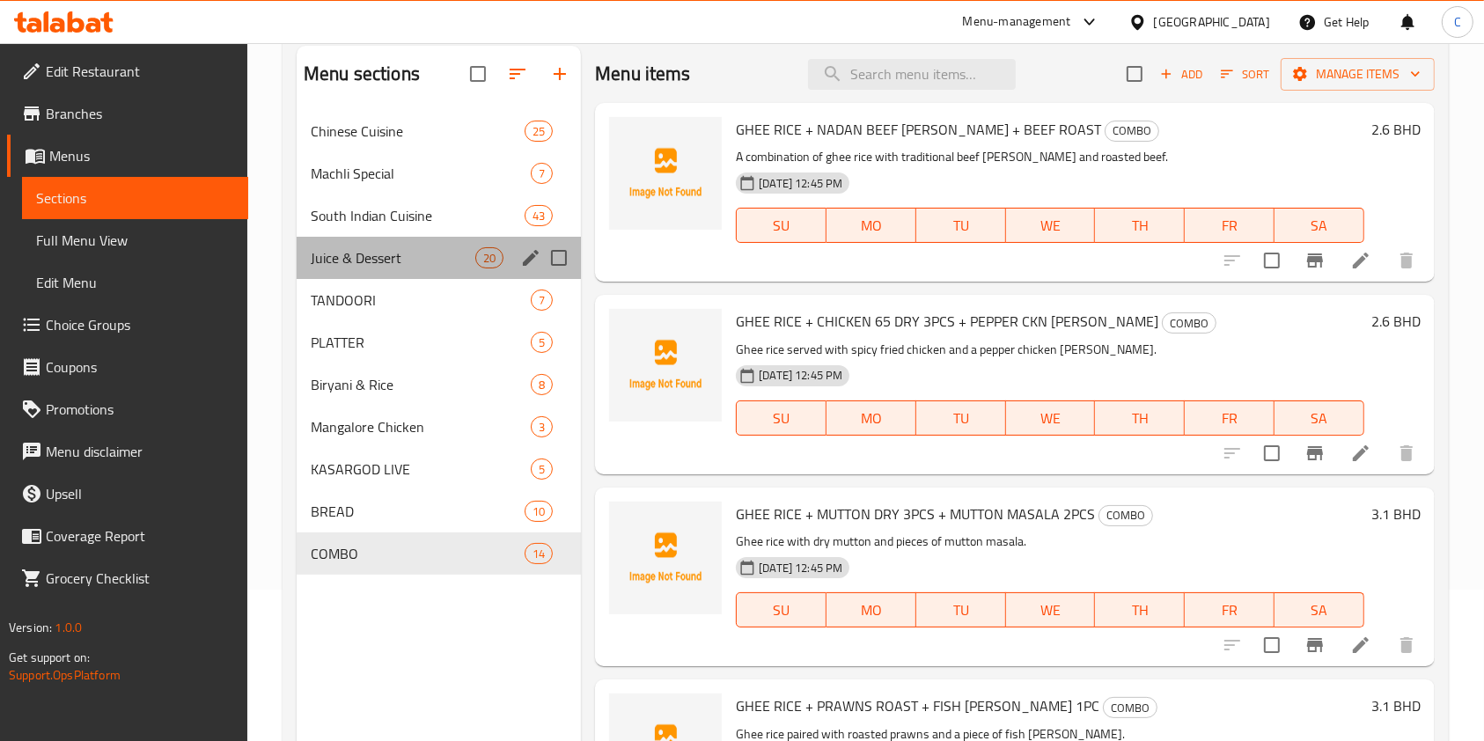
click at [408, 240] on div "Juice & Dessert 20" at bounding box center [439, 258] width 284 height 42
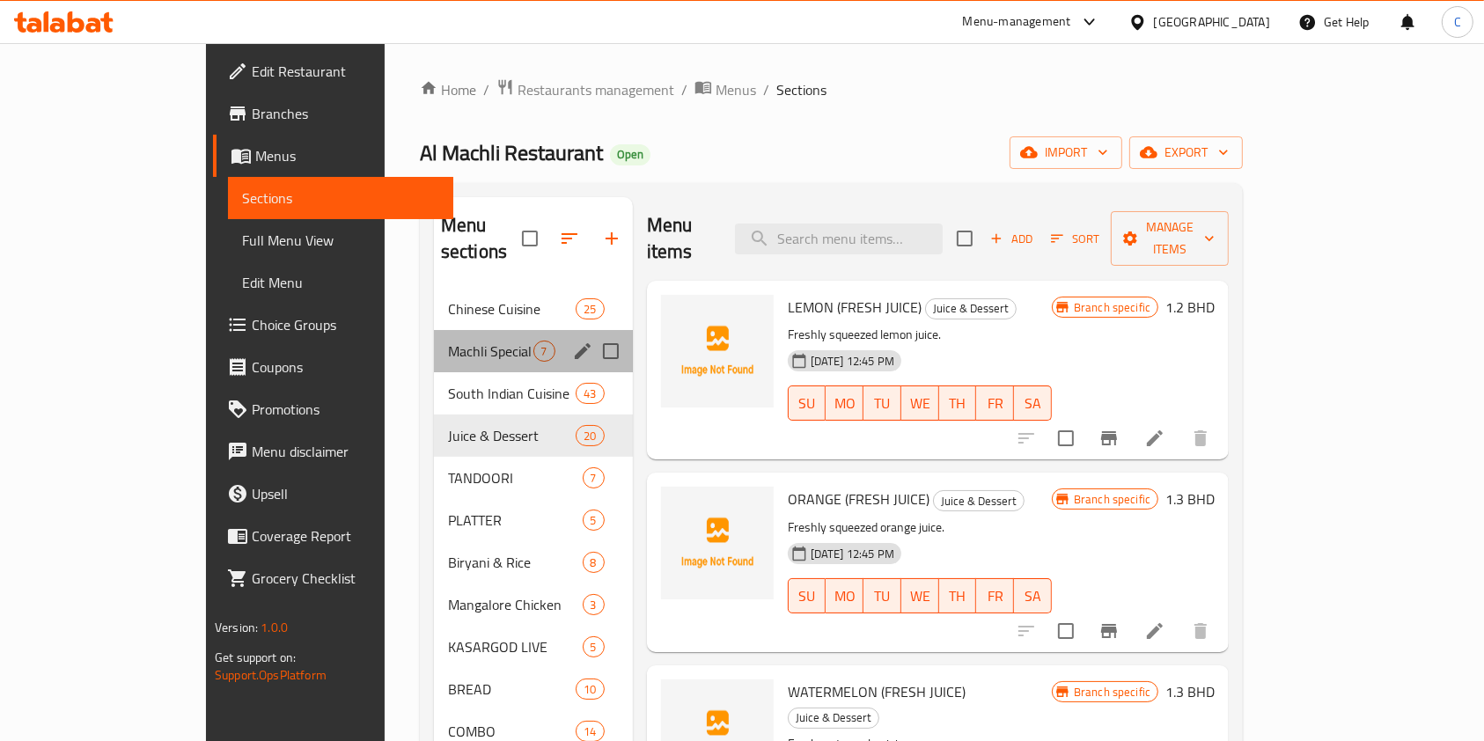
click at [434, 330] on div "Machli Special 7" at bounding box center [533, 351] width 199 height 42
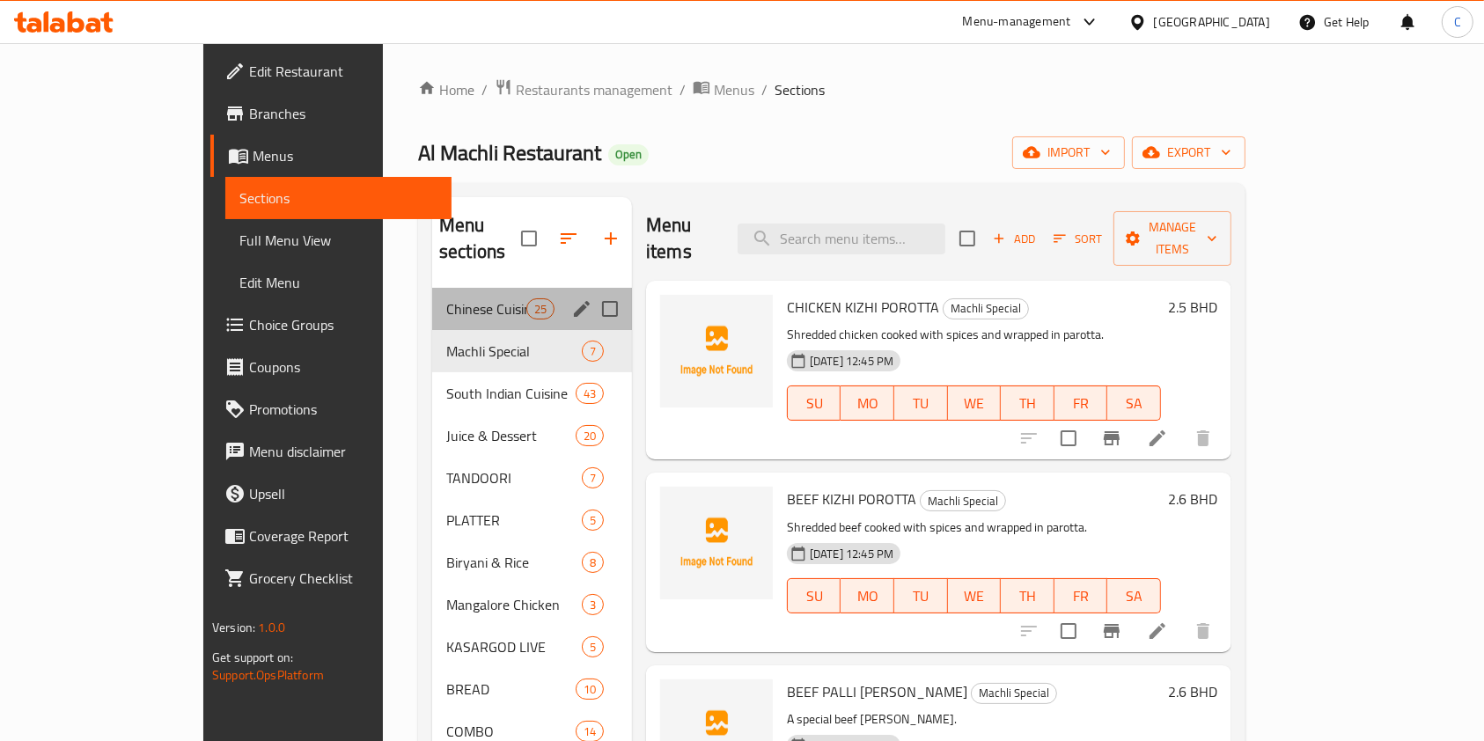
click at [432, 288] on div "Chinese Cuisine 25" at bounding box center [532, 309] width 200 height 42
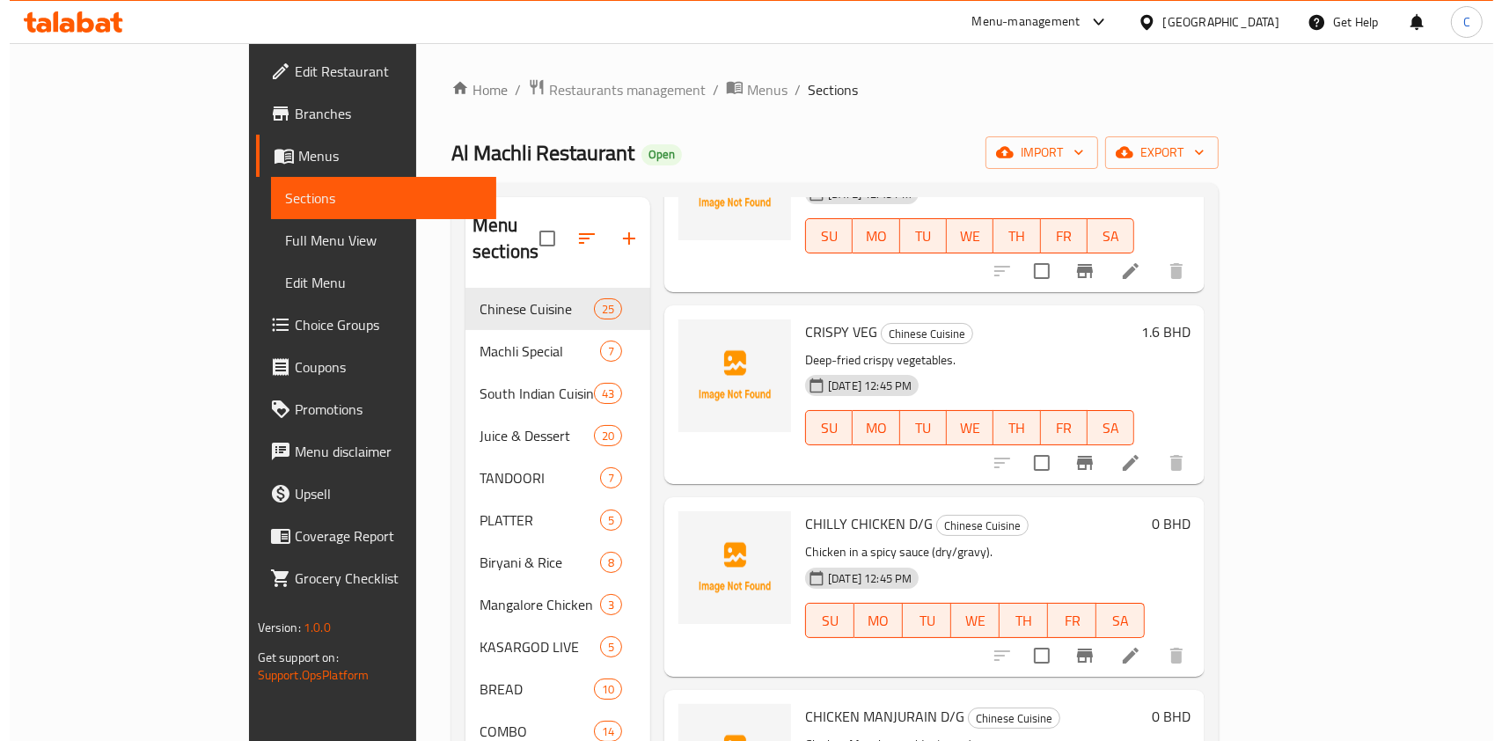
scroll to position [2180, 0]
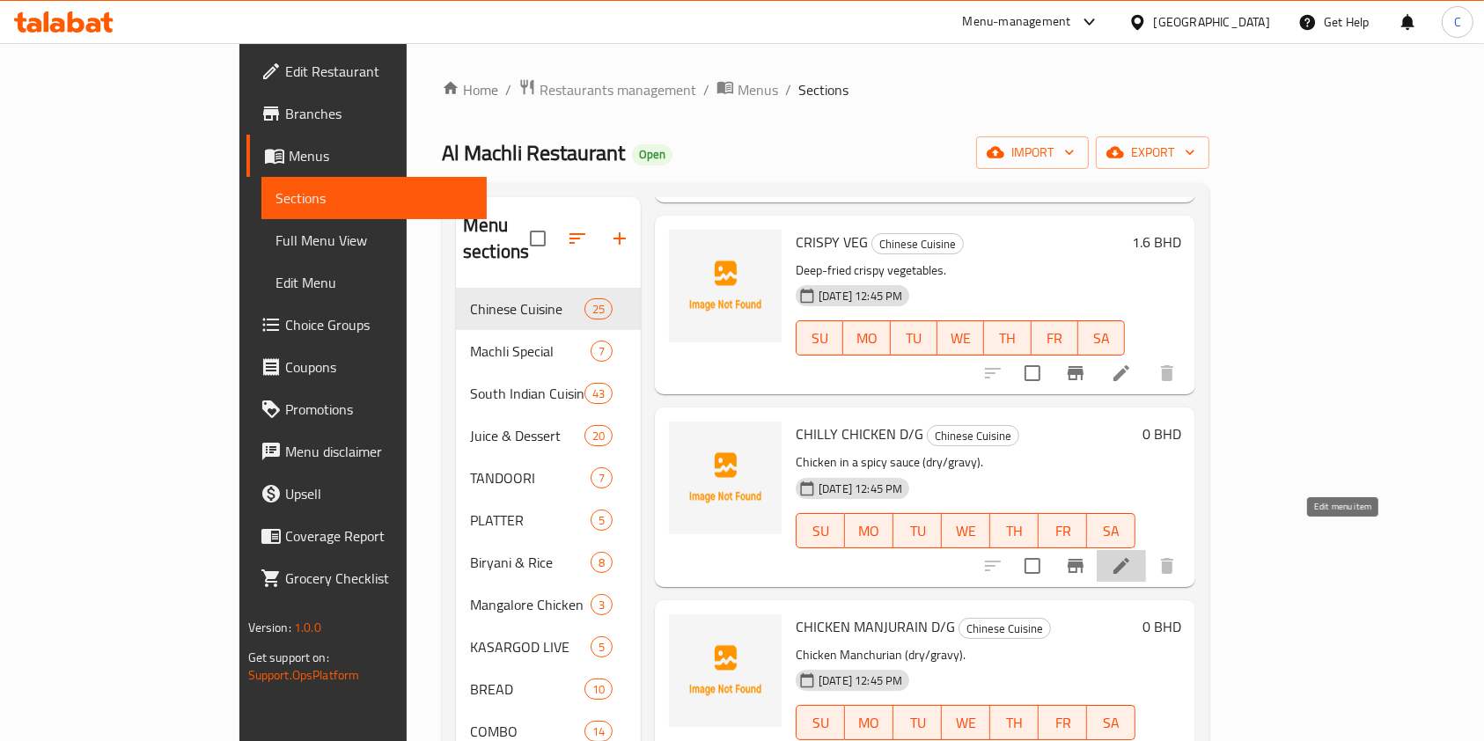
click at [1132, 555] on icon at bounding box center [1120, 565] width 21 height 21
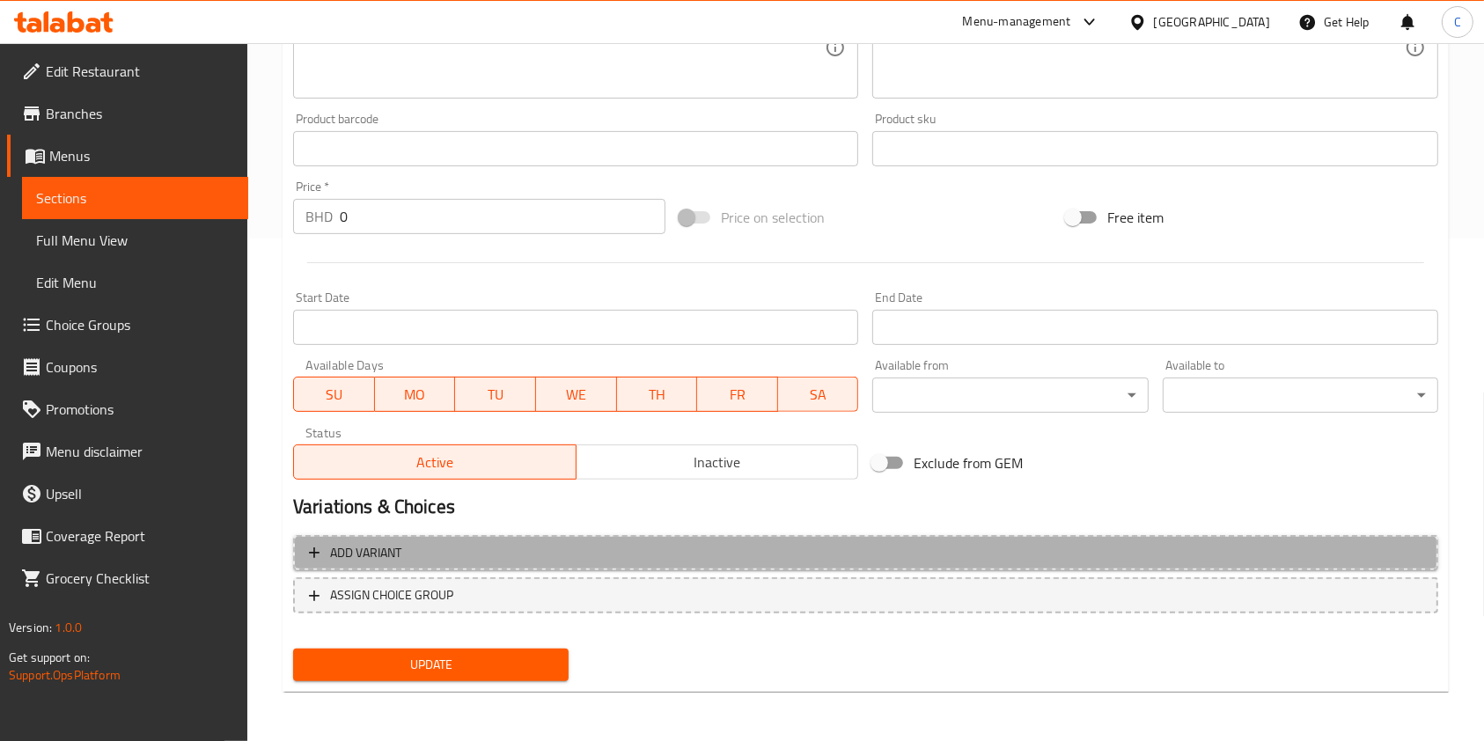
click at [590, 552] on span "Add variant" at bounding box center [865, 553] width 1113 height 22
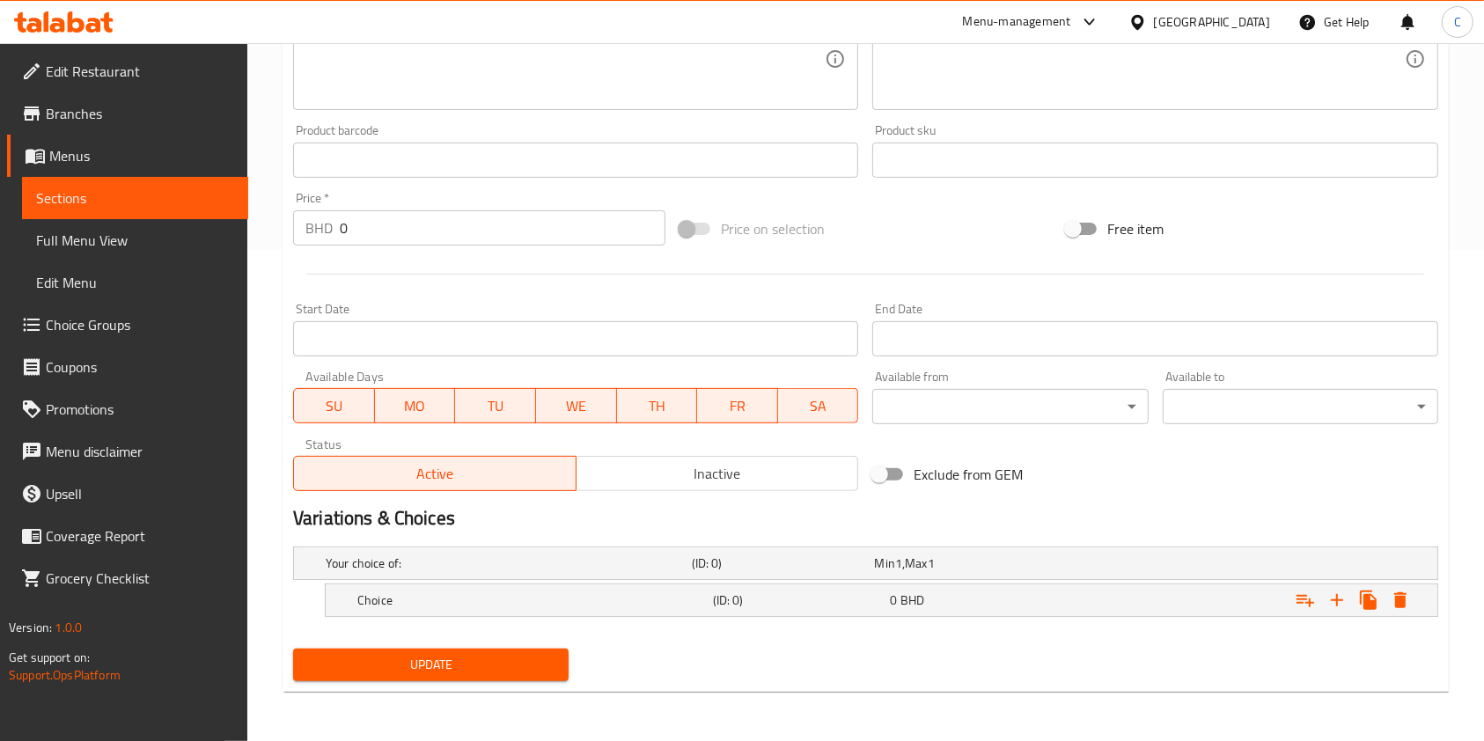
scroll to position [491, 0]
click at [509, 608] on h5 "Choice" at bounding box center [531, 600] width 348 height 18
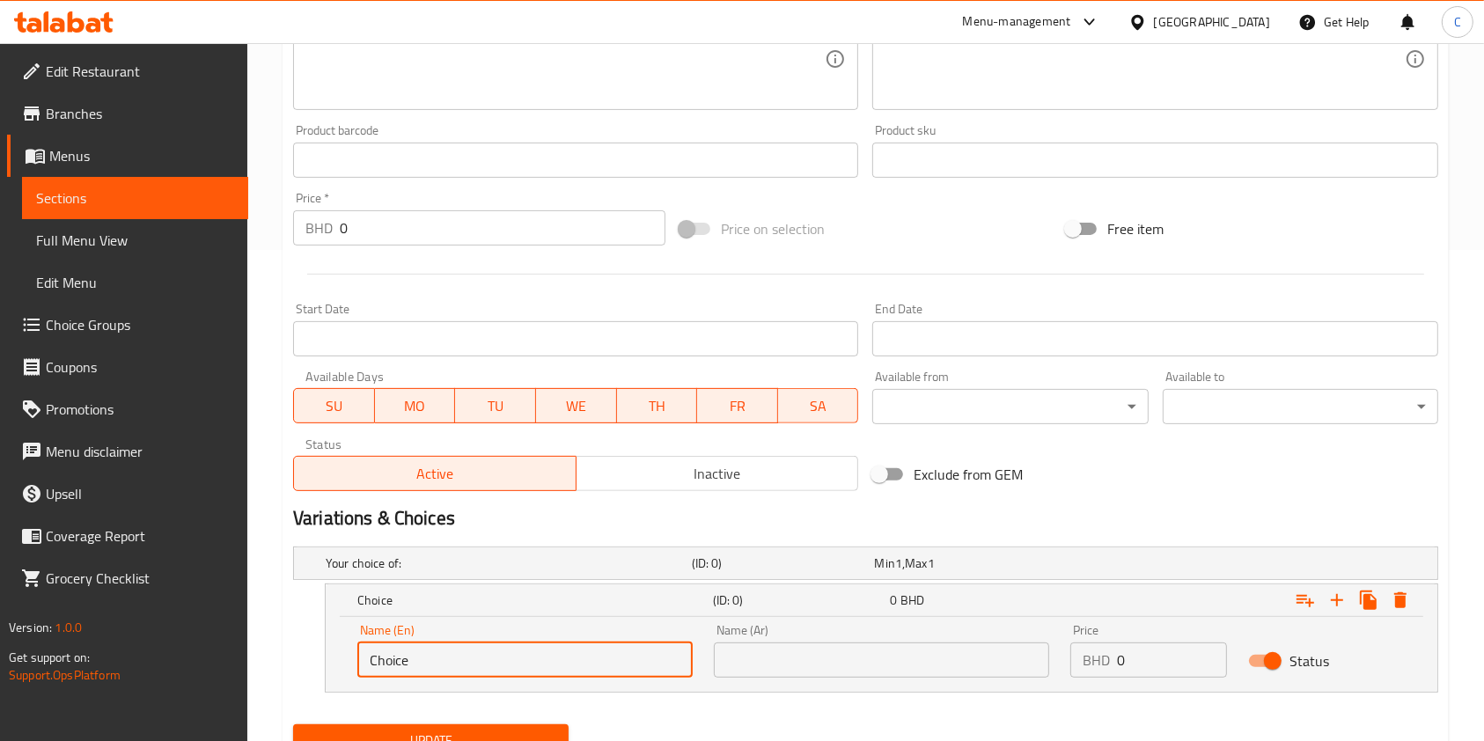
drag, startPoint x: 477, startPoint y: 658, endPoint x: 0, endPoint y: 617, distance: 478.7
click at [0, 617] on div "Edit Restaurant Branches Menus Sections Full Menu View Edit Menu Choice Groups …" at bounding box center [742, 184] width 1484 height 1264
type input "d"
type input "Dry"
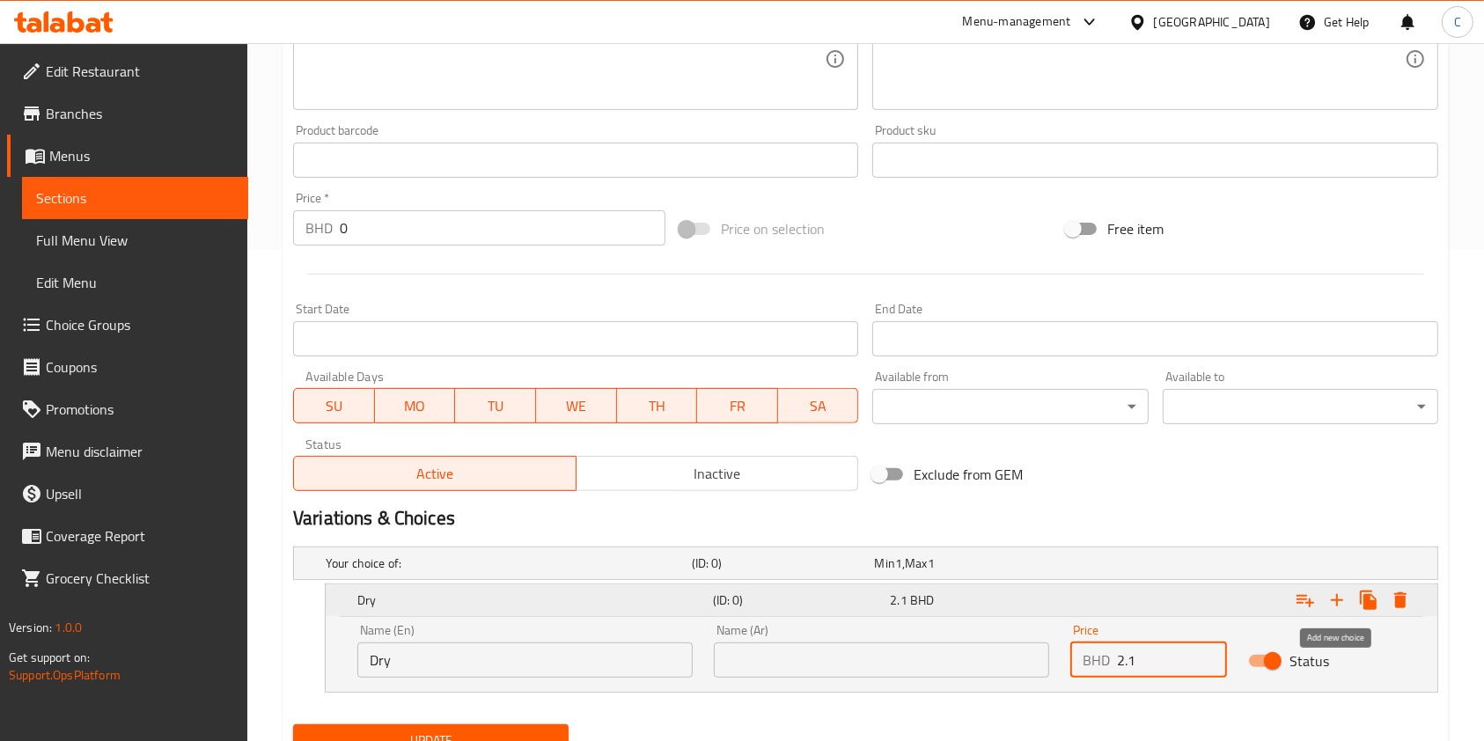
type input "2.1"
click at [1341, 593] on icon "Expand" at bounding box center [1336, 600] width 21 height 21
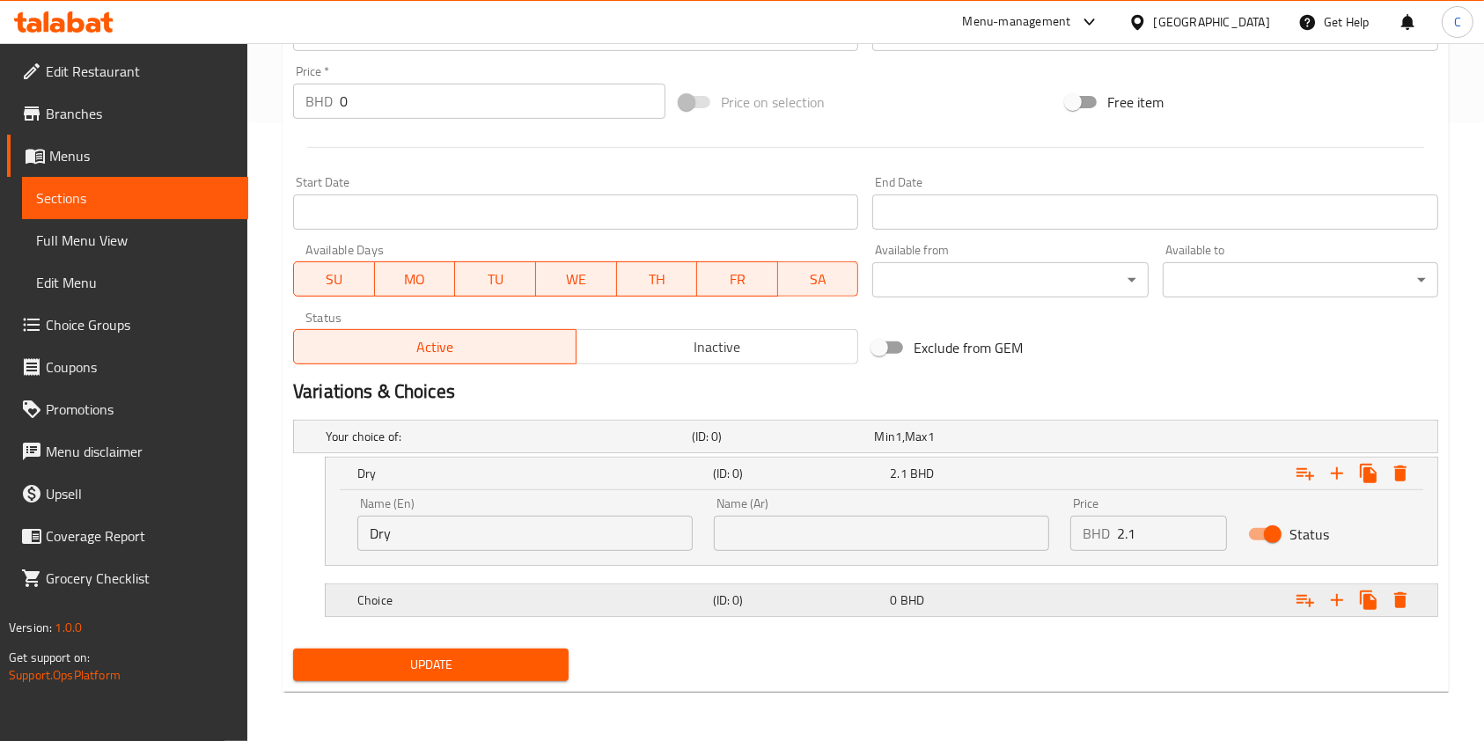
click at [579, 607] on h5 "Choice" at bounding box center [531, 600] width 348 height 18
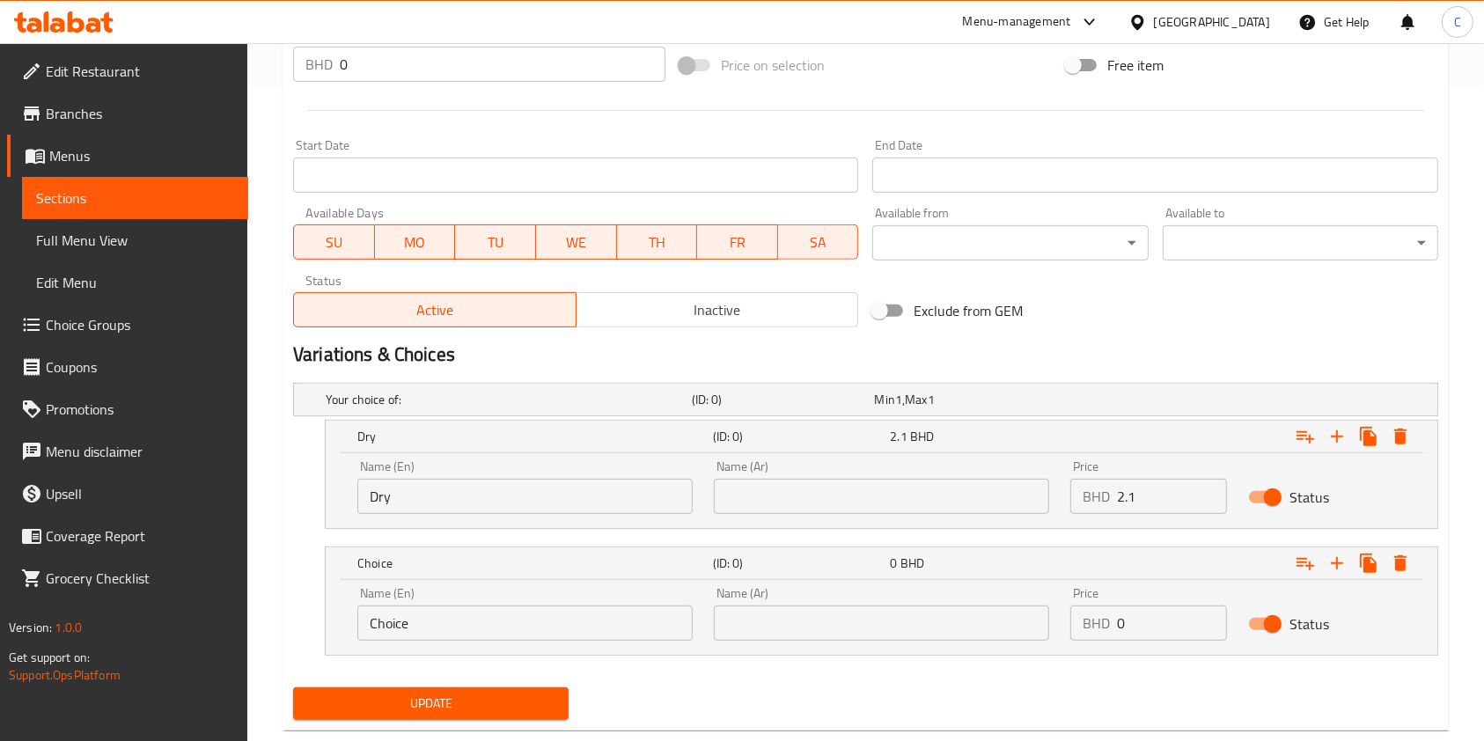
scroll to position [693, 0]
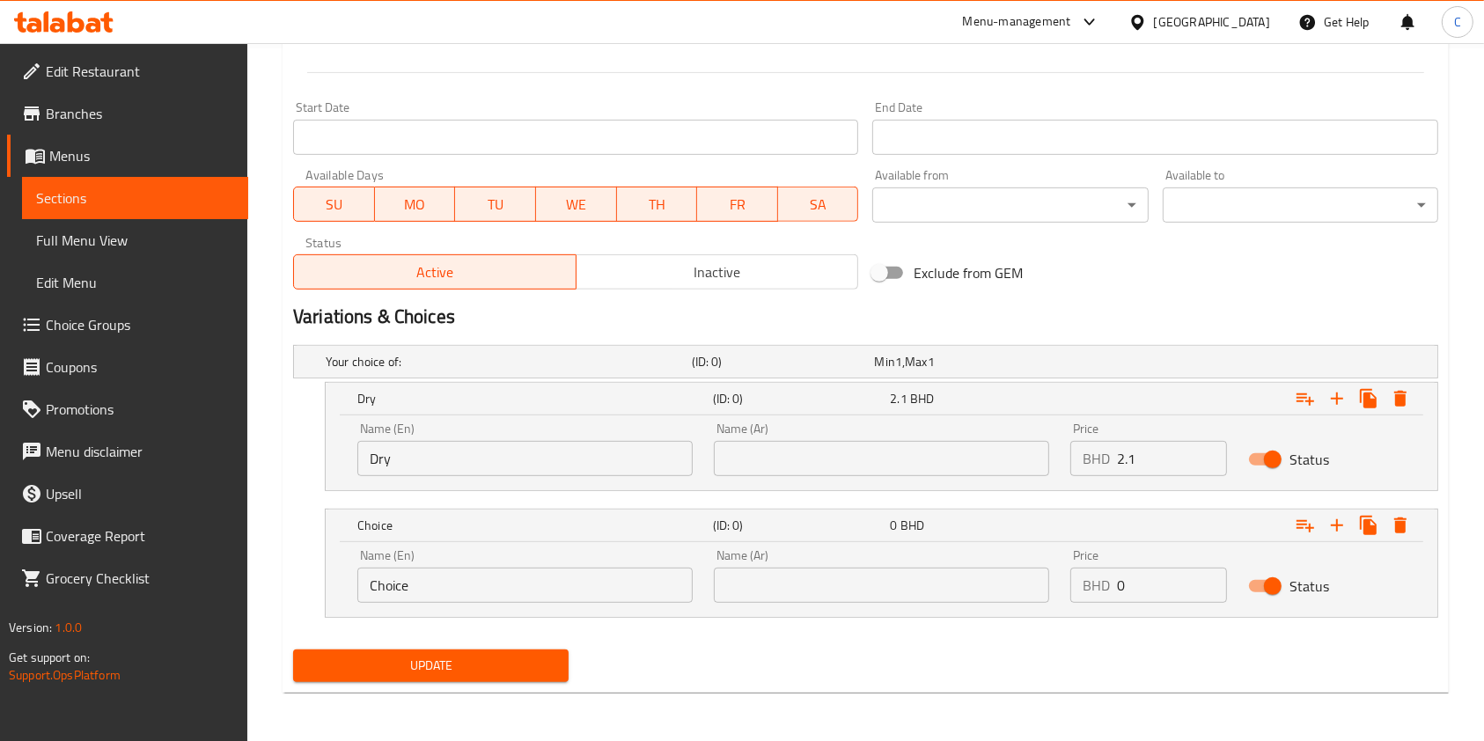
click at [0, 601] on div "Edit Restaurant Branches Menus Sections Full Menu View Edit Menu Choice Groups …" at bounding box center [742, 46] width 1484 height 1391
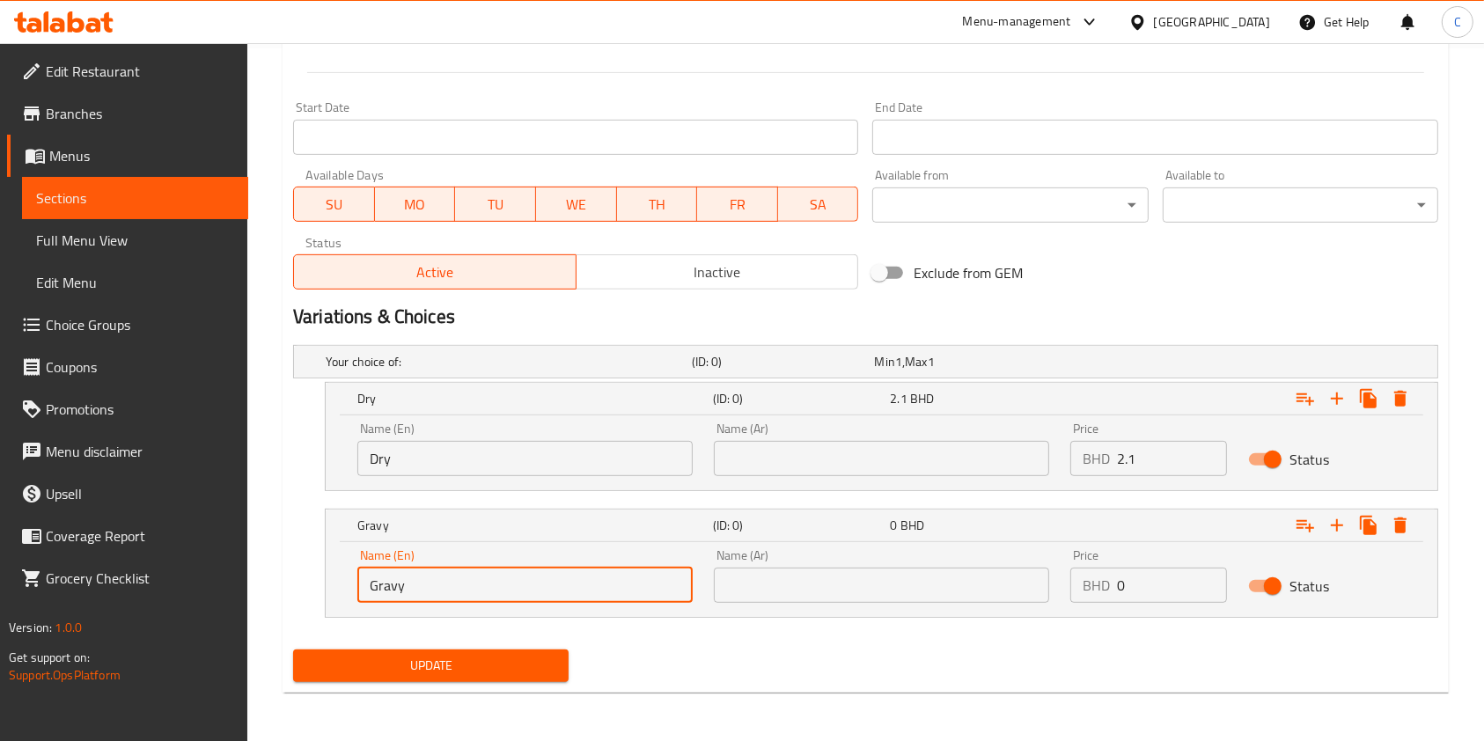
type input "Gravy"
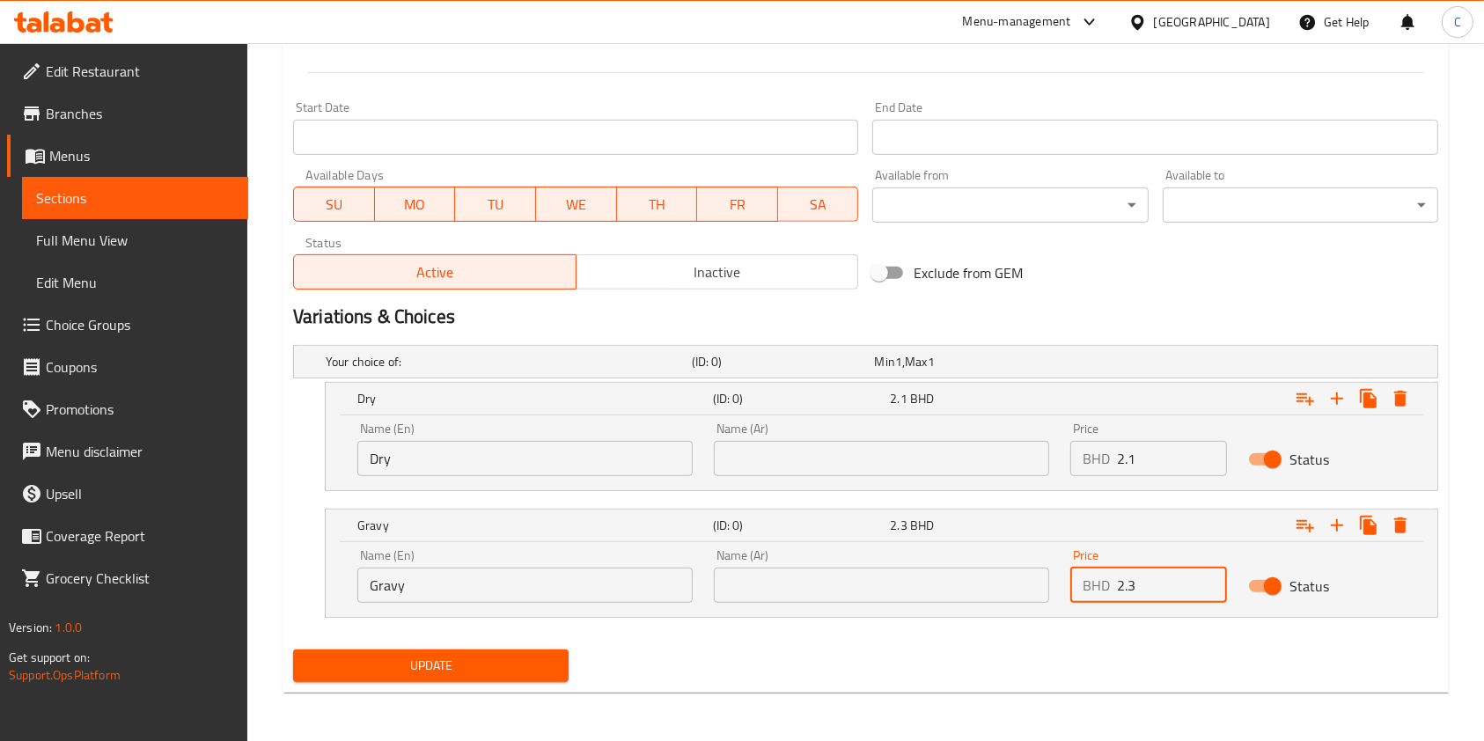
type input "2.3"
click at [913, 664] on div "Update" at bounding box center [865, 665] width 1159 height 47
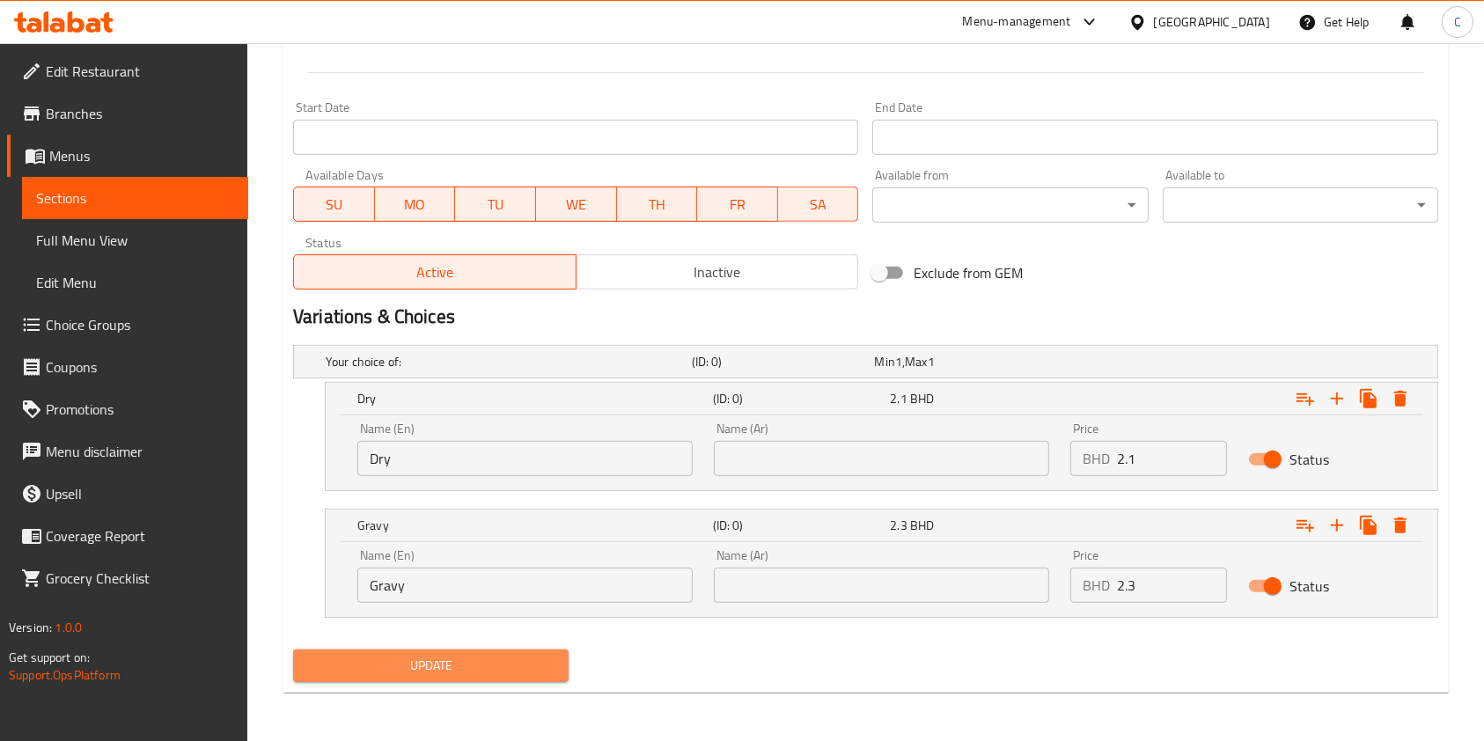
click at [495, 666] on span "Update" at bounding box center [430, 666] width 247 height 22
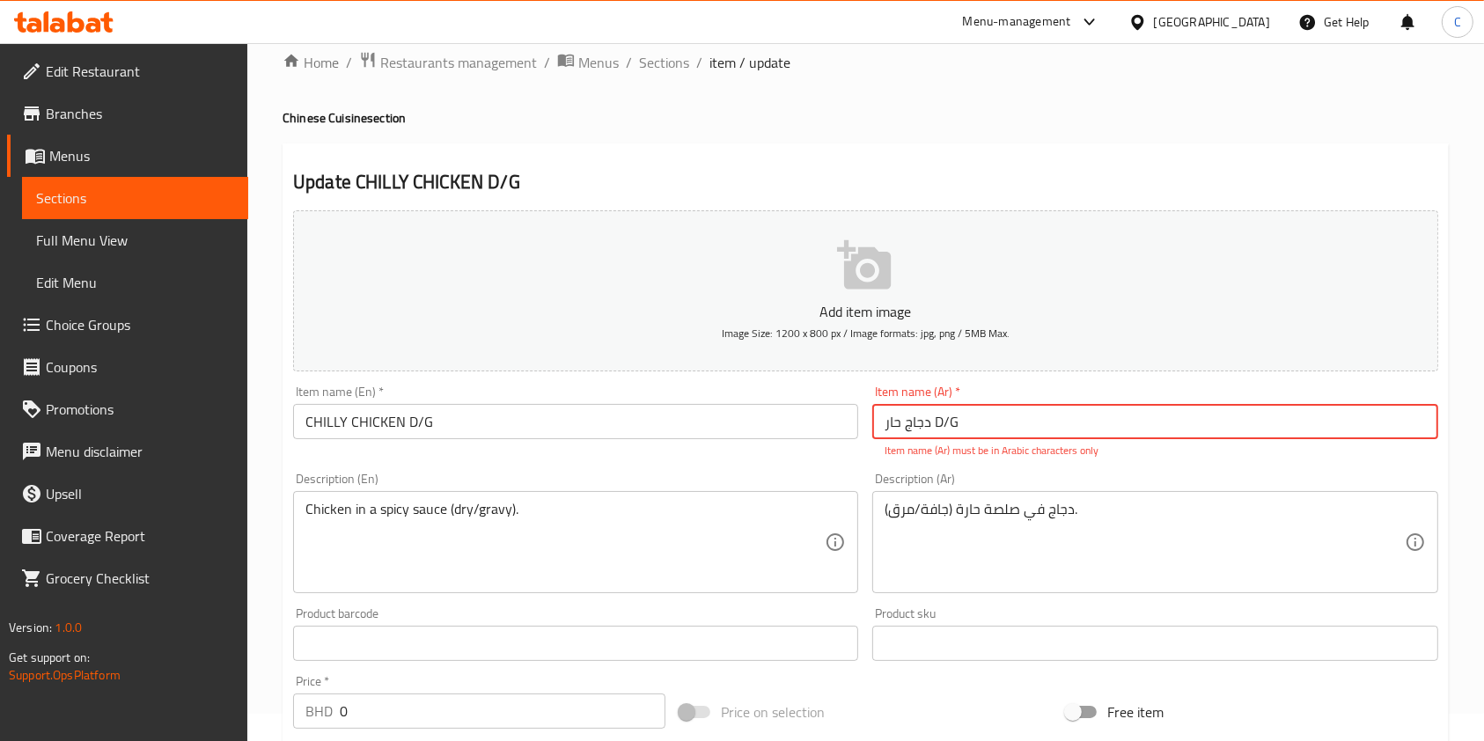
scroll to position [0, 0]
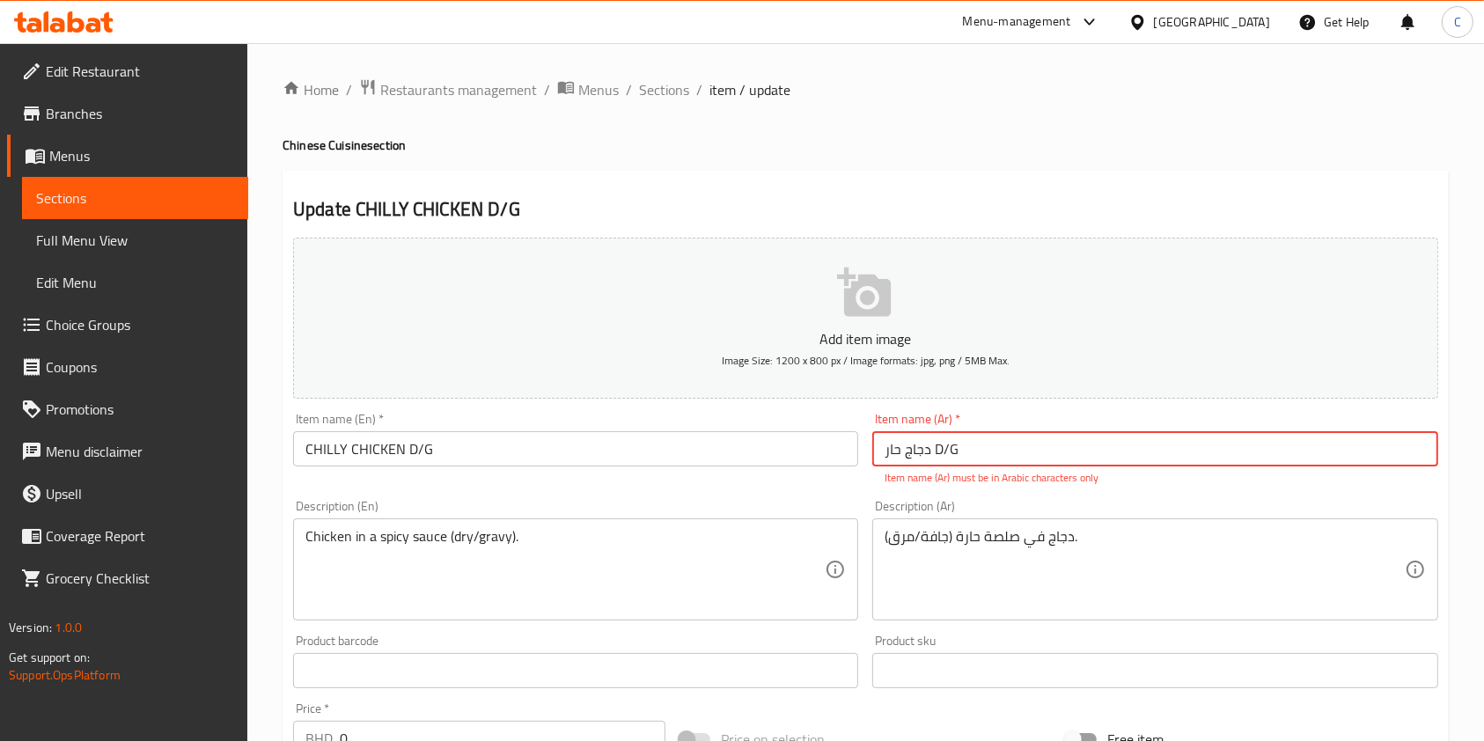
click at [979, 446] on input "دجاج حار D/G" at bounding box center [1154, 448] width 565 height 35
click at [936, 439] on input "دجاج حار D/G" at bounding box center [1154, 448] width 565 height 35
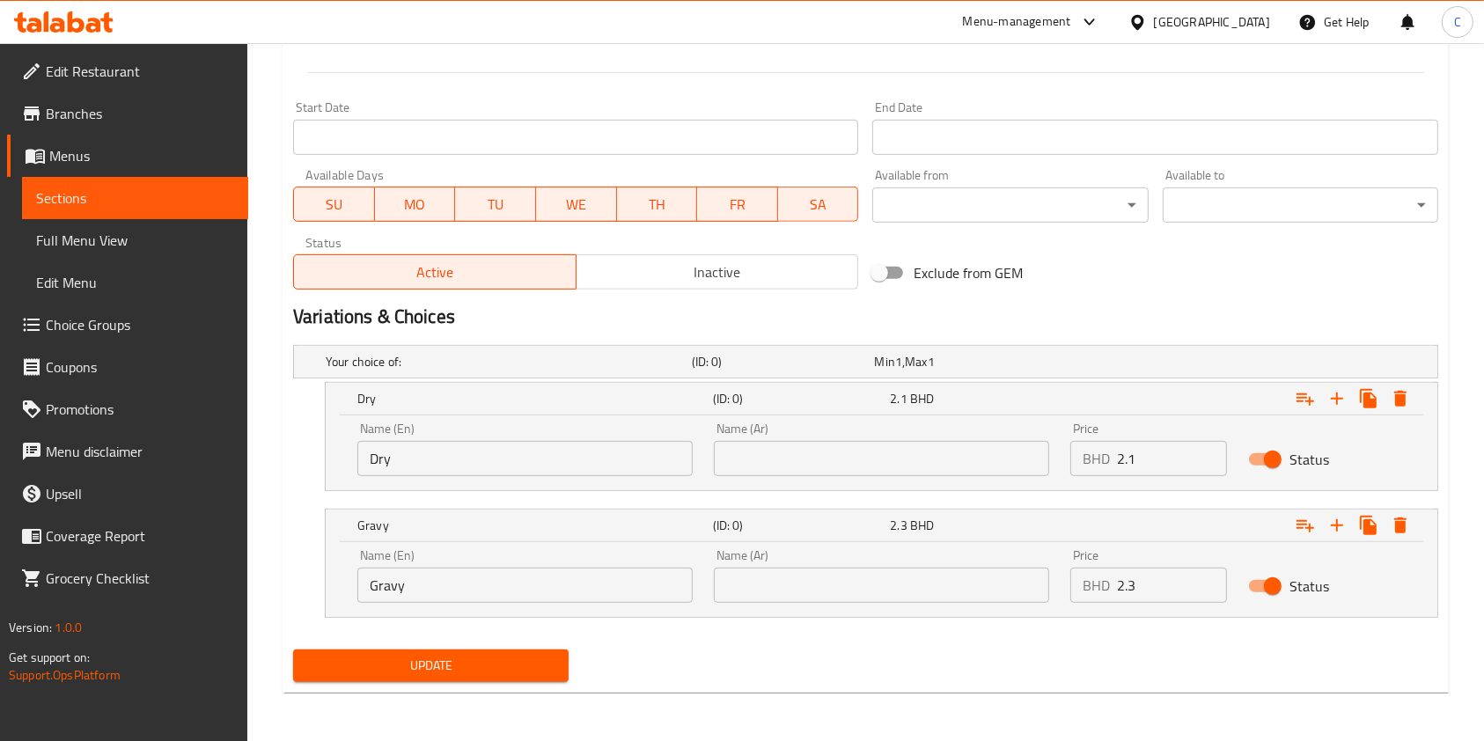
type input "دجاج حار"
click at [563, 651] on button "Update" at bounding box center [430, 665] width 275 height 33
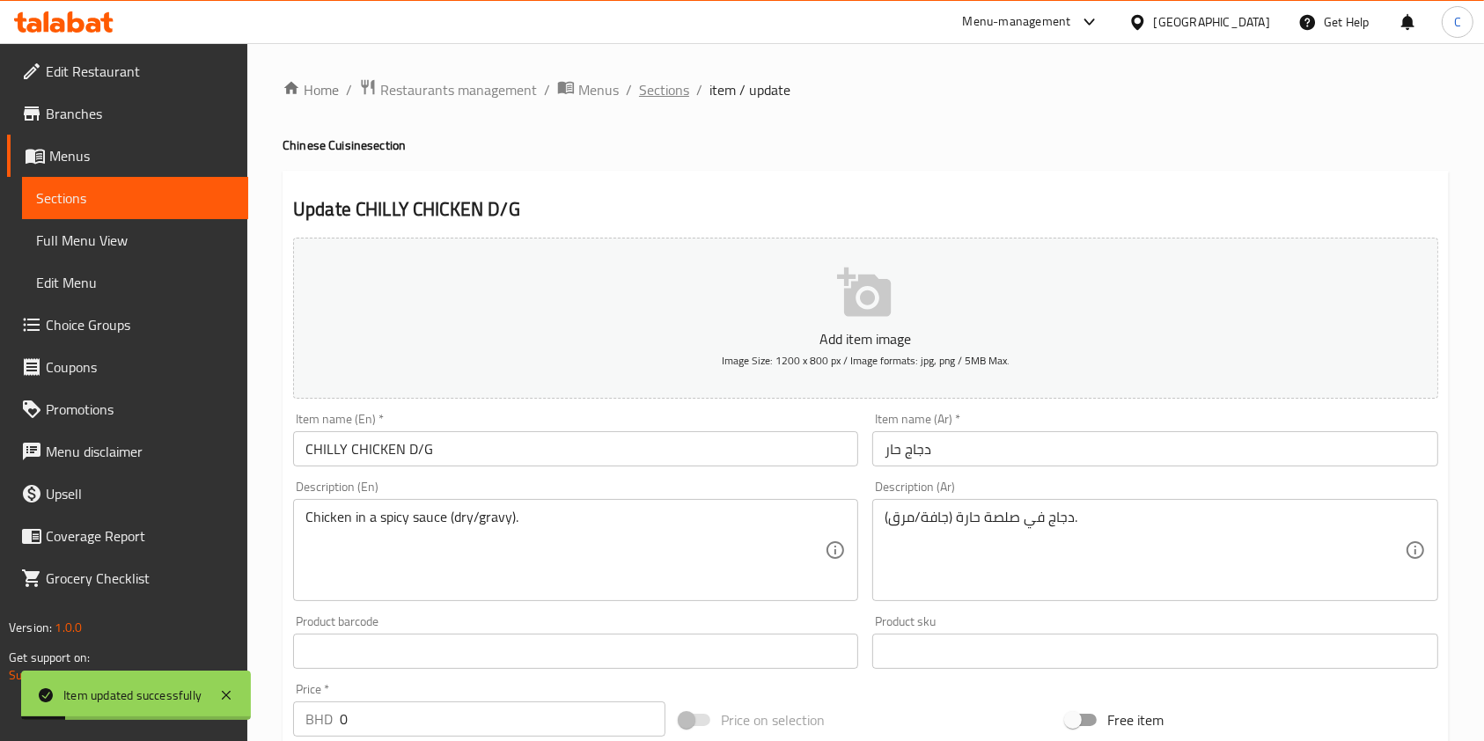
click at [674, 93] on span "Sections" at bounding box center [664, 89] width 50 height 21
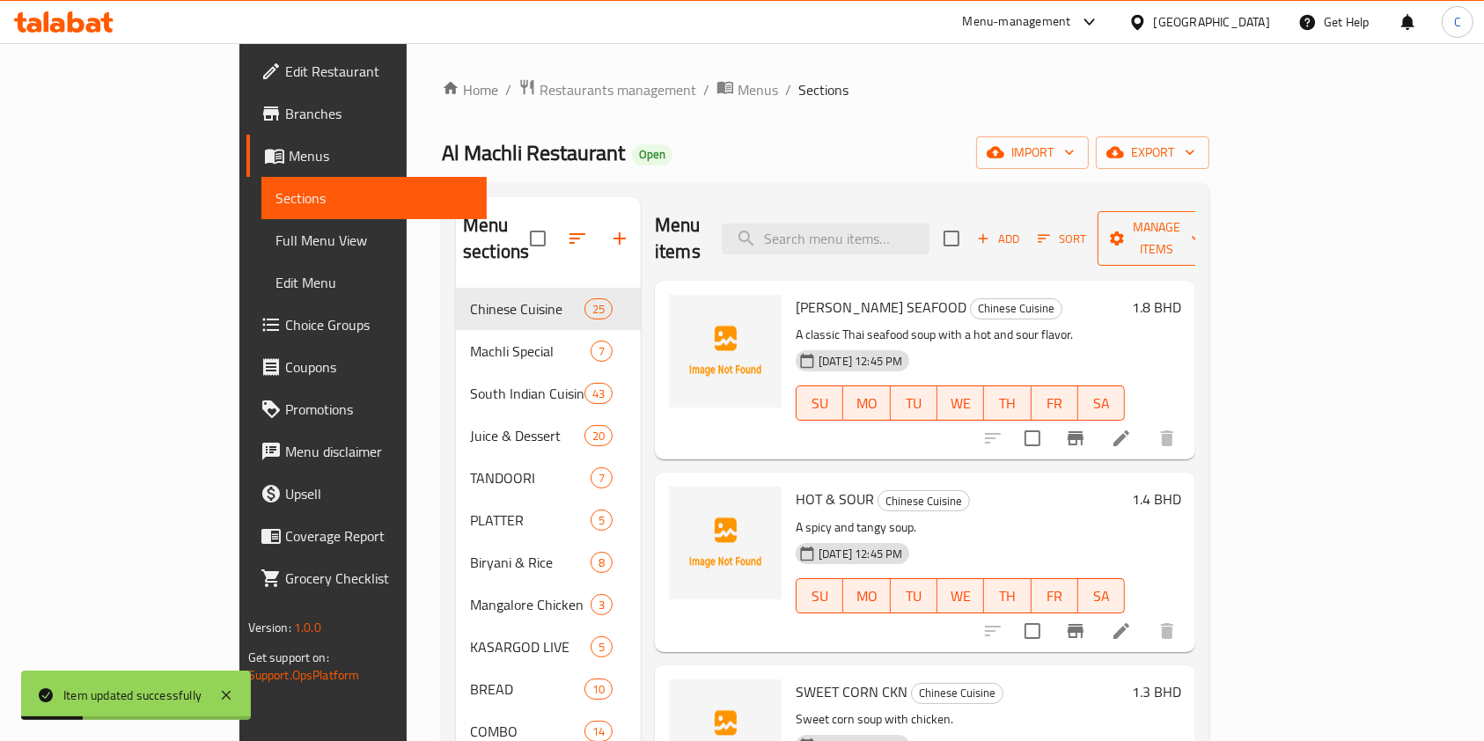
click at [1201, 236] on span "Manage items" at bounding box center [1156, 238] width 90 height 44
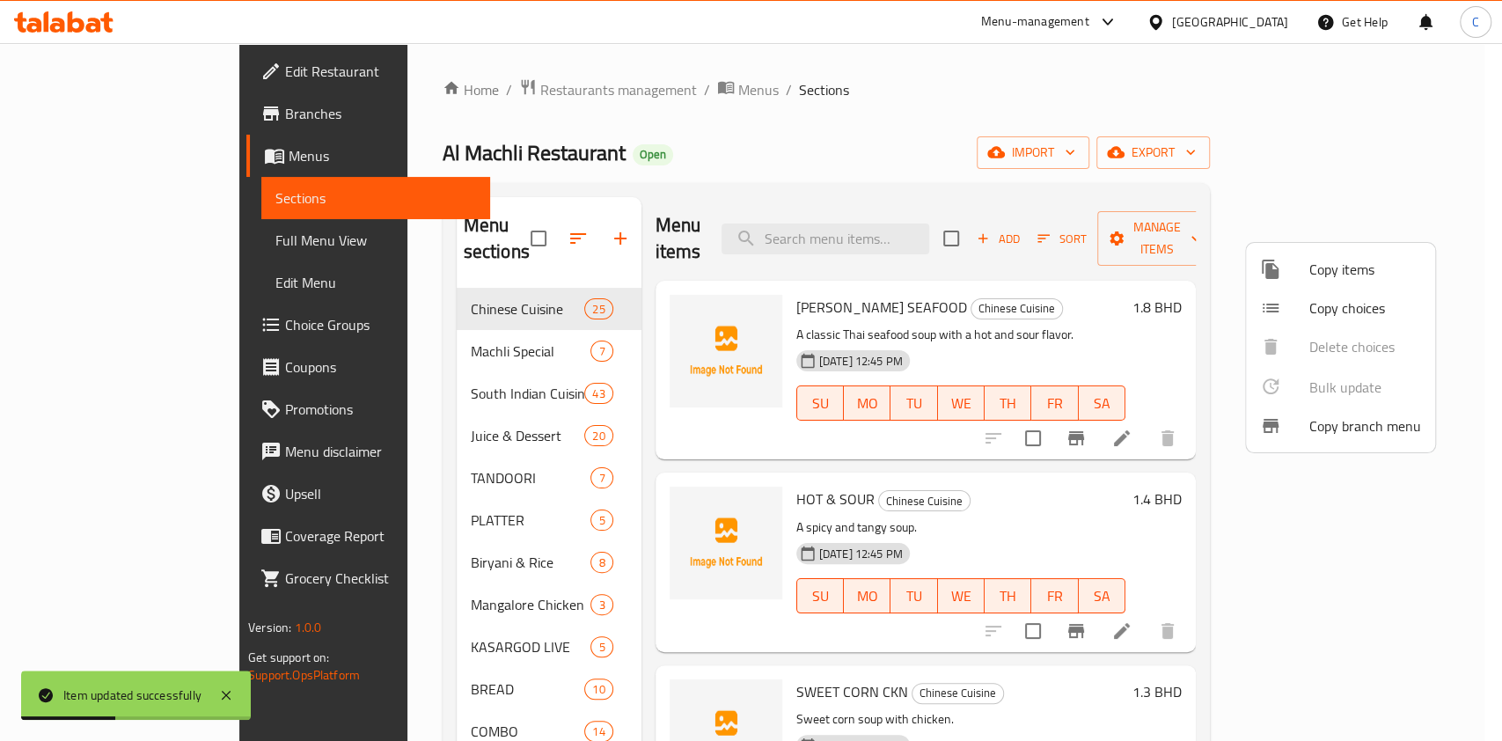
click at [1345, 304] on span "Copy choices" at bounding box center [1365, 307] width 112 height 21
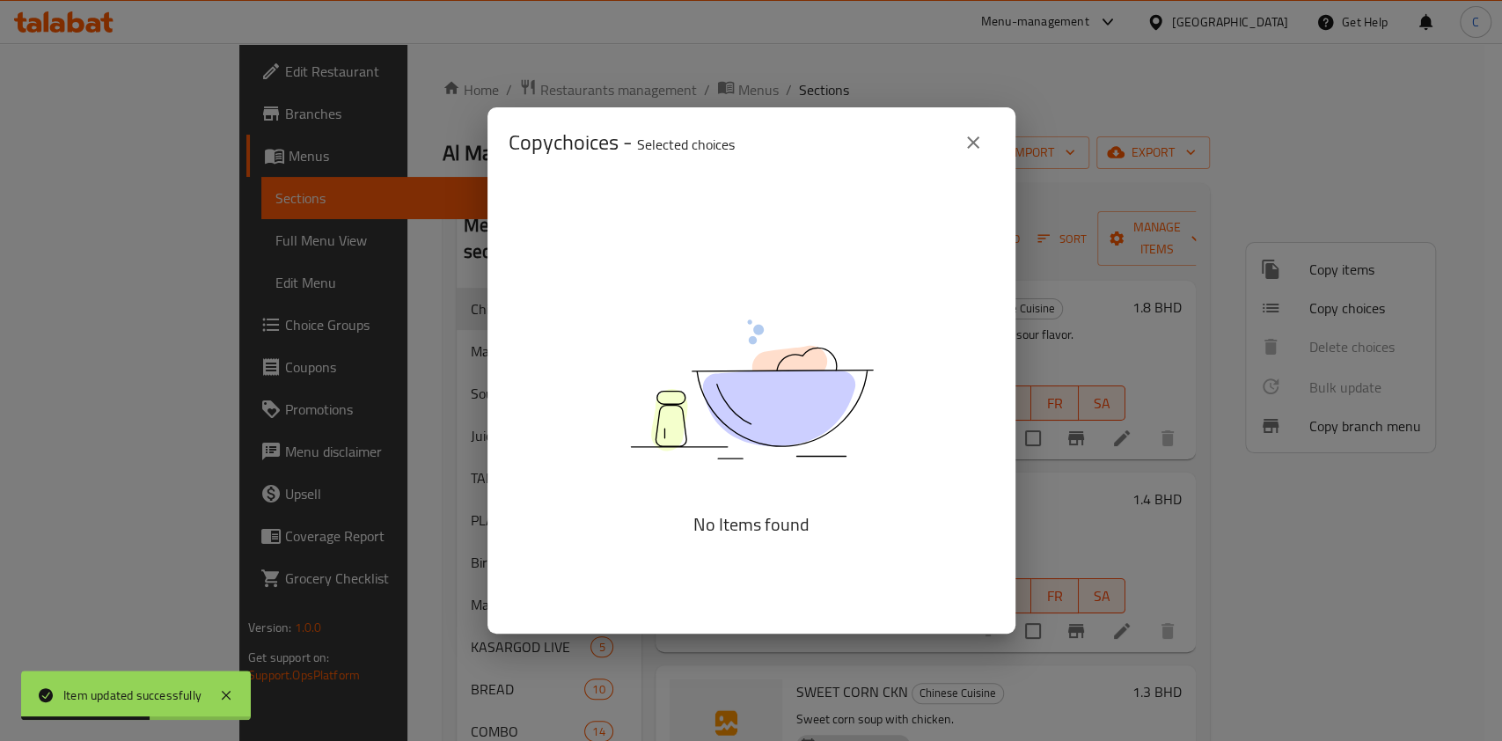
click at [702, 237] on div "No Items found" at bounding box center [751, 406] width 528 height 457
drag, startPoint x: 973, startPoint y: 137, endPoint x: 1107, endPoint y: 130, distance: 133.9
click at [971, 137] on icon "close" at bounding box center [973, 142] width 21 height 21
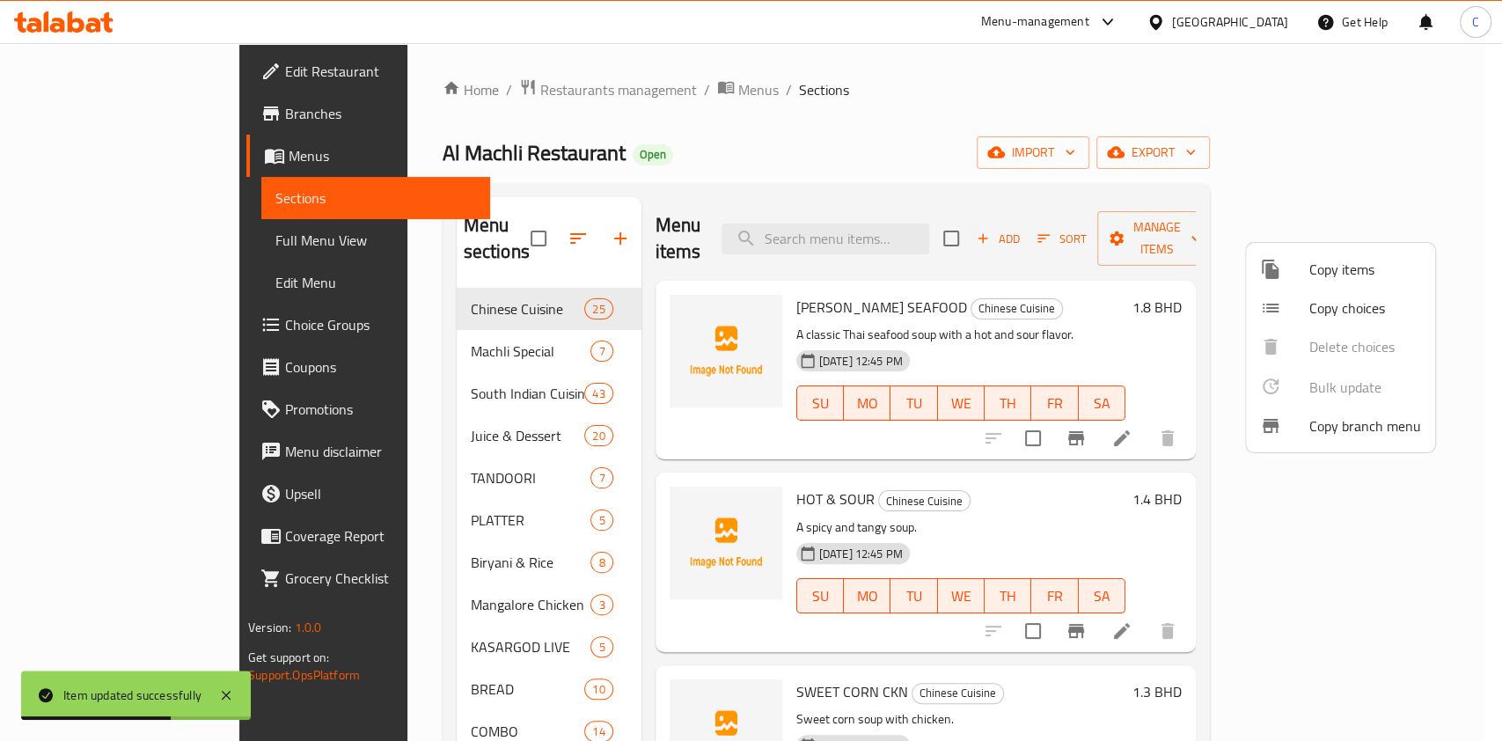
click at [1149, 97] on div at bounding box center [751, 370] width 1502 height 741
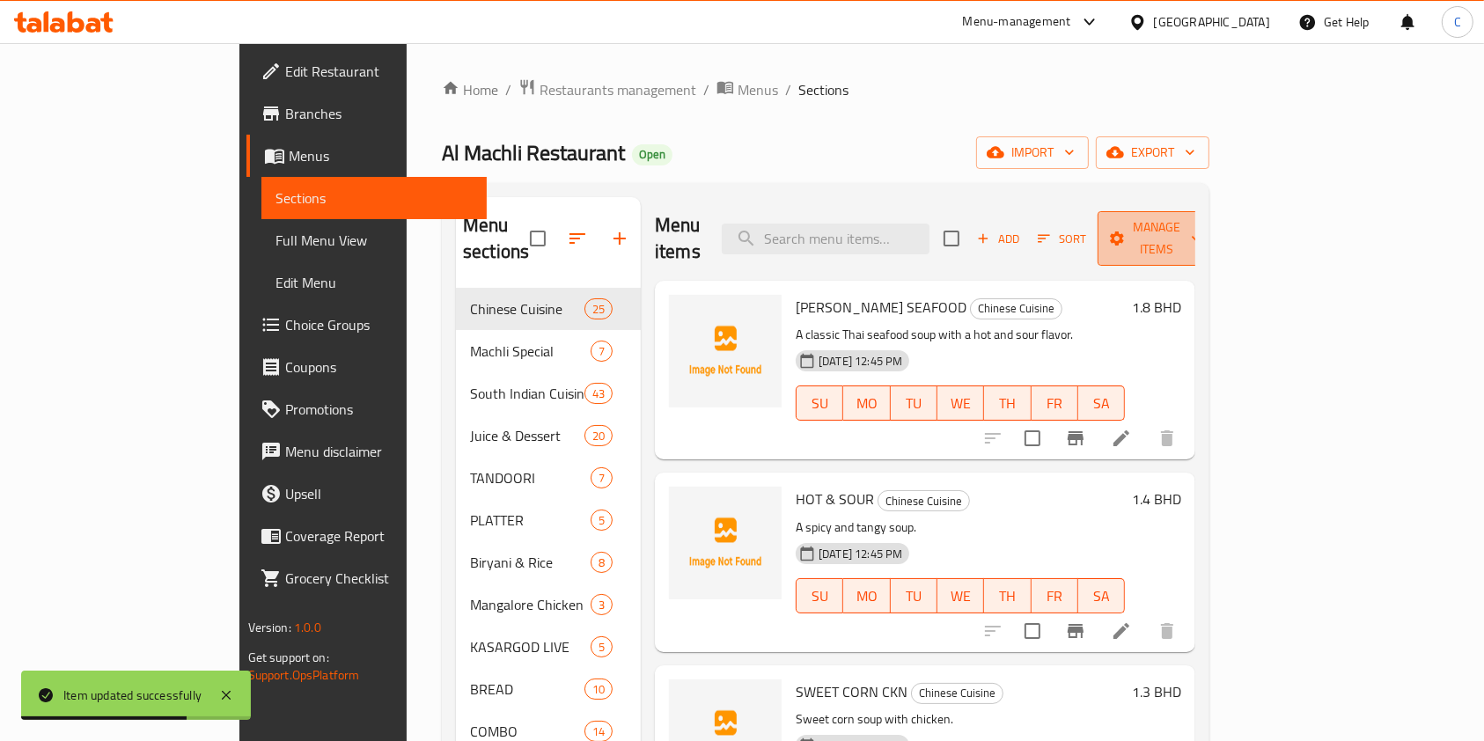
click at [1201, 222] on span "Manage items" at bounding box center [1156, 238] width 90 height 44
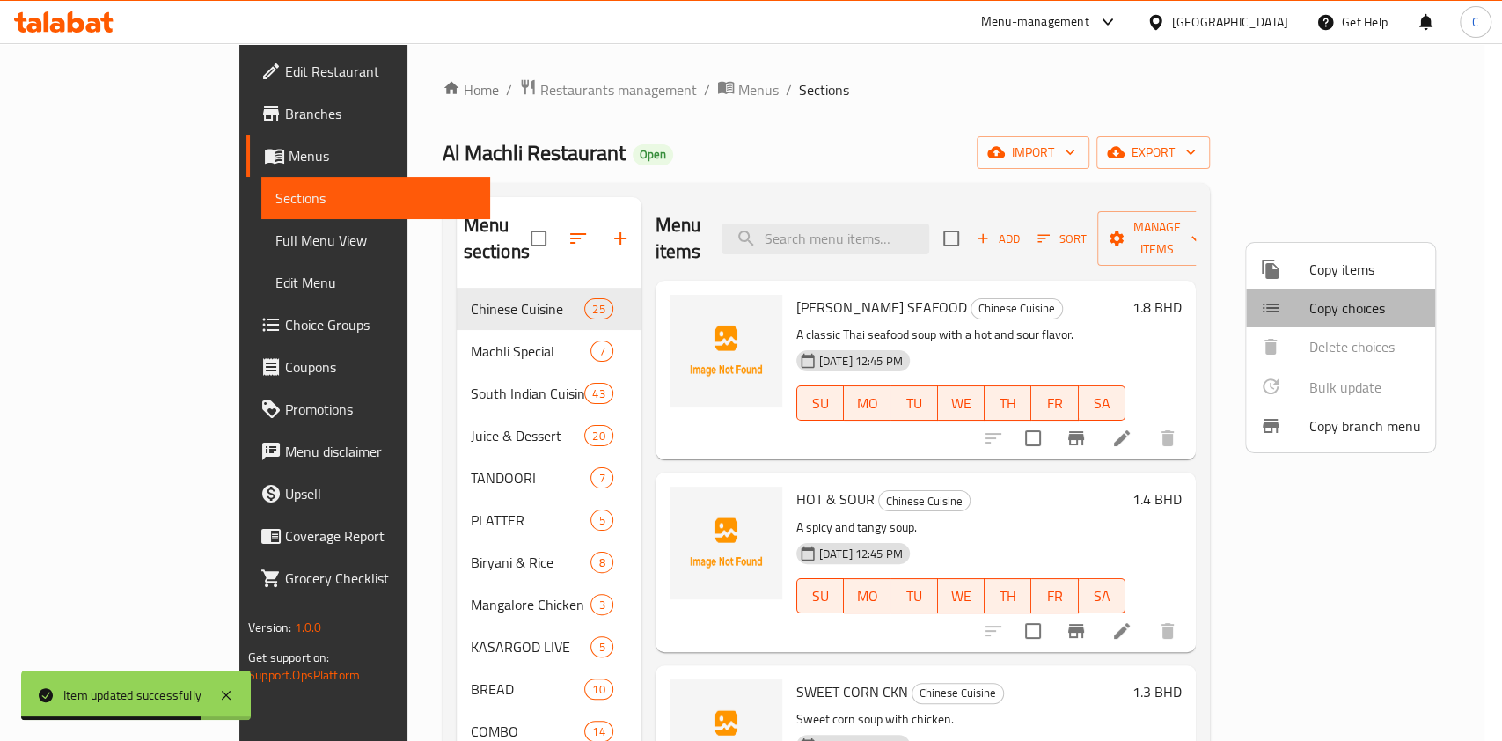
click at [1353, 301] on span "Copy choices" at bounding box center [1365, 307] width 112 height 21
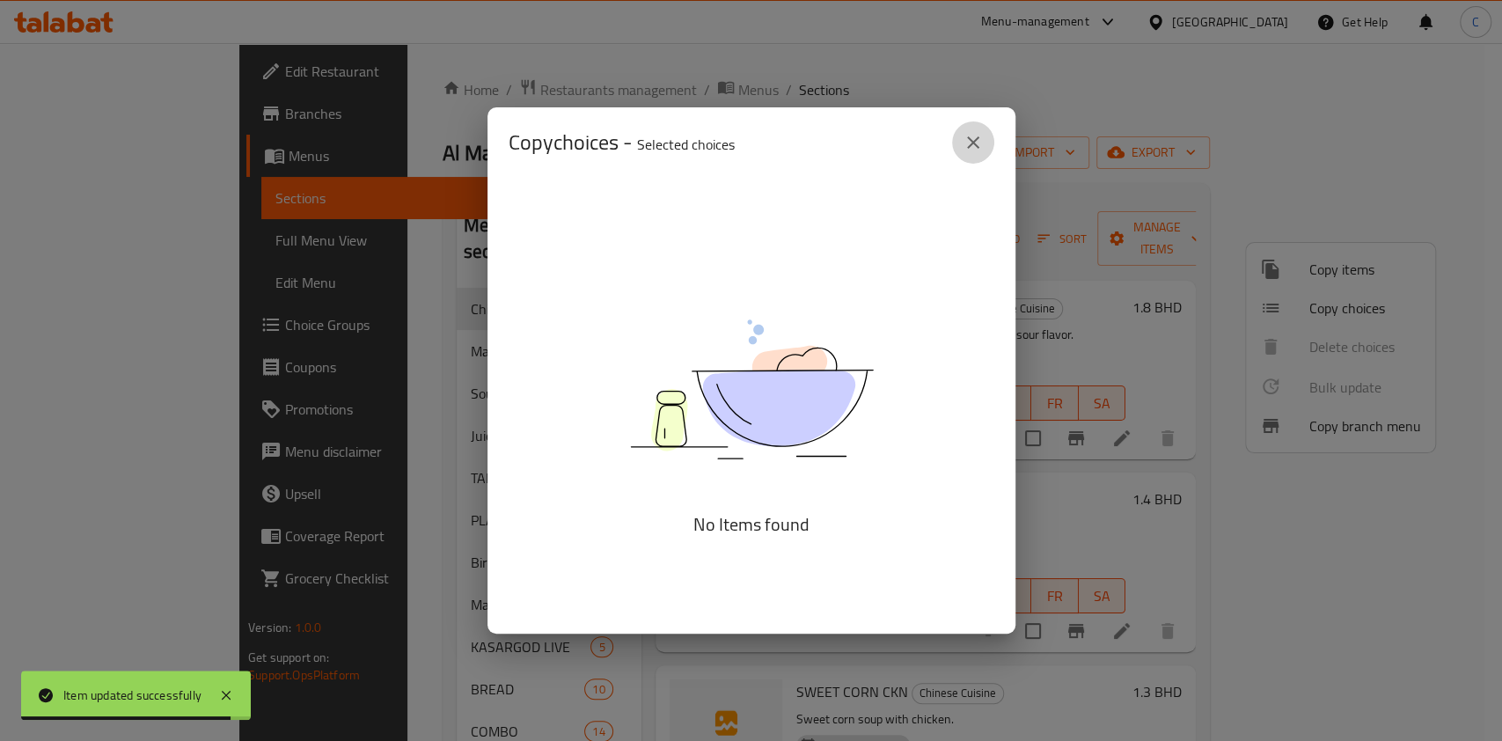
drag, startPoint x: 992, startPoint y: 141, endPoint x: 1500, endPoint y: 349, distance: 549.7
click at [993, 140] on div "Copy choices - Selected choices 0" at bounding box center [751, 142] width 528 height 70
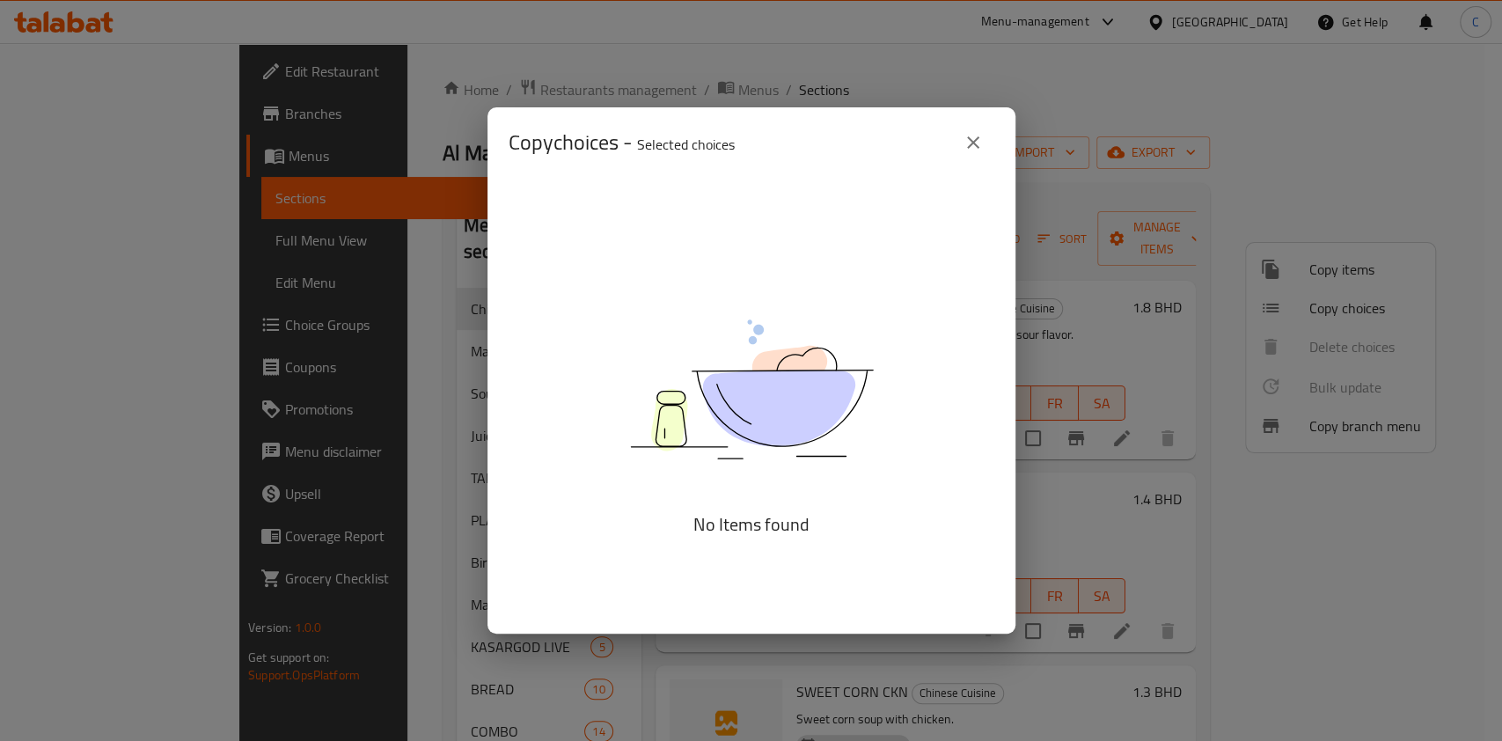
click at [979, 145] on icon "close" at bounding box center [973, 142] width 21 height 21
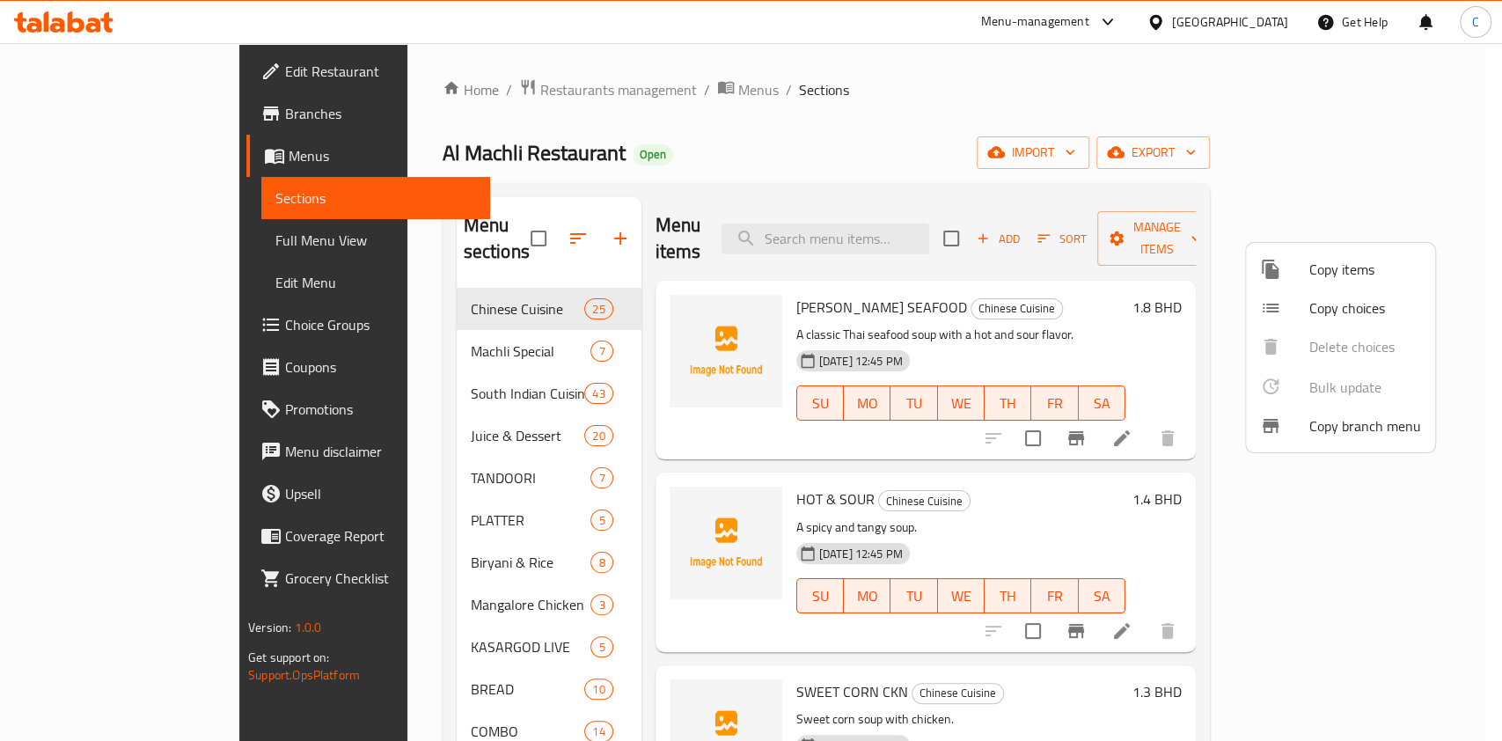
click at [414, 312] on div at bounding box center [751, 370] width 1502 height 741
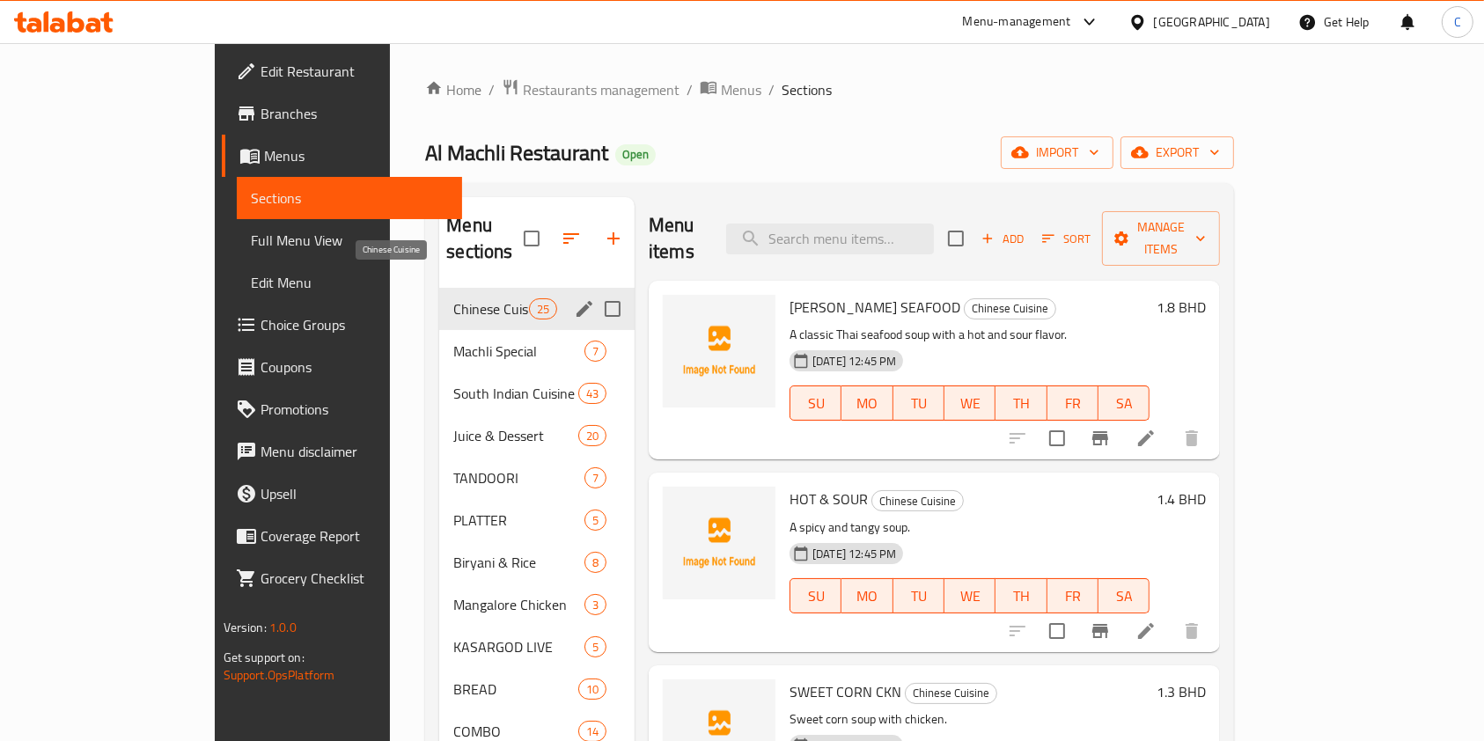
click at [453, 298] on span "Chinese Cuisine" at bounding box center [490, 308] width 75 height 21
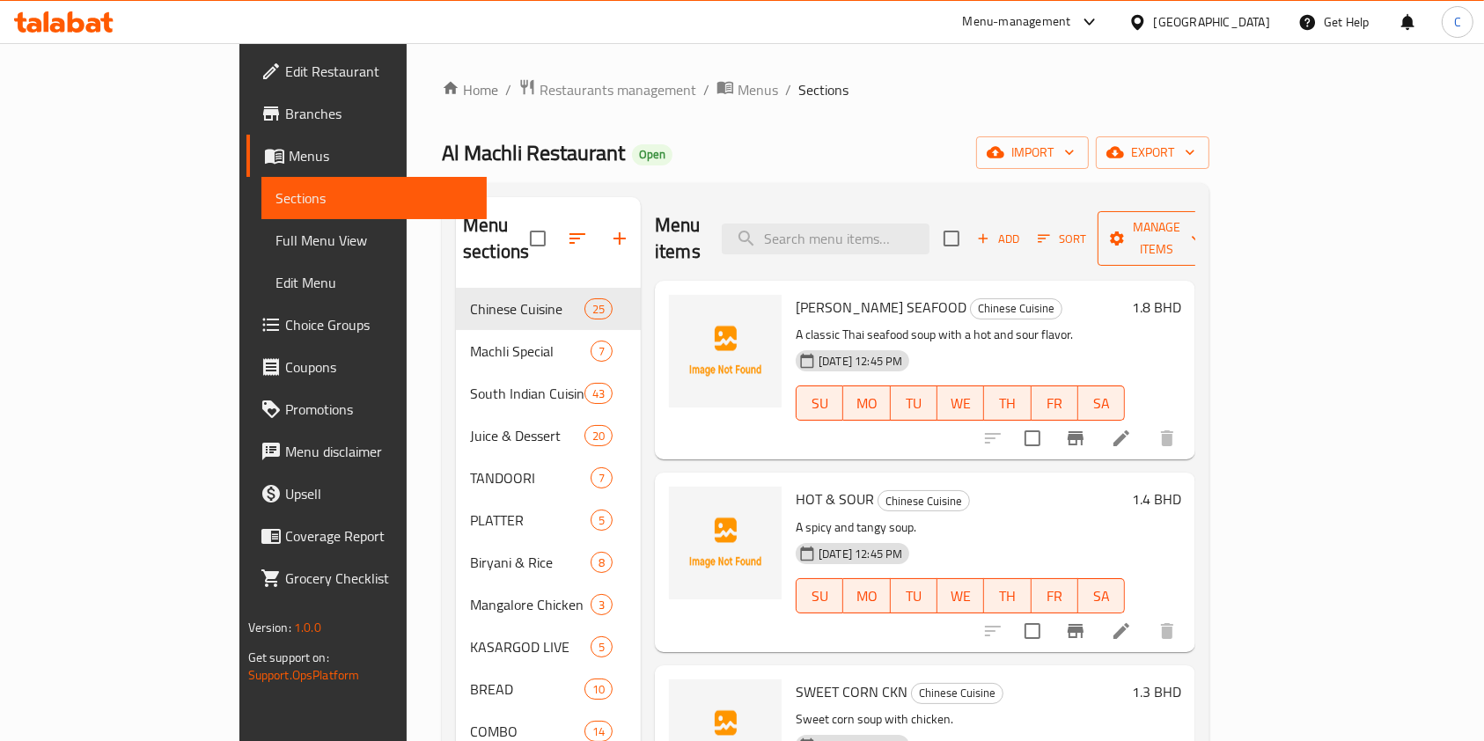
click at [1215, 211] on button "Manage items" at bounding box center [1156, 238] width 118 height 55
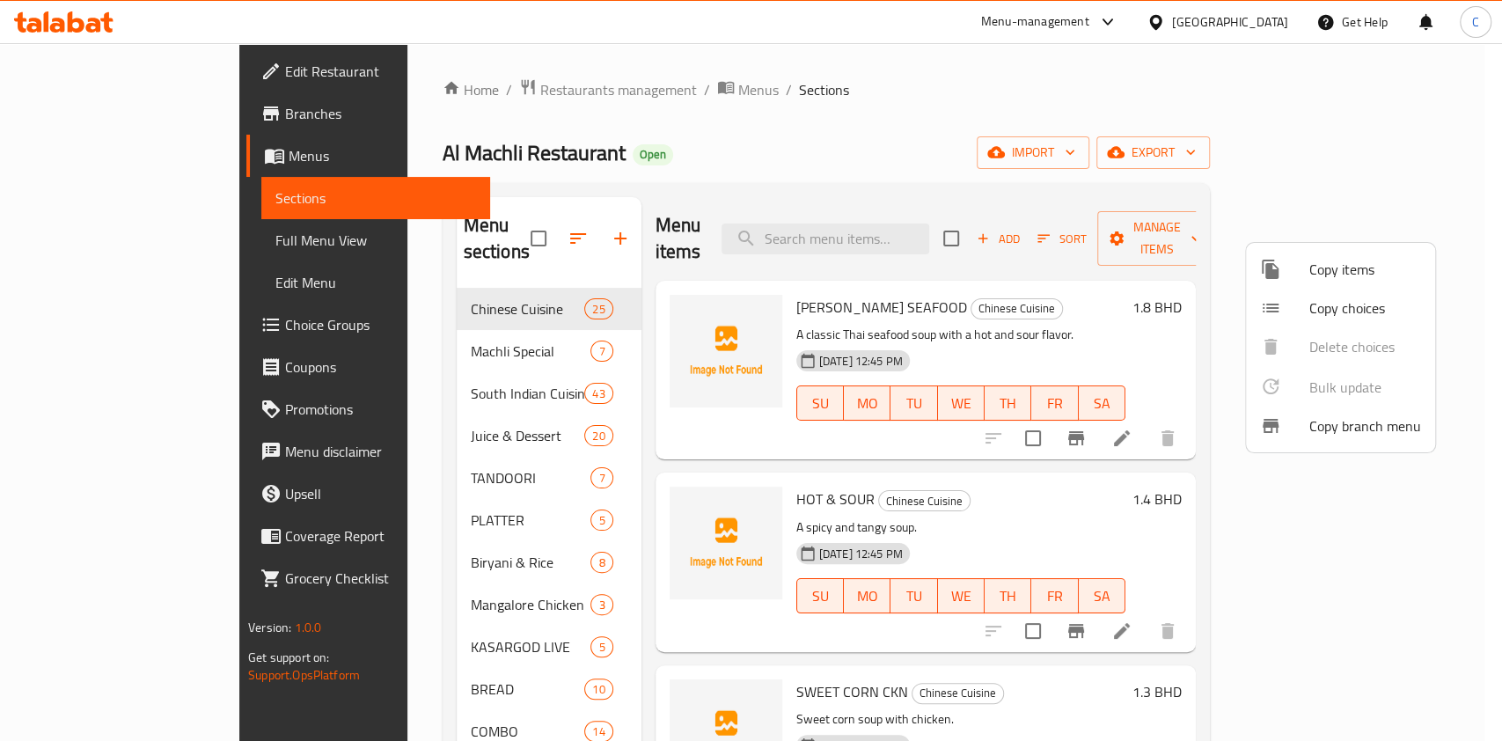
click at [1338, 291] on li "Copy choices" at bounding box center [1340, 308] width 189 height 39
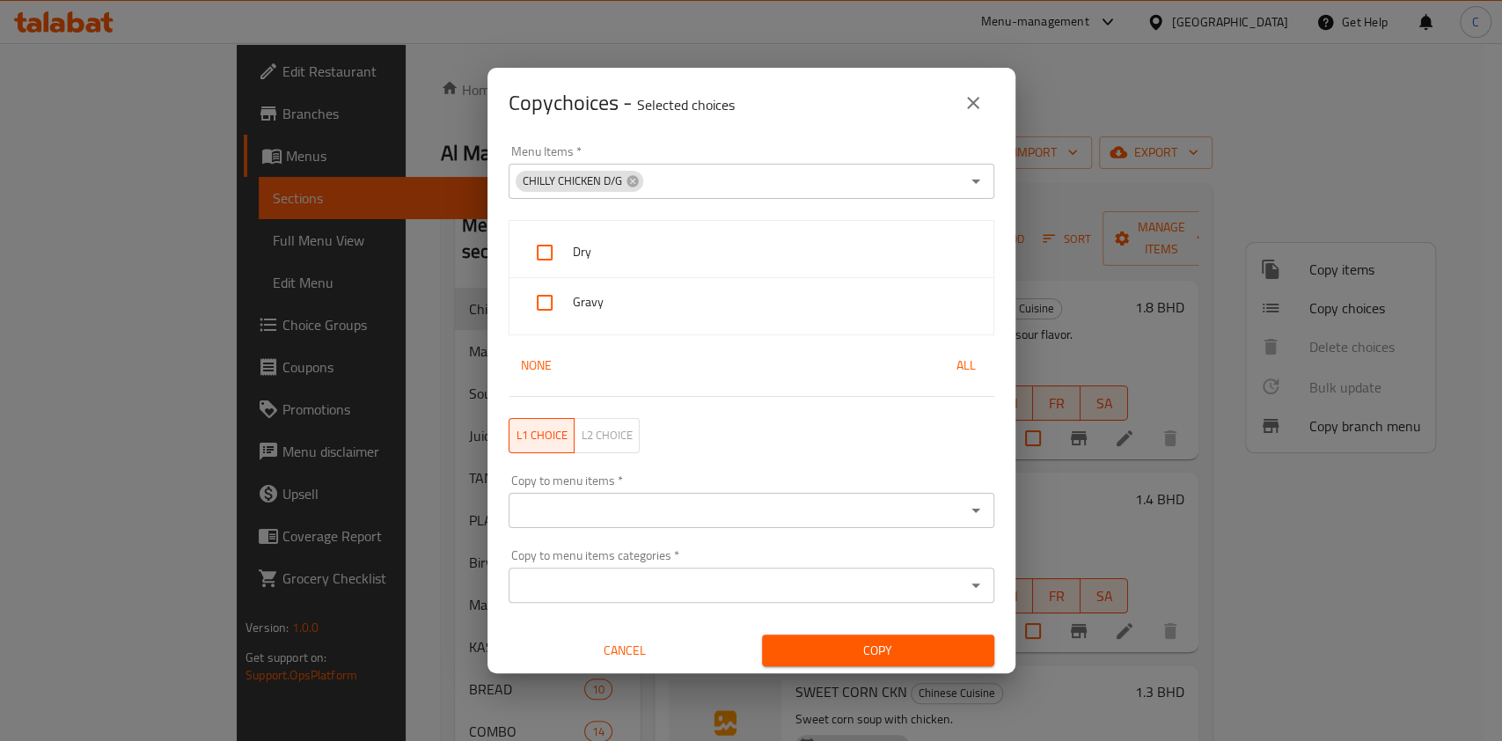
click at [558, 246] on input "checkbox" at bounding box center [545, 252] width 42 height 42
checkbox input "true"
click at [547, 288] on input "checkbox" at bounding box center [545, 303] width 42 height 42
checkbox input "true"
click at [641, 498] on input "Copy to menu items   *" at bounding box center [737, 510] width 446 height 25
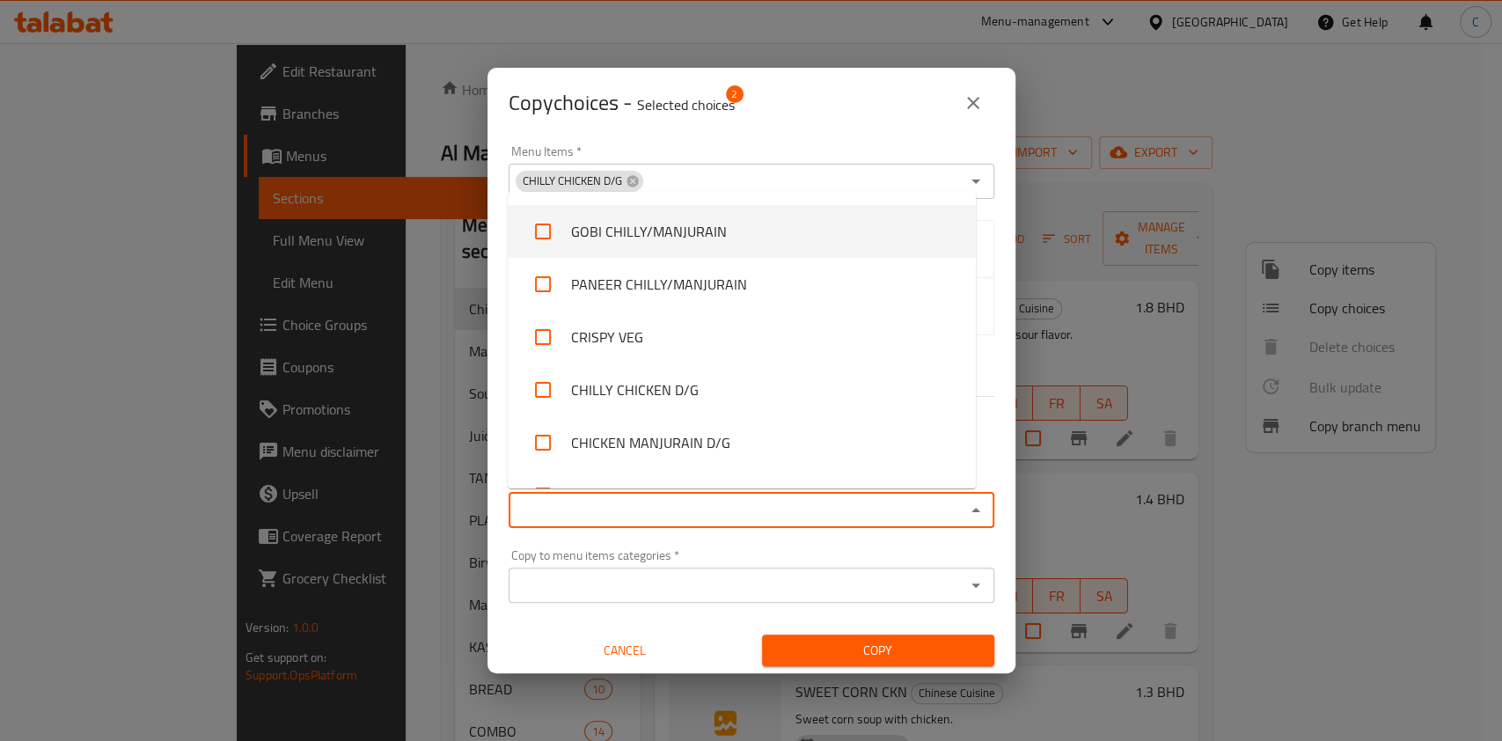
scroll to position [586, 0]
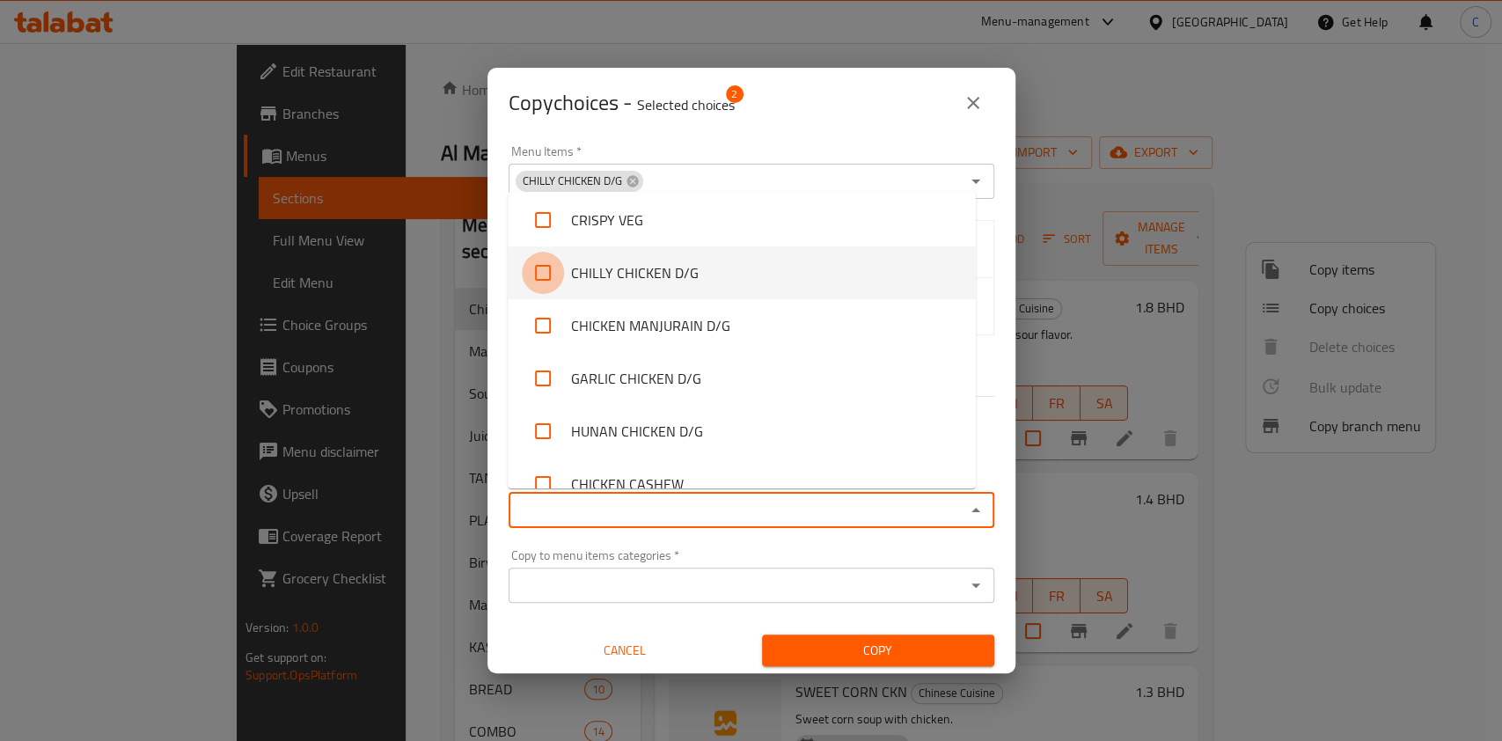
drag, startPoint x: 539, startPoint y: 264, endPoint x: 542, endPoint y: 319, distance: 54.7
click at [539, 264] on input "checkbox" at bounding box center [543, 273] width 42 height 42
checkbox input "true"
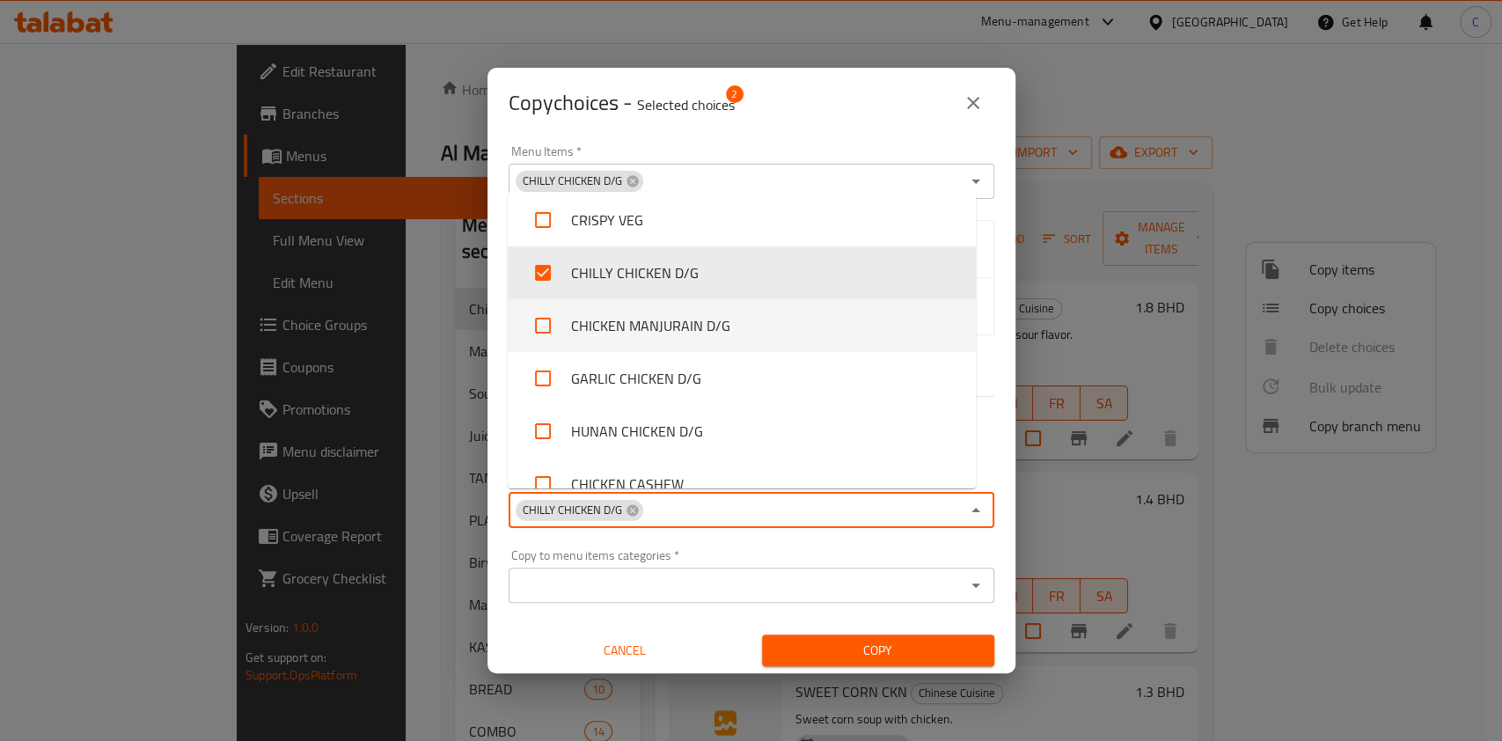
drag, startPoint x: 543, startPoint y: 333, endPoint x: 547, endPoint y: 352, distance: 19.0
click at [544, 332] on input "checkbox" at bounding box center [543, 325] width 42 height 42
checkbox input "true"
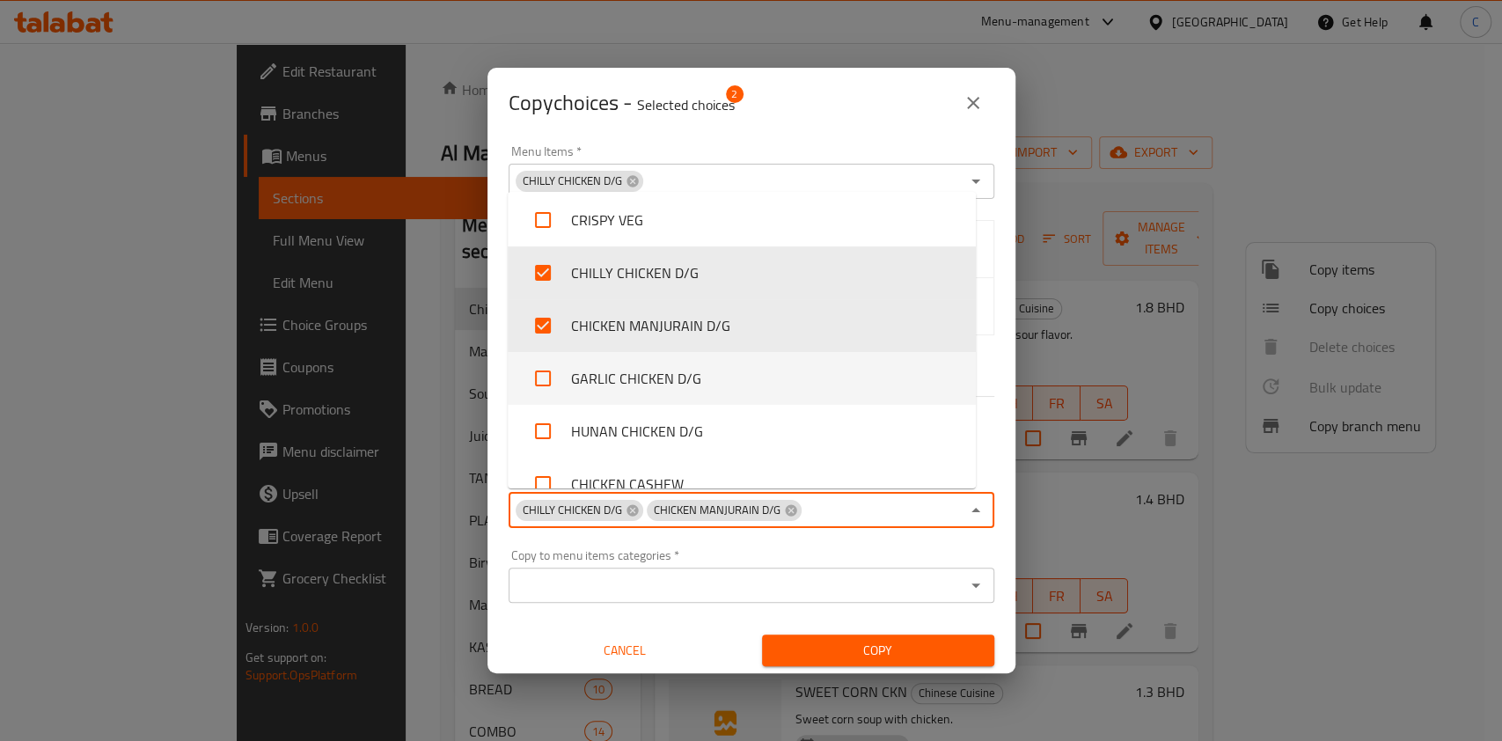
click at [538, 368] on input "checkbox" at bounding box center [543, 378] width 42 height 42
checkbox input "true"
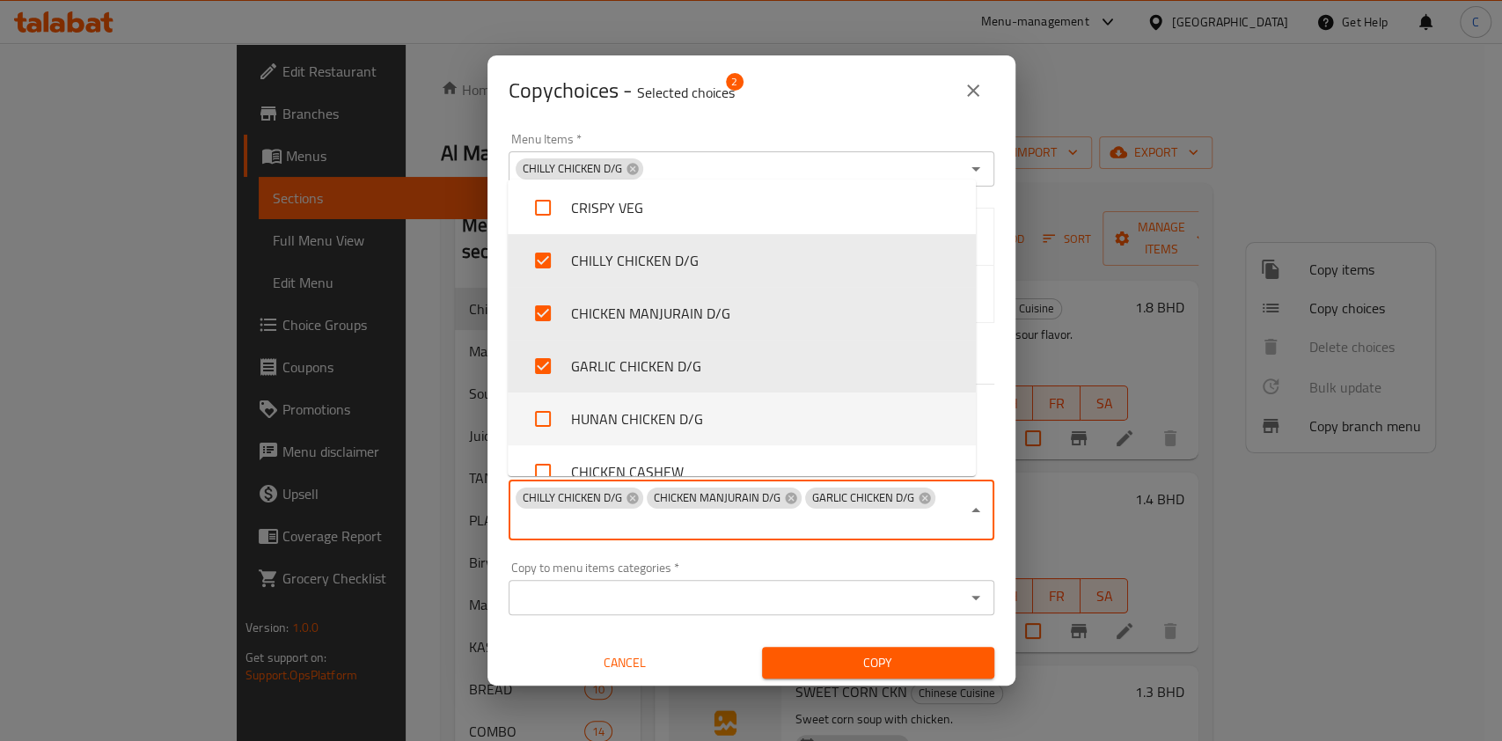
drag, startPoint x: 539, startPoint y: 414, endPoint x: 596, endPoint y: 419, distance: 56.6
click at [539, 415] on input "checkbox" at bounding box center [543, 419] width 42 height 42
checkbox input "true"
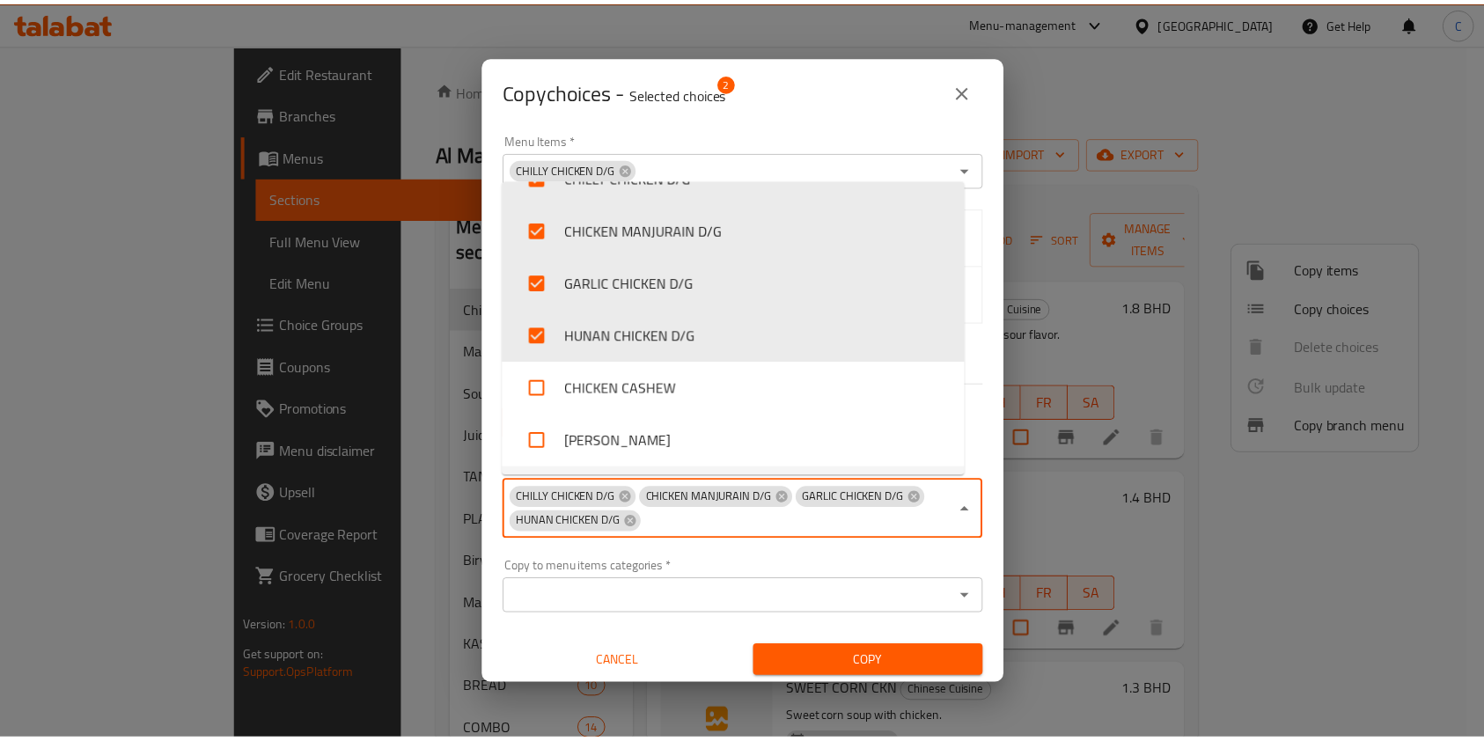
scroll to position [704, 0]
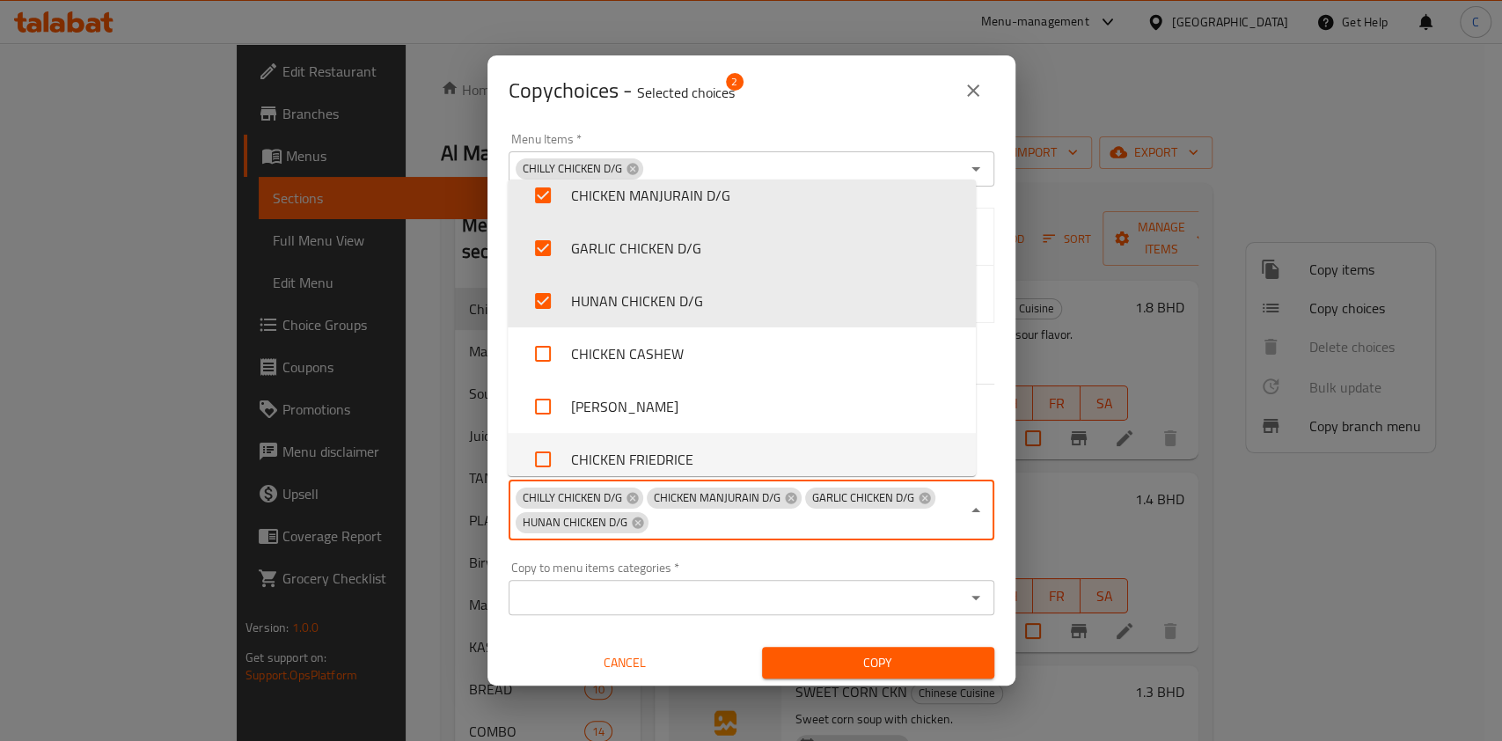
drag, startPoint x: 886, startPoint y: 656, endPoint x: 972, endPoint y: 699, distance: 96.4
click at [887, 655] on span "Copy" at bounding box center [878, 663] width 204 height 22
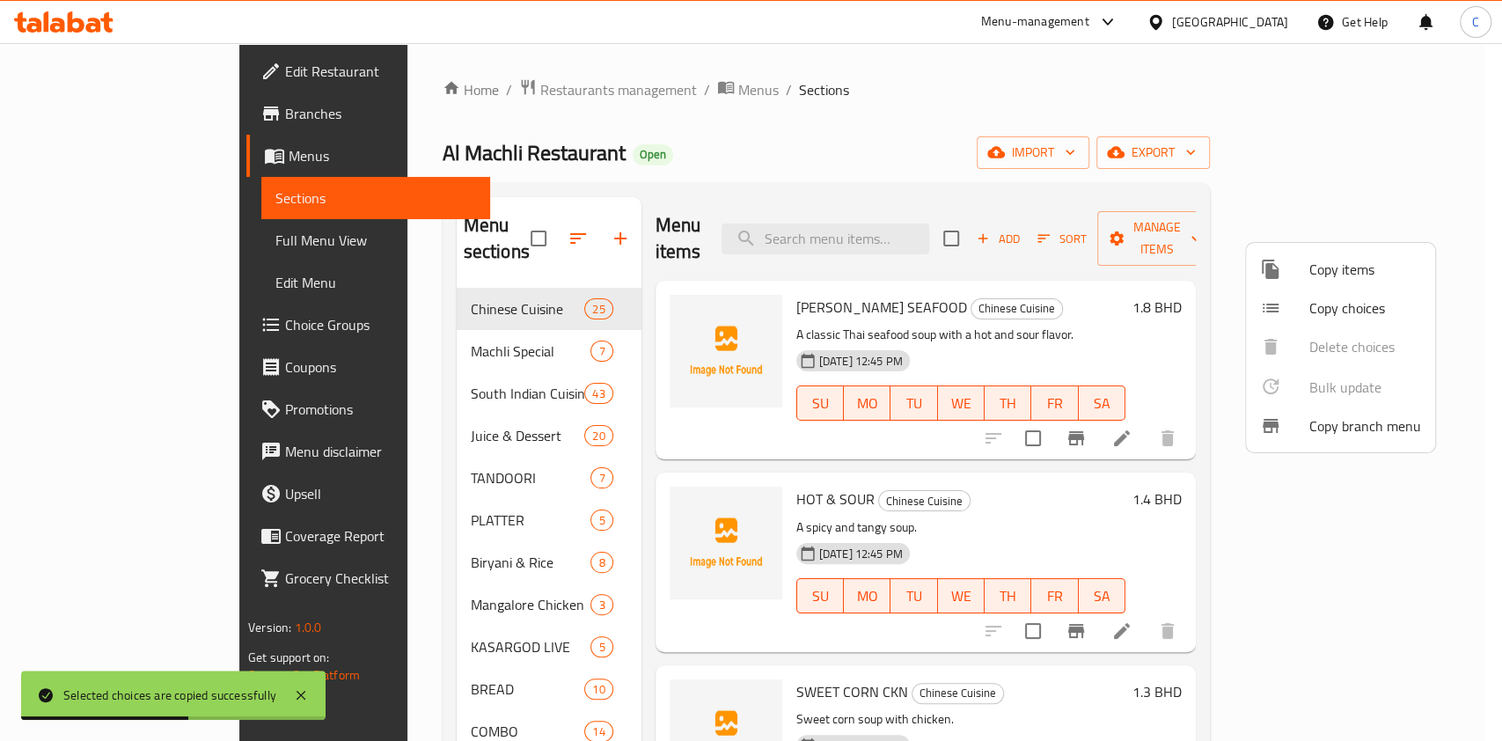
click at [436, 375] on div at bounding box center [751, 370] width 1502 height 741
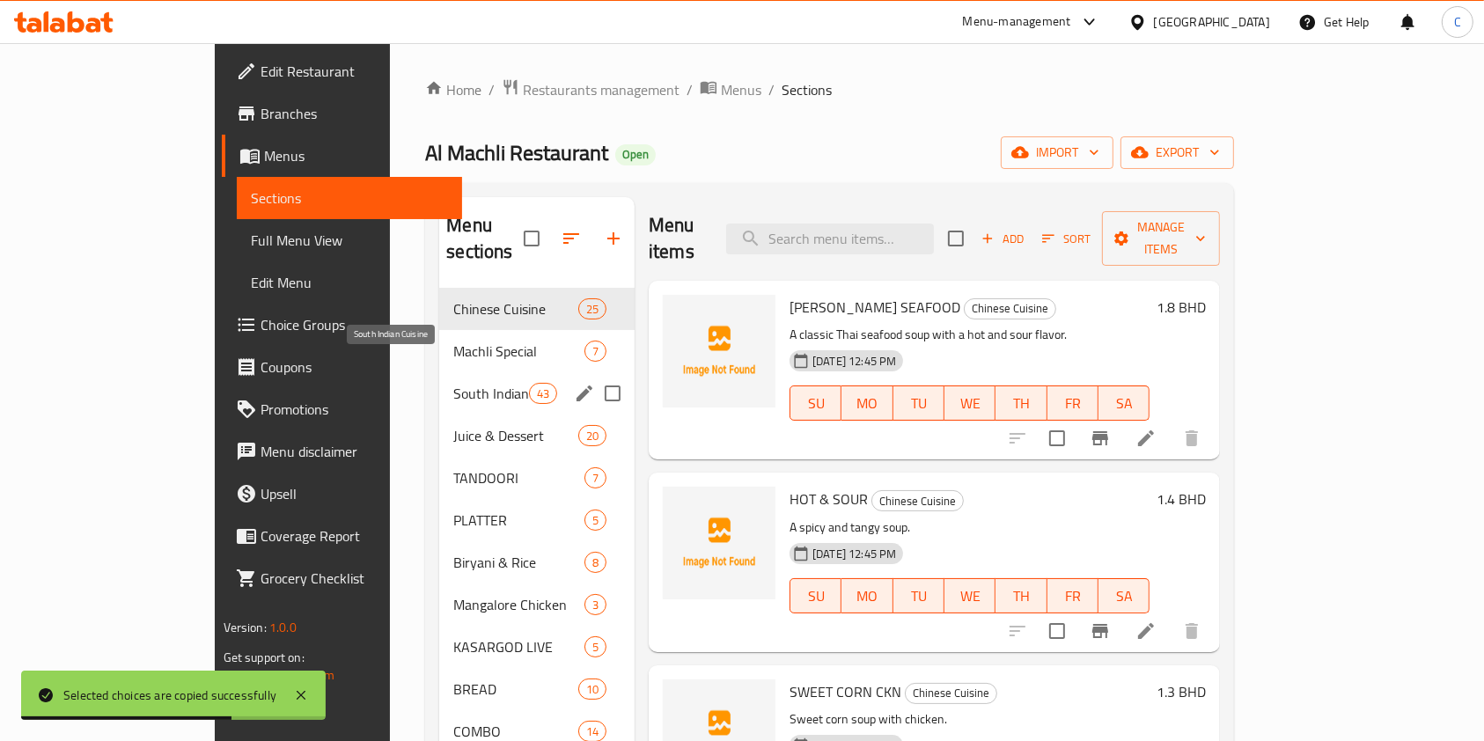
click at [453, 383] on span "South Indian Cuisine" at bounding box center [490, 393] width 75 height 21
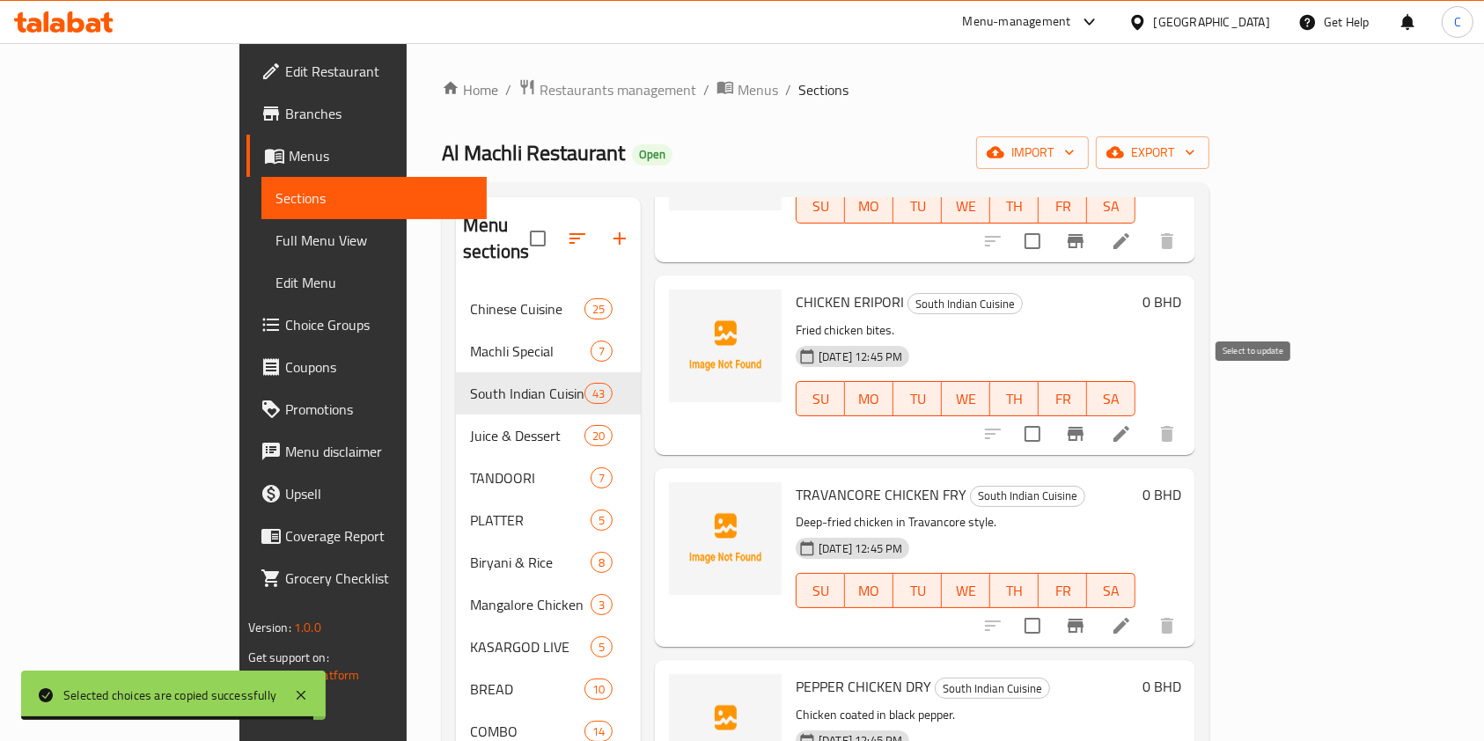
scroll to position [234, 0]
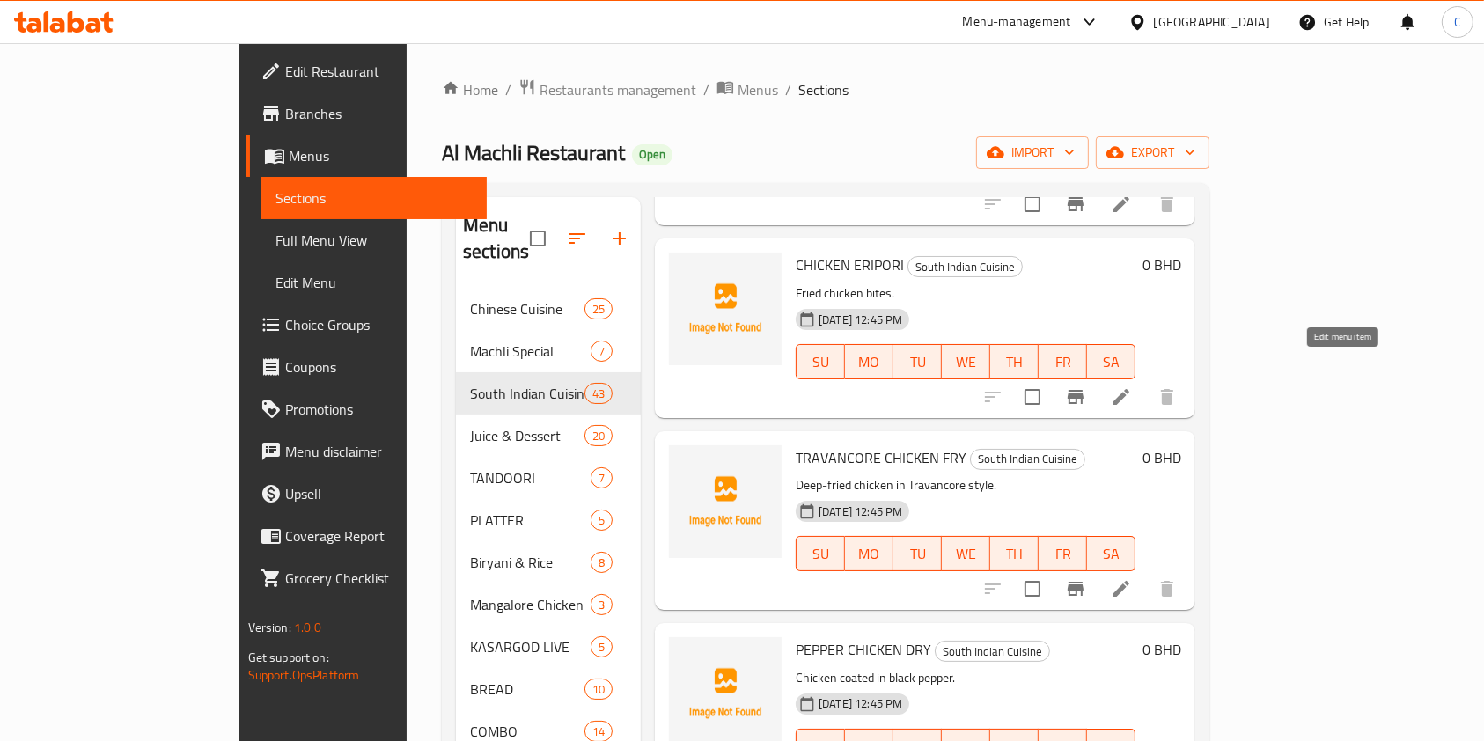
click at [1132, 386] on icon at bounding box center [1120, 396] width 21 height 21
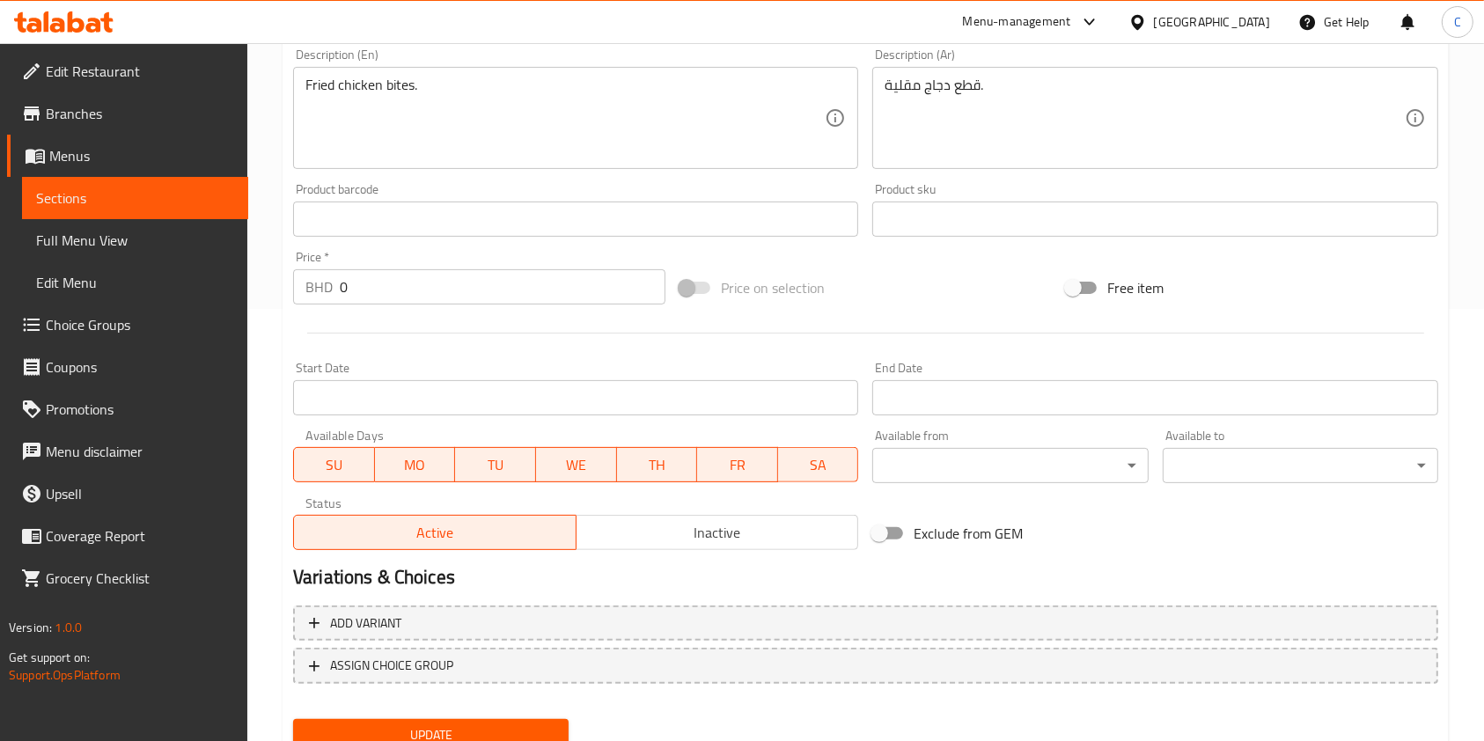
scroll to position [469, 0]
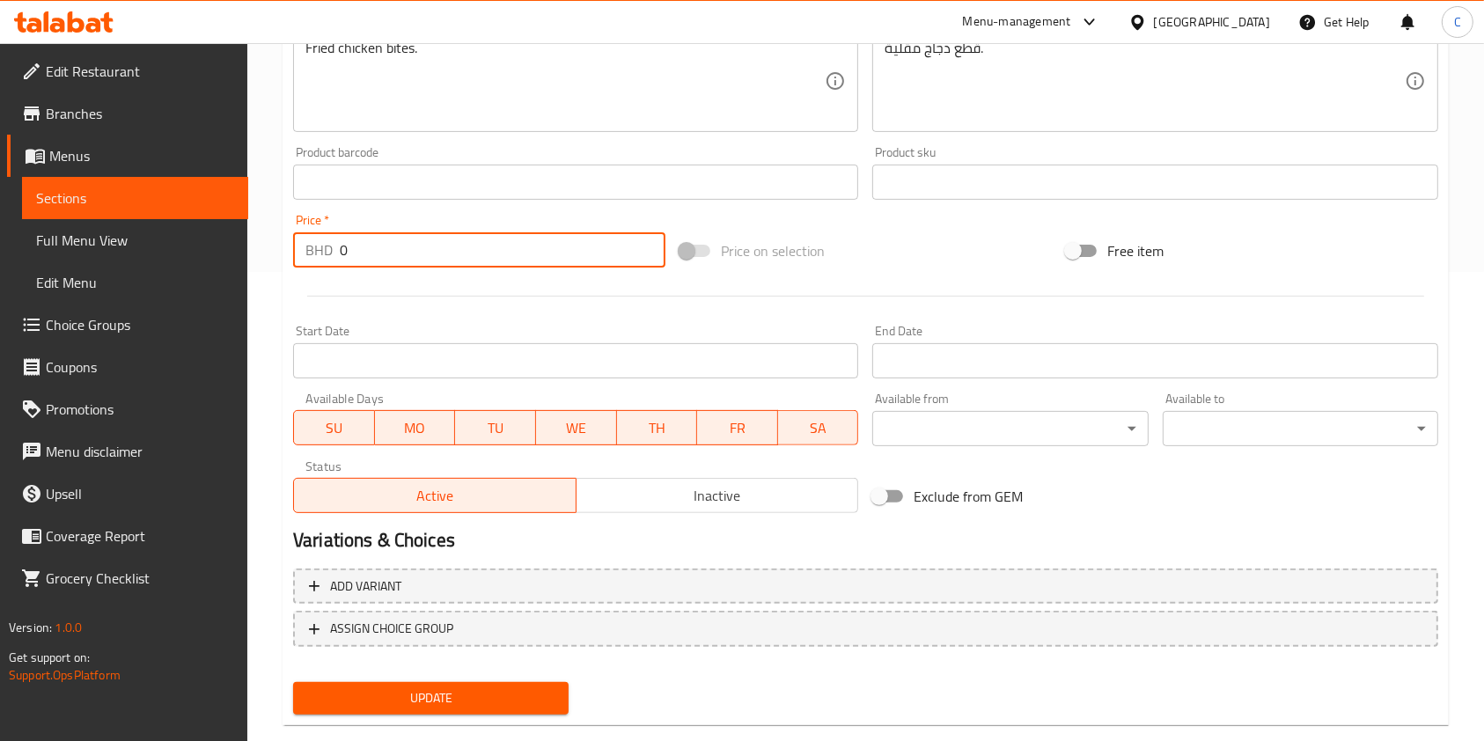
drag, startPoint x: 370, startPoint y: 246, endPoint x: 190, endPoint y: 246, distance: 180.4
click at [190, 246] on div "Edit Restaurant Branches Menus Sections Full Menu View Edit Menu Choice Groups …" at bounding box center [742, 174] width 1484 height 1200
type input "2"
type input ".1"
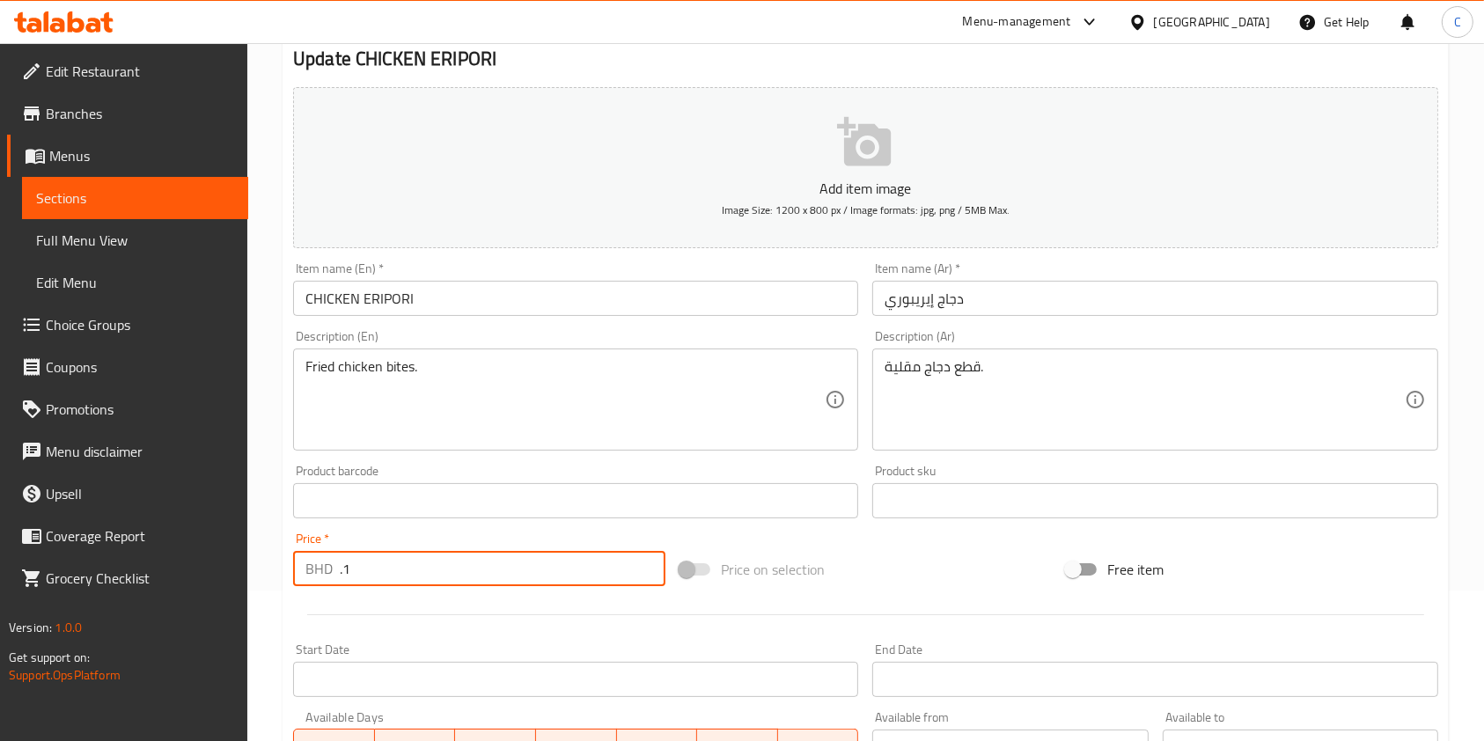
scroll to position [268, 0]
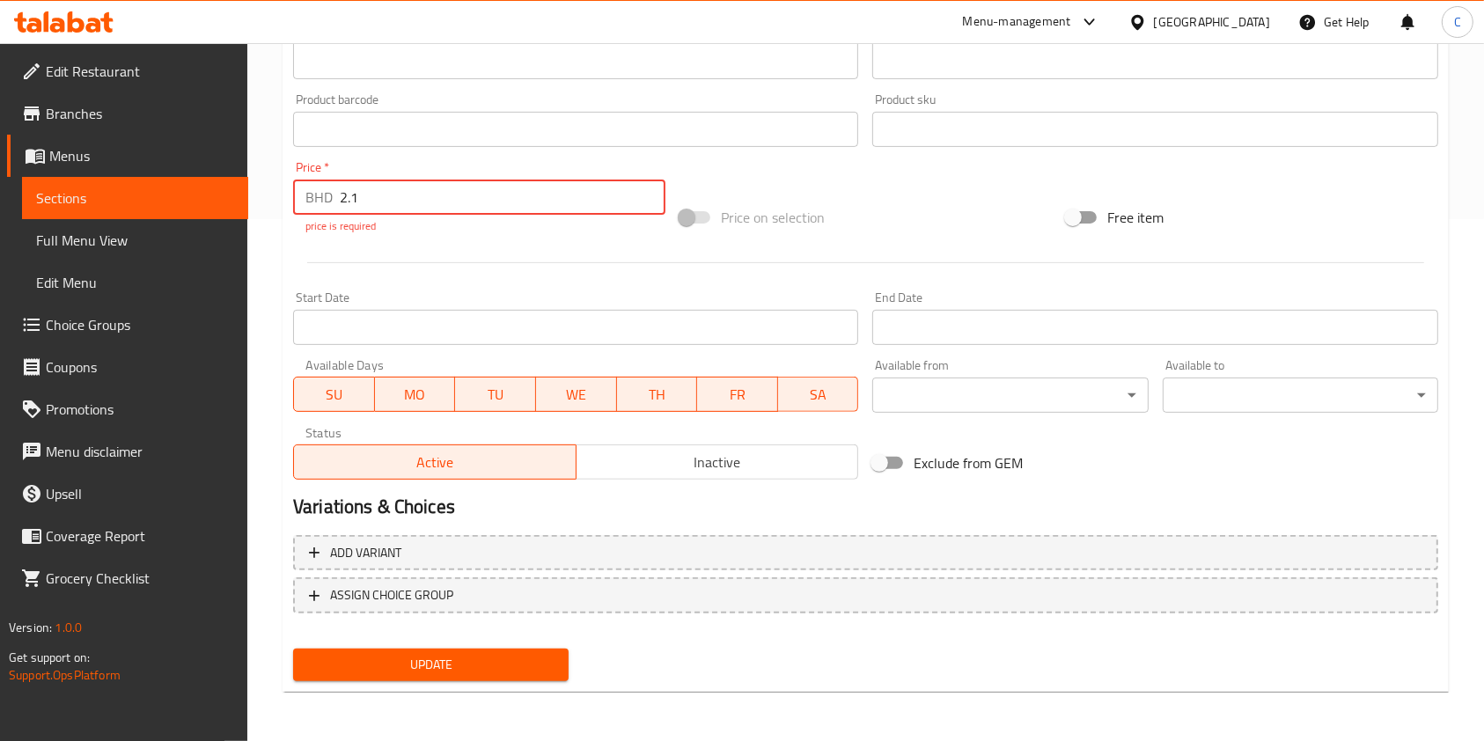
type input "2.1"
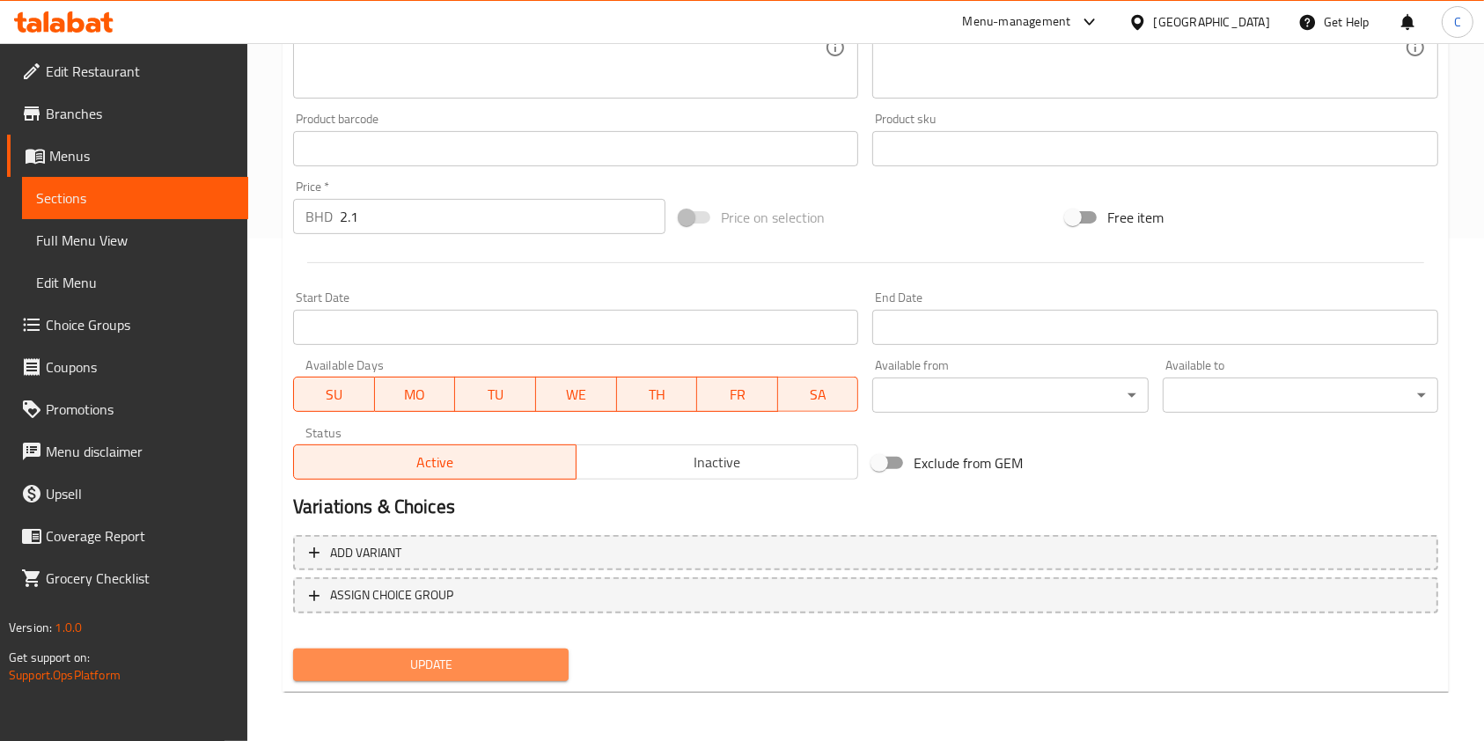
scroll to position [502, 0]
click at [424, 679] on button "Update" at bounding box center [430, 665] width 275 height 33
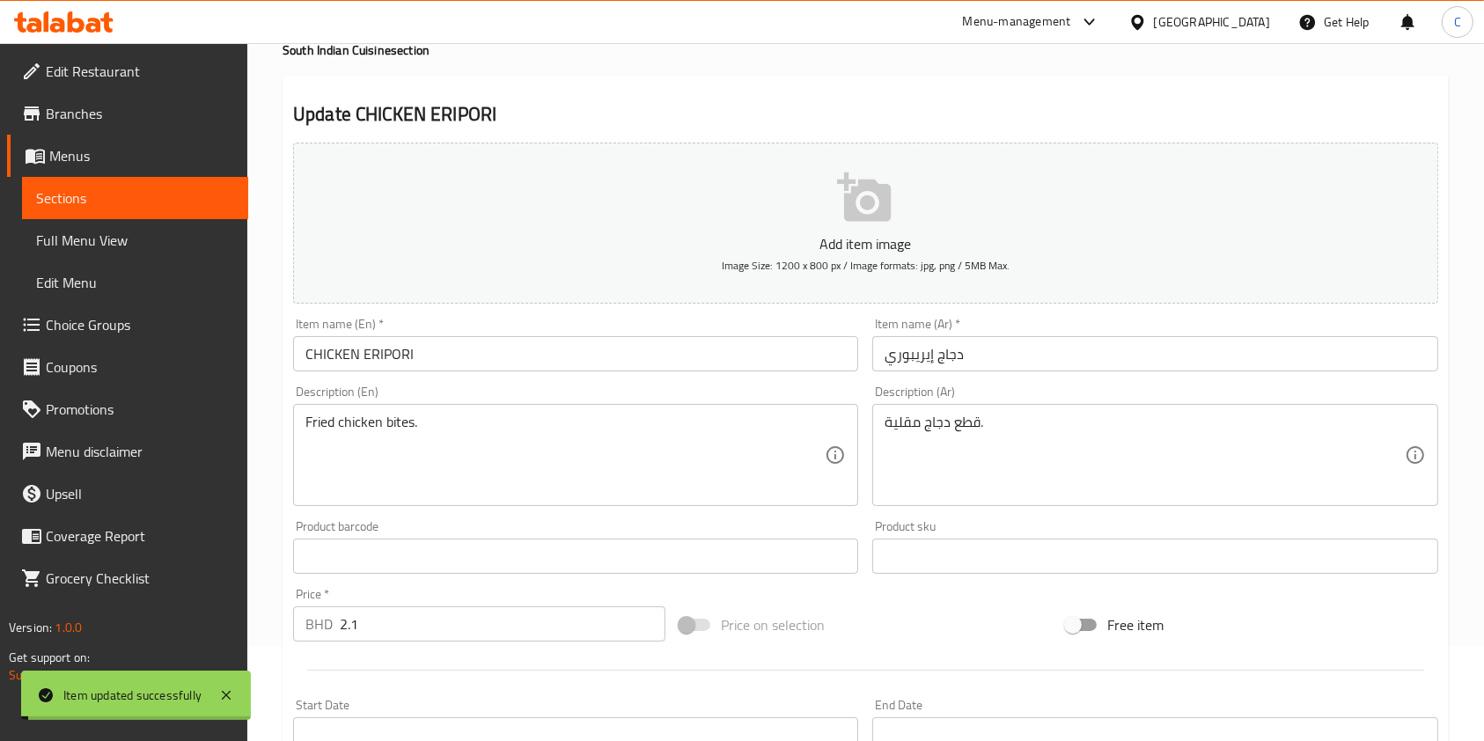
scroll to position [0, 0]
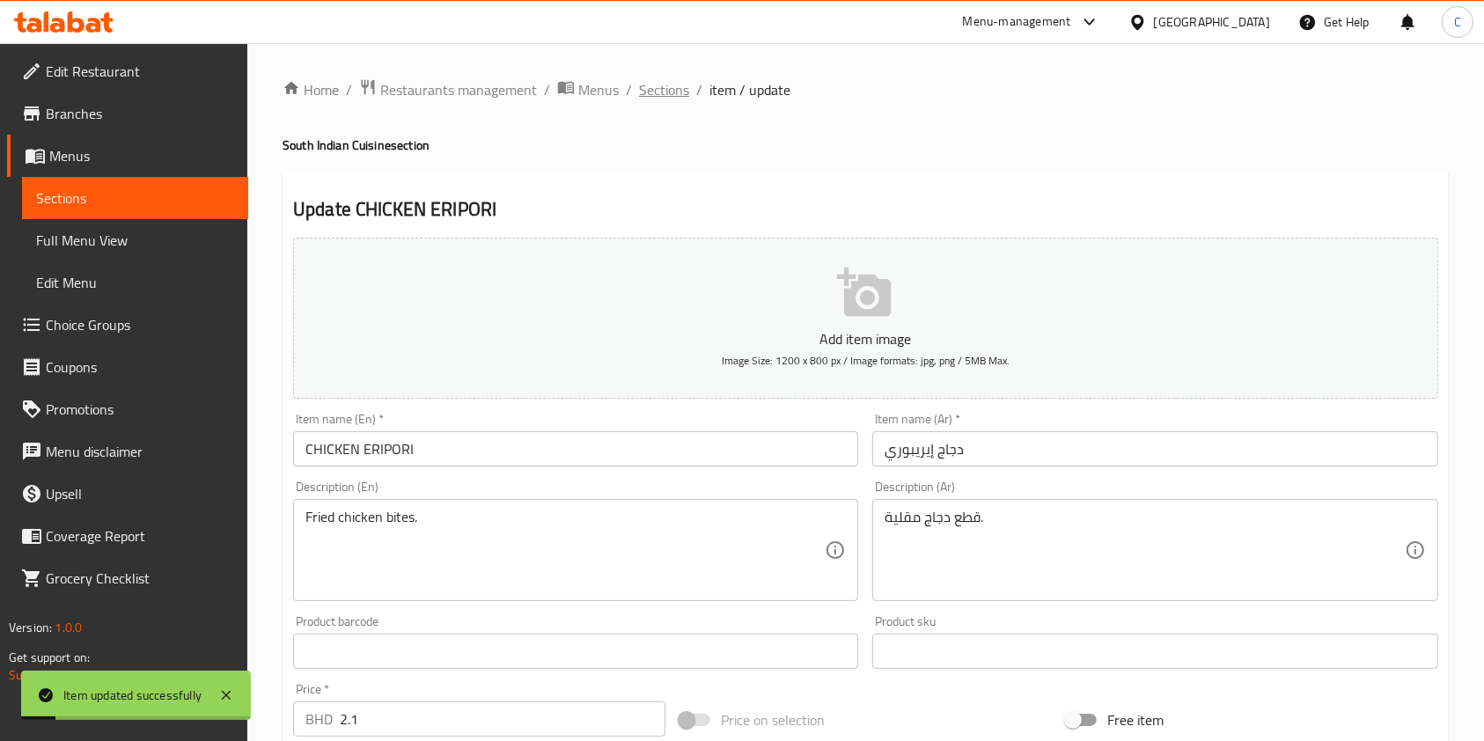
click at [676, 91] on span "Sections" at bounding box center [664, 89] width 50 height 21
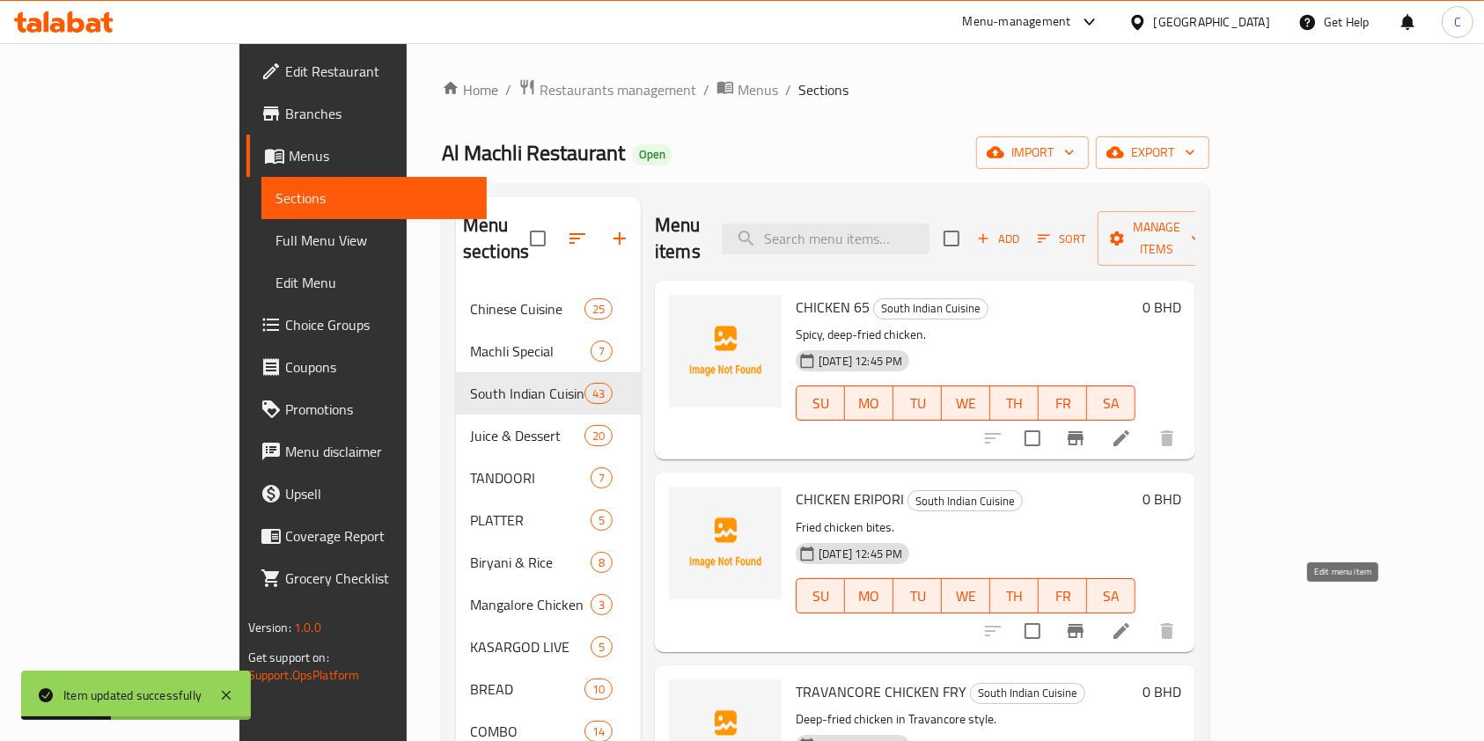
click at [1132, 620] on icon at bounding box center [1120, 630] width 21 height 21
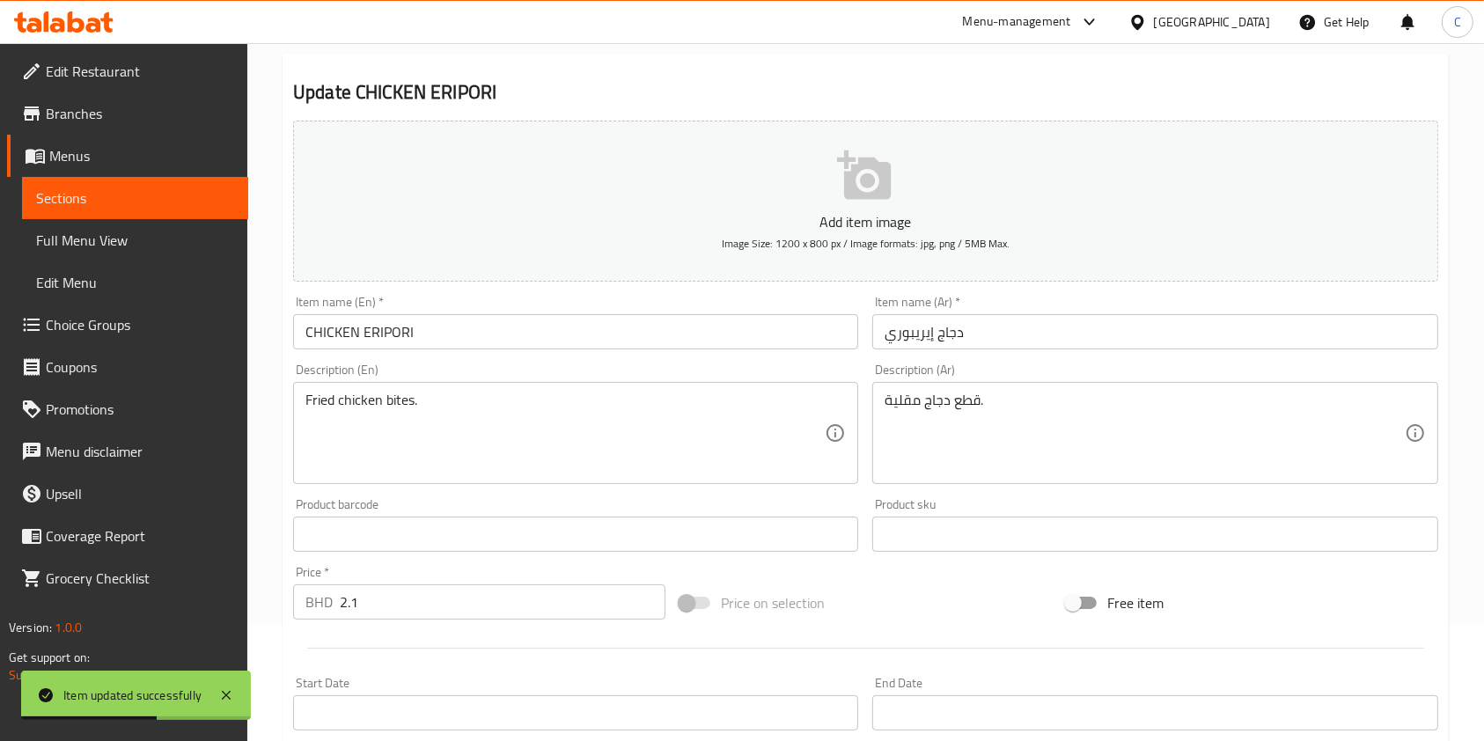
click at [431, 581] on div "Price   * BHD 2.1 Price *" at bounding box center [479, 593] width 372 height 54
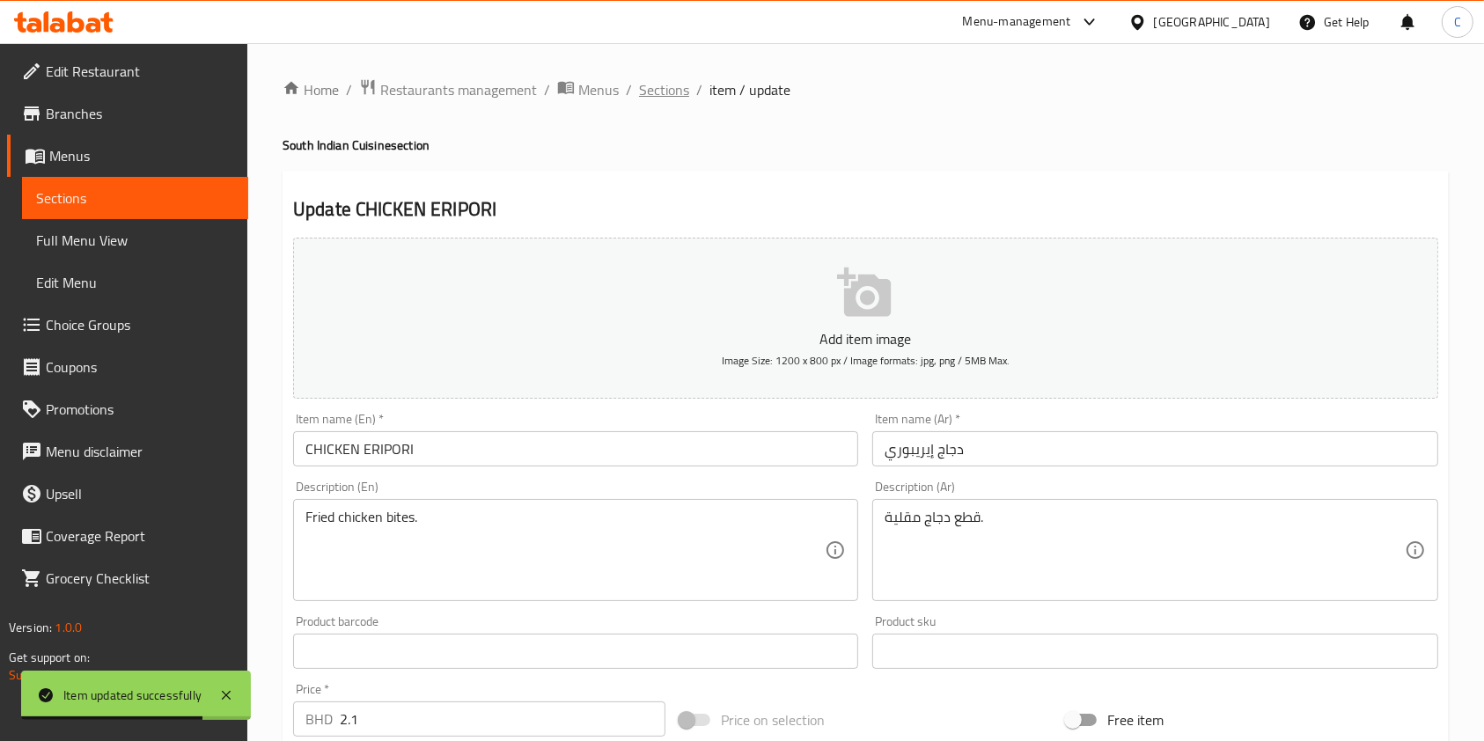
click at [684, 91] on span "Sections" at bounding box center [664, 89] width 50 height 21
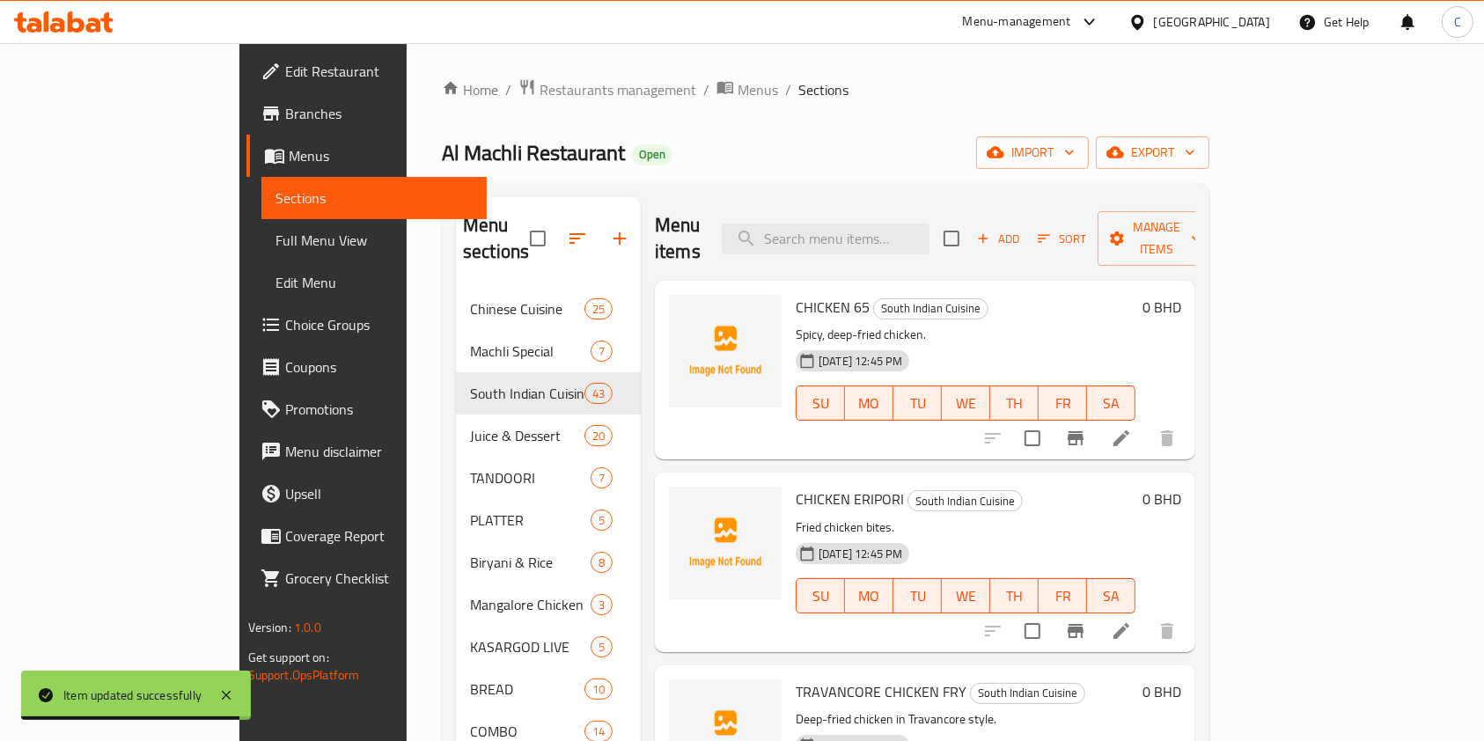
click at [1132, 428] on icon at bounding box center [1120, 438] width 21 height 21
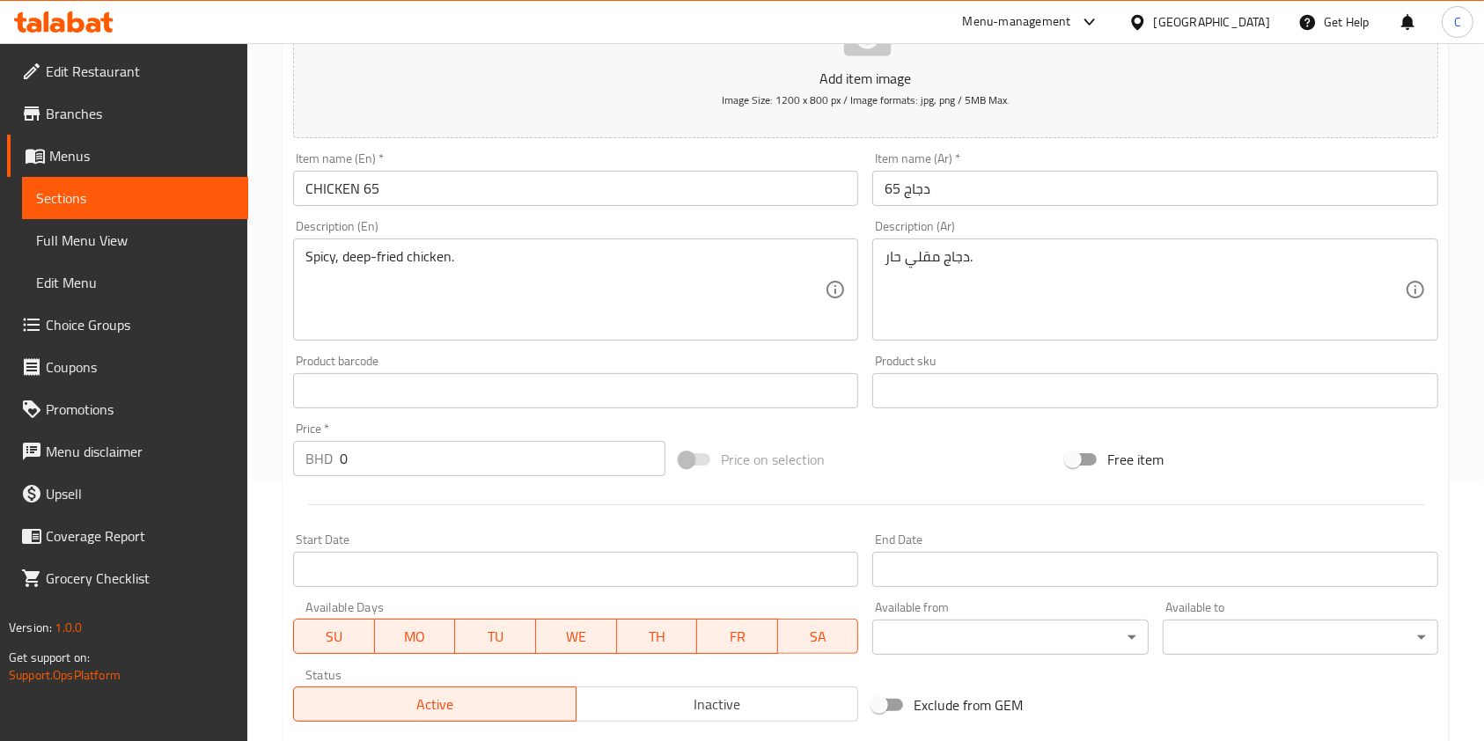
scroll to position [352, 0]
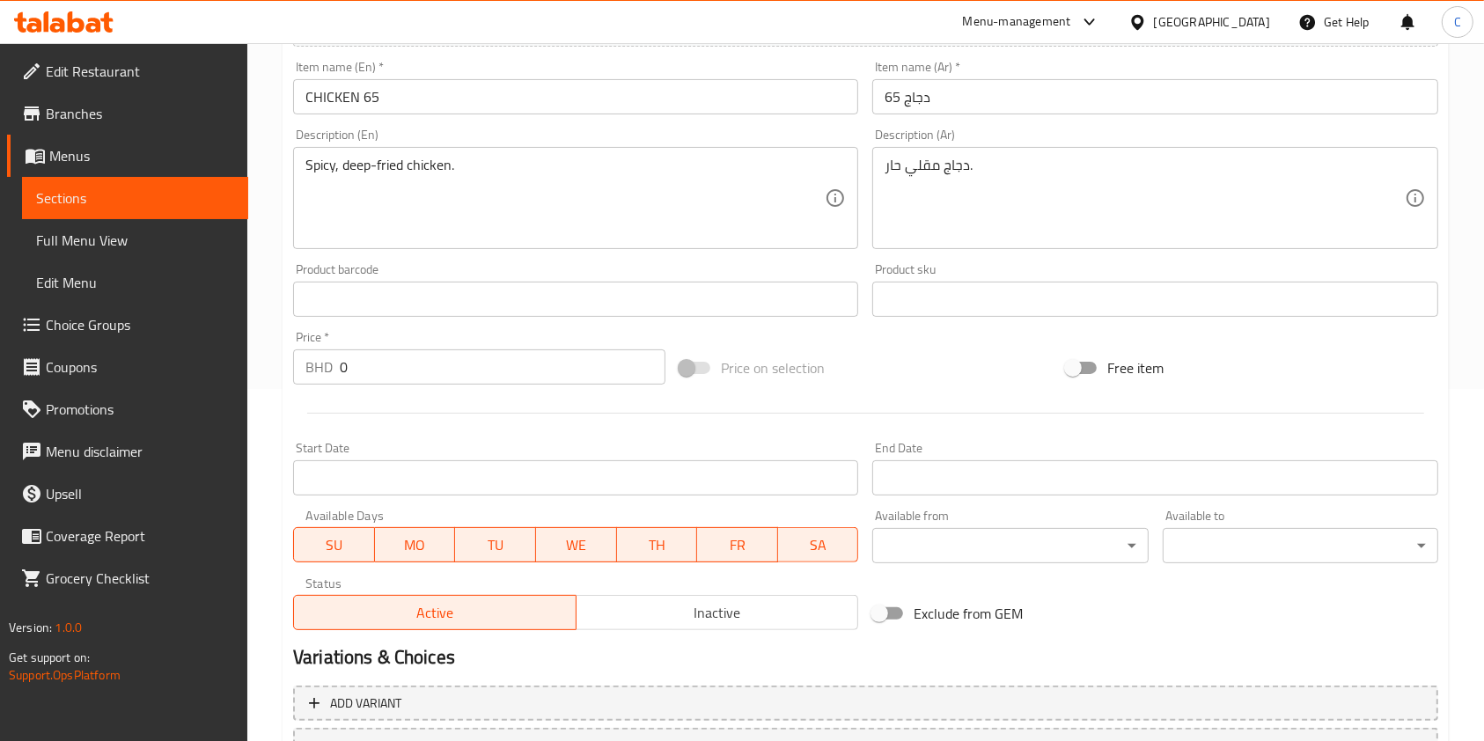
drag, startPoint x: 382, startPoint y: 383, endPoint x: 0, endPoint y: 447, distance: 387.3
click at [0, 447] on div "Edit Restaurant Branches Menus Sections Full Menu View Edit Menu Choice Groups …" at bounding box center [742, 291] width 1484 height 1200
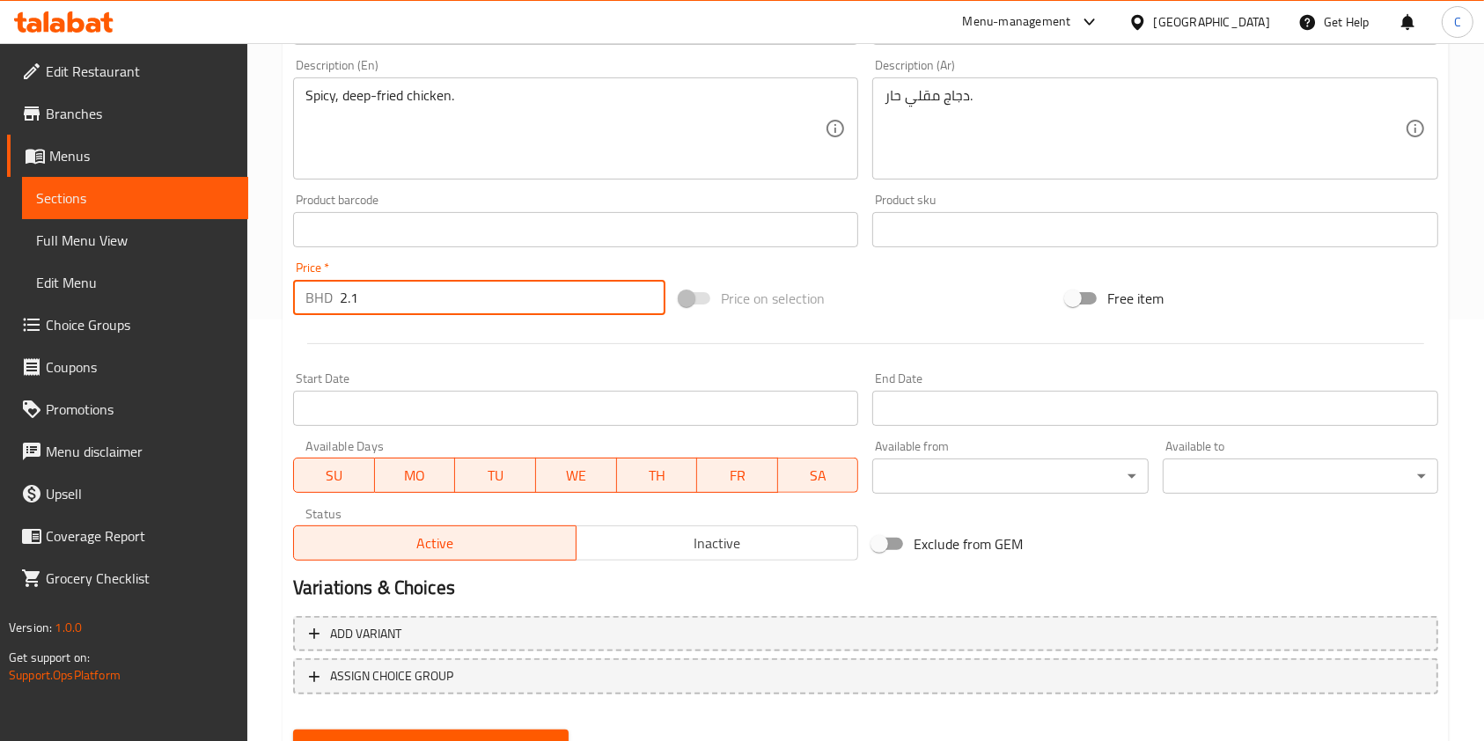
scroll to position [502, 0]
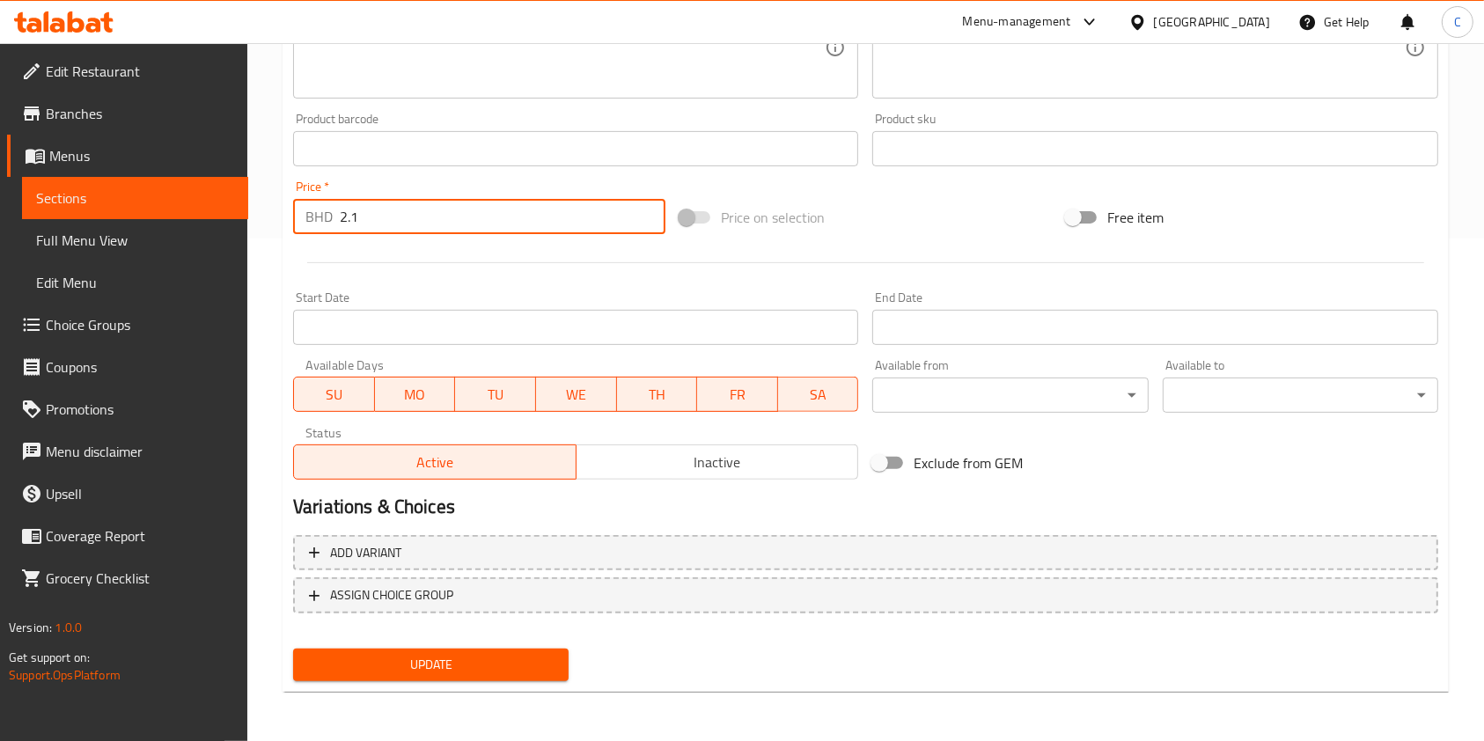
type input "2.1"
click at [514, 658] on span "Update" at bounding box center [430, 665] width 247 height 22
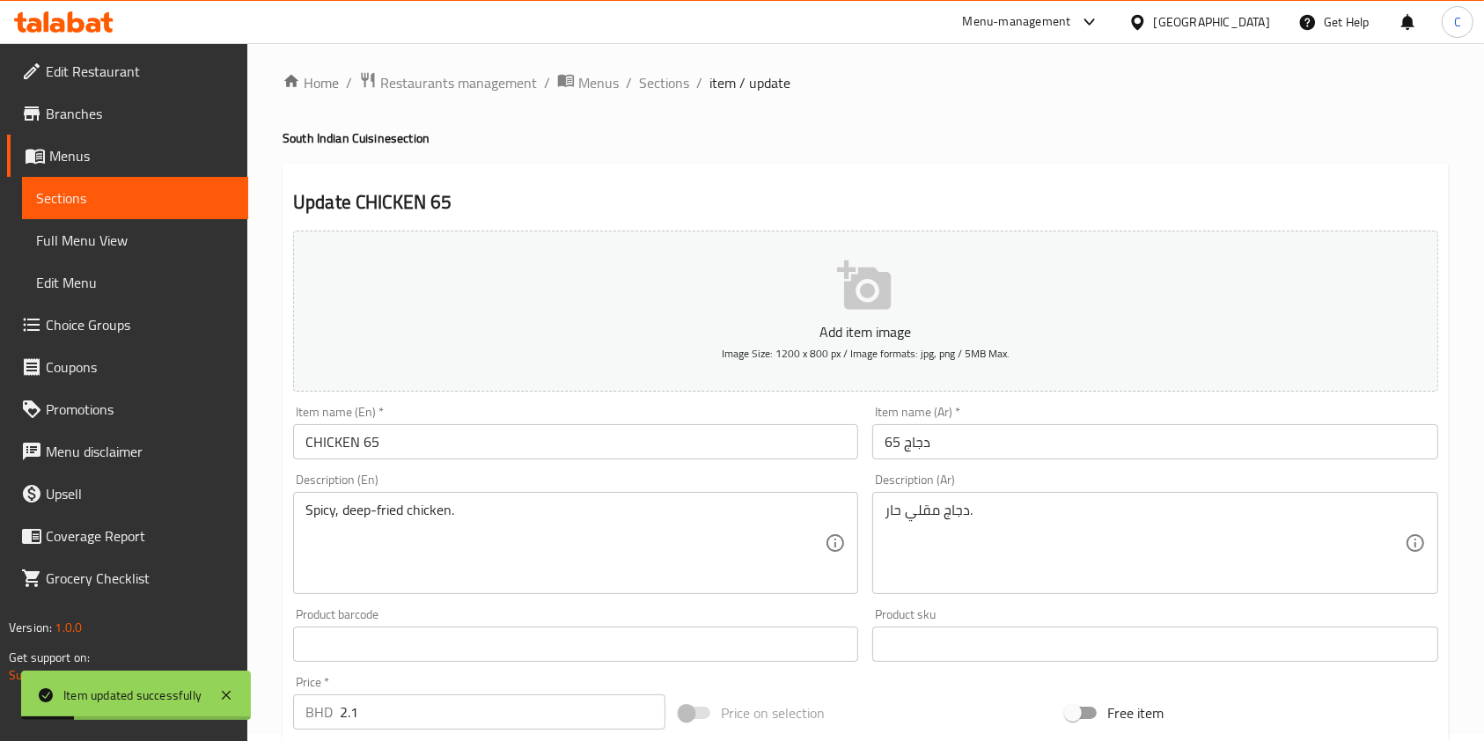
scroll to position [0, 0]
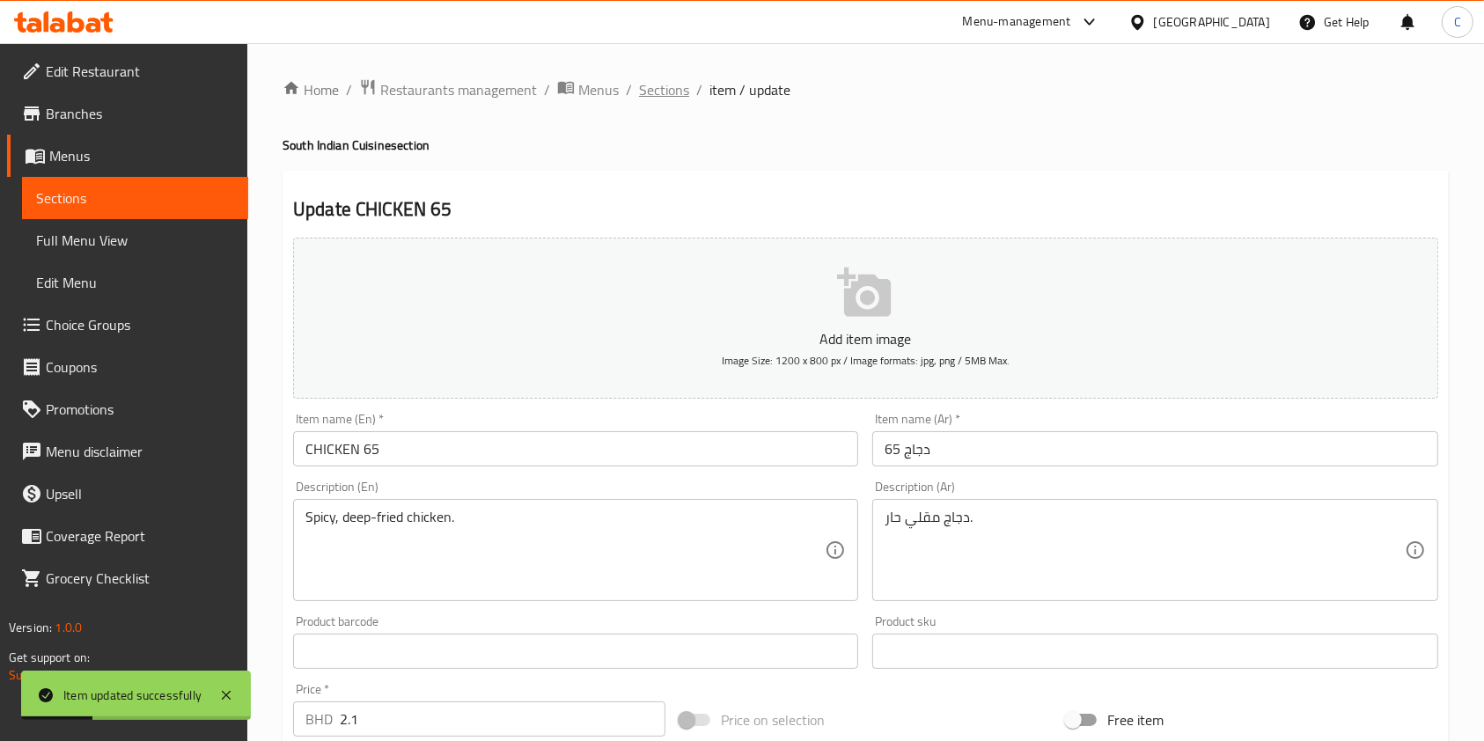
click at [672, 92] on span "Sections" at bounding box center [664, 89] width 50 height 21
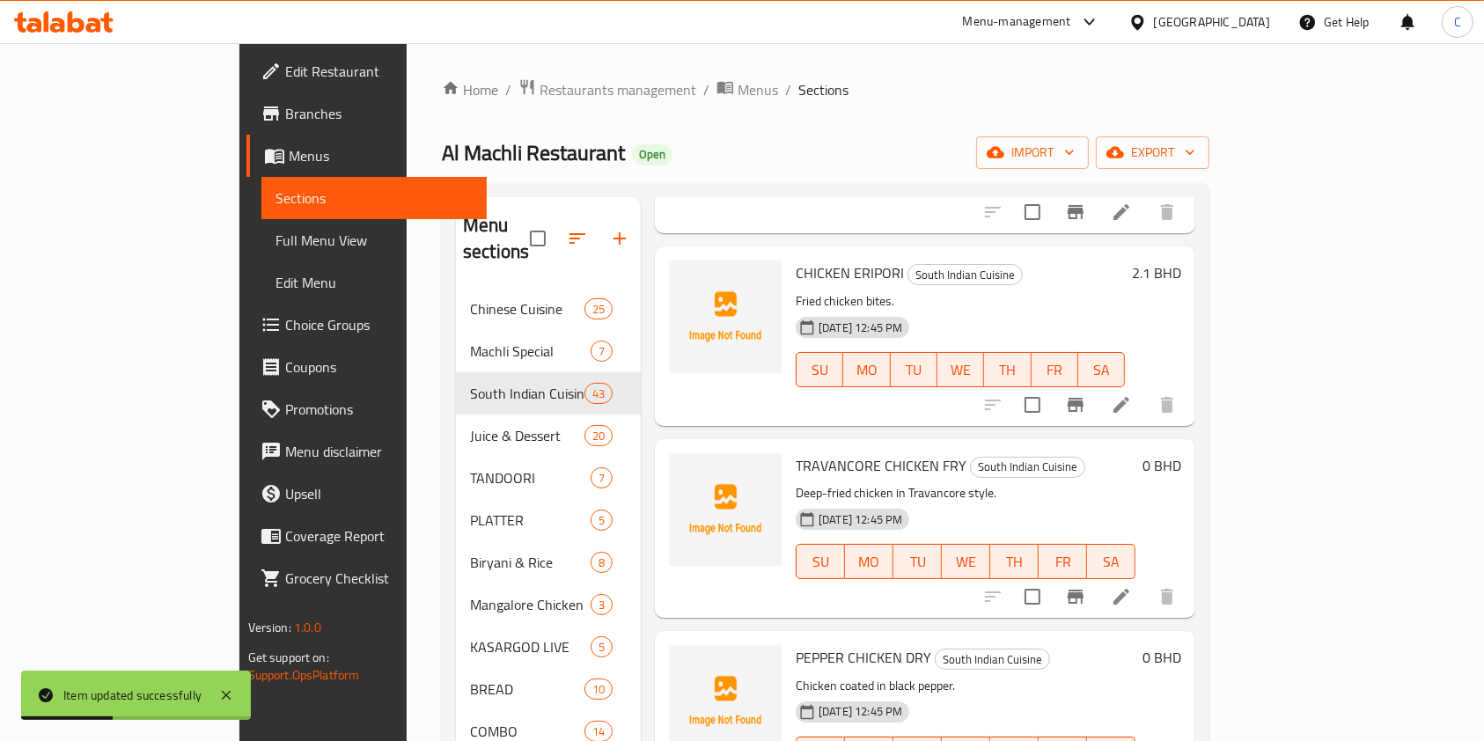
scroll to position [234, 0]
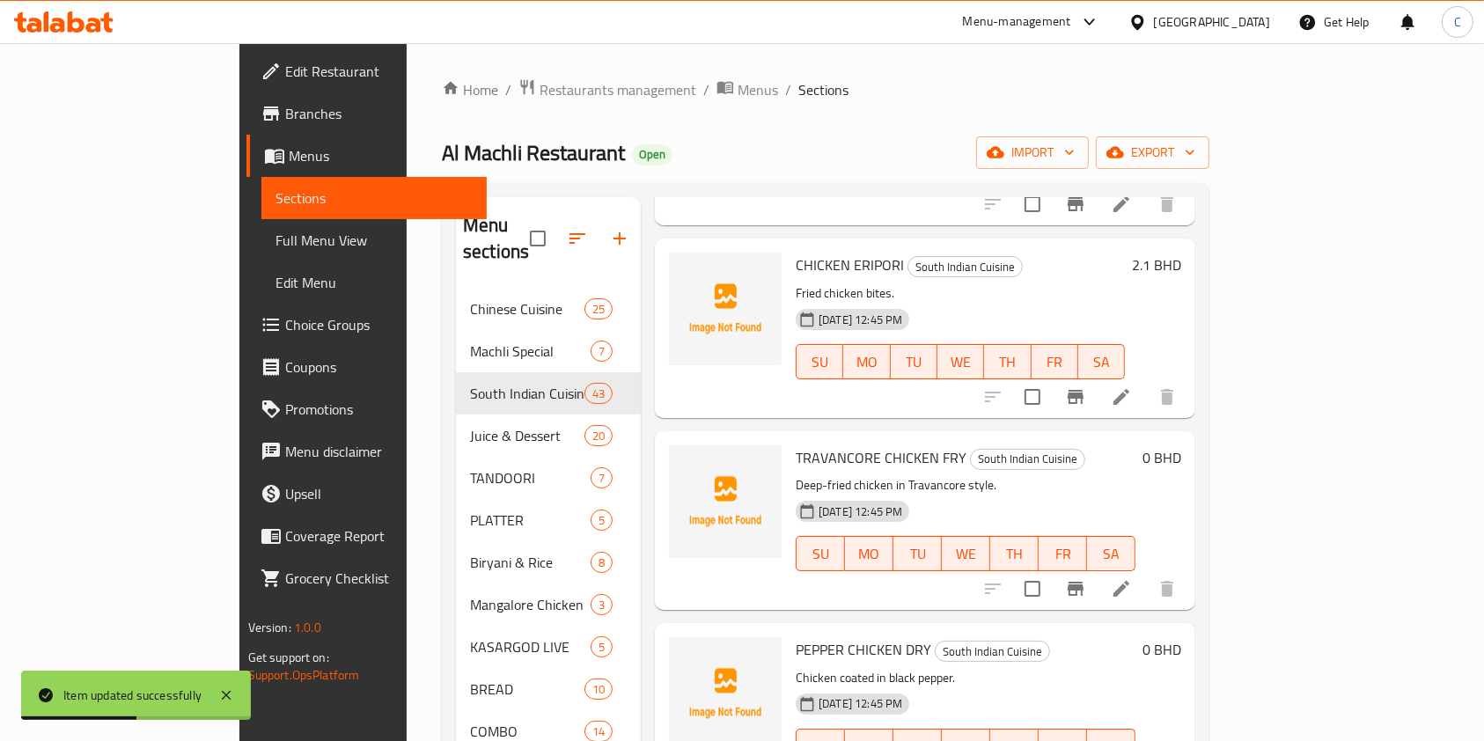
click at [1132, 578] on icon at bounding box center [1120, 588] width 21 height 21
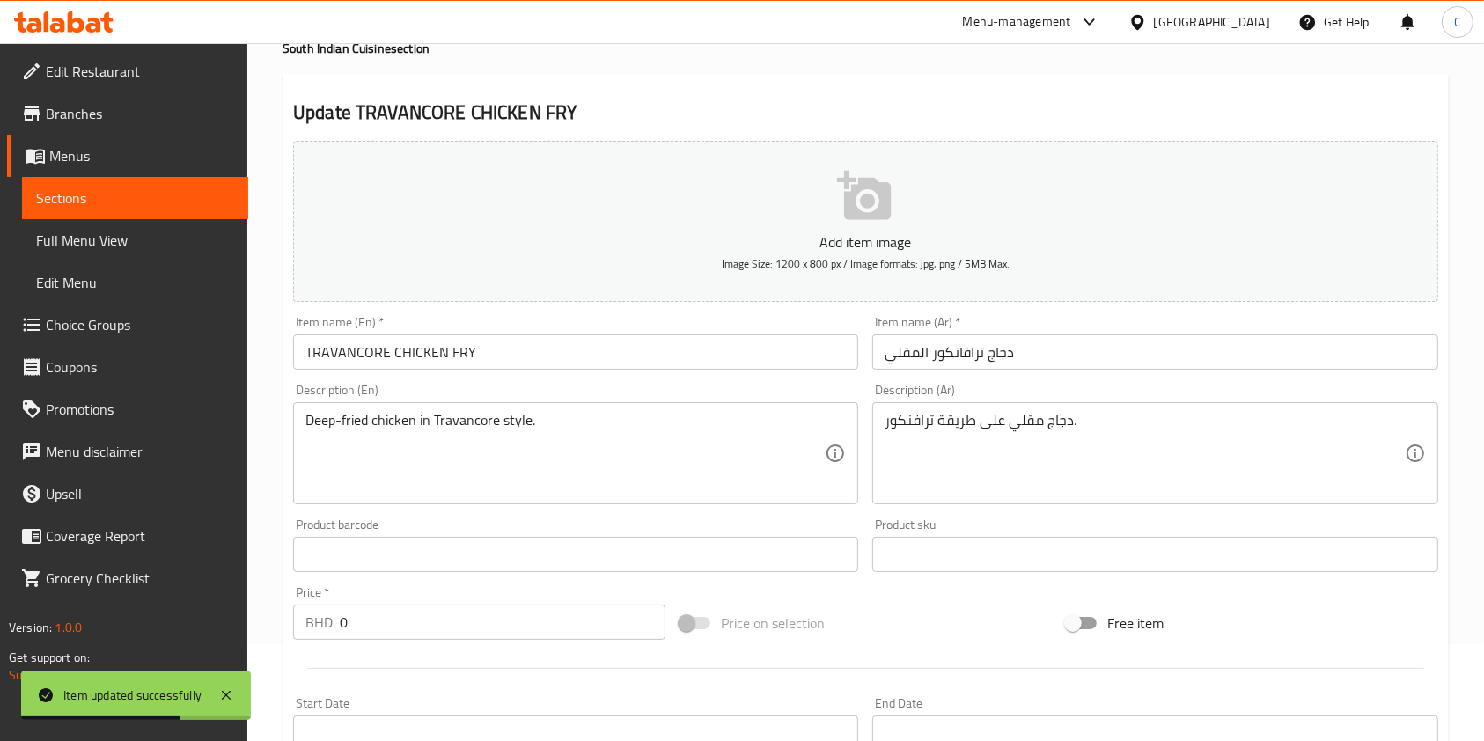
scroll to position [117, 0]
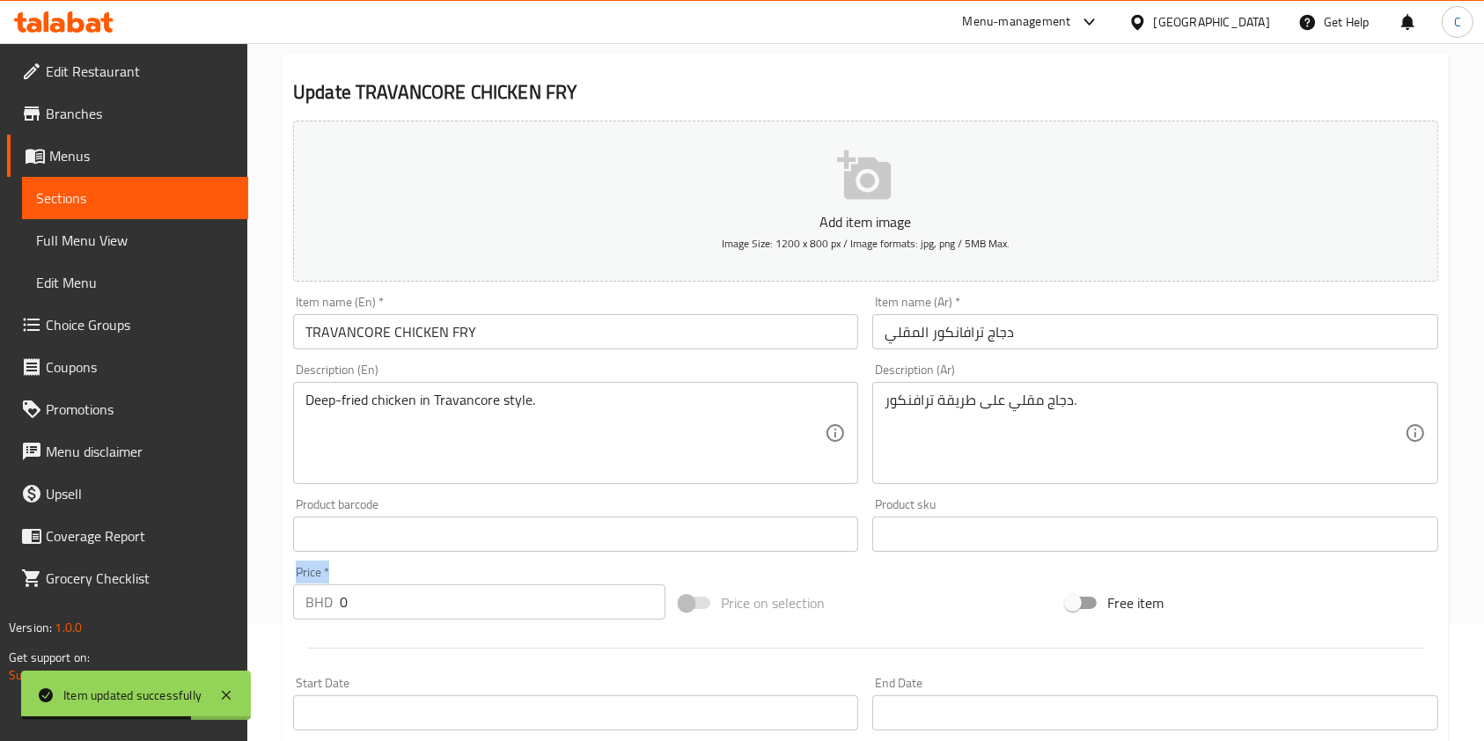
click at [326, 586] on div "Price   * BHD 0 Price *" at bounding box center [479, 593] width 386 height 68
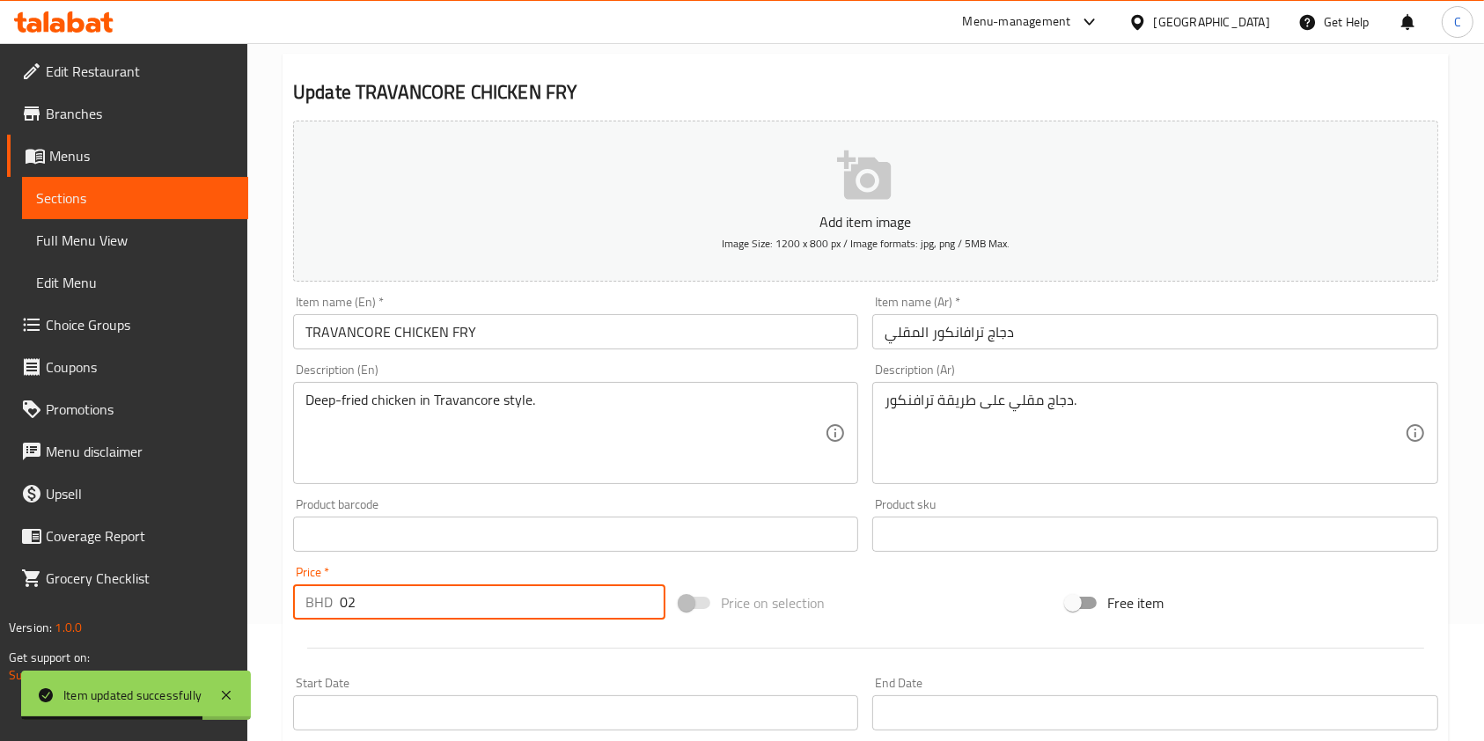
drag, startPoint x: 459, startPoint y: 599, endPoint x: 377, endPoint y: 605, distance: 82.9
click at [365, 601] on input "02" at bounding box center [503, 601] width 326 height 35
drag, startPoint x: 641, startPoint y: 608, endPoint x: 388, endPoint y: 560, distance: 258.0
click at [340, 584] on input "2" at bounding box center [503, 601] width 326 height 35
type input "2"
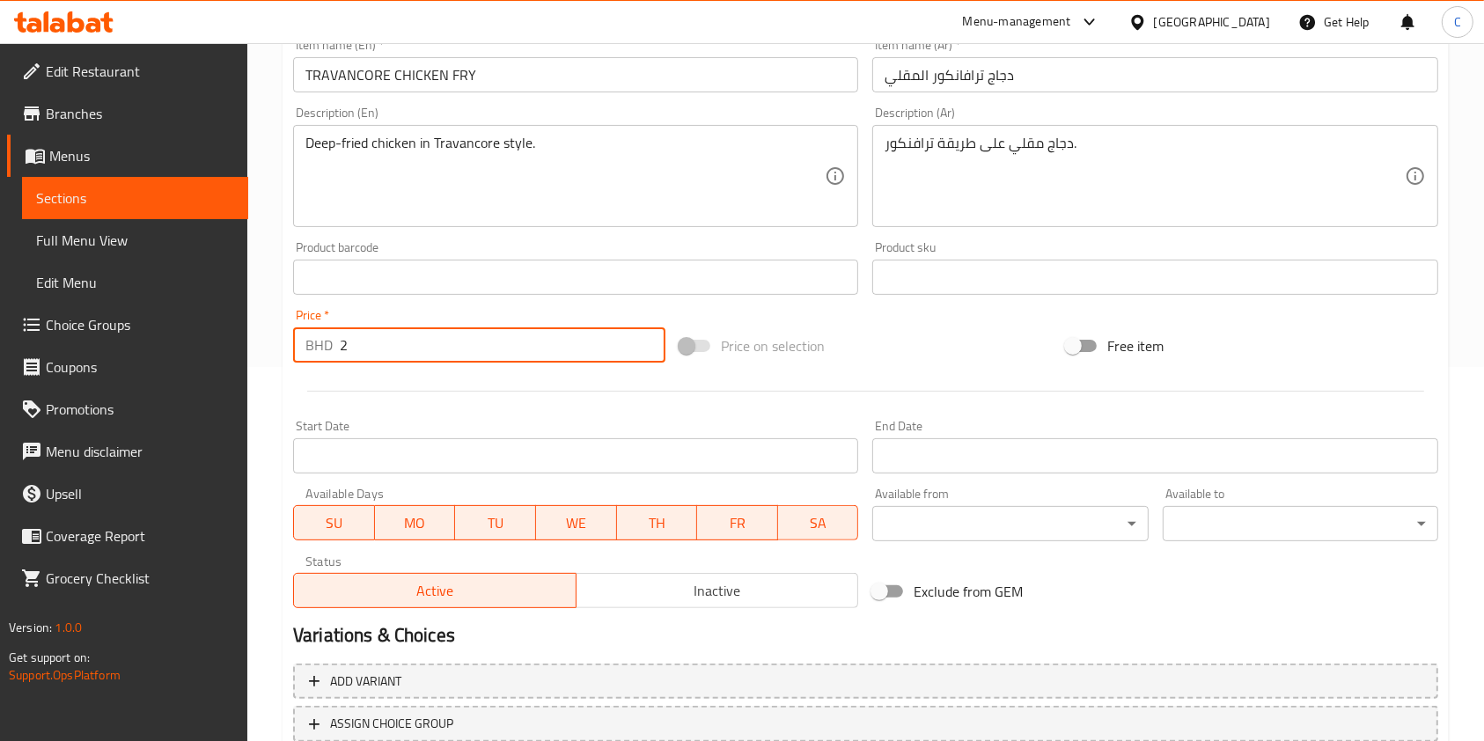
scroll to position [502, 0]
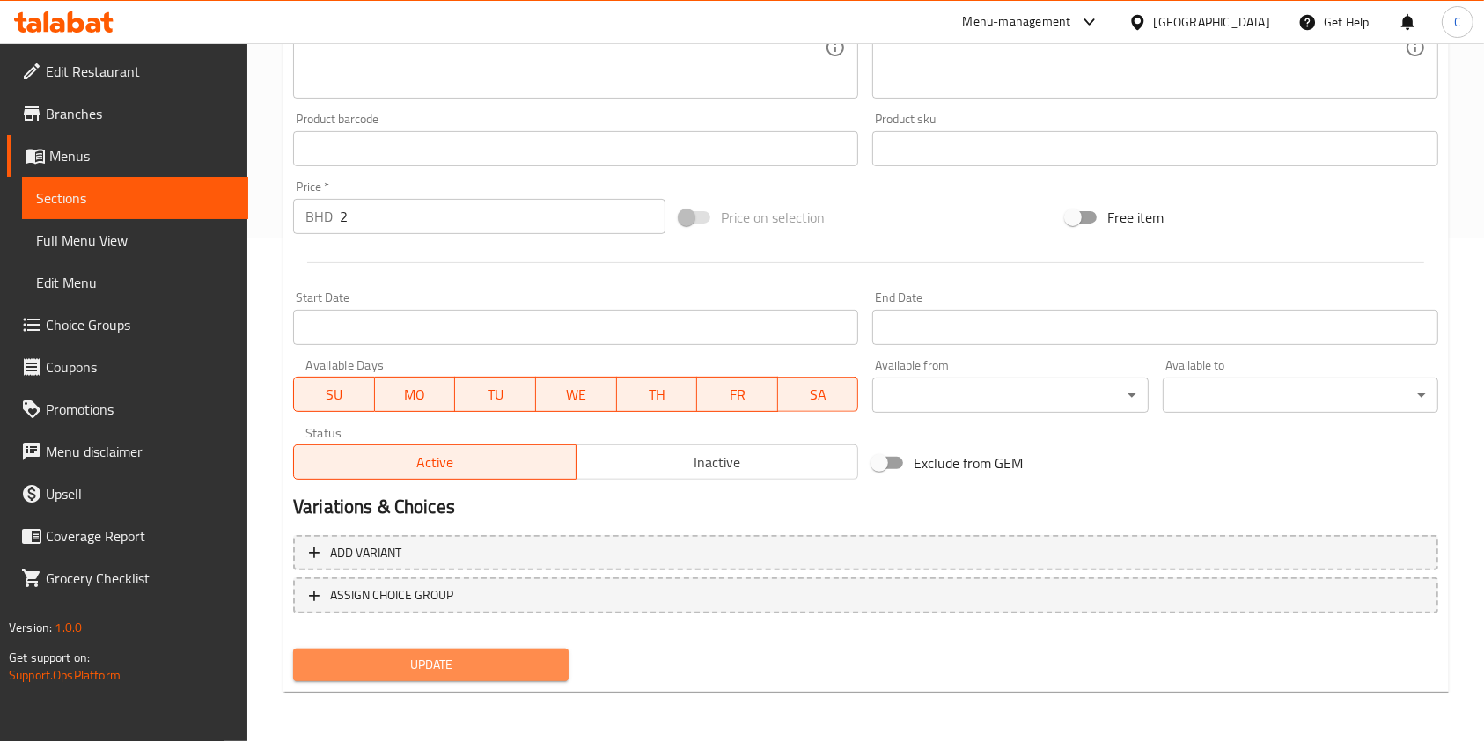
click at [523, 658] on span "Update" at bounding box center [430, 665] width 247 height 22
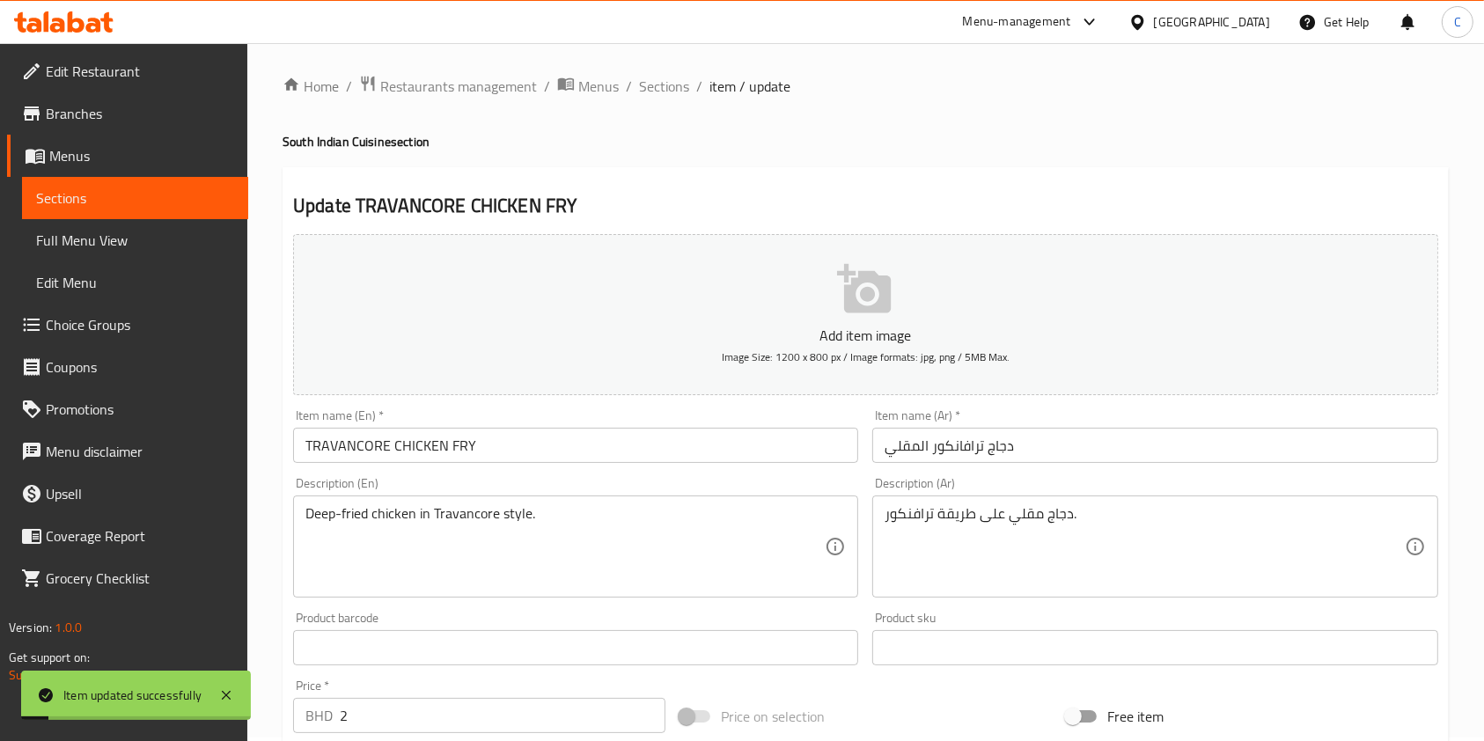
scroll to position [0, 0]
click at [678, 98] on span "Sections" at bounding box center [664, 89] width 50 height 21
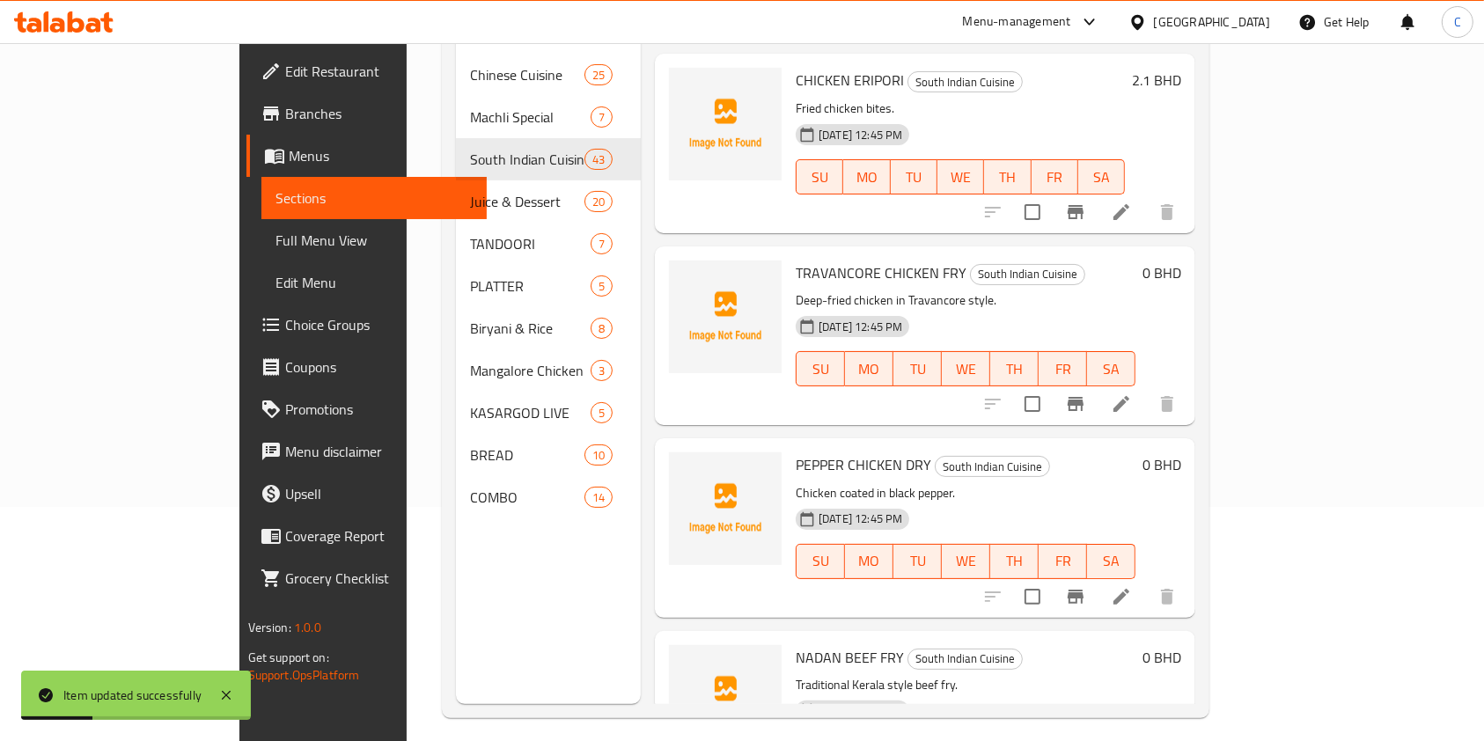
scroll to position [234, 0]
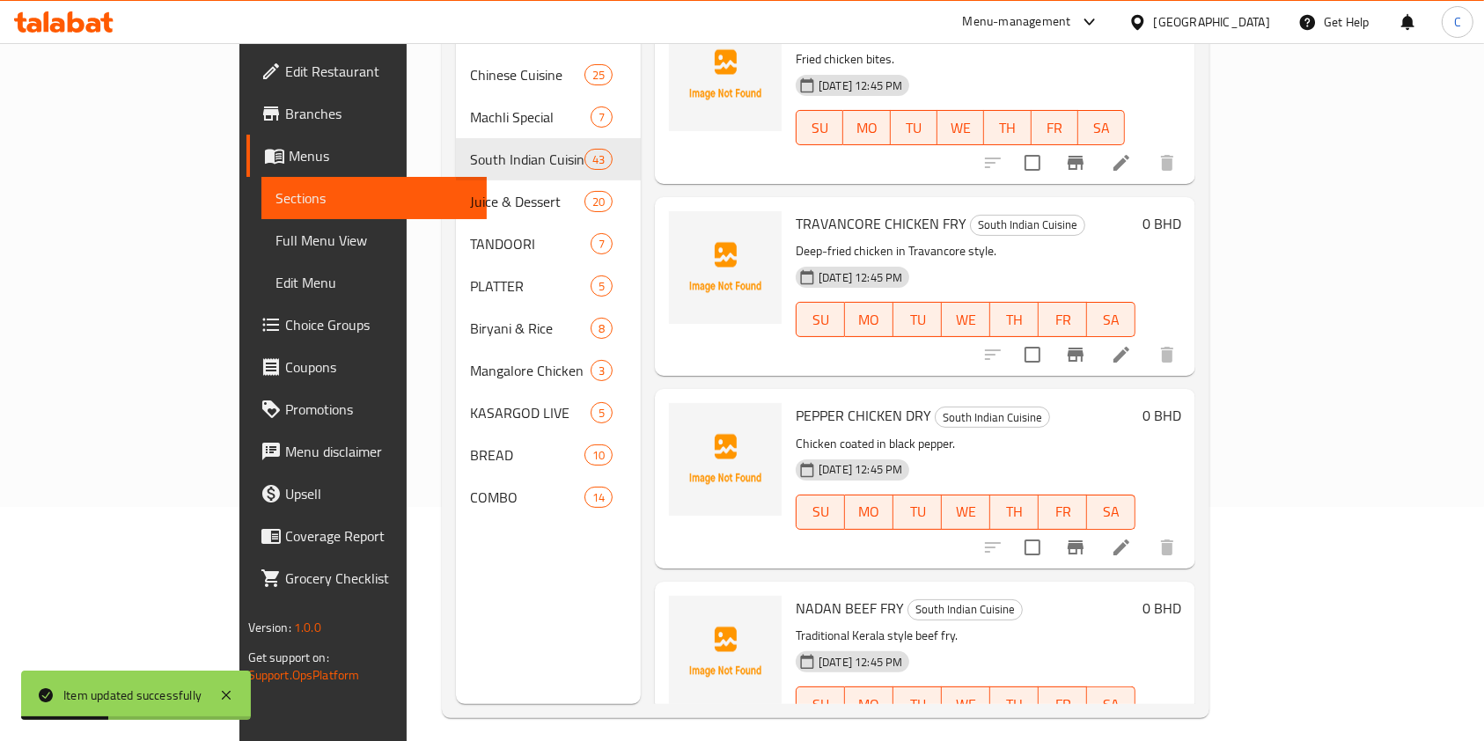
click at [1132, 537] on icon at bounding box center [1120, 547] width 21 height 21
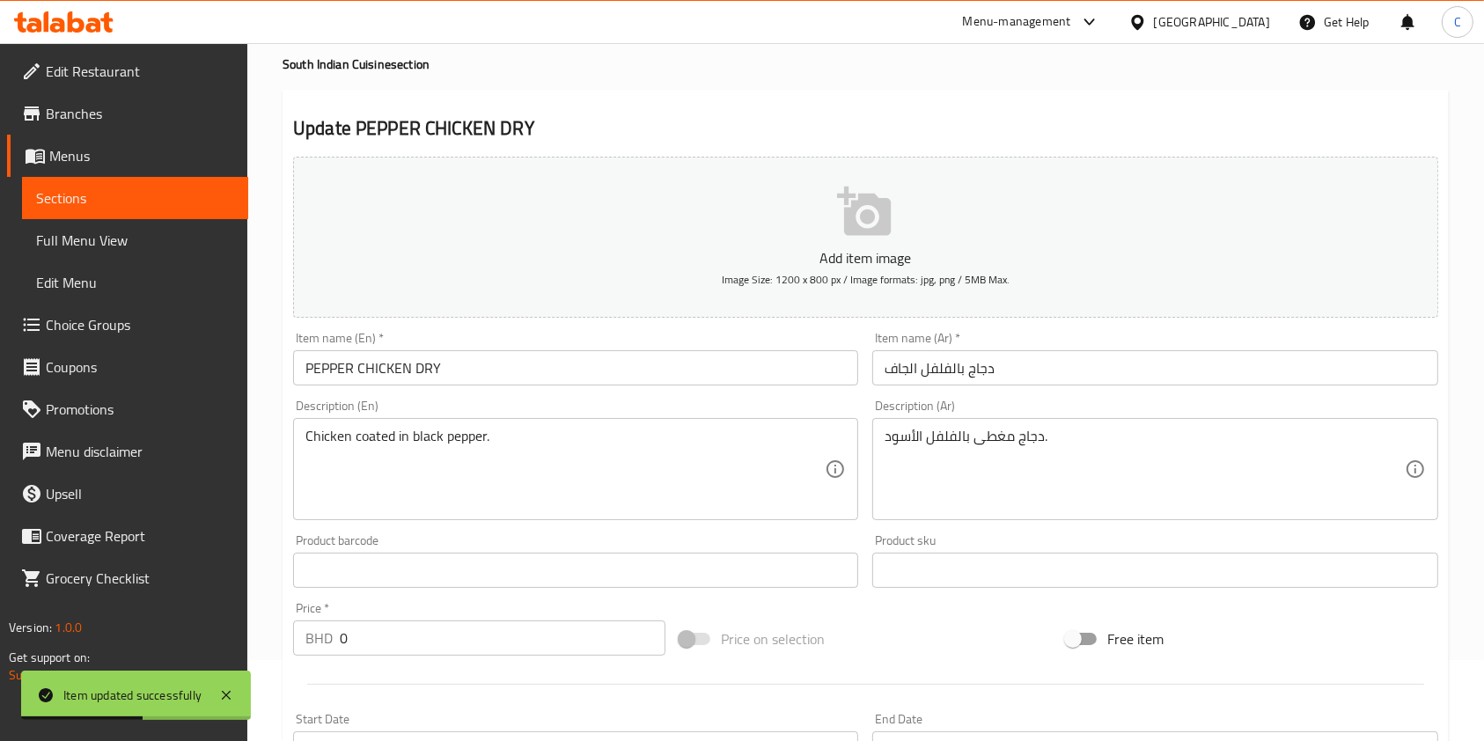
scroll to position [117, 0]
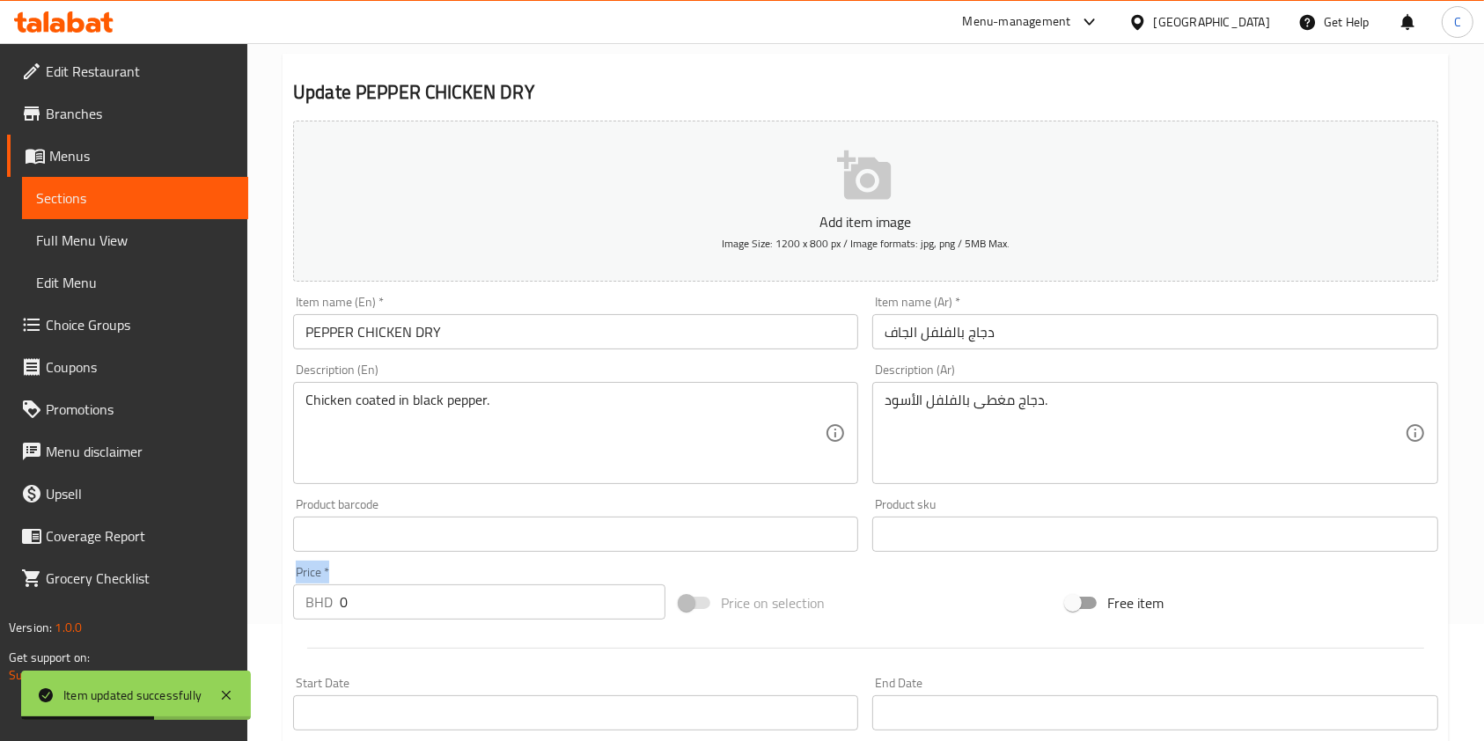
drag, startPoint x: 250, startPoint y: 575, endPoint x: 313, endPoint y: 590, distance: 65.1
click at [244, 575] on div "Edit Restaurant Branches Menus Sections Full Menu View Edit Menu Choice Groups …" at bounding box center [742, 526] width 1484 height 1200
drag, startPoint x: 348, startPoint y: 594, endPoint x: 275, endPoint y: 595, distance: 73.0
click at [275, 595] on div "Home / Restaurants management / Menus / Sections / item / update South Indian C…" at bounding box center [865, 526] width 1236 height 1200
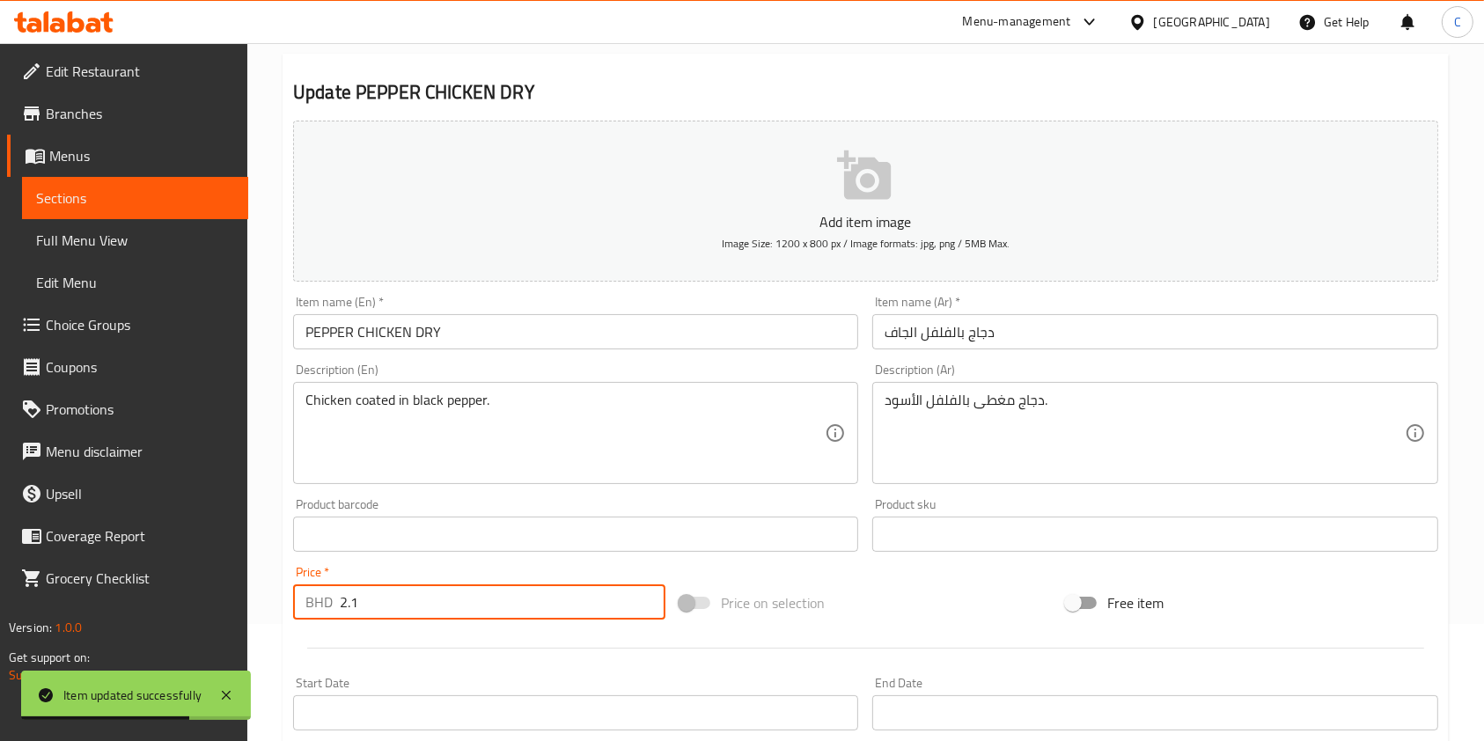
type input "2.1"
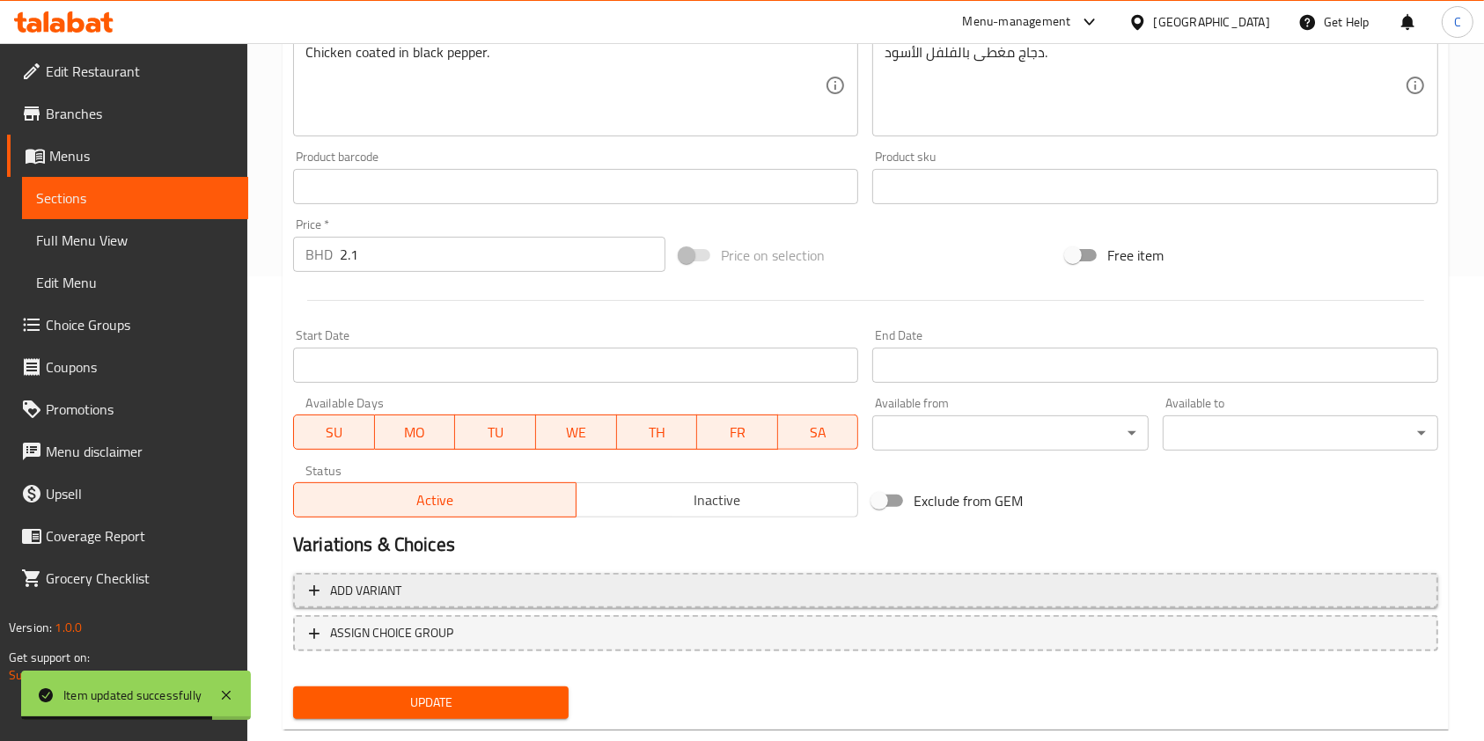
scroll to position [502, 0]
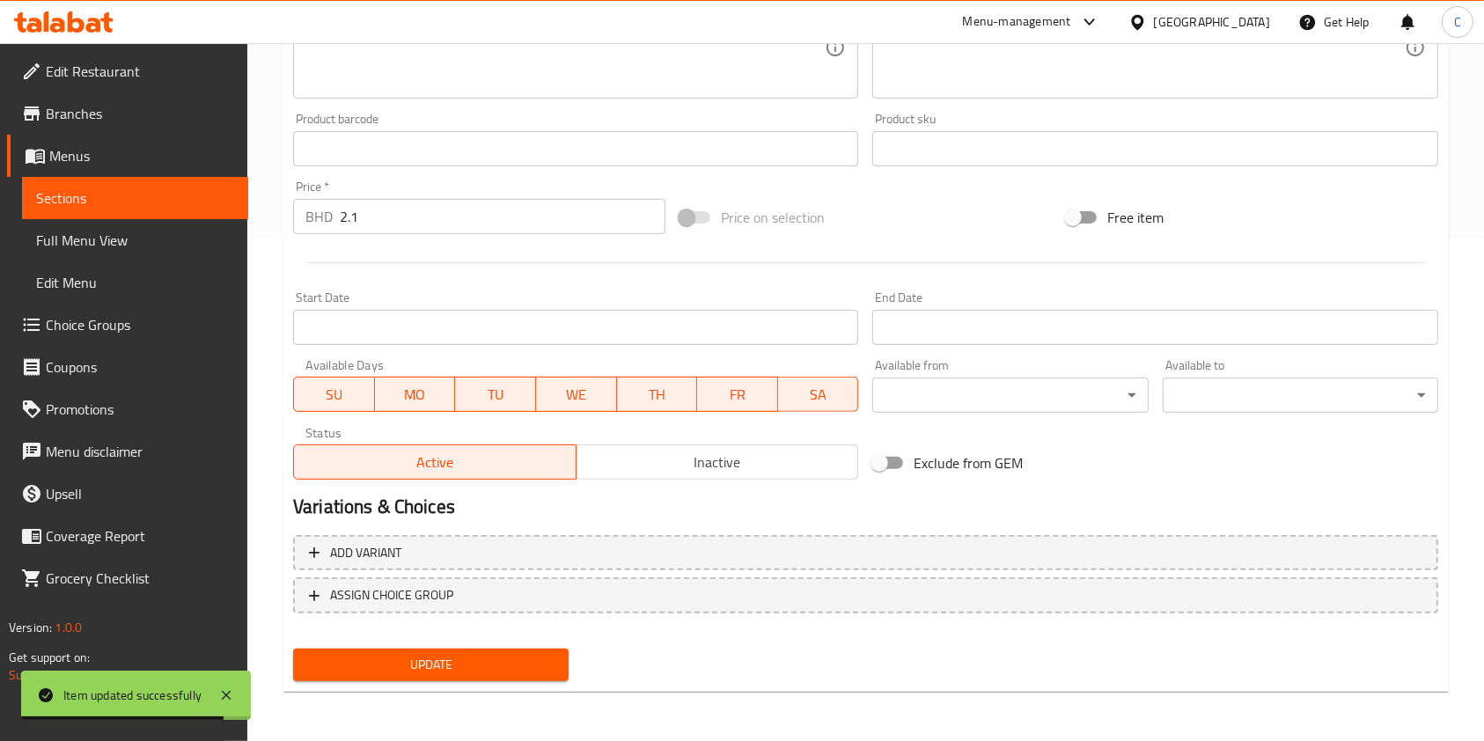
click at [502, 660] on span "Update" at bounding box center [430, 665] width 247 height 22
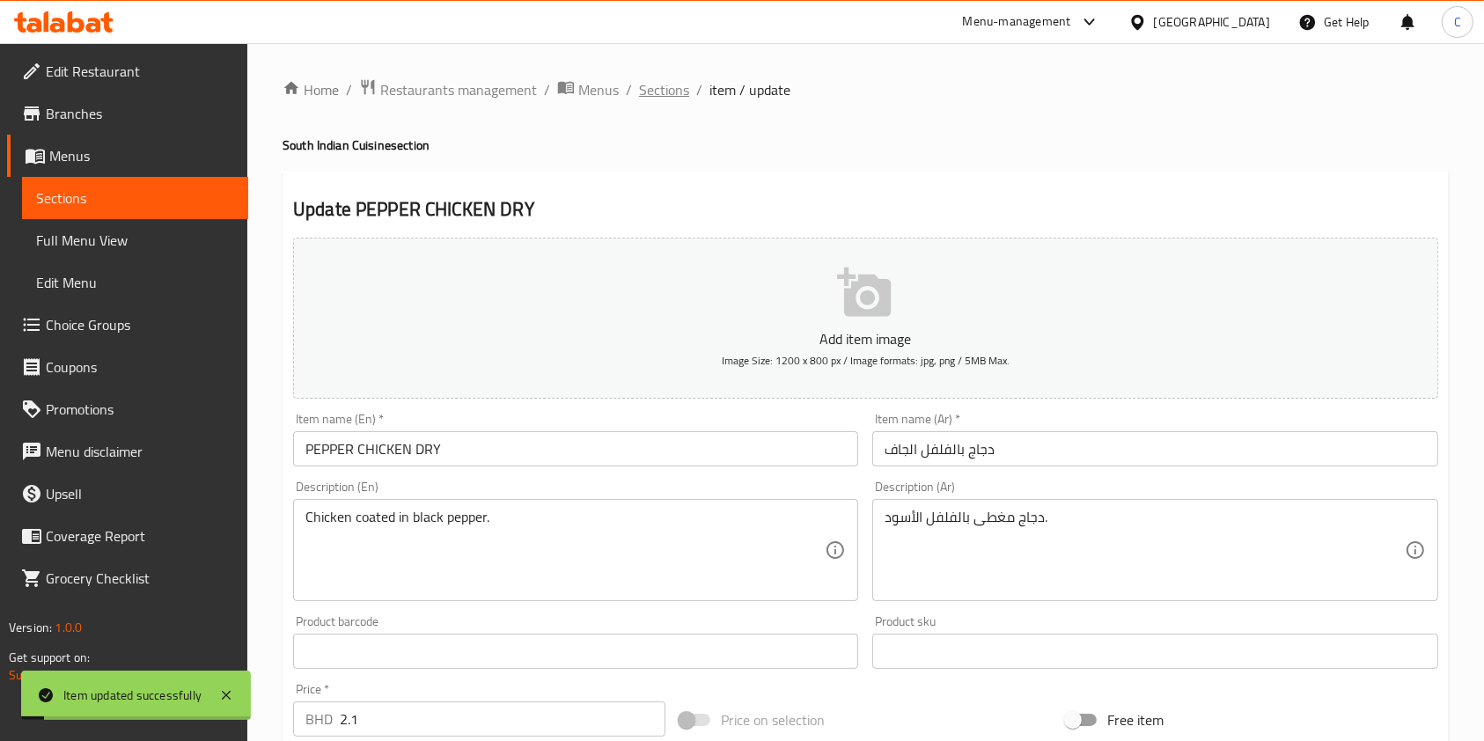
click at [642, 98] on span "Sections" at bounding box center [664, 89] width 50 height 21
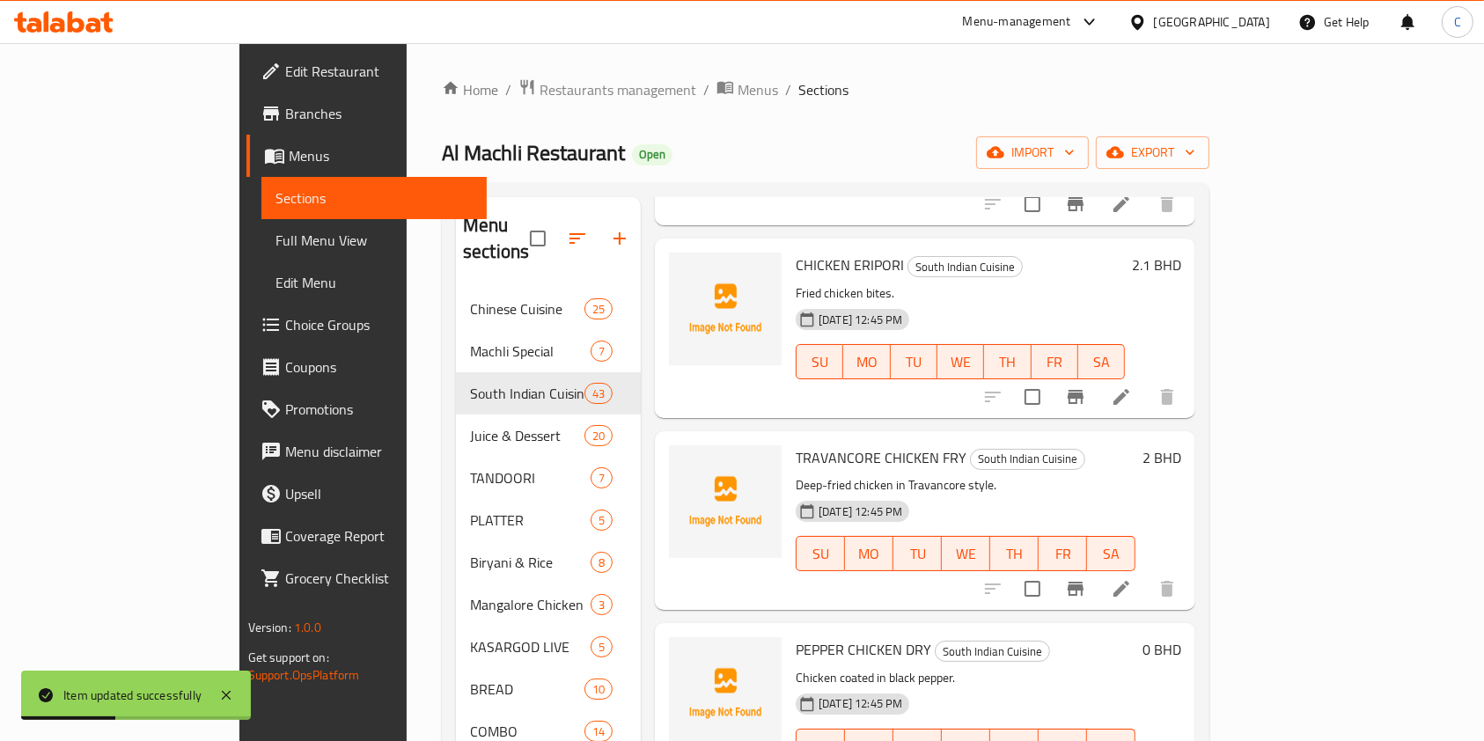
scroll to position [586, 0]
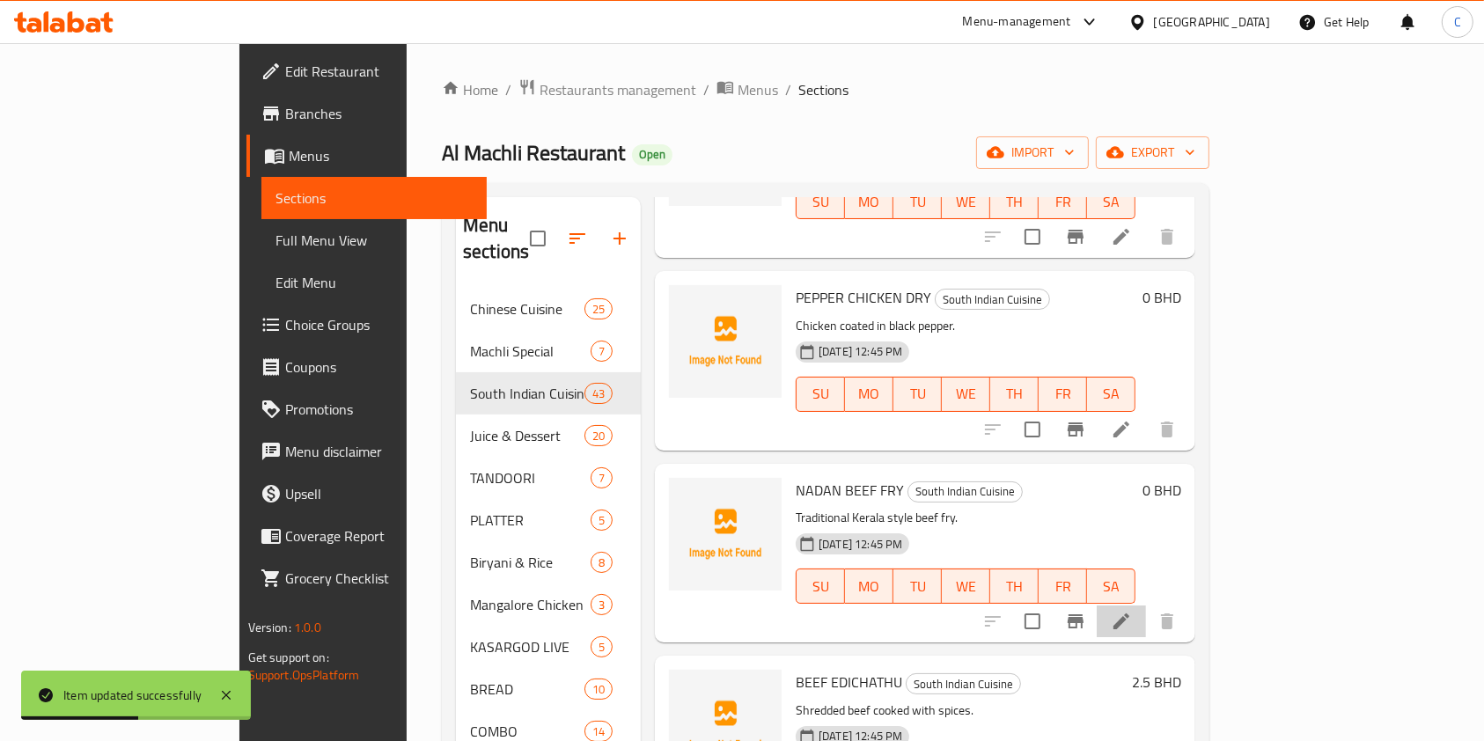
click at [1146, 605] on li at bounding box center [1120, 621] width 49 height 32
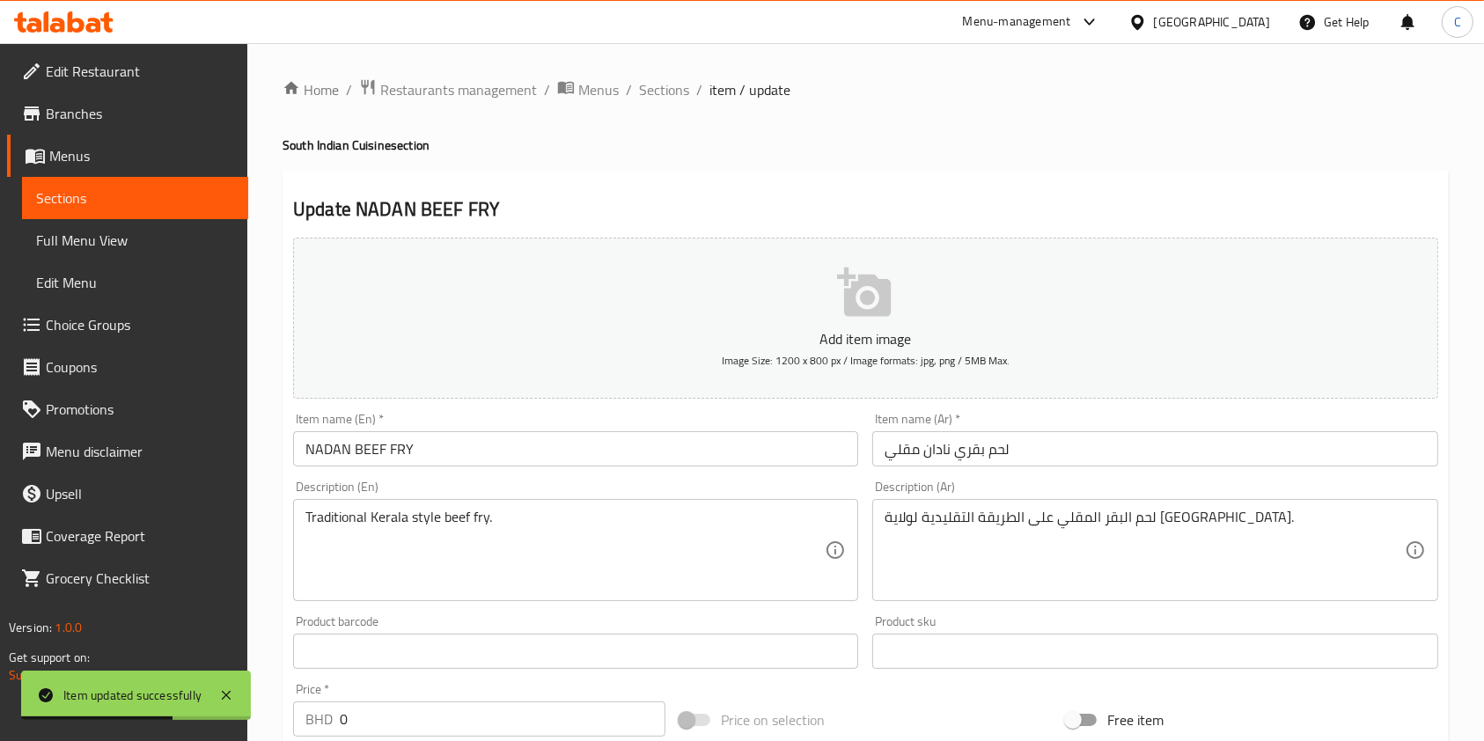
drag, startPoint x: 380, startPoint y: 700, endPoint x: 198, endPoint y: 698, distance: 182.2
click at [211, 700] on body "Item updated successfully ​ Menu-management Bahrain Get Help C Edit Restaurant …" at bounding box center [742, 392] width 1484 height 698
click at [341, 713] on input "0" at bounding box center [503, 718] width 326 height 35
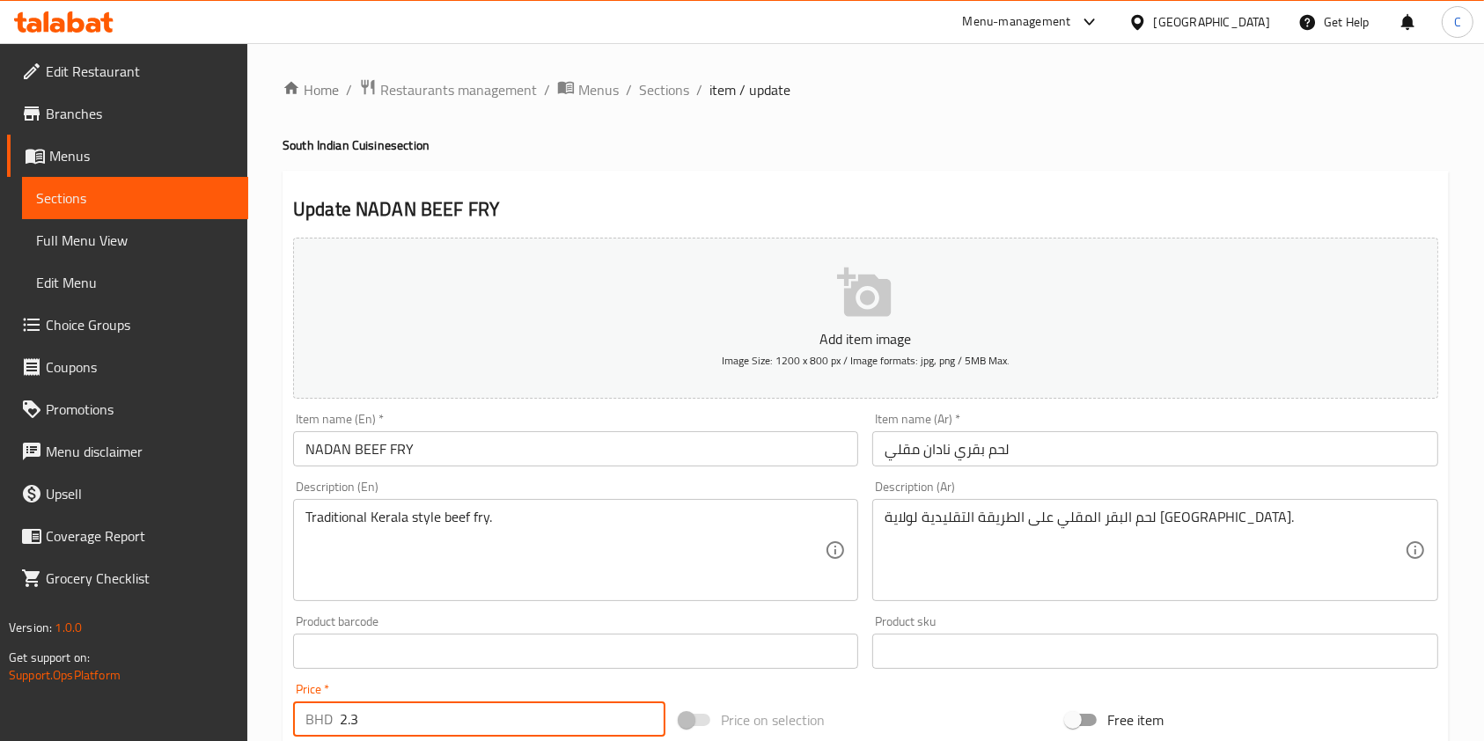
type input "2.3"
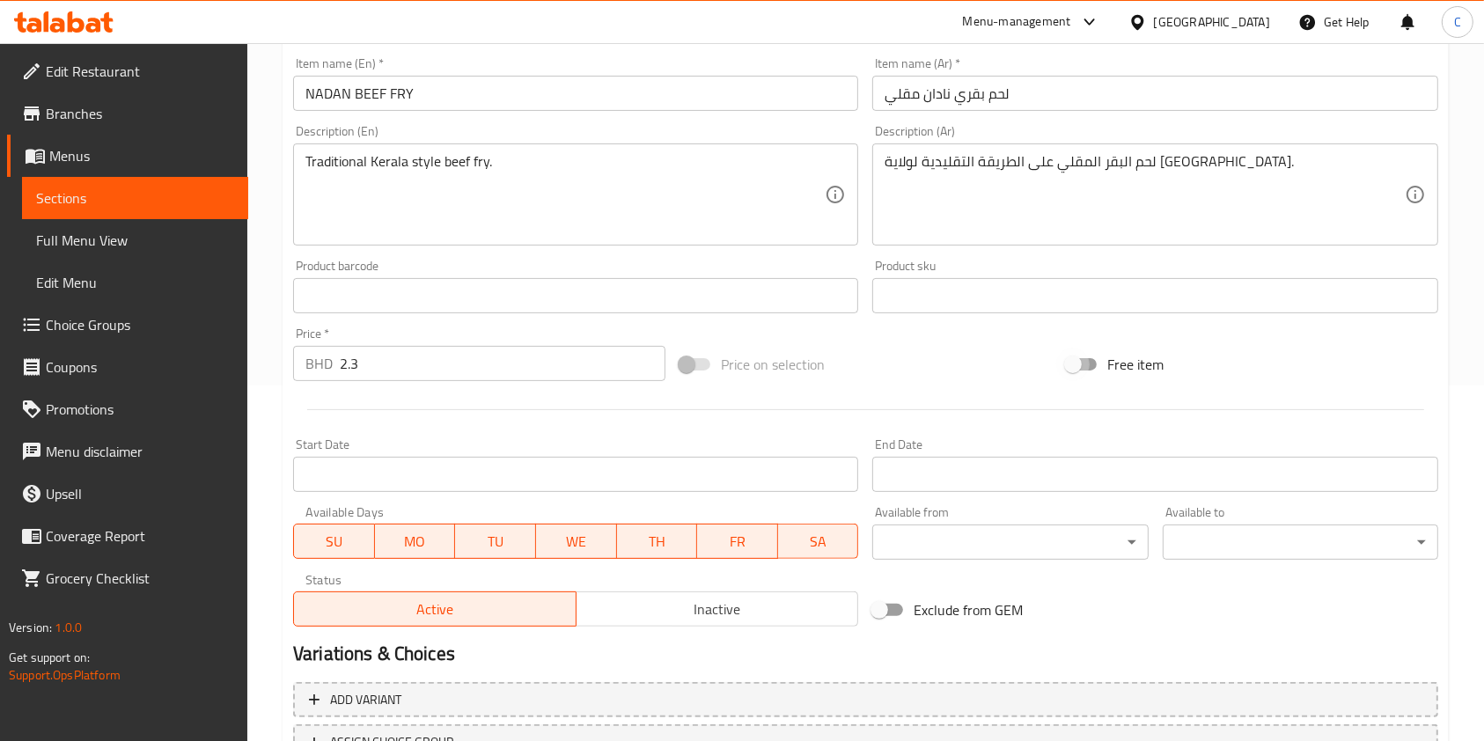
scroll to position [502, 0]
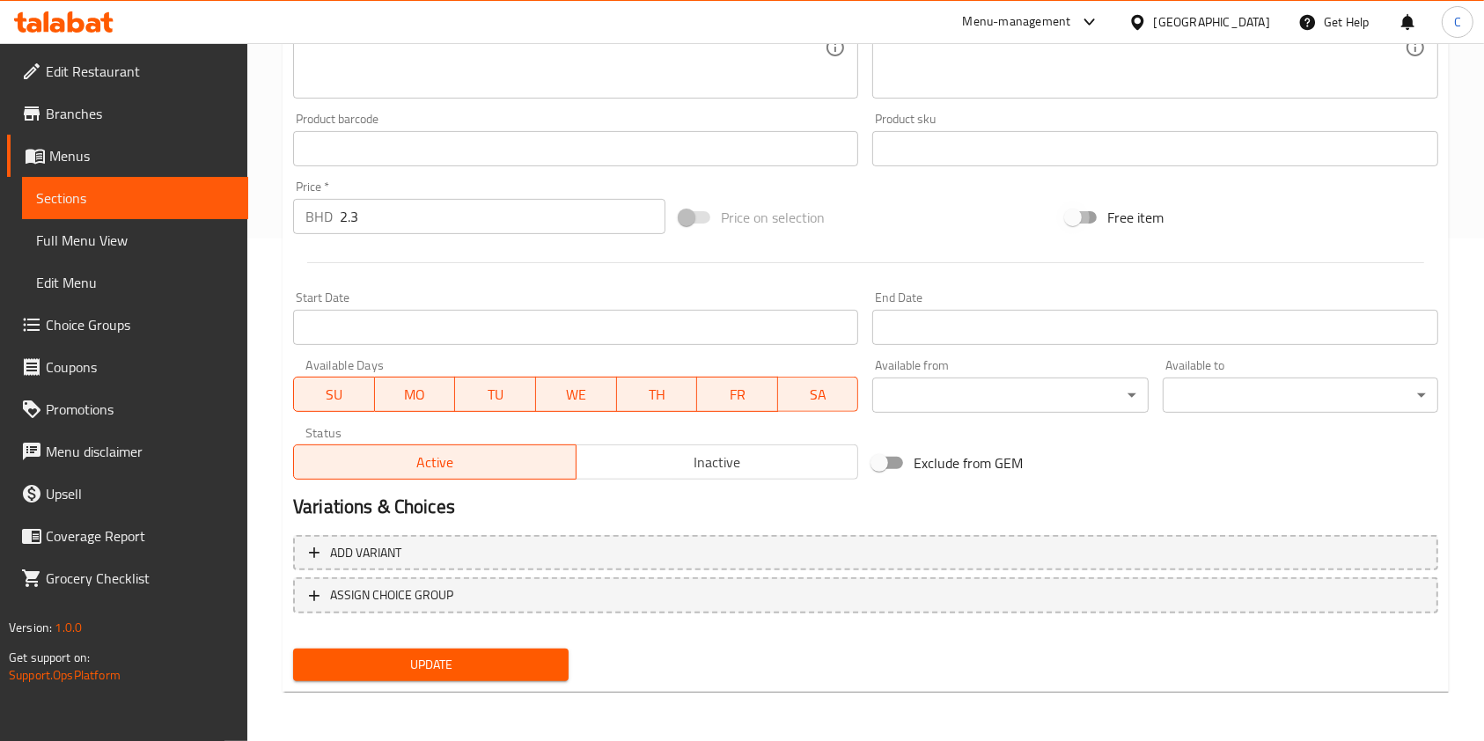
click at [527, 660] on span "Update" at bounding box center [430, 665] width 247 height 22
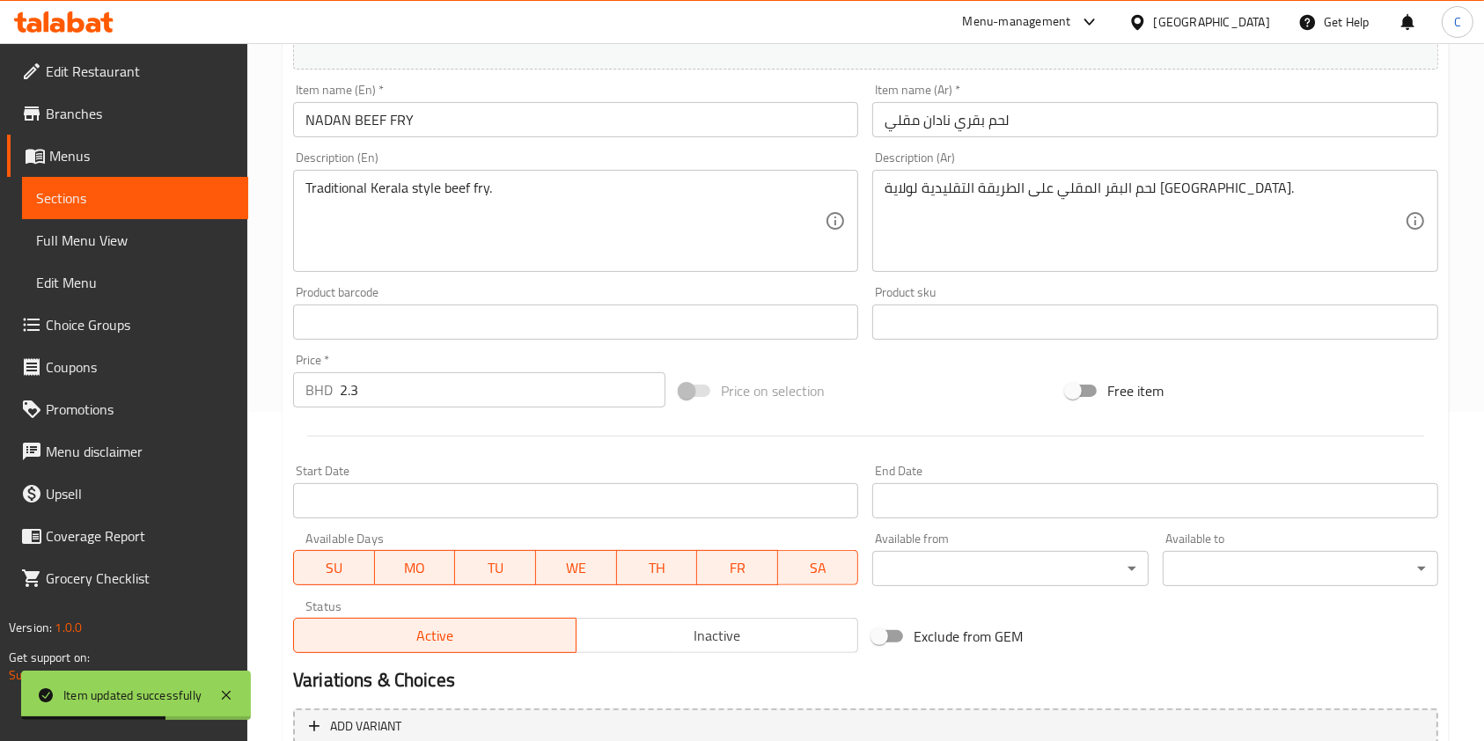
scroll to position [0, 0]
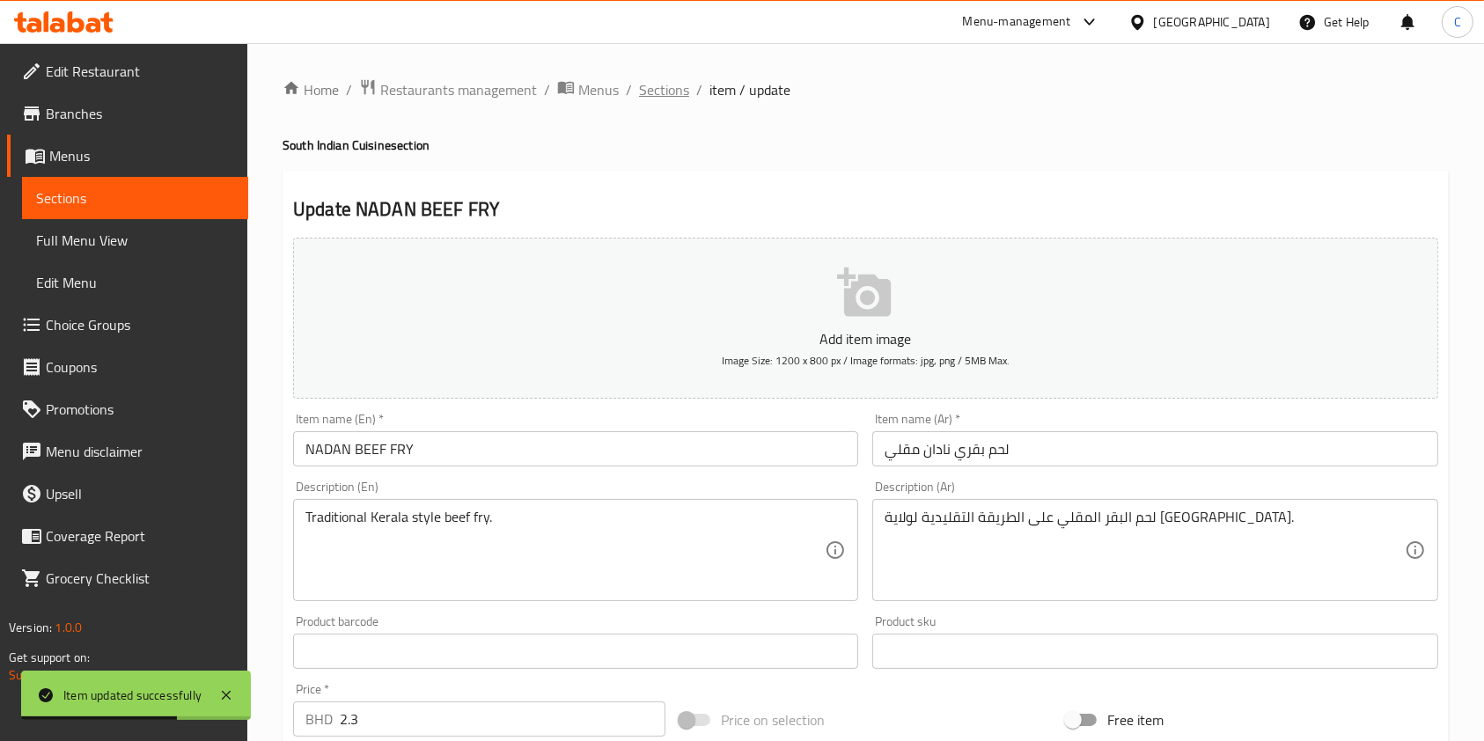
click at [665, 100] on span "Sections" at bounding box center [664, 89] width 50 height 21
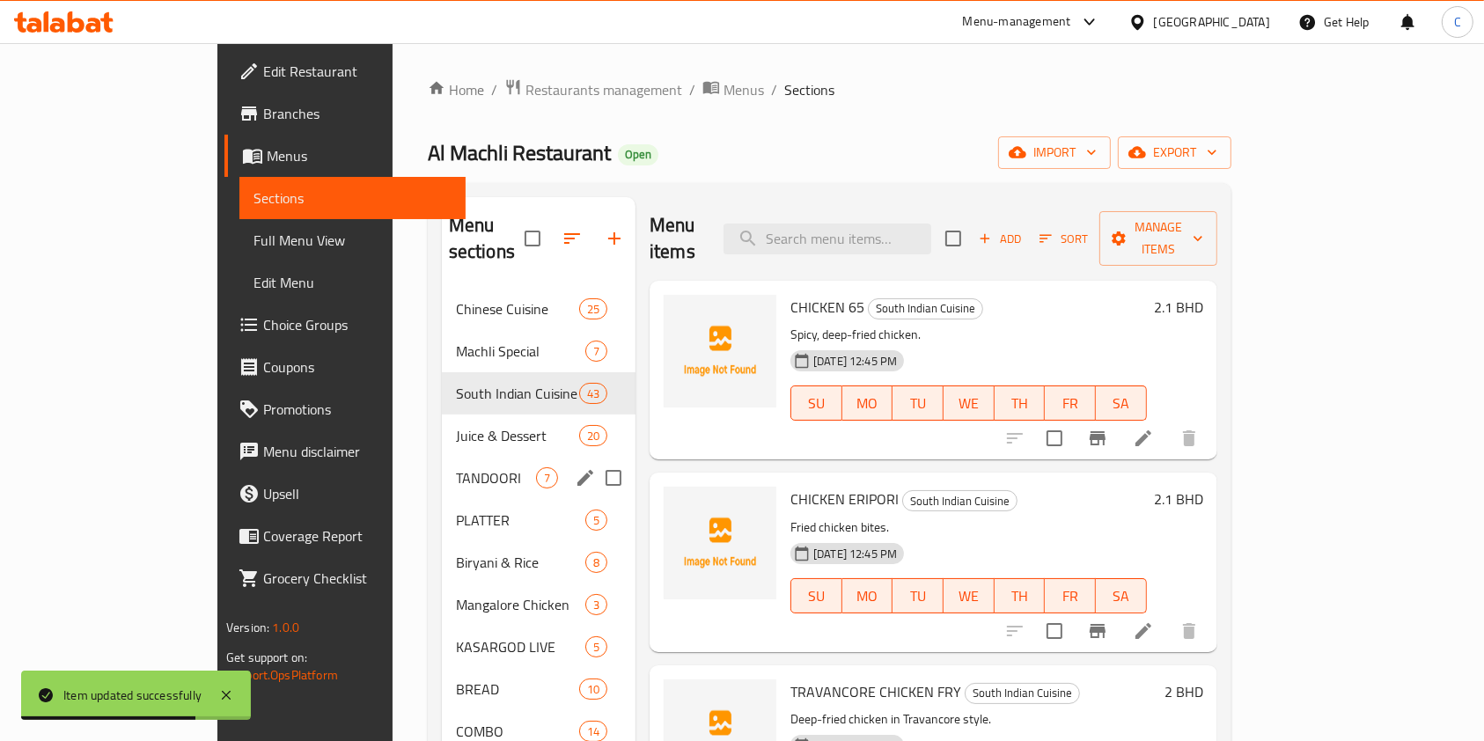
scroll to position [117, 0]
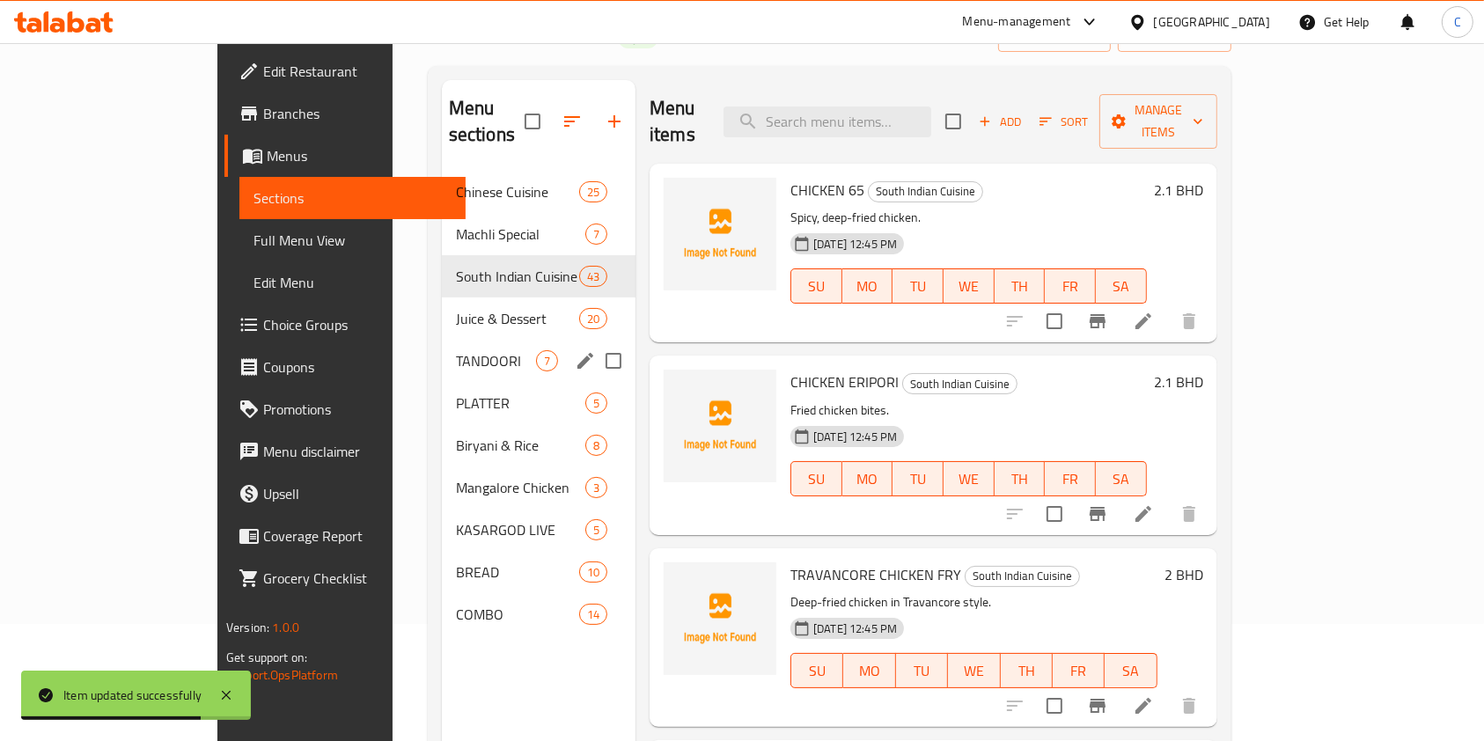
click at [456, 350] on span "TANDOORI" at bounding box center [496, 360] width 80 height 21
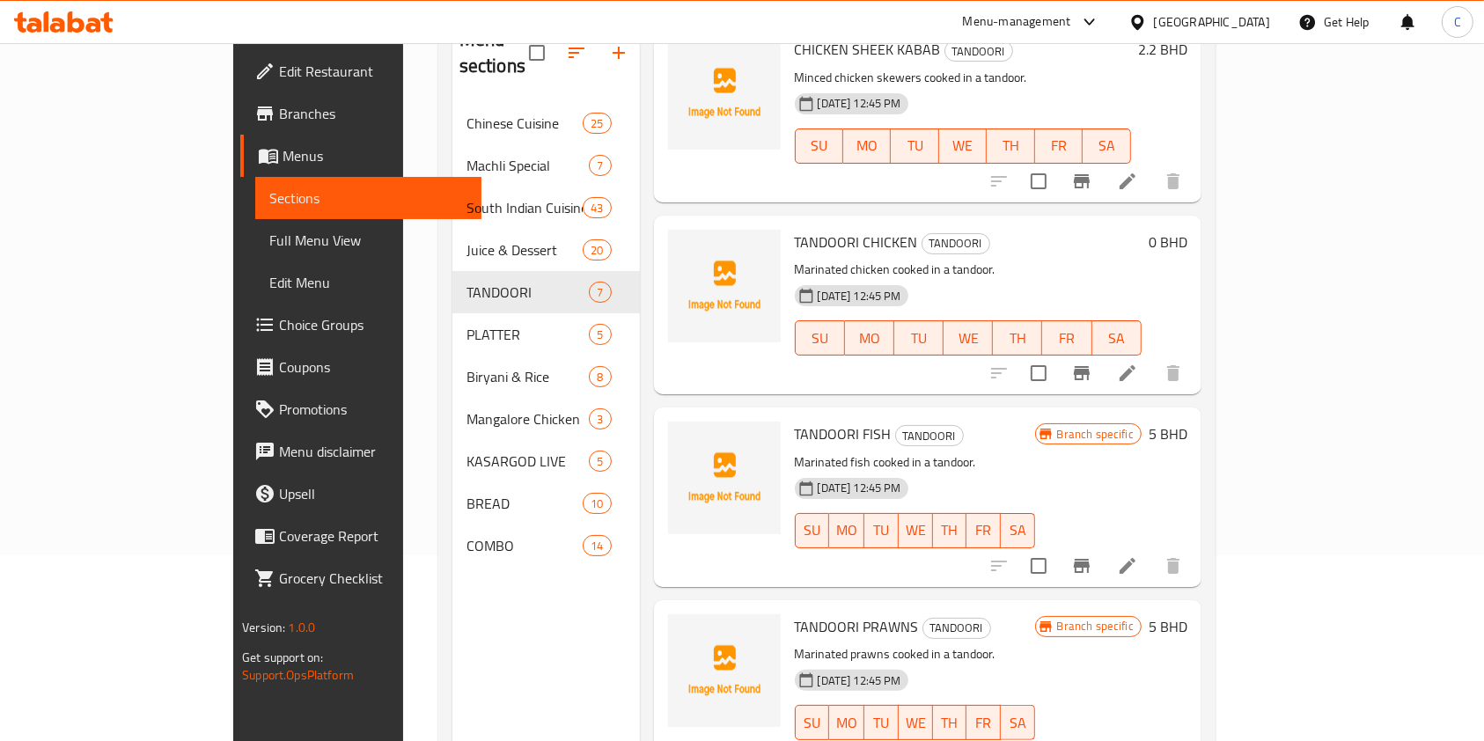
scroll to position [246, 0]
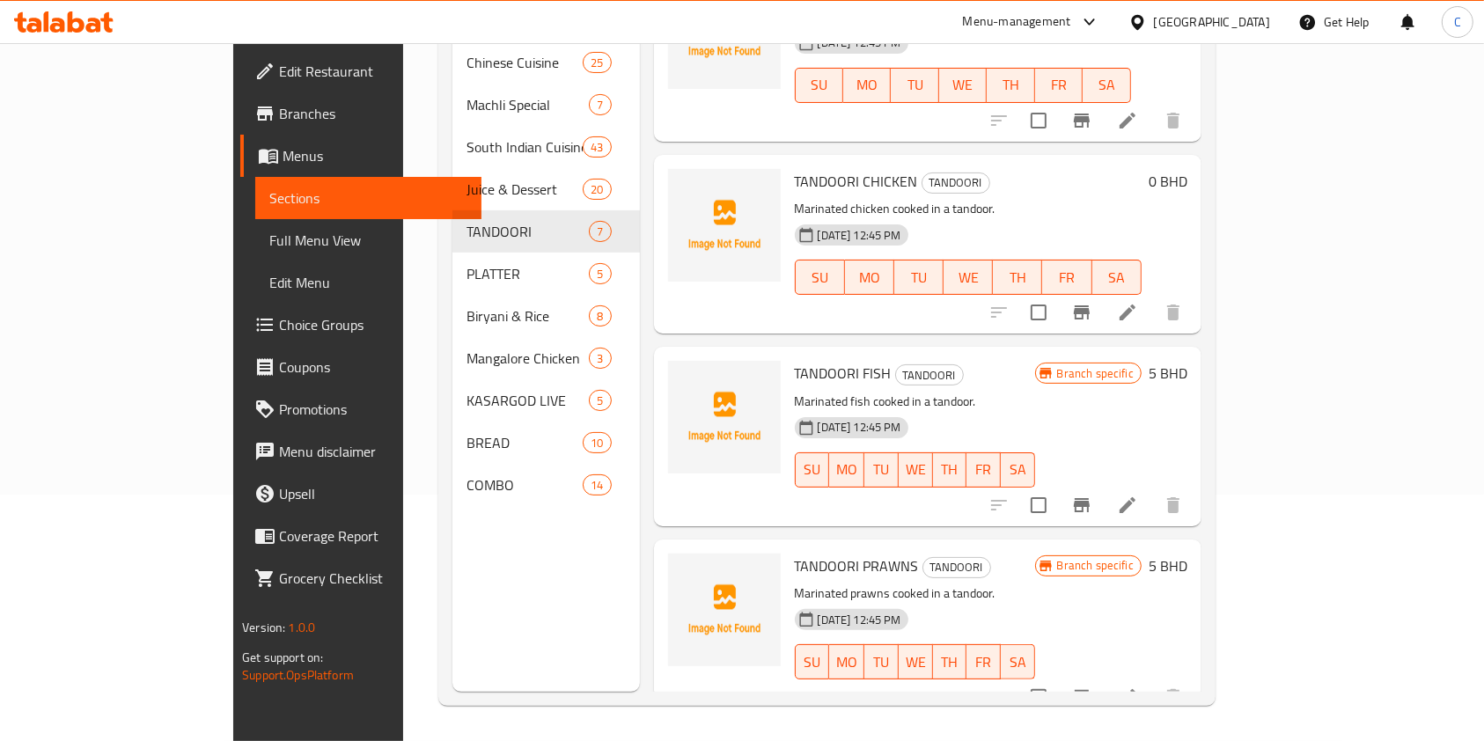
click at [1152, 297] on li at bounding box center [1127, 313] width 49 height 32
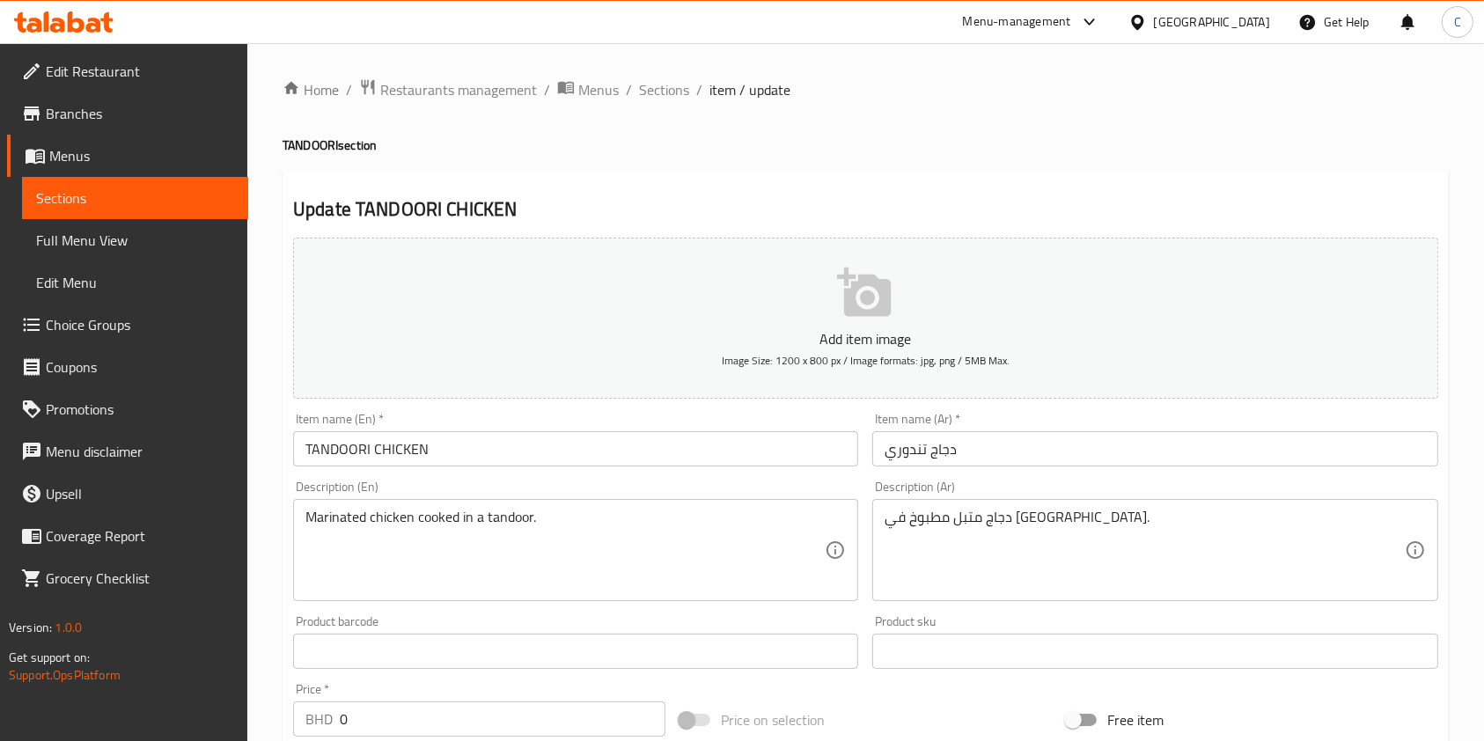
scroll to position [469, 0]
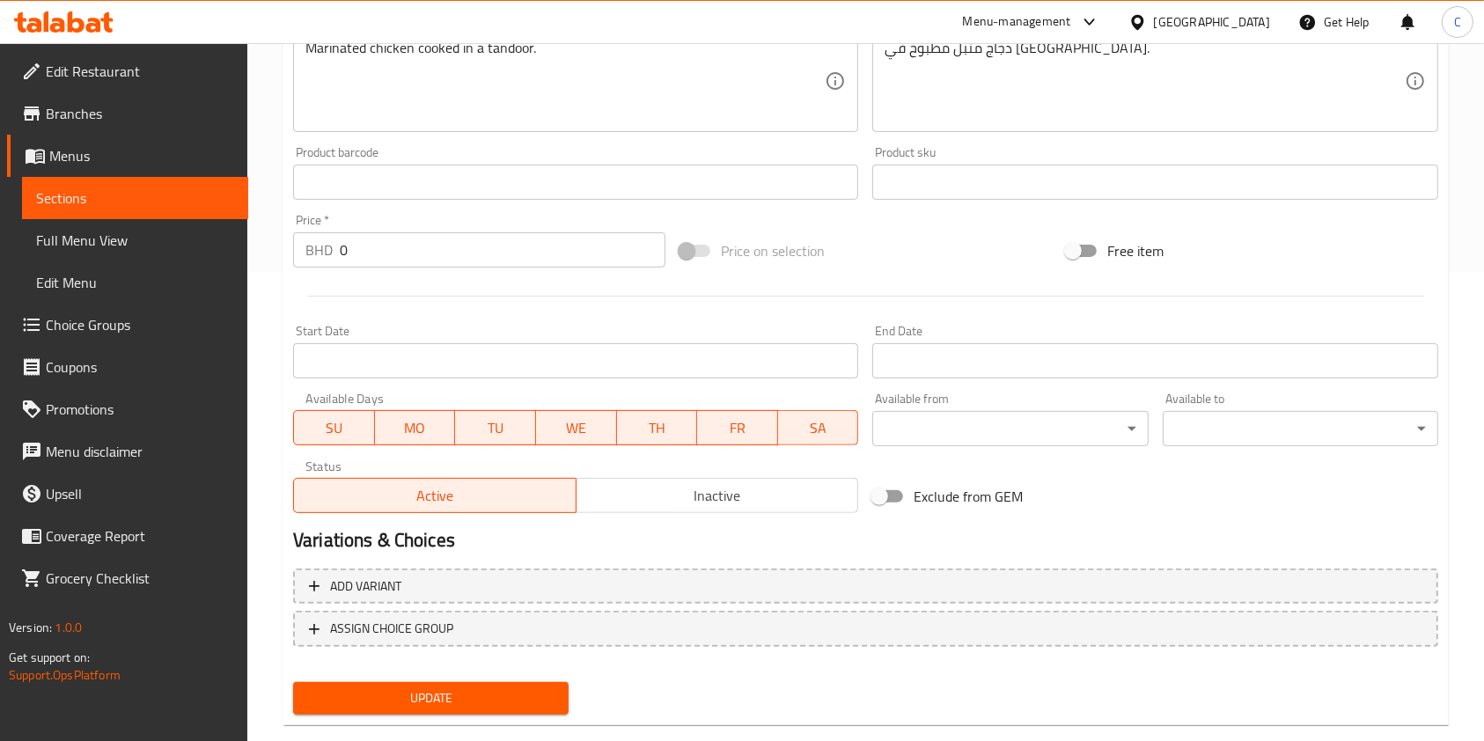
drag, startPoint x: 610, startPoint y: 299, endPoint x: 610, endPoint y: 356, distance: 57.2
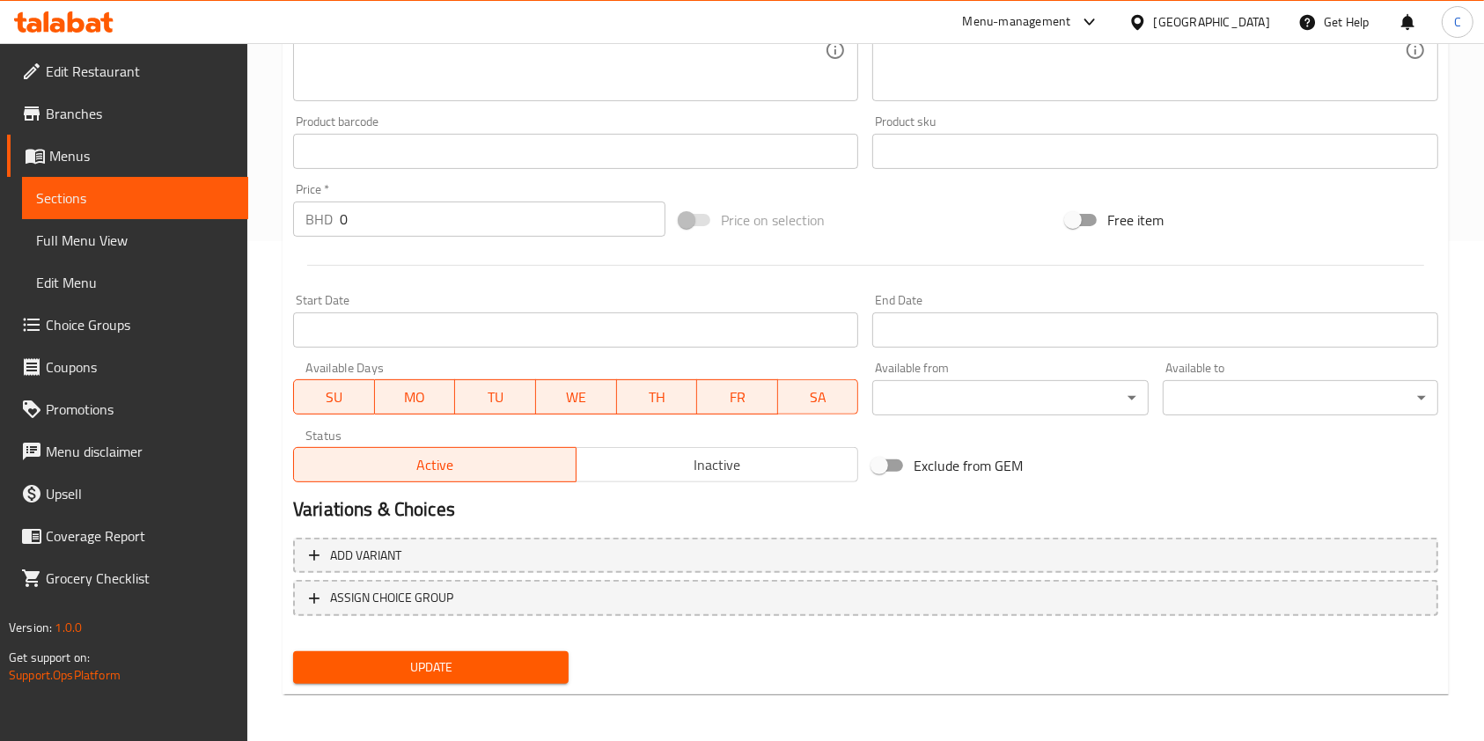
scroll to position [502, 0]
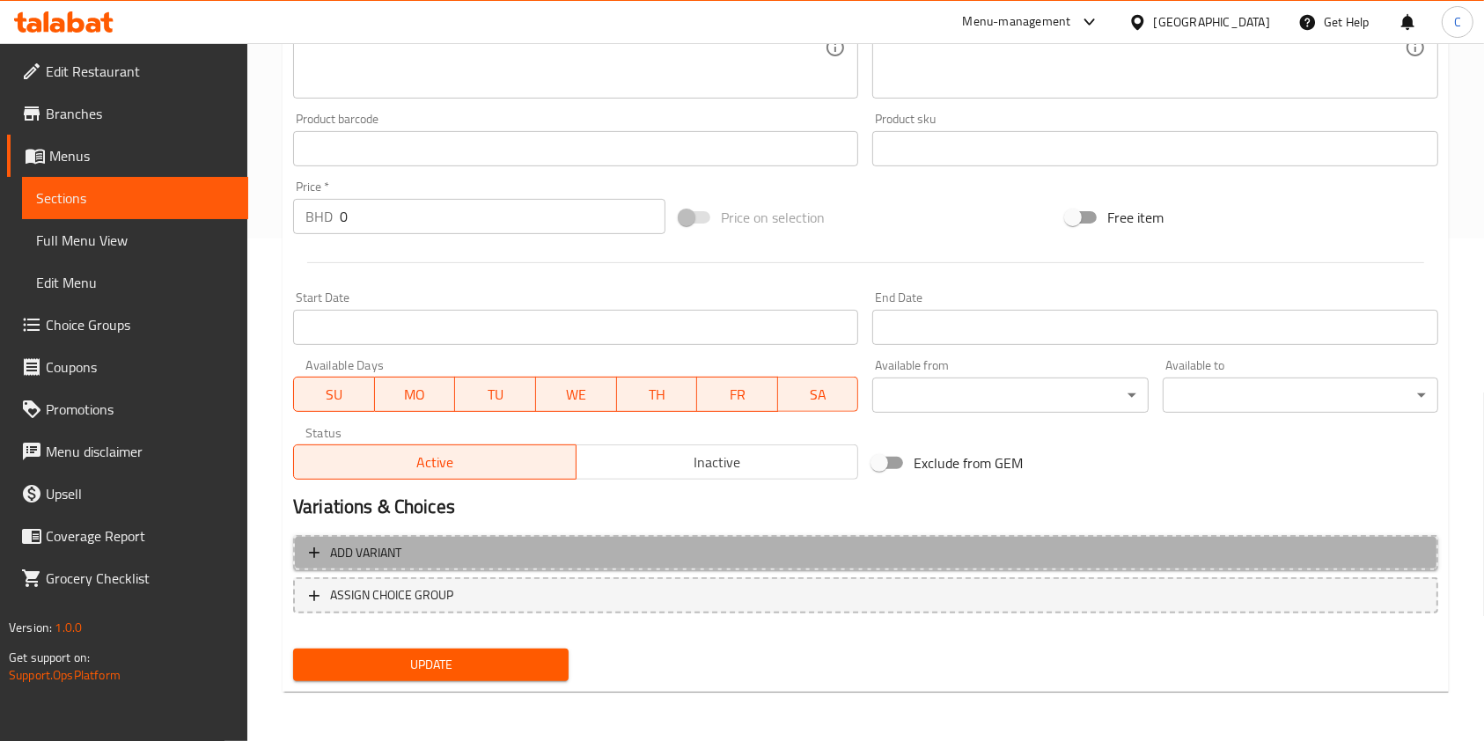
click at [645, 553] on span "Add variant" at bounding box center [865, 553] width 1113 height 22
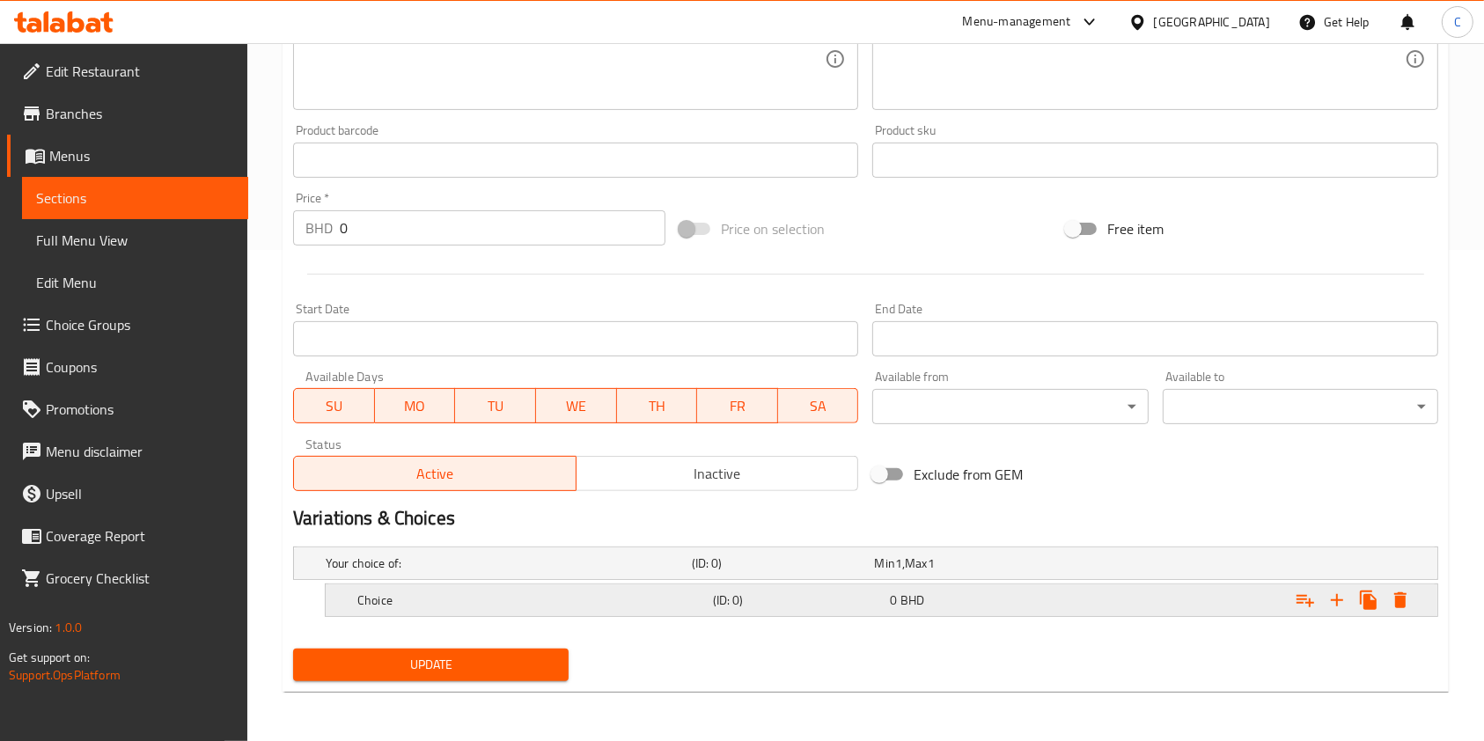
click at [627, 601] on h5 "Choice" at bounding box center [531, 600] width 348 height 18
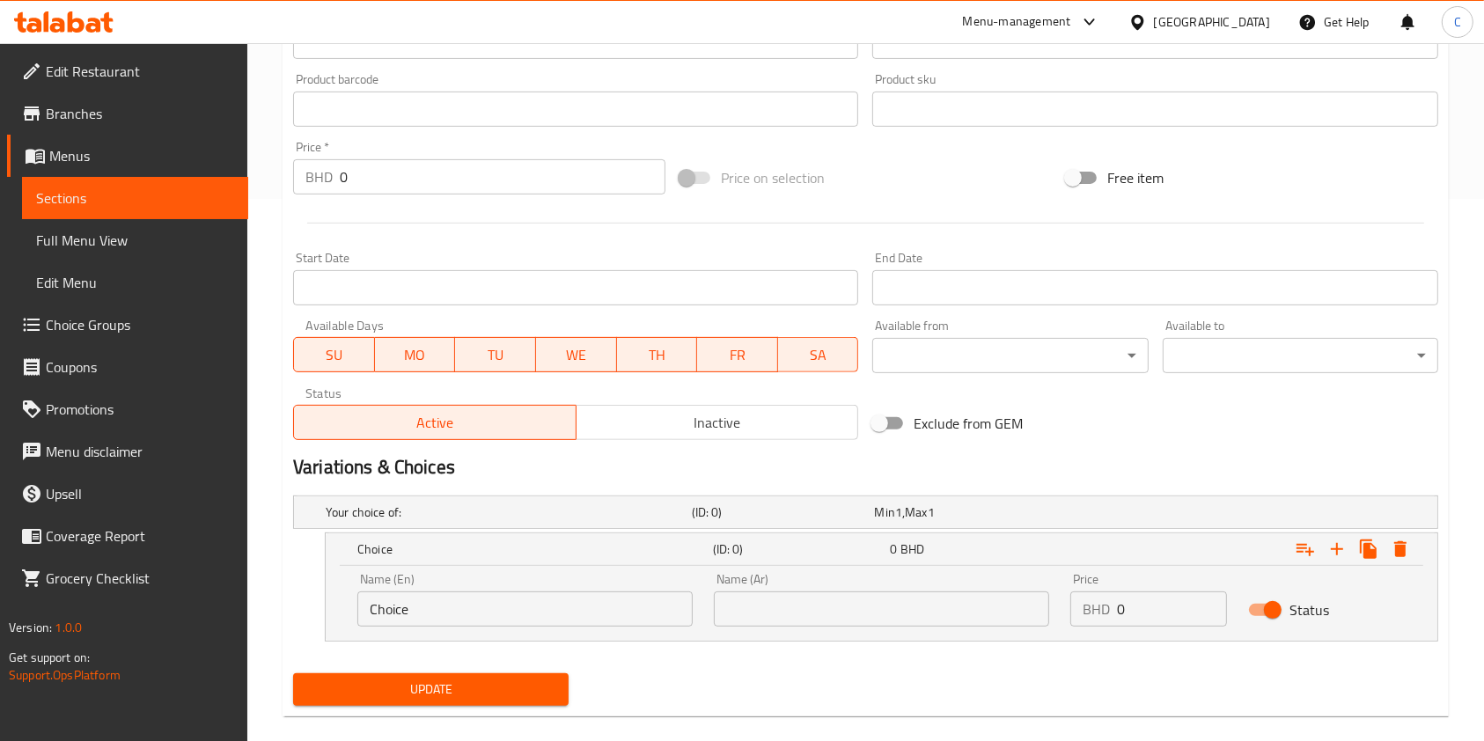
scroll to position [563, 0]
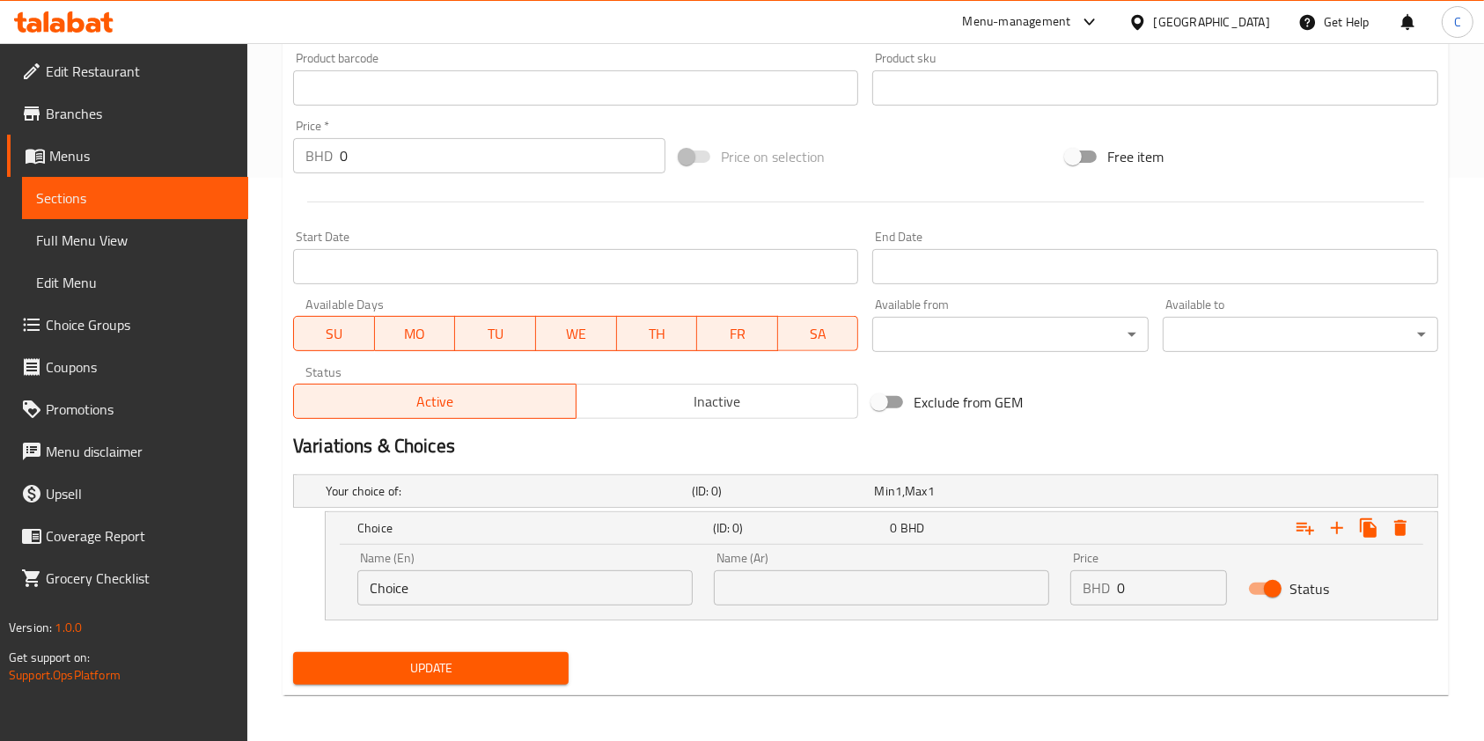
drag, startPoint x: 563, startPoint y: 580, endPoint x: 3, endPoint y: 556, distance: 561.0
click at [141, 650] on div "Edit Restaurant Branches Menus Sections Full Menu View Edit Menu Choice Groups …" at bounding box center [742, 112] width 1484 height 1264
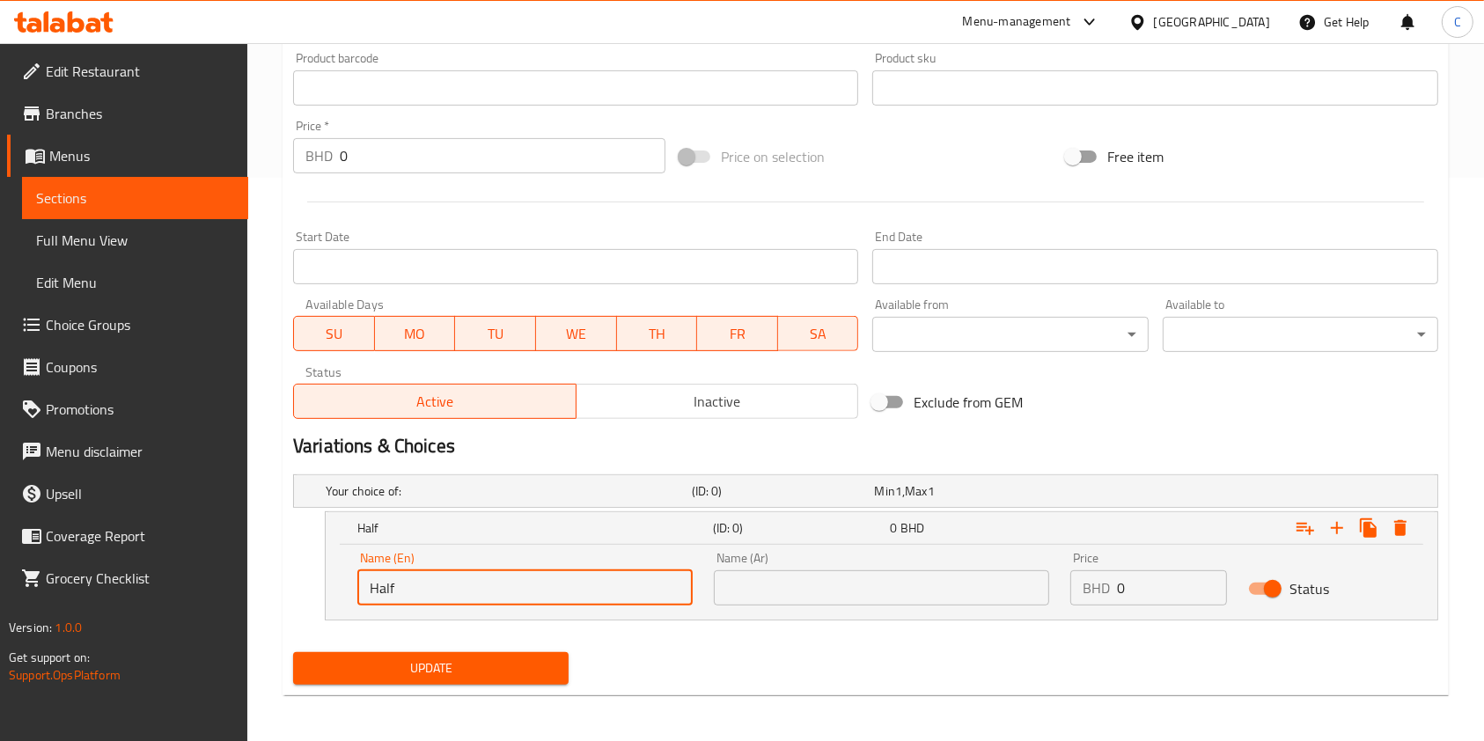
type input "Half"
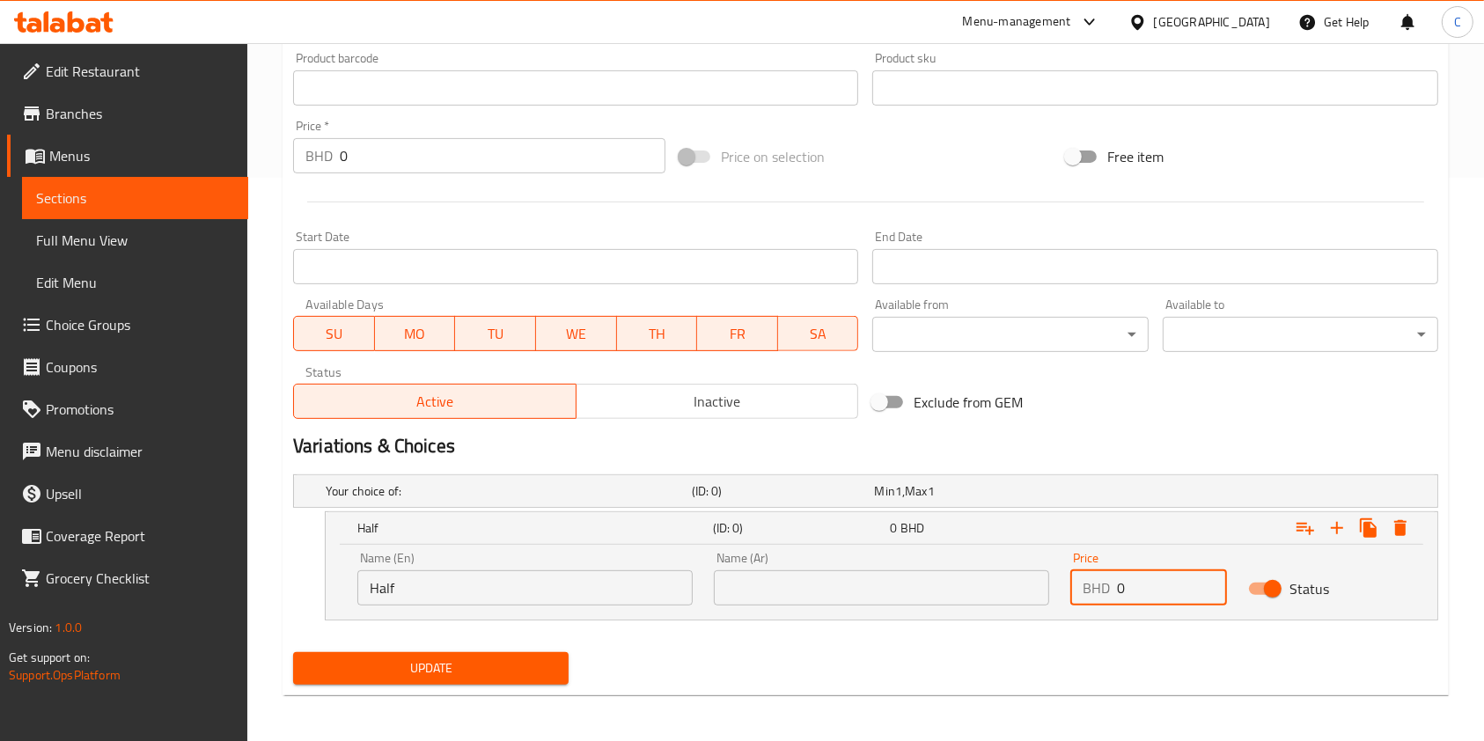
type input "1"
type input "1.9"
drag, startPoint x: 1338, startPoint y: 534, endPoint x: 1136, endPoint y: 627, distance: 221.7
click at [1338, 534] on icon "Expand" at bounding box center [1336, 527] width 21 height 21
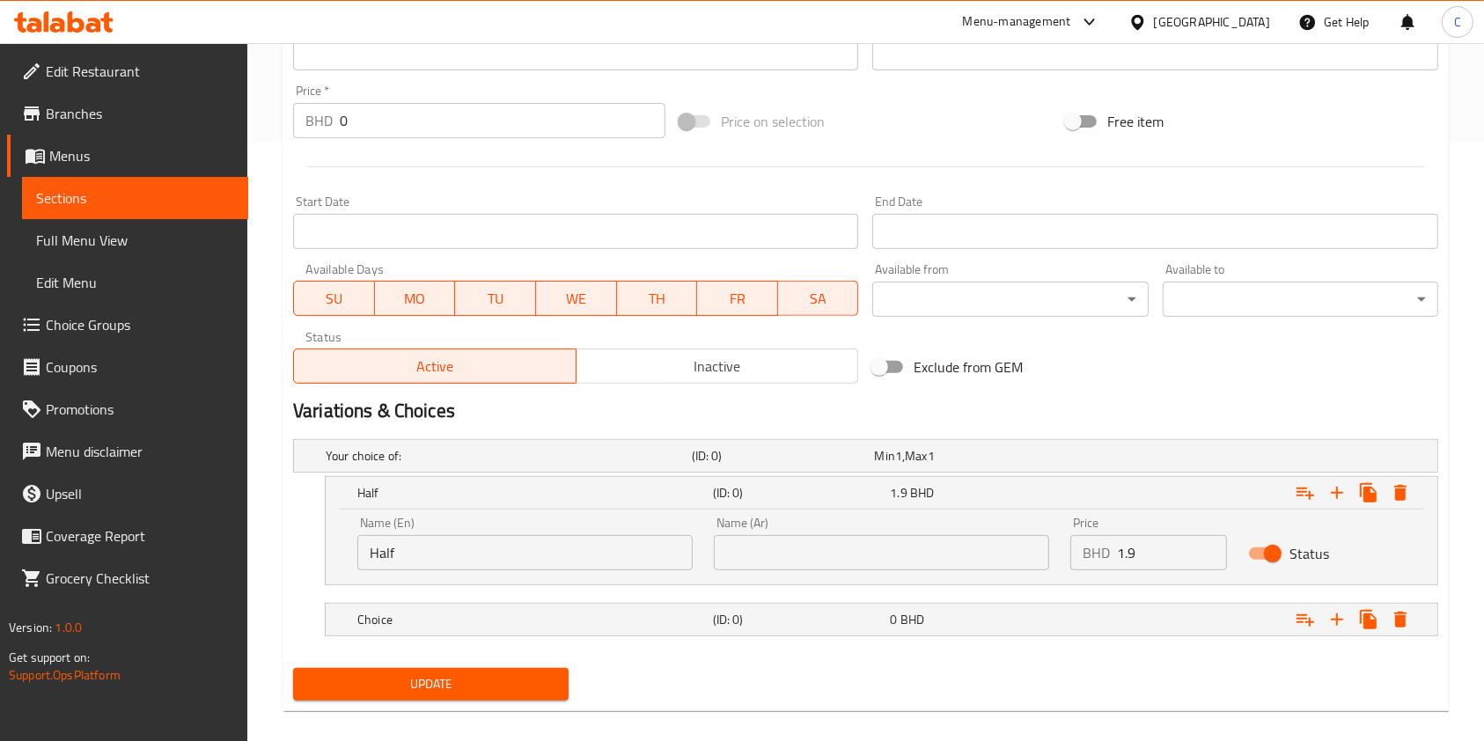
scroll to position [618, 0]
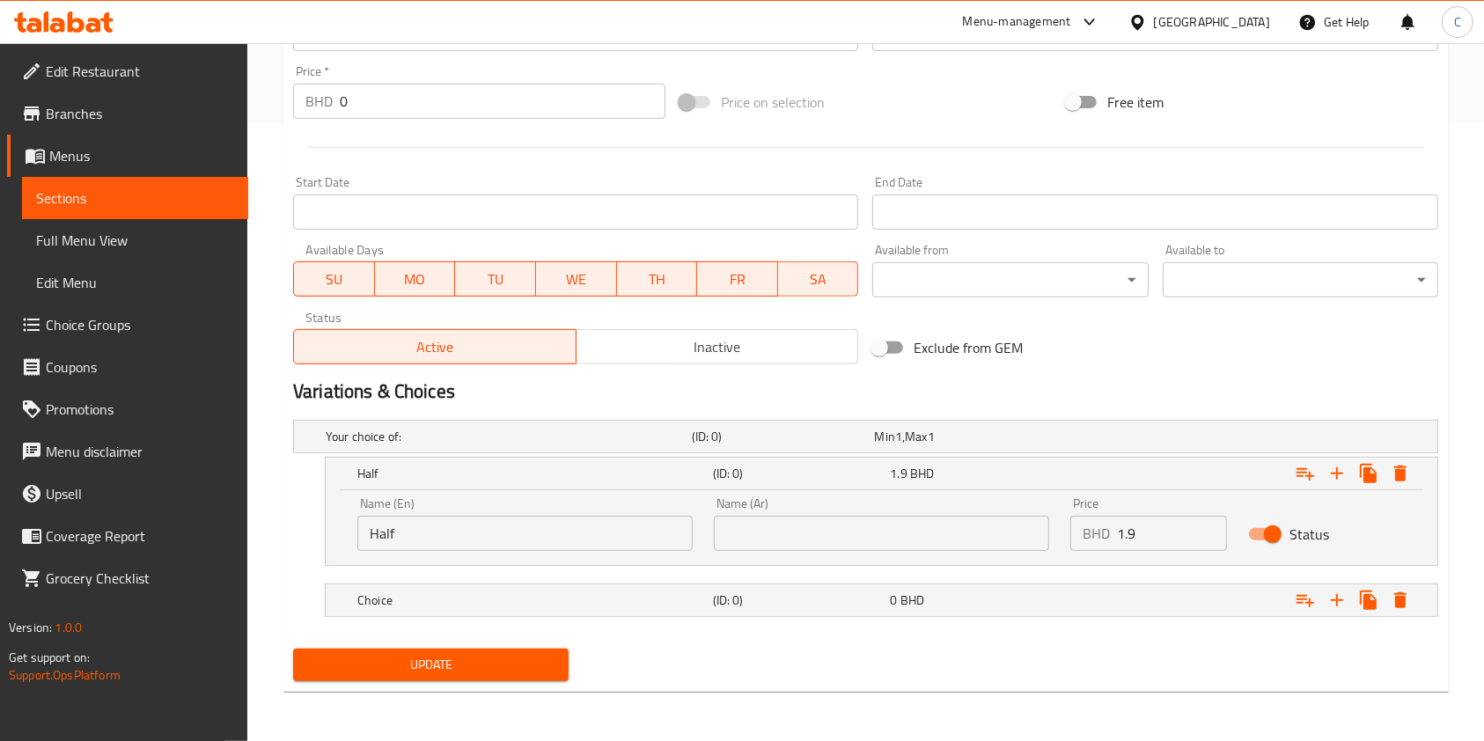
click at [783, 575] on nav at bounding box center [865, 576] width 1145 height 14
click at [779, 604] on h5 "(ID: 0)" at bounding box center [798, 600] width 171 height 18
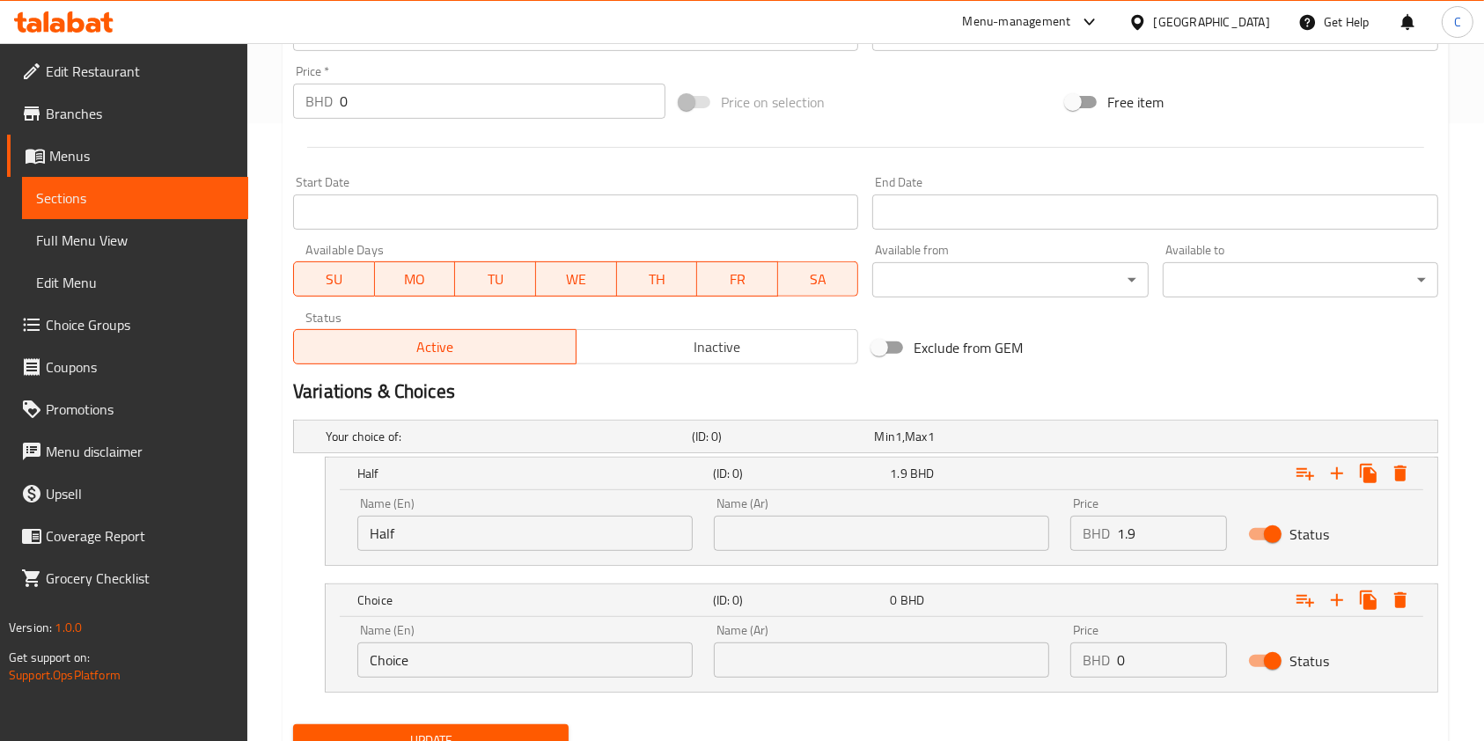
scroll to position [689, 0]
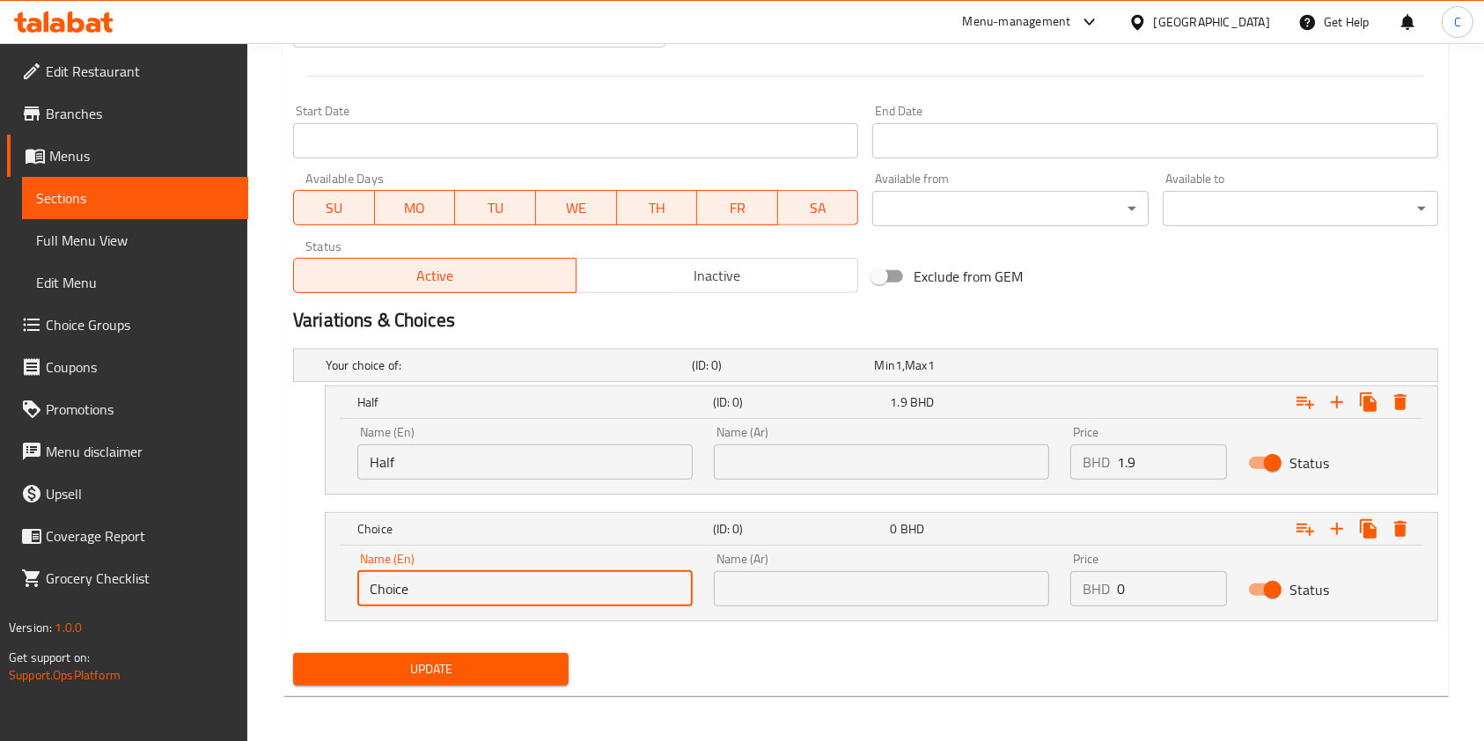
drag, startPoint x: 568, startPoint y: 593, endPoint x: 0, endPoint y: 531, distance: 571.9
click at [0, 531] on div "Edit Restaurant Branches Menus Sections Full Menu View Edit Menu Choice Groups …" at bounding box center [742, 49] width 1484 height 1391
type input "Full"
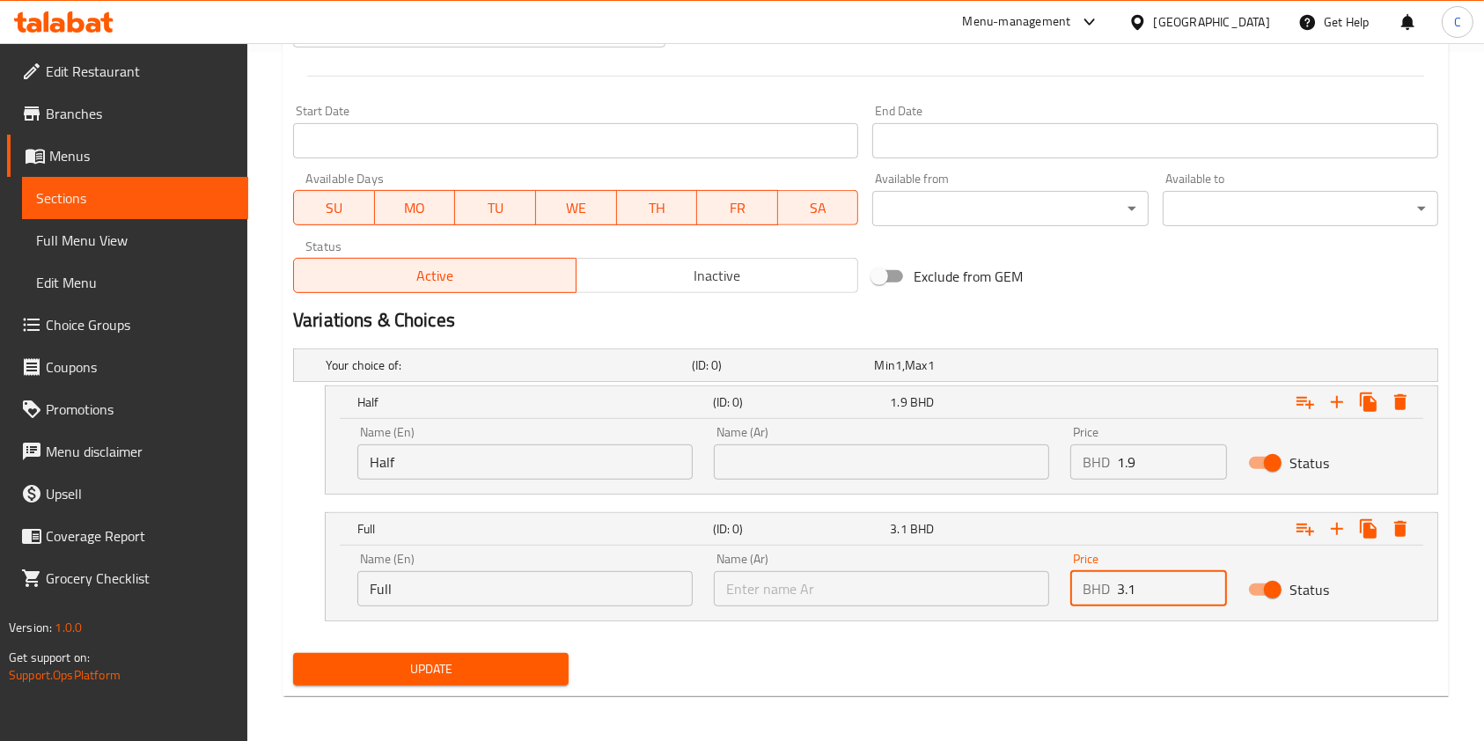
type input "3.1"
click at [391, 678] on span "Update" at bounding box center [430, 669] width 247 height 22
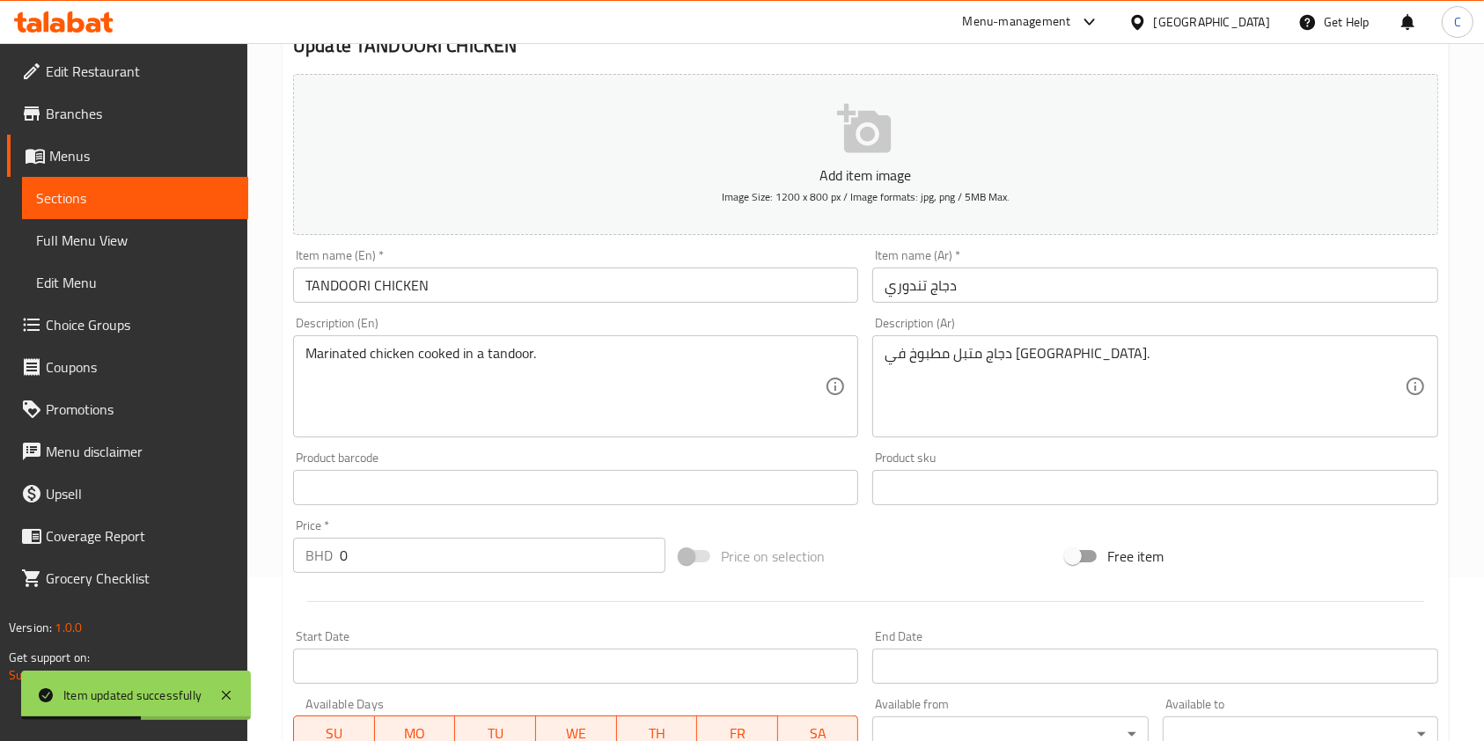
scroll to position [0, 0]
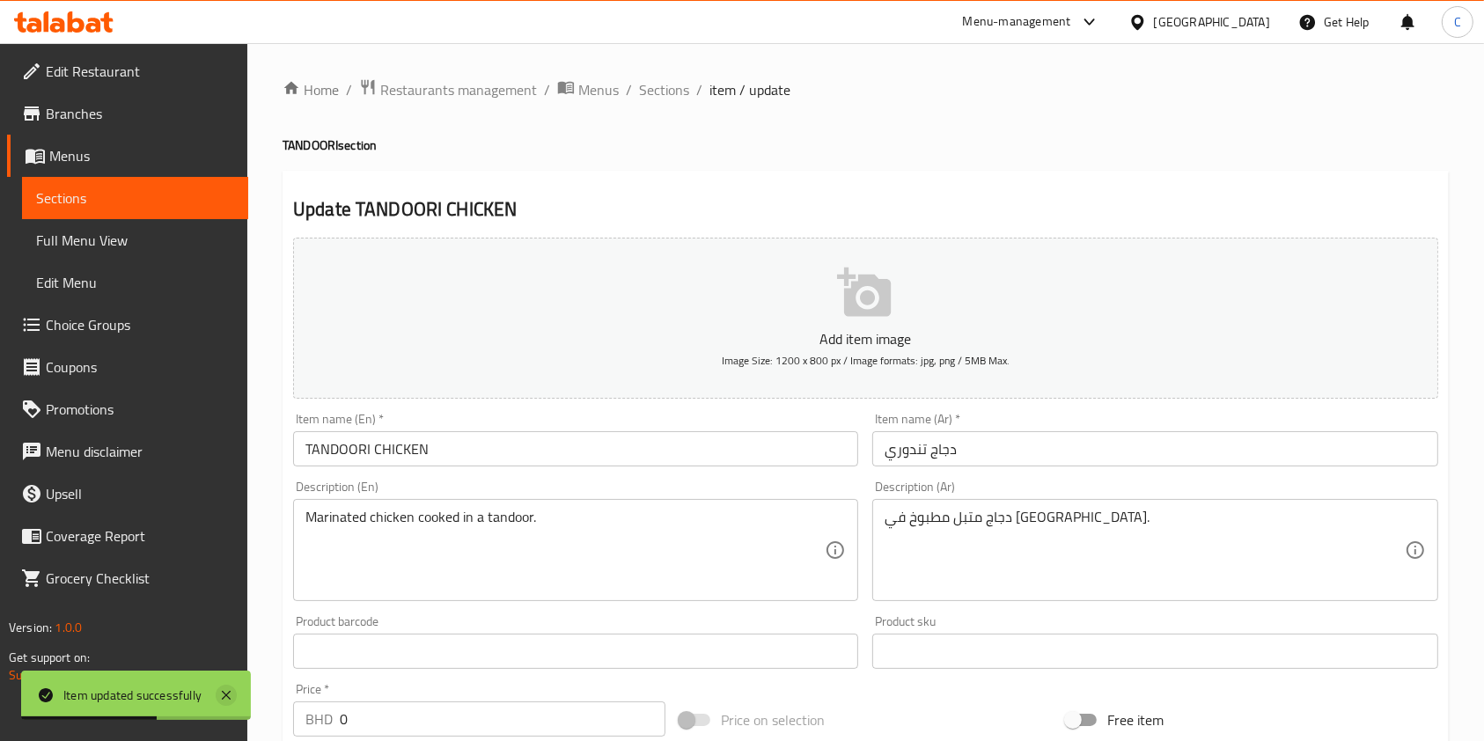
drag, startPoint x: 664, startPoint y: 95, endPoint x: 218, endPoint y: 687, distance: 741.4
click at [664, 95] on span "Sections" at bounding box center [664, 89] width 50 height 21
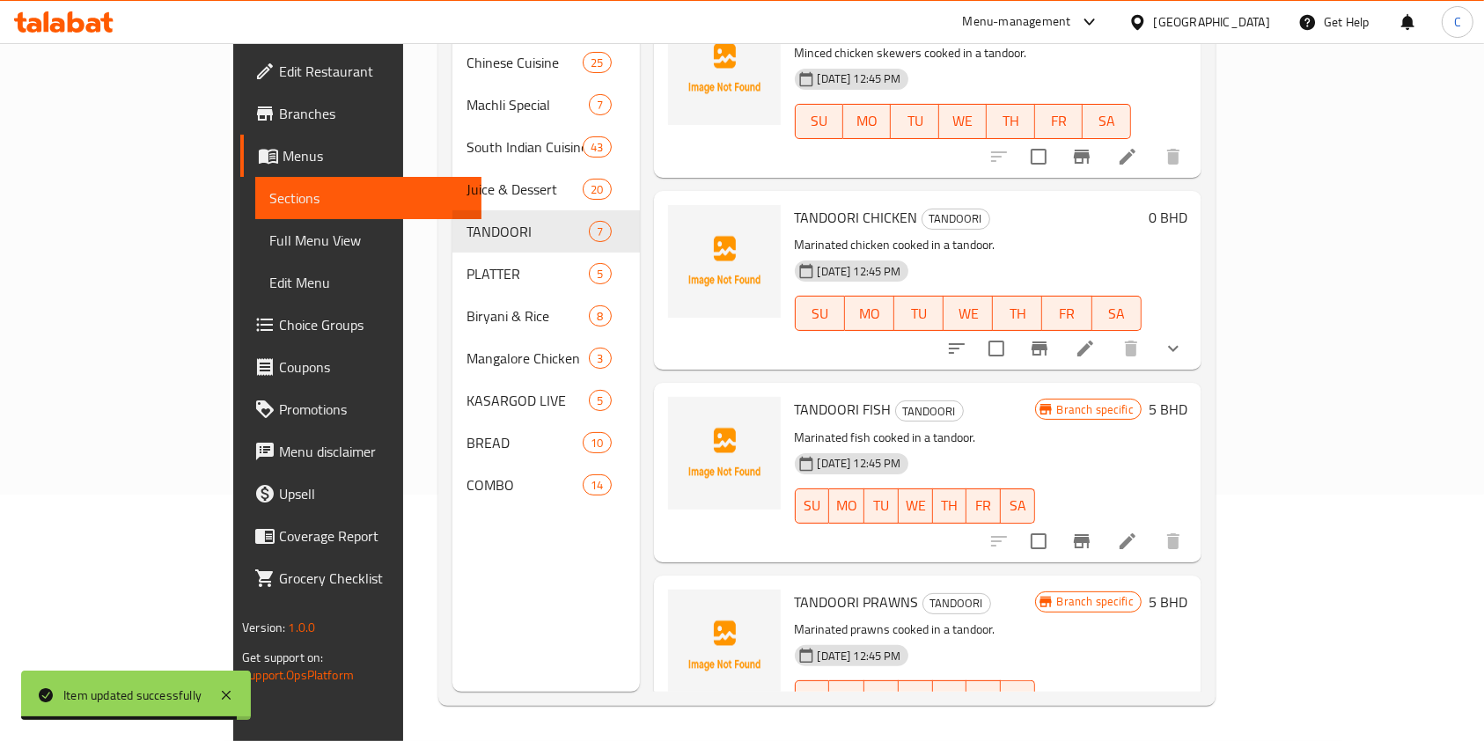
scroll to position [649, 0]
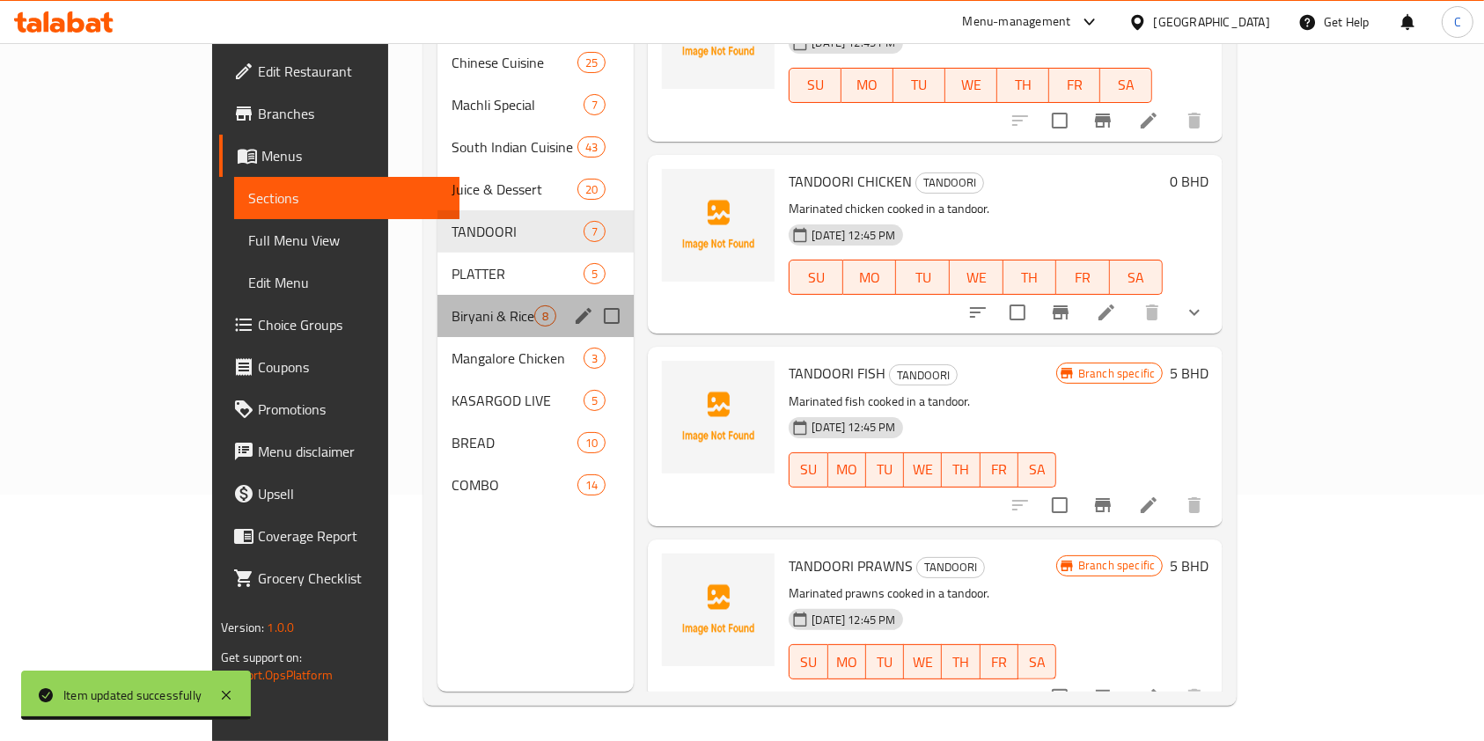
click at [437, 295] on div "Biryani & Rice 8" at bounding box center [535, 316] width 196 height 42
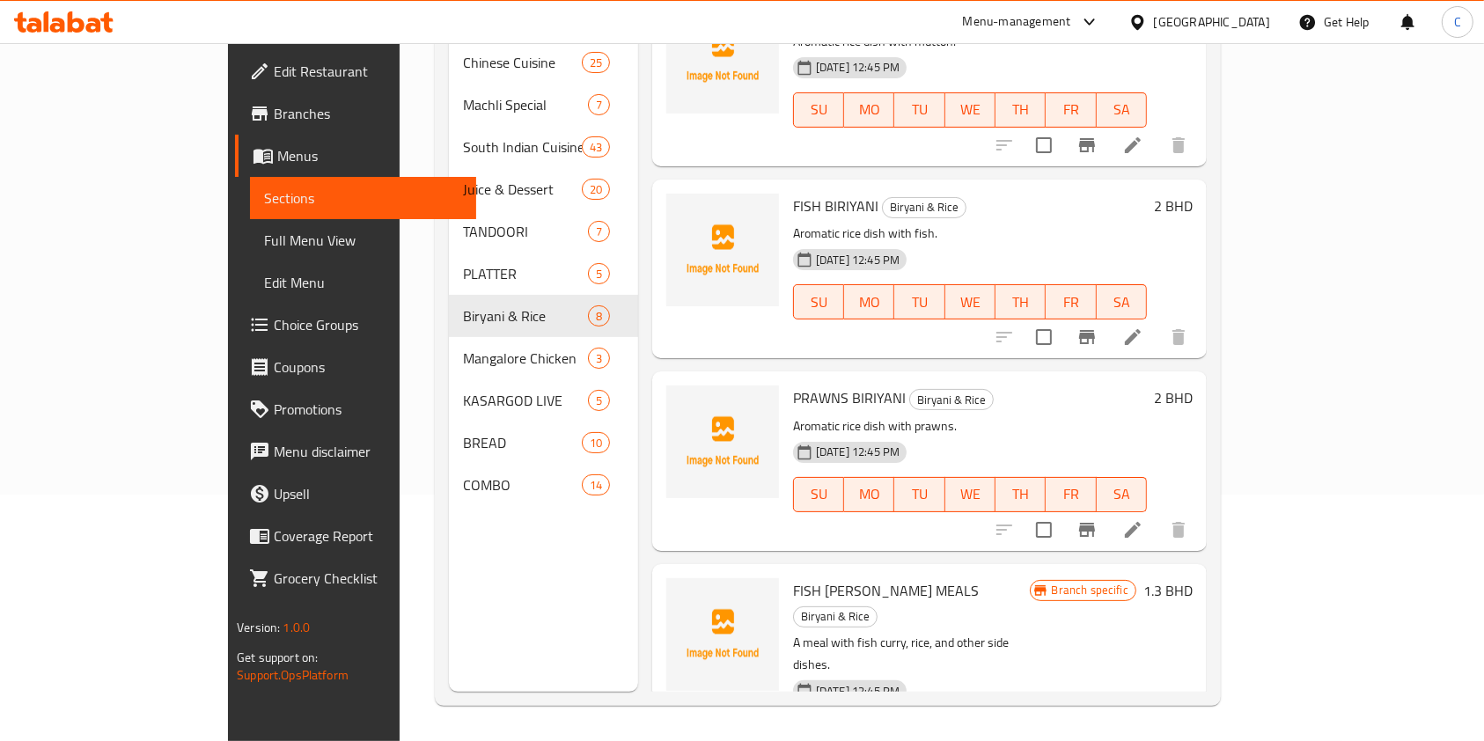
scroll to position [840, 0]
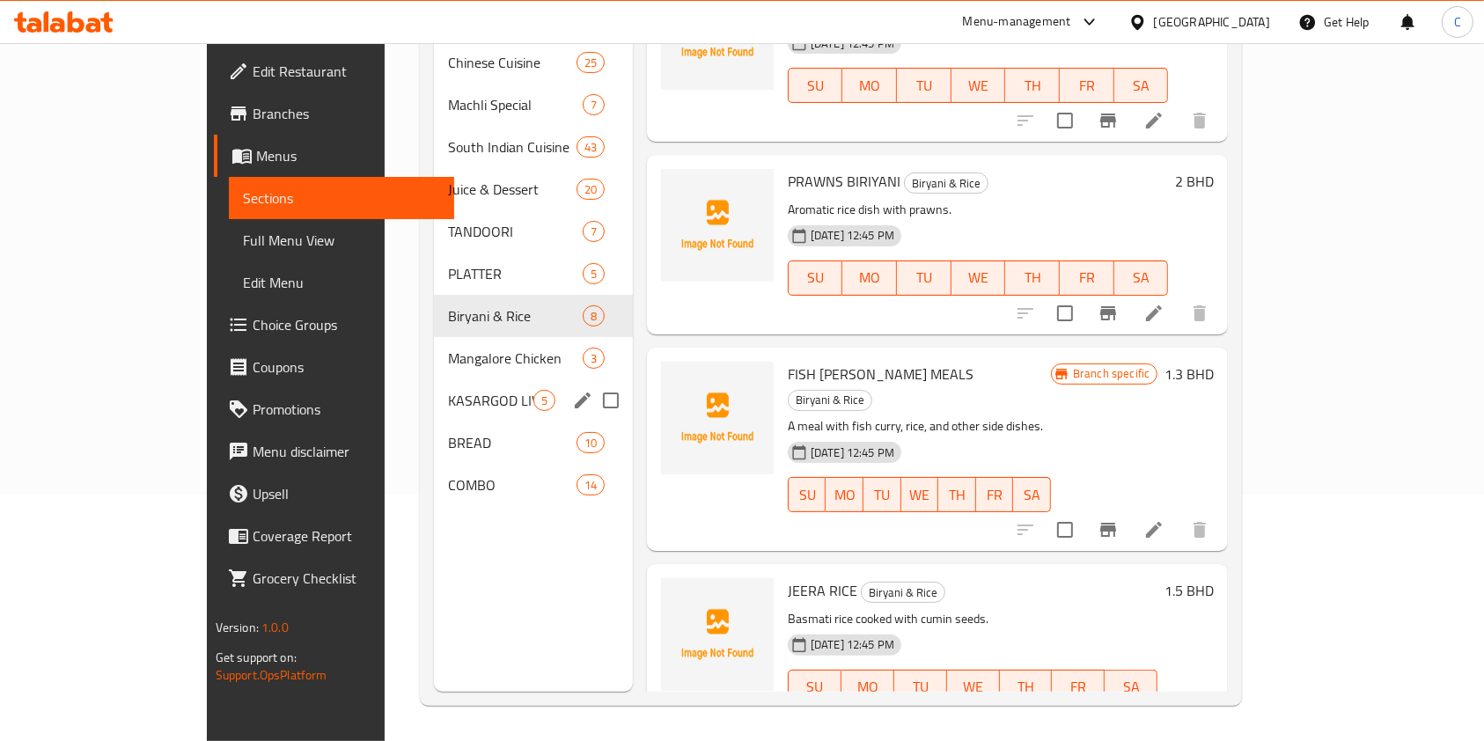
click at [448, 390] on span "KASARGOD LIVE" at bounding box center [490, 400] width 84 height 21
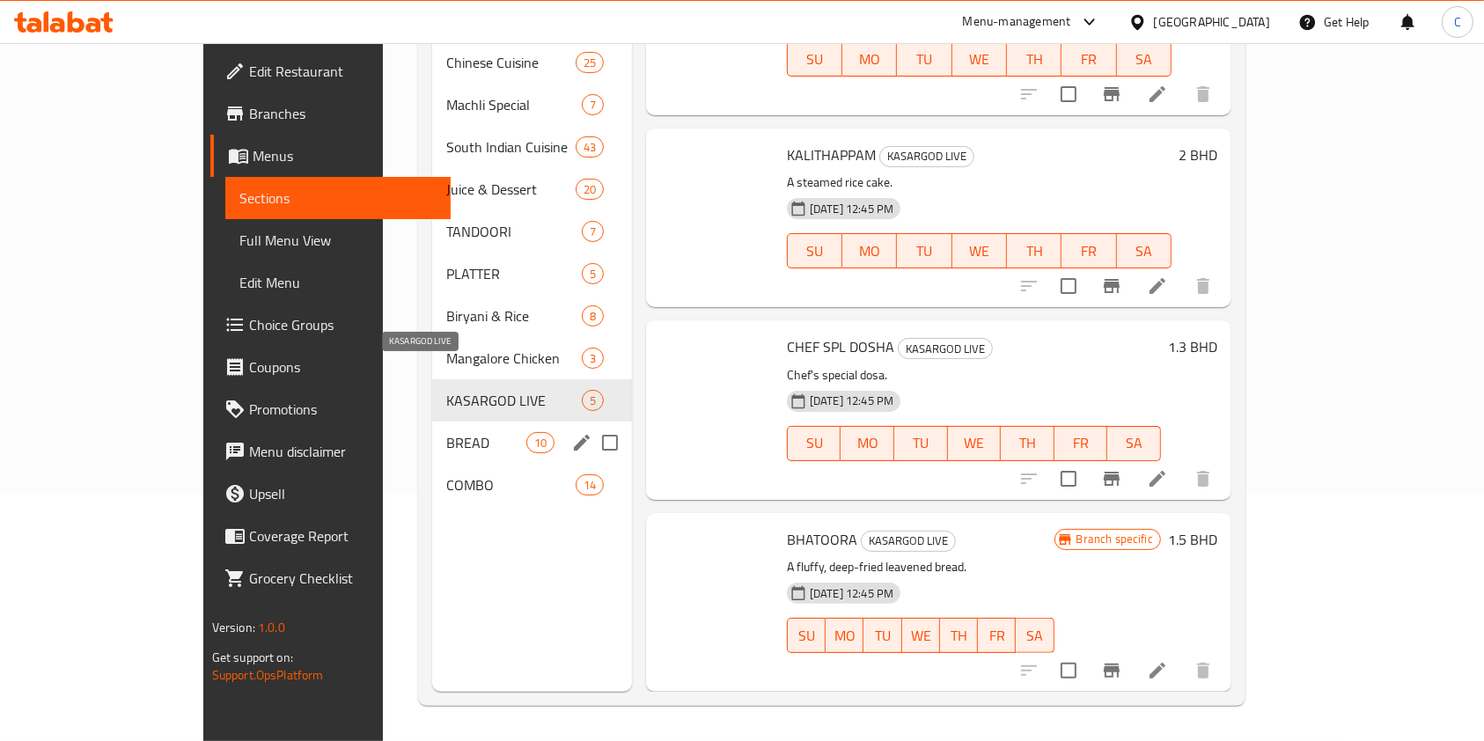
scroll to position [264, 0]
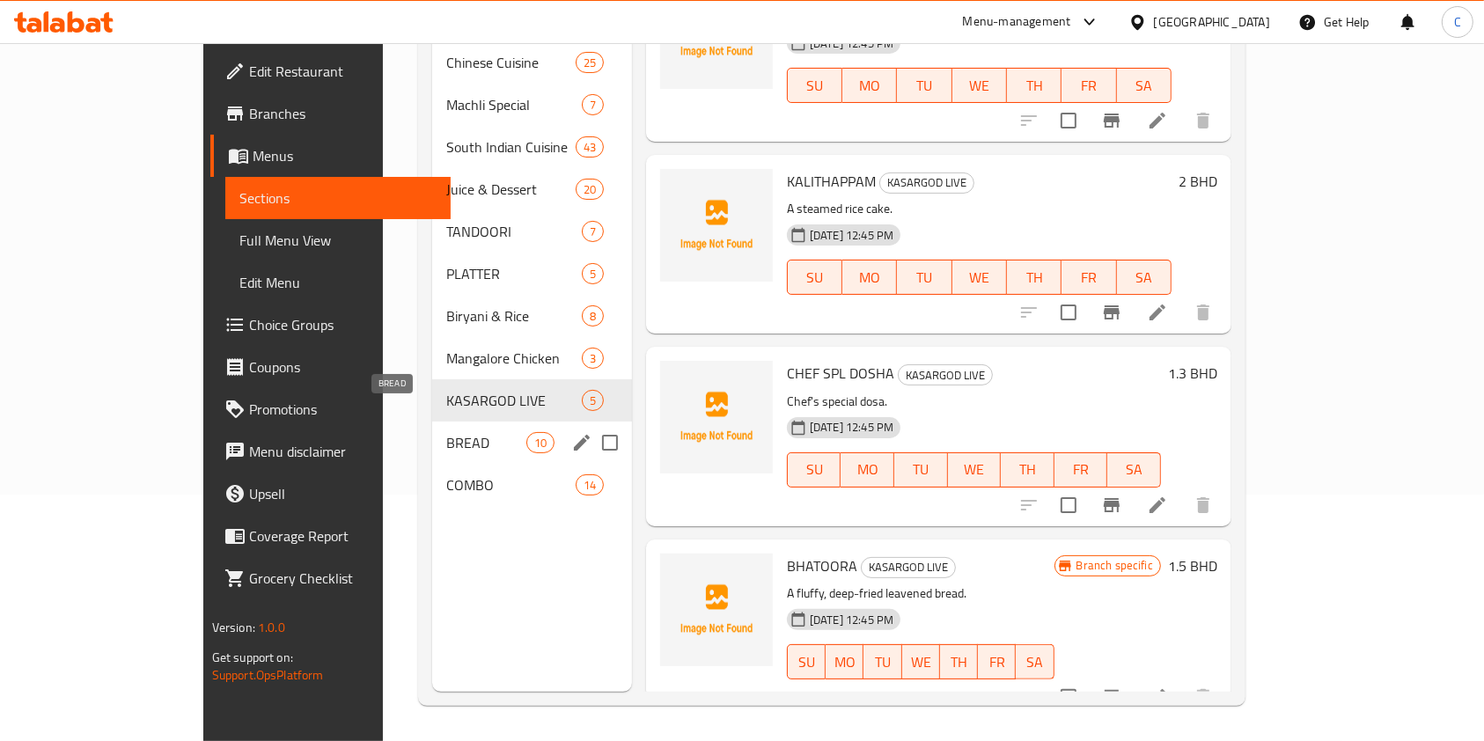
click at [446, 432] on span "BREAD" at bounding box center [486, 442] width 80 height 21
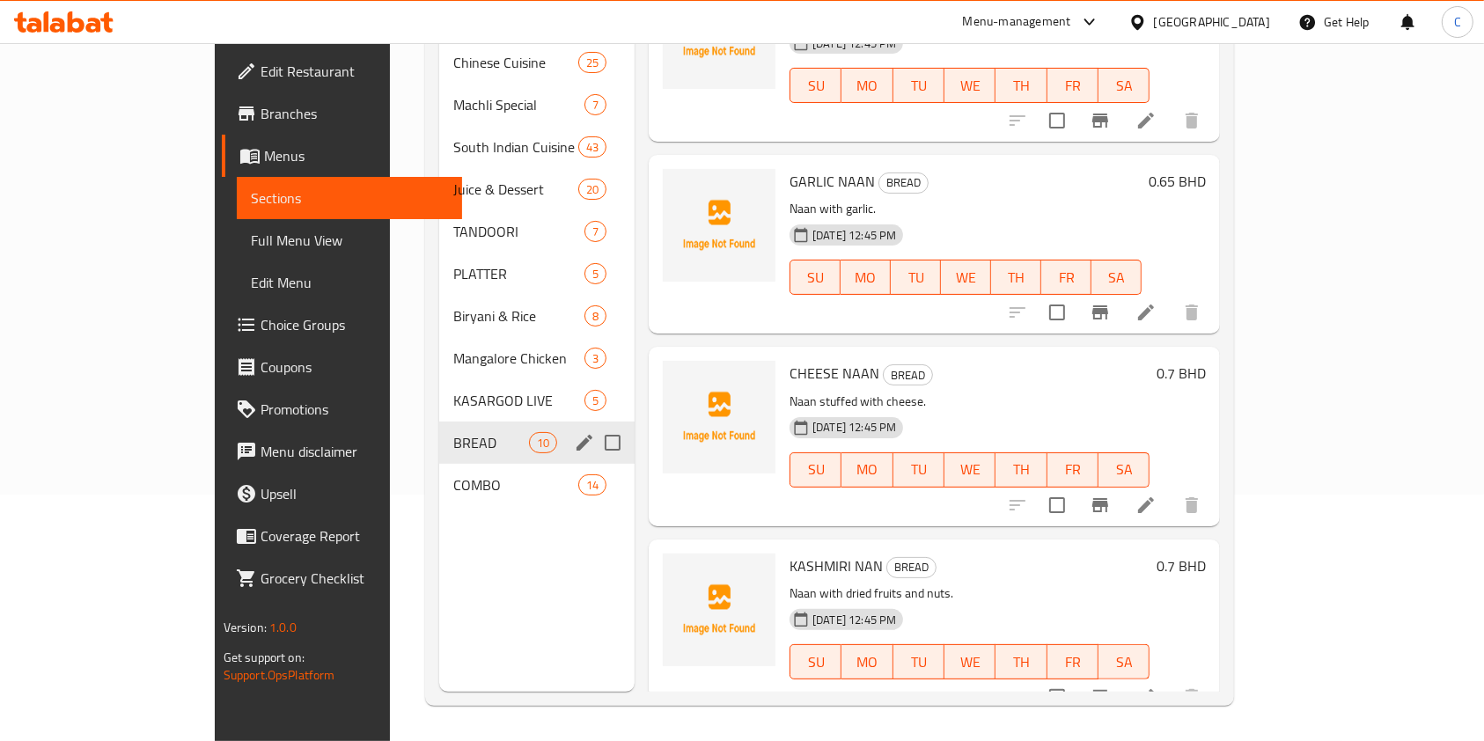
click at [439, 431] on div "BREAD 10" at bounding box center [536, 442] width 195 height 42
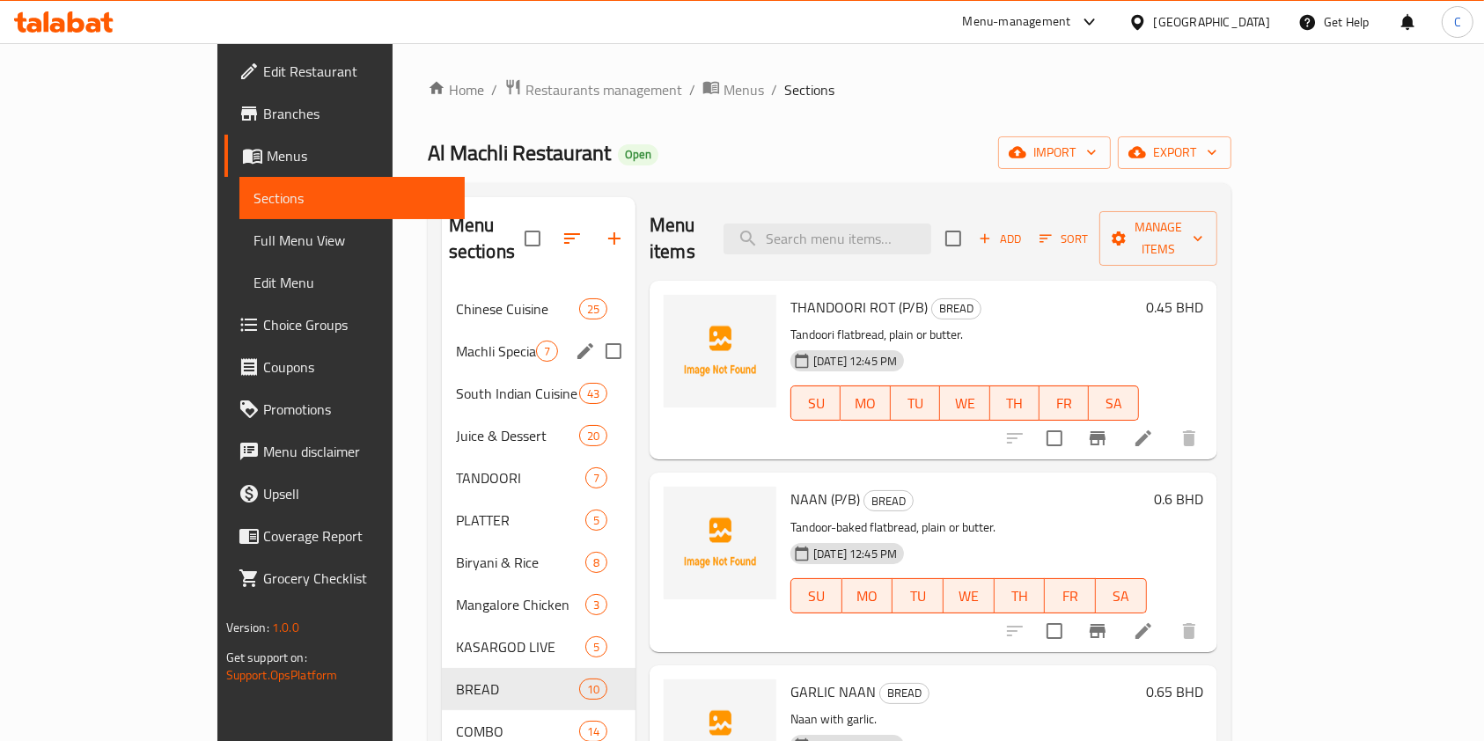
click at [442, 330] on div "Machli Special 7" at bounding box center [539, 351] width 194 height 42
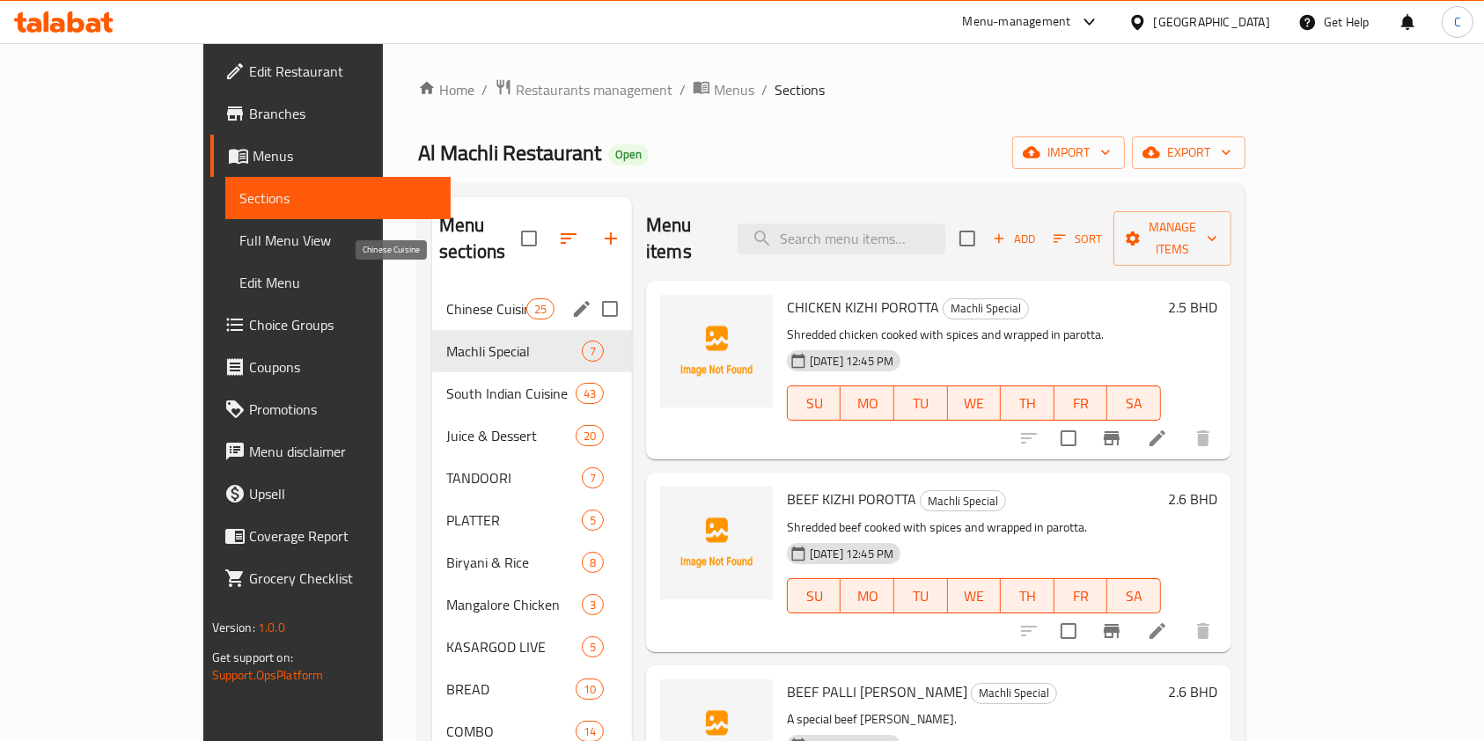
click at [446, 298] on span "Chinese Cuisine" at bounding box center [486, 308] width 80 height 21
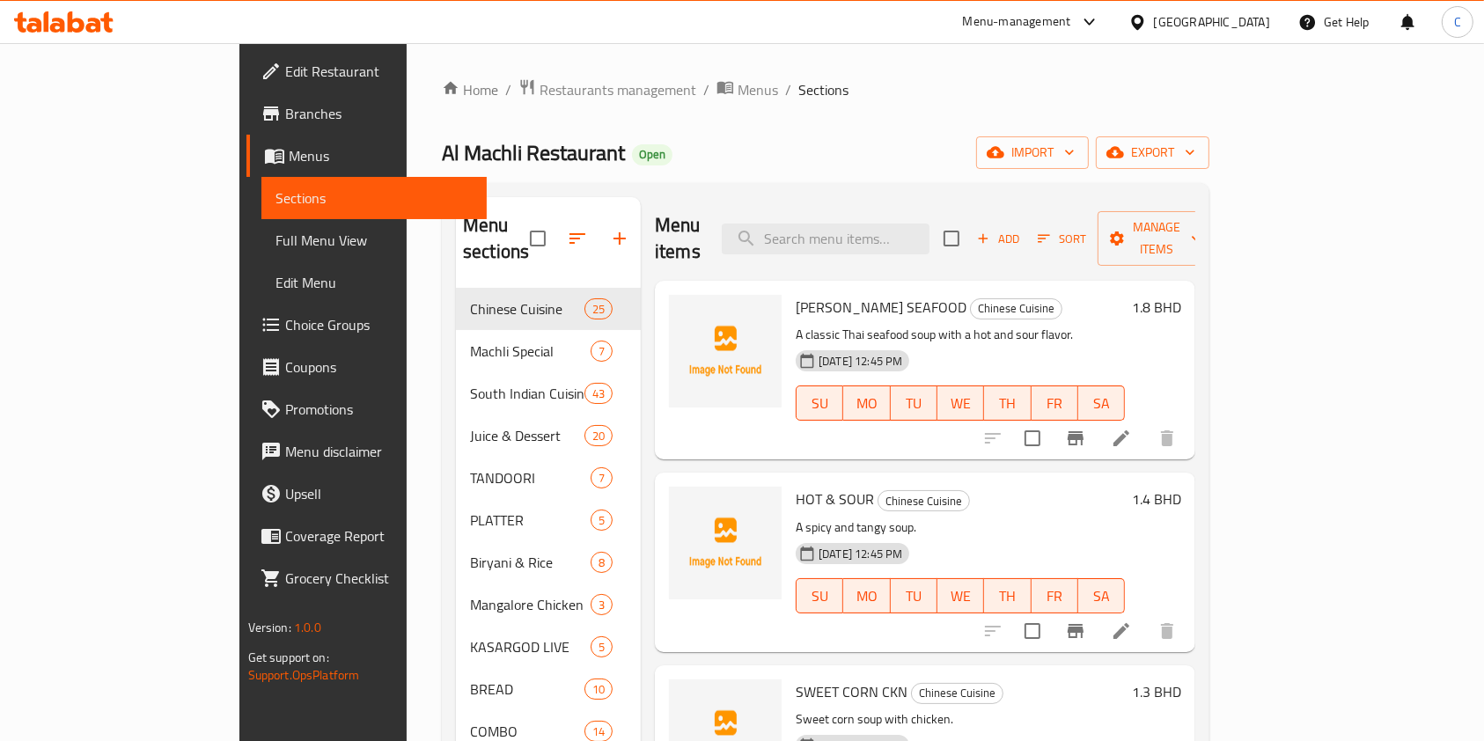
click at [732, 164] on div "Al Machli Restaurant Open import export" at bounding box center [825, 152] width 767 height 33
